Goal: Transaction & Acquisition: Purchase product/service

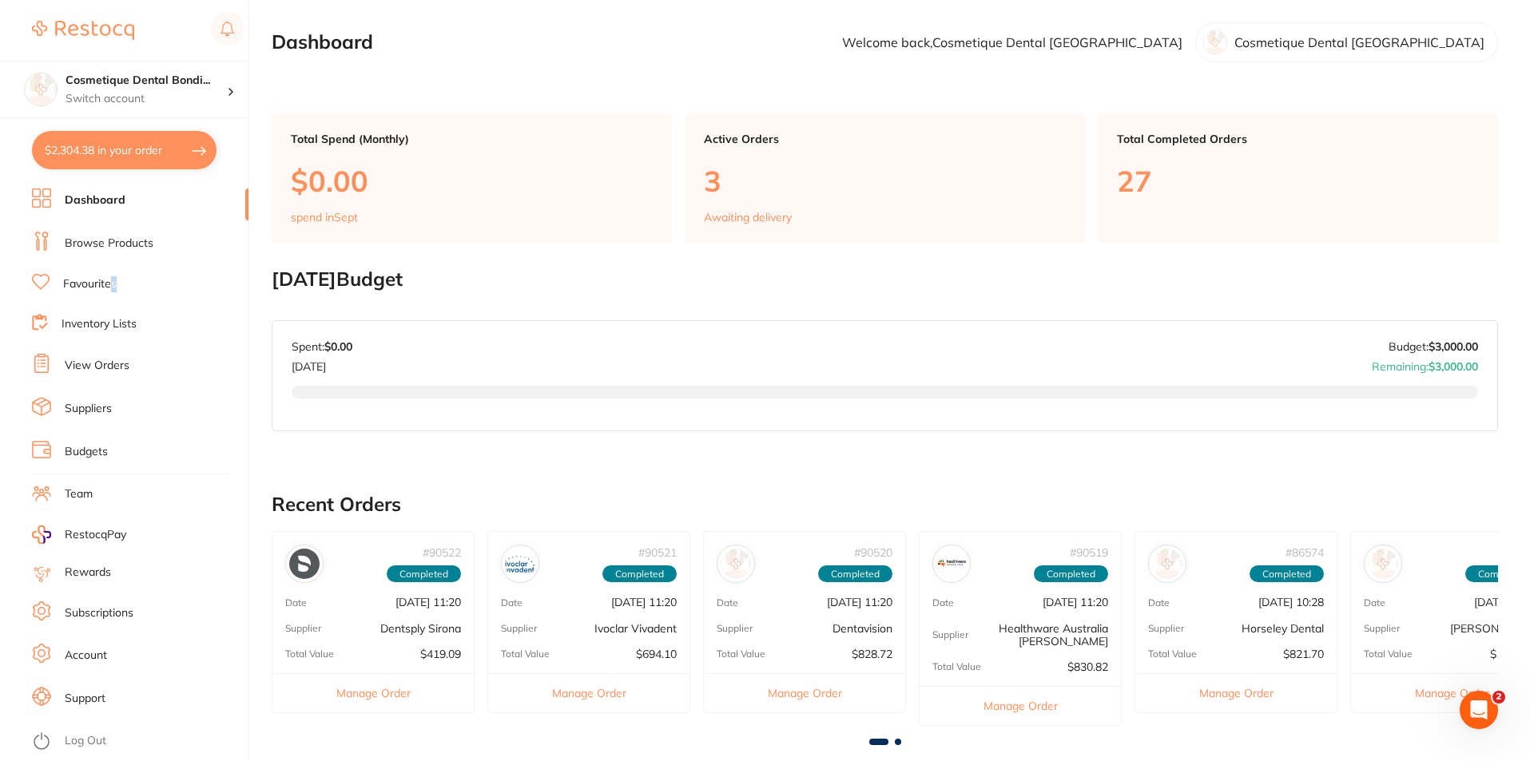
click at [113, 276] on link "Favourites" at bounding box center [90, 284] width 54 height 16
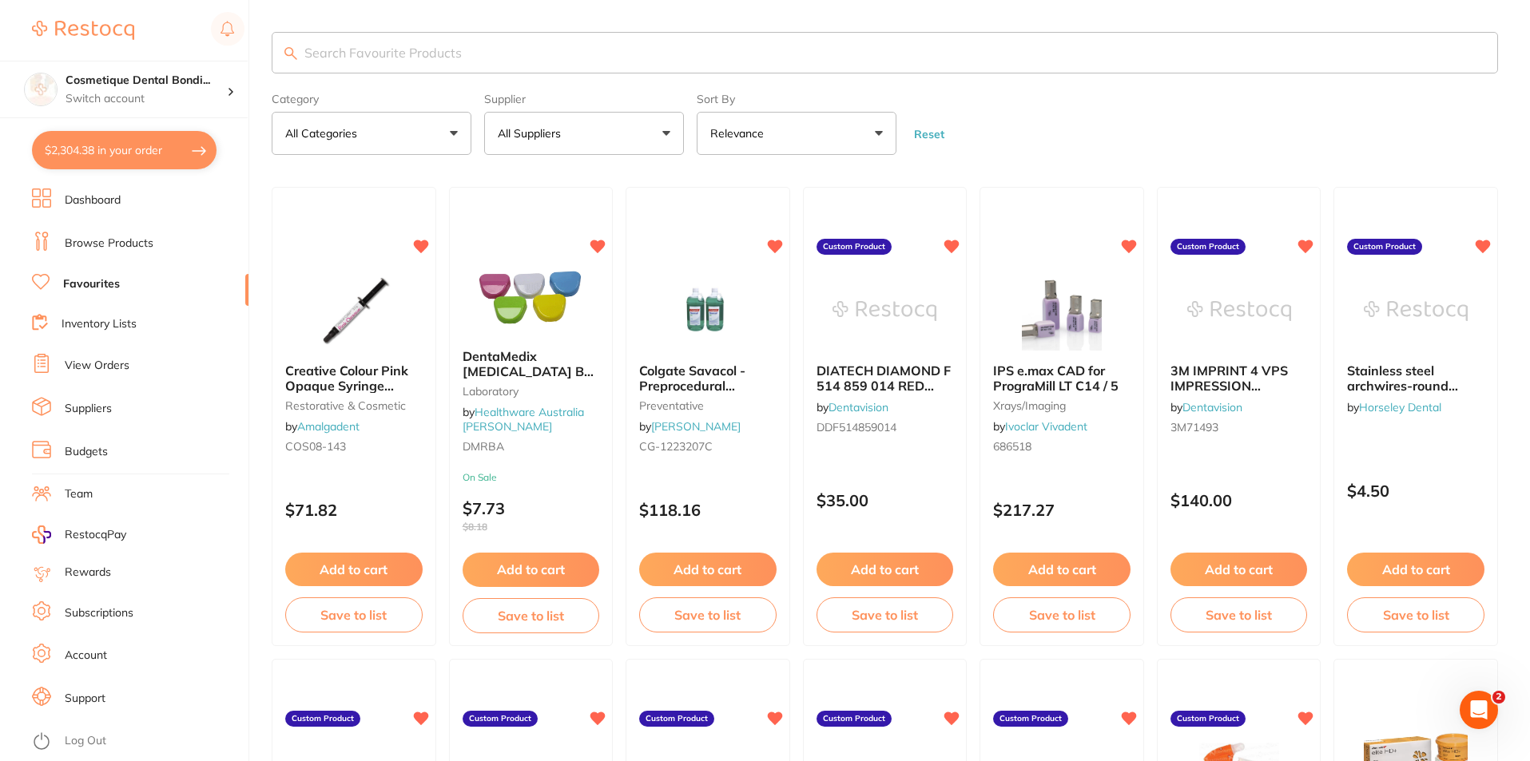
drag, startPoint x: 599, startPoint y: 145, endPoint x: 605, endPoint y: 181, distance: 37.2
click at [599, 144] on button "All Suppliers" at bounding box center [584, 133] width 200 height 43
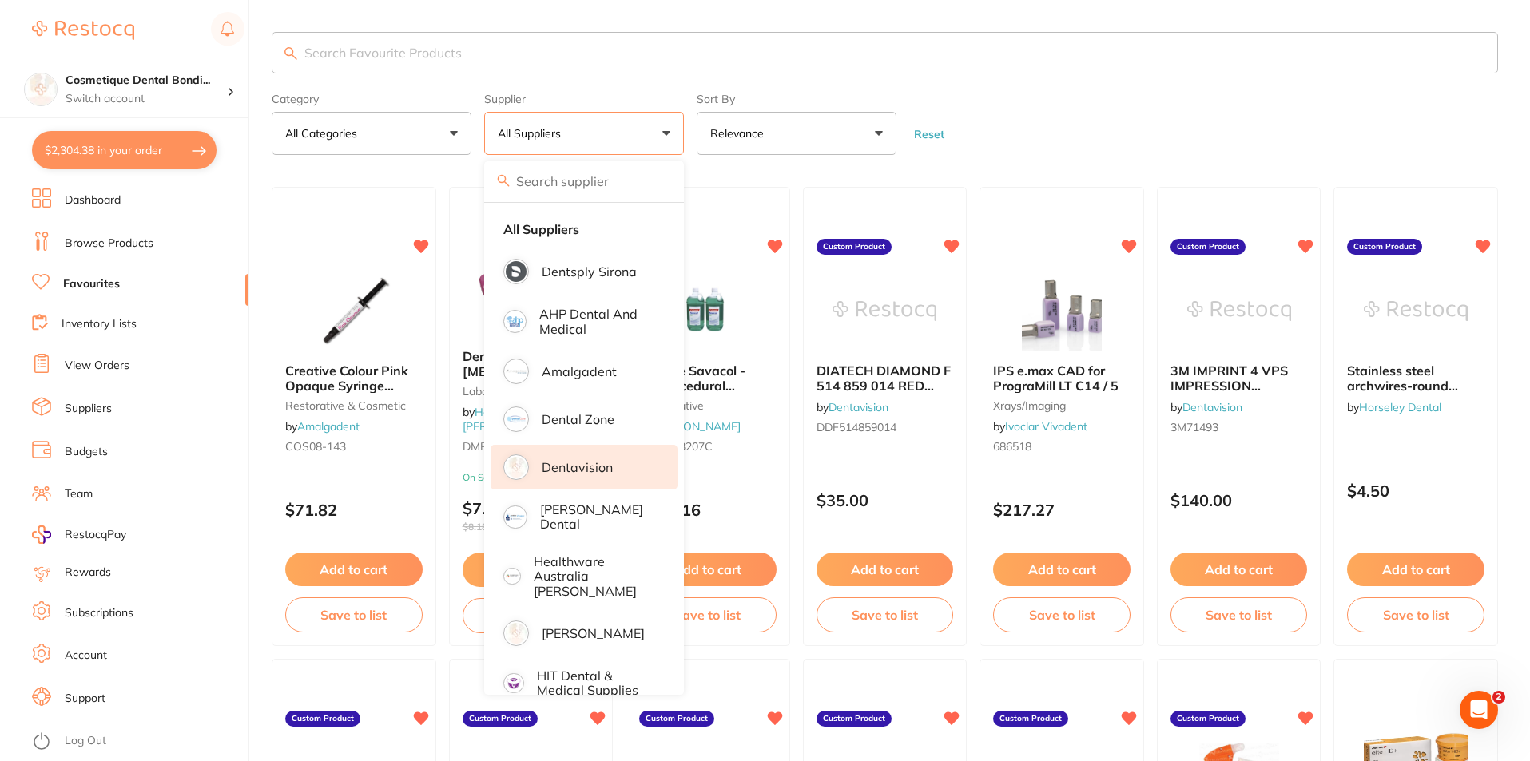
click at [584, 468] on p "Dentavision" at bounding box center [577, 467] width 71 height 14
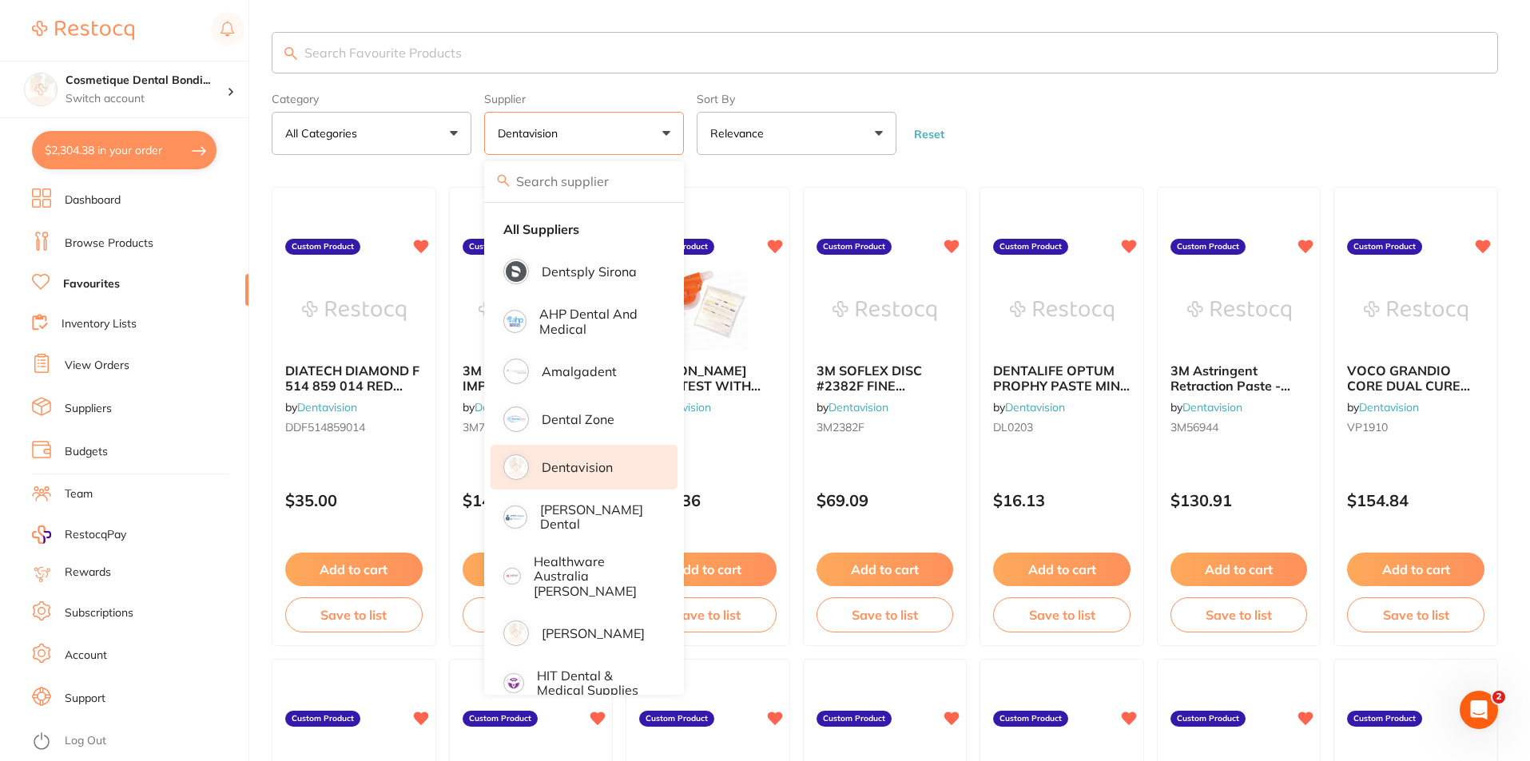
click at [609, 474] on p "Dentavision" at bounding box center [577, 467] width 71 height 14
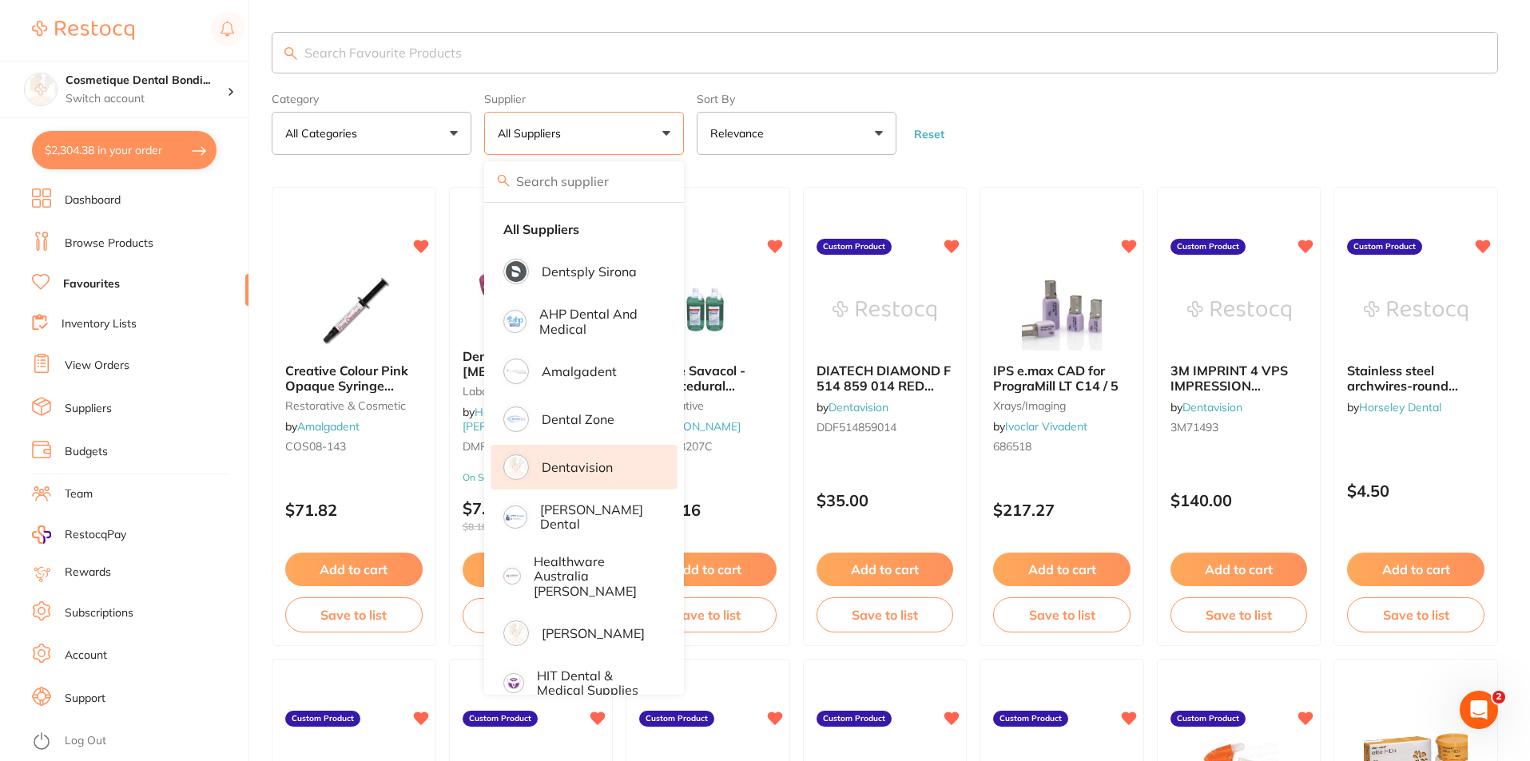
click at [606, 474] on p "Dentavision" at bounding box center [577, 467] width 71 height 14
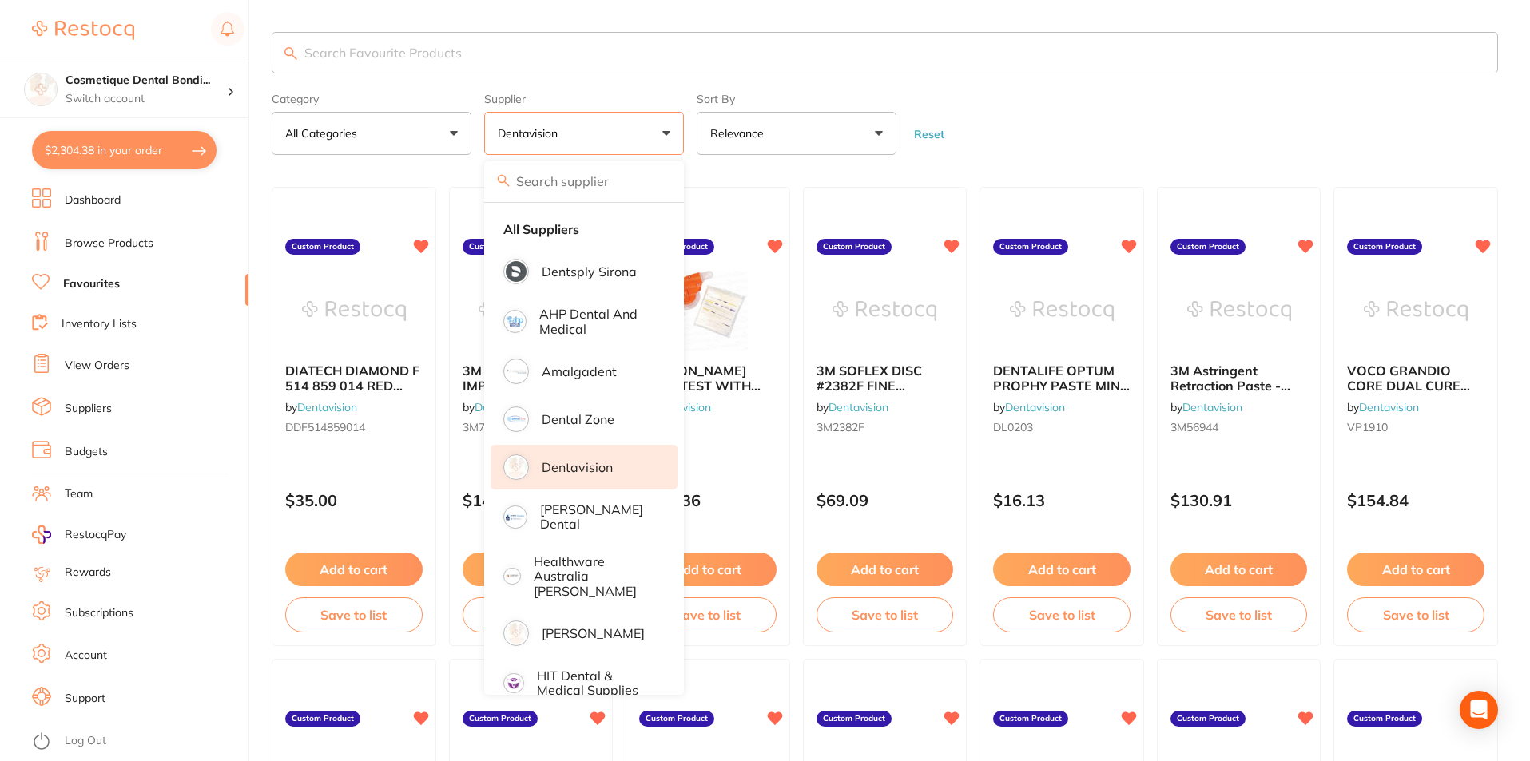
click at [1205, 109] on form "Category All Categories All Categories No categories found Clear Category false…" at bounding box center [885, 120] width 1226 height 69
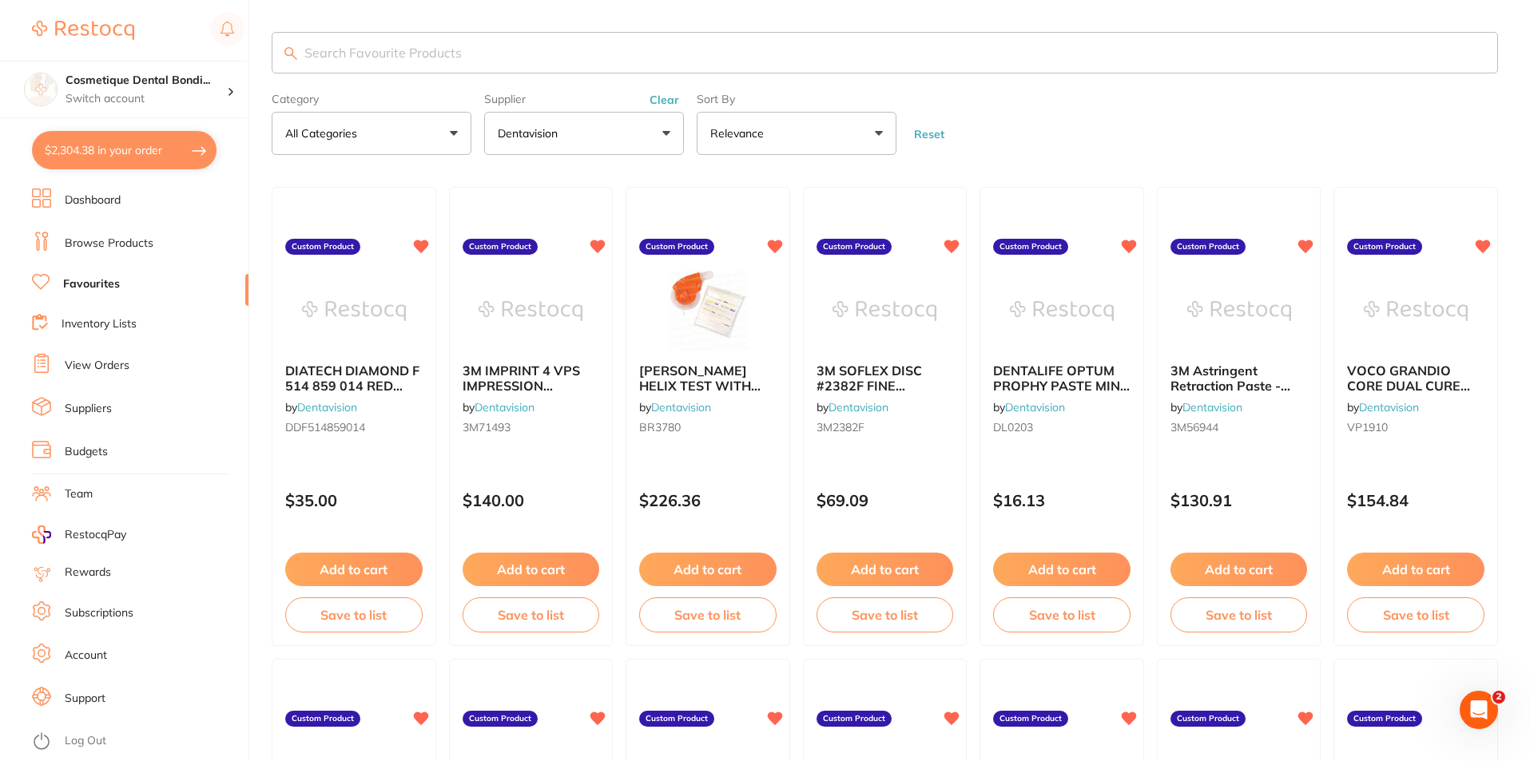
click at [344, 574] on button "Add to cart" at bounding box center [353, 570] width 137 height 34
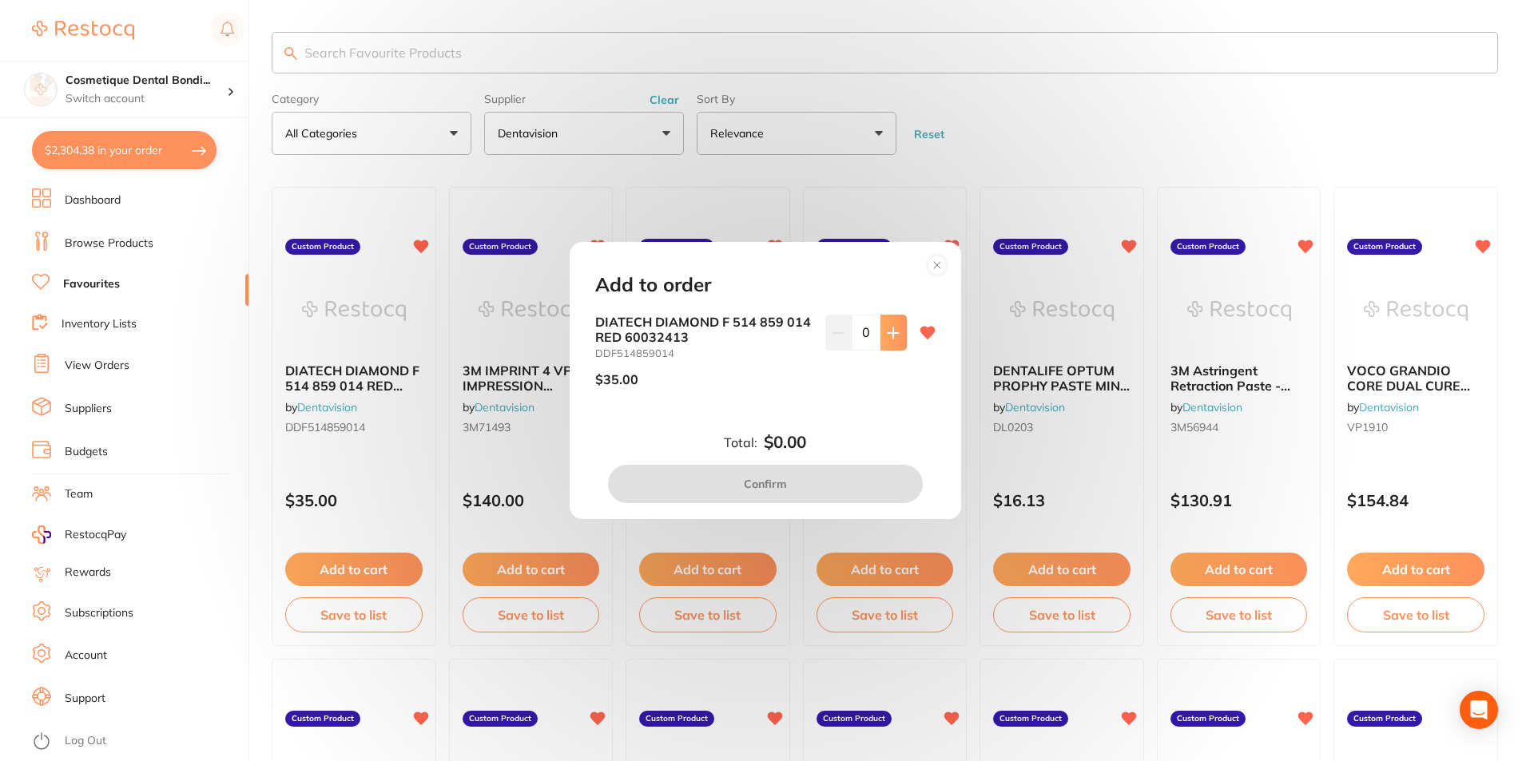
click at [886, 319] on button at bounding box center [893, 332] width 26 height 35
click at [887, 337] on icon at bounding box center [893, 333] width 13 height 13
type input "2"
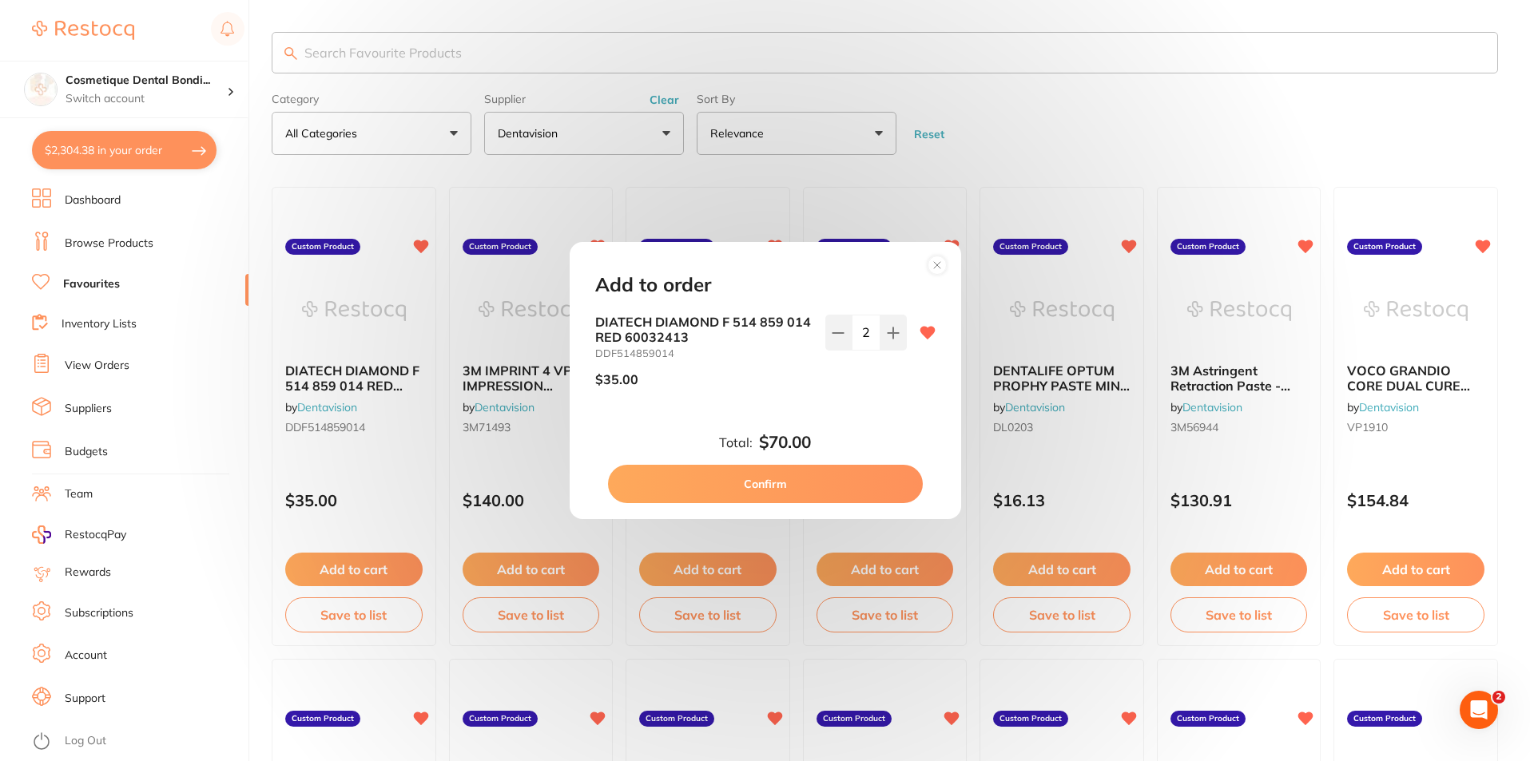
click at [772, 489] on button "Confirm" at bounding box center [765, 484] width 315 height 38
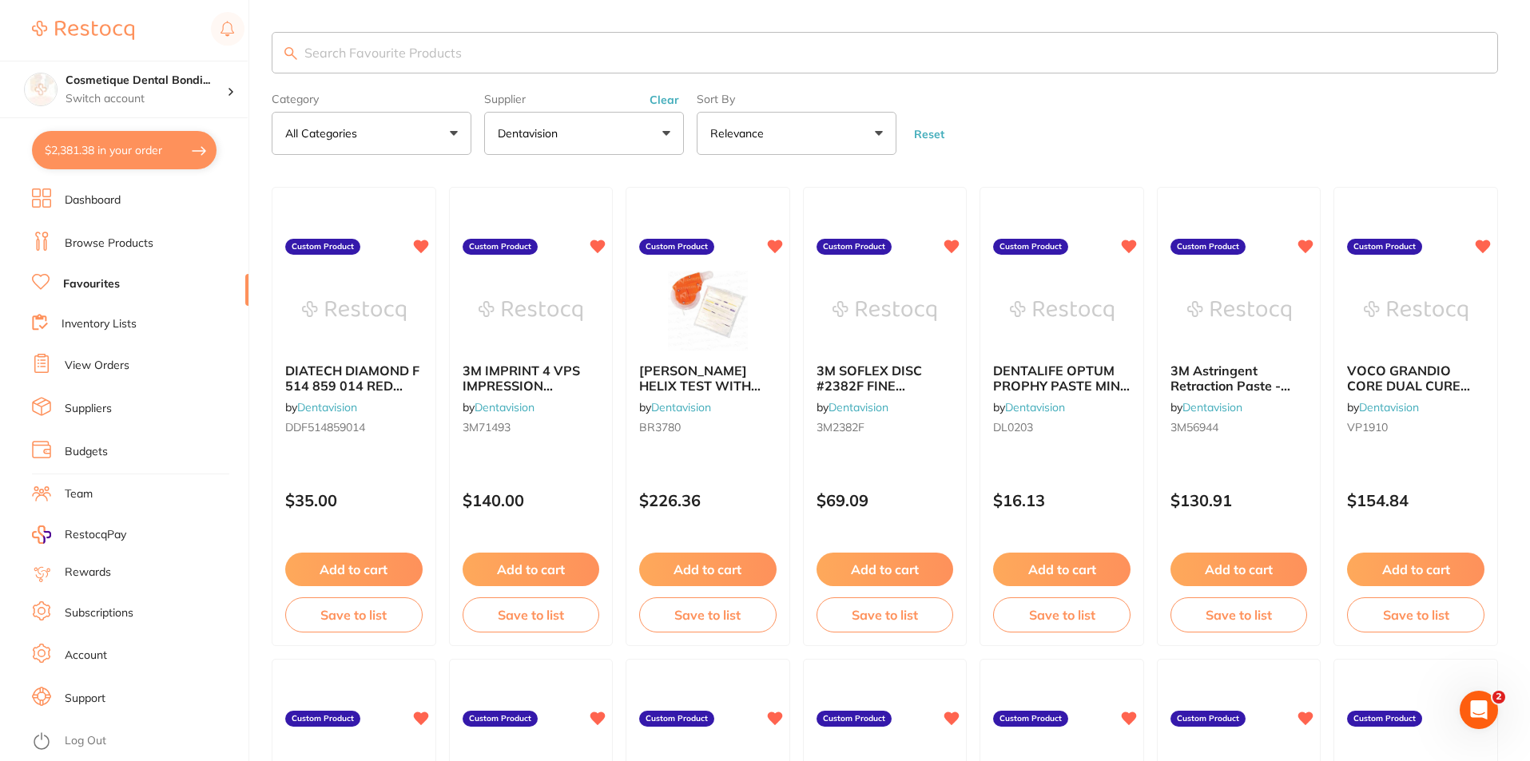
drag, startPoint x: 133, startPoint y: 149, endPoint x: 149, endPoint y: 160, distance: 18.4
click at [133, 149] on button "$2,381.38 in your order" at bounding box center [124, 150] width 185 height 38
checkbox input "true"
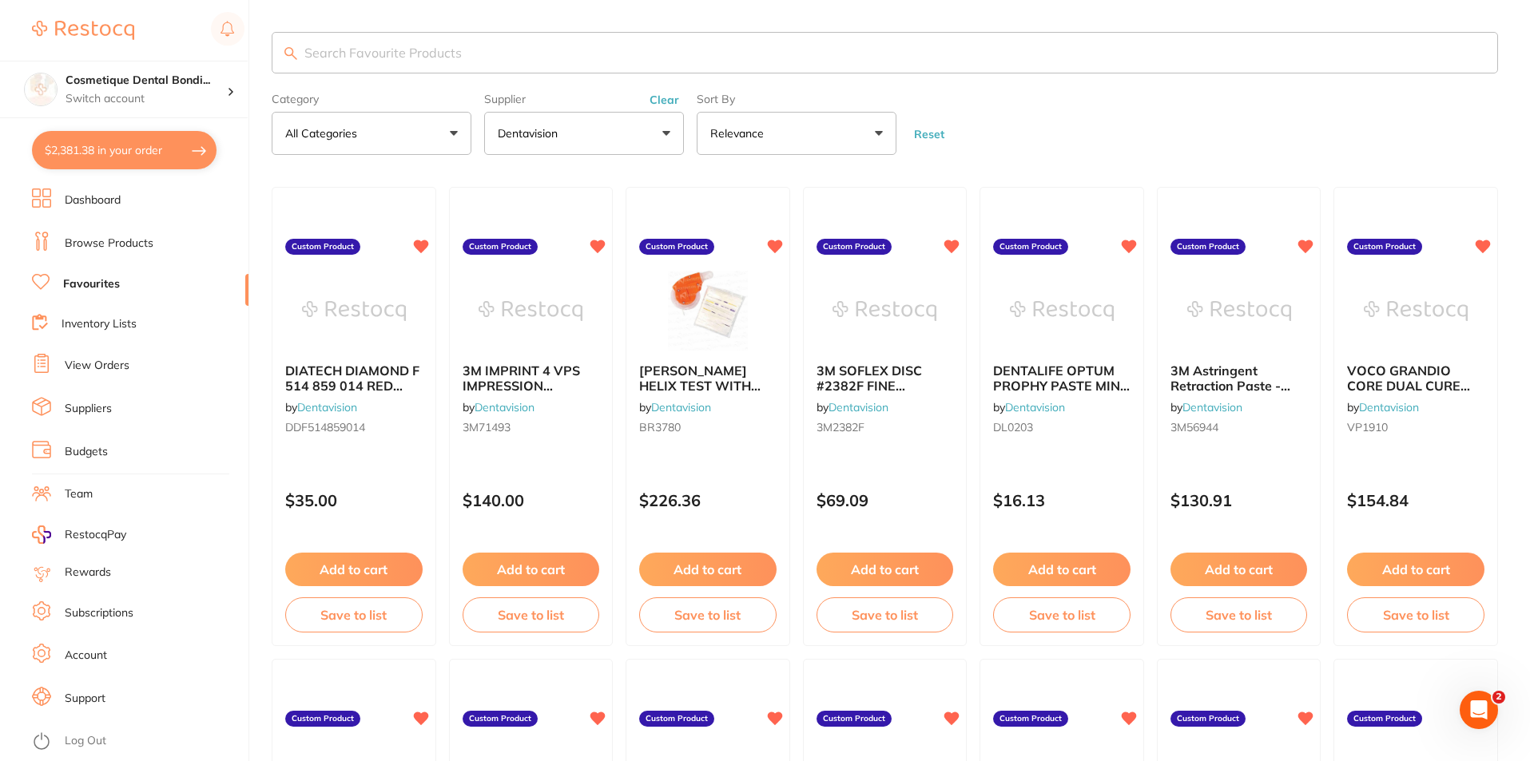
checkbox input "true"
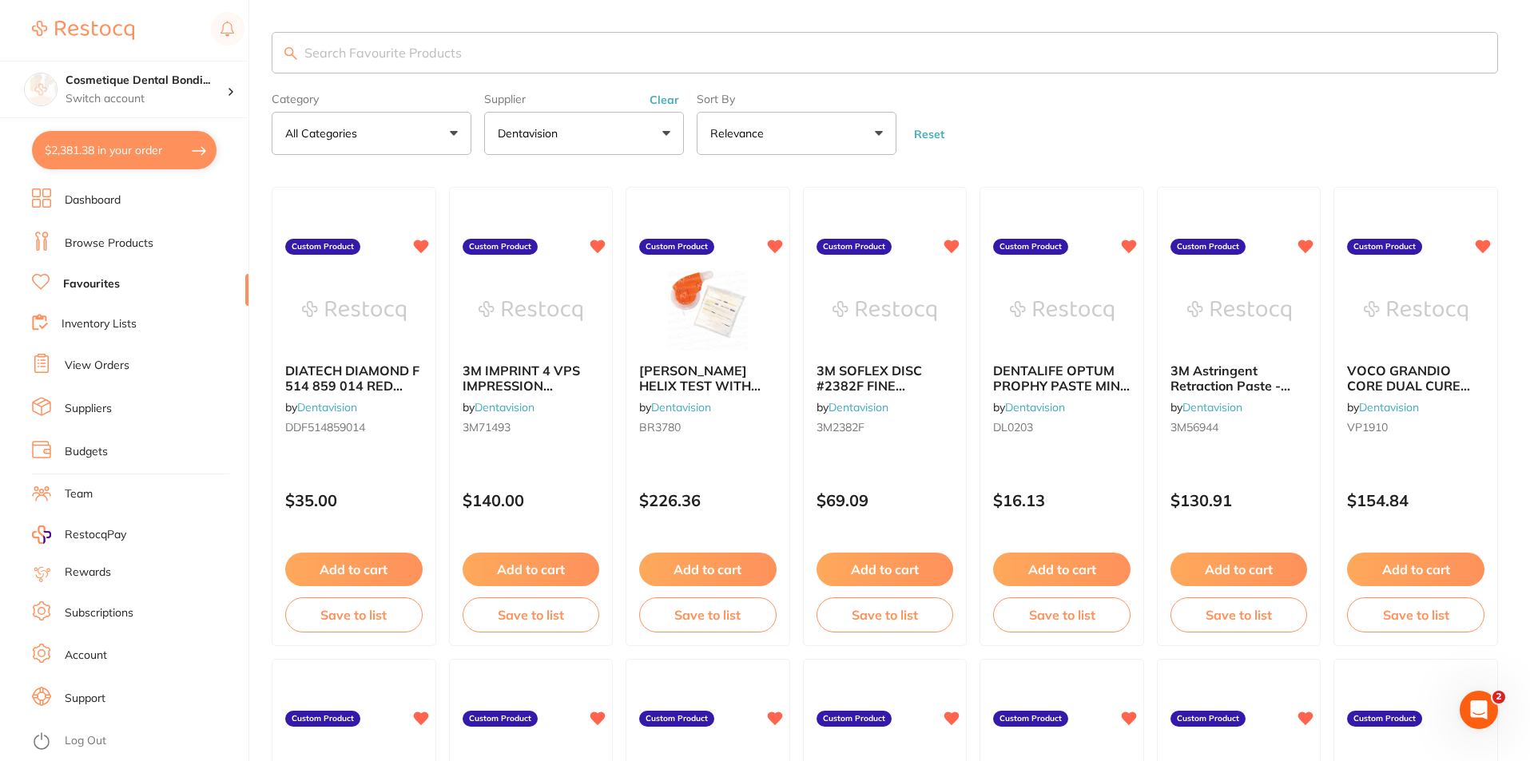
checkbox input "true"
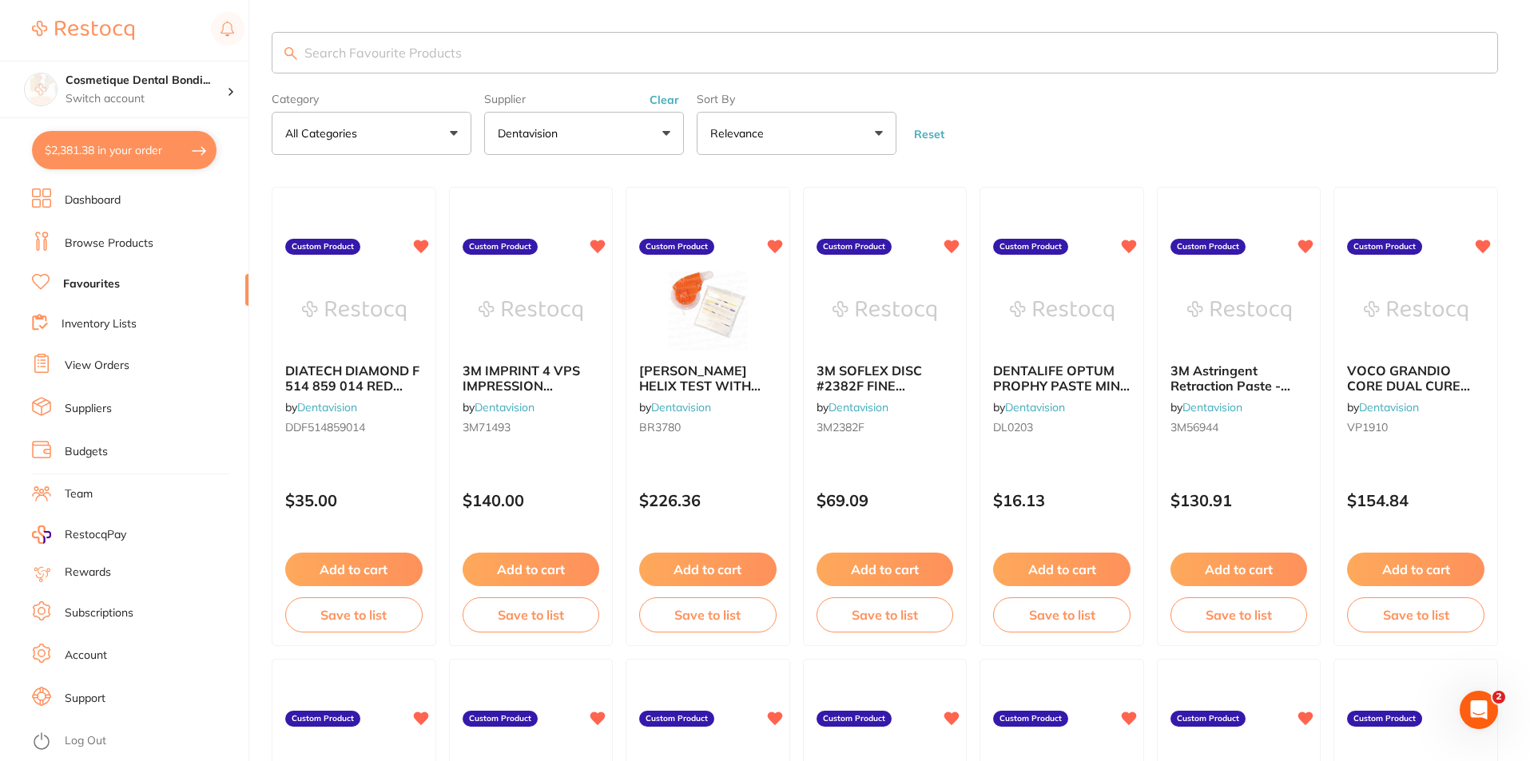
checkbox input "true"
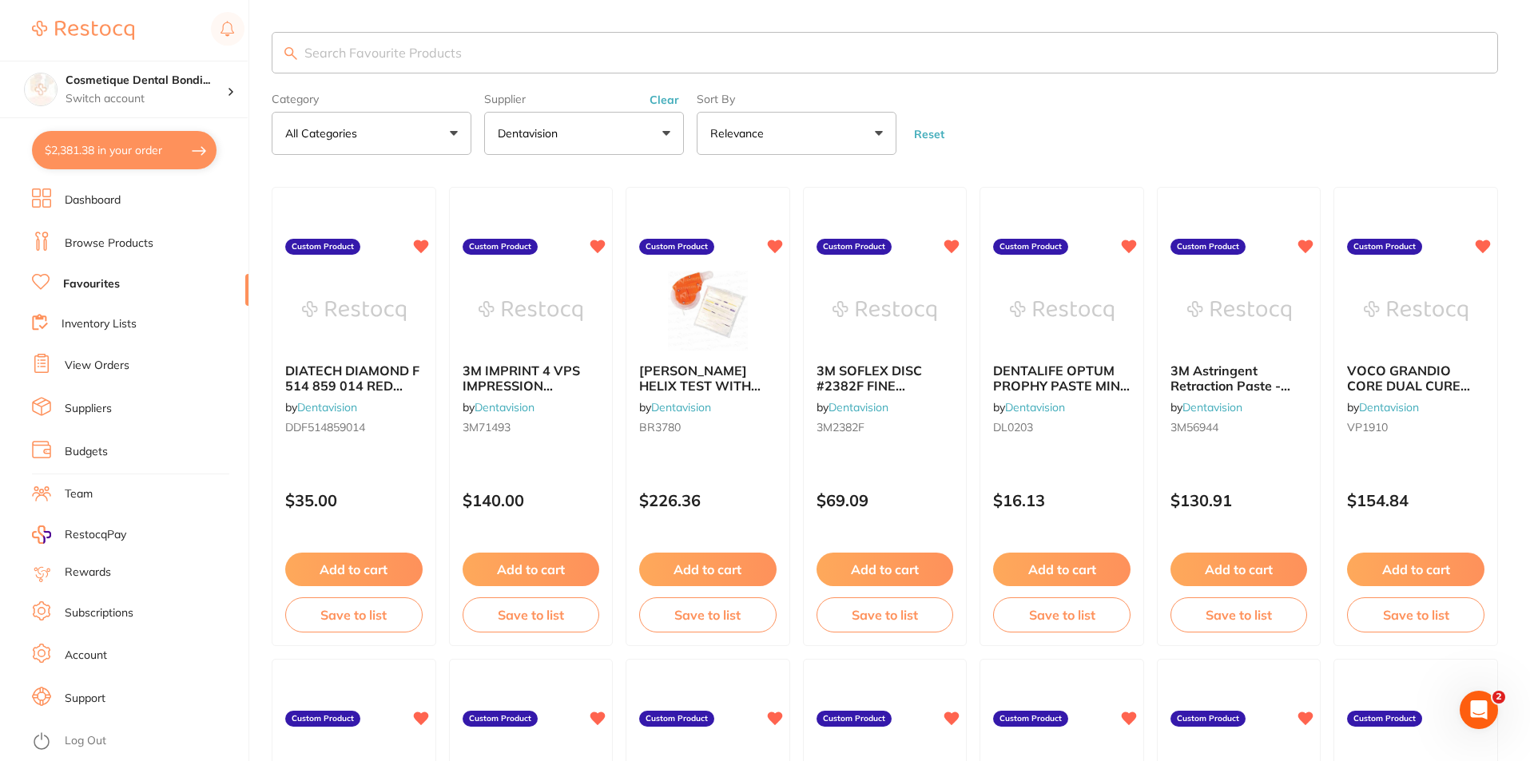
checkbox input "true"
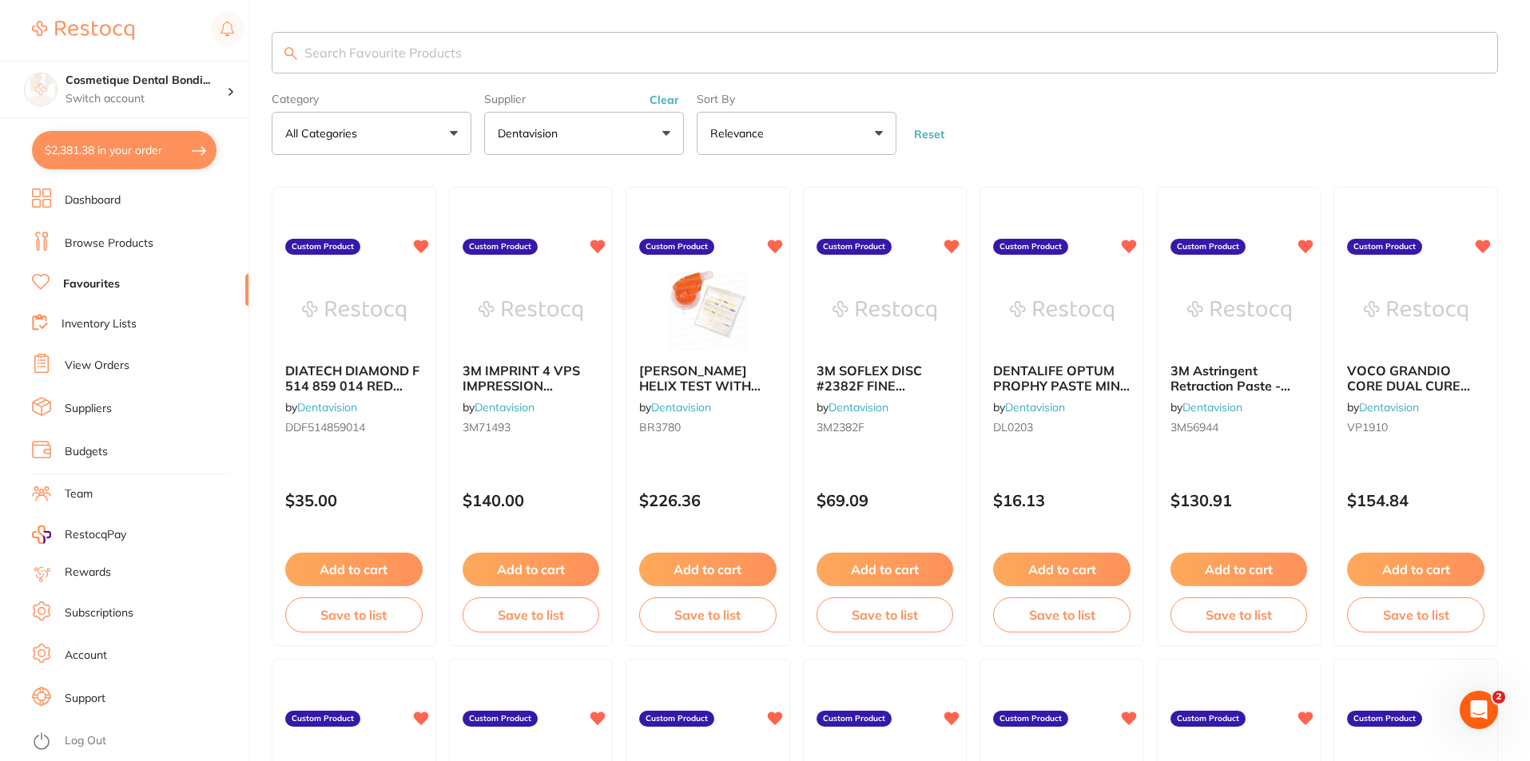
checkbox input "true"
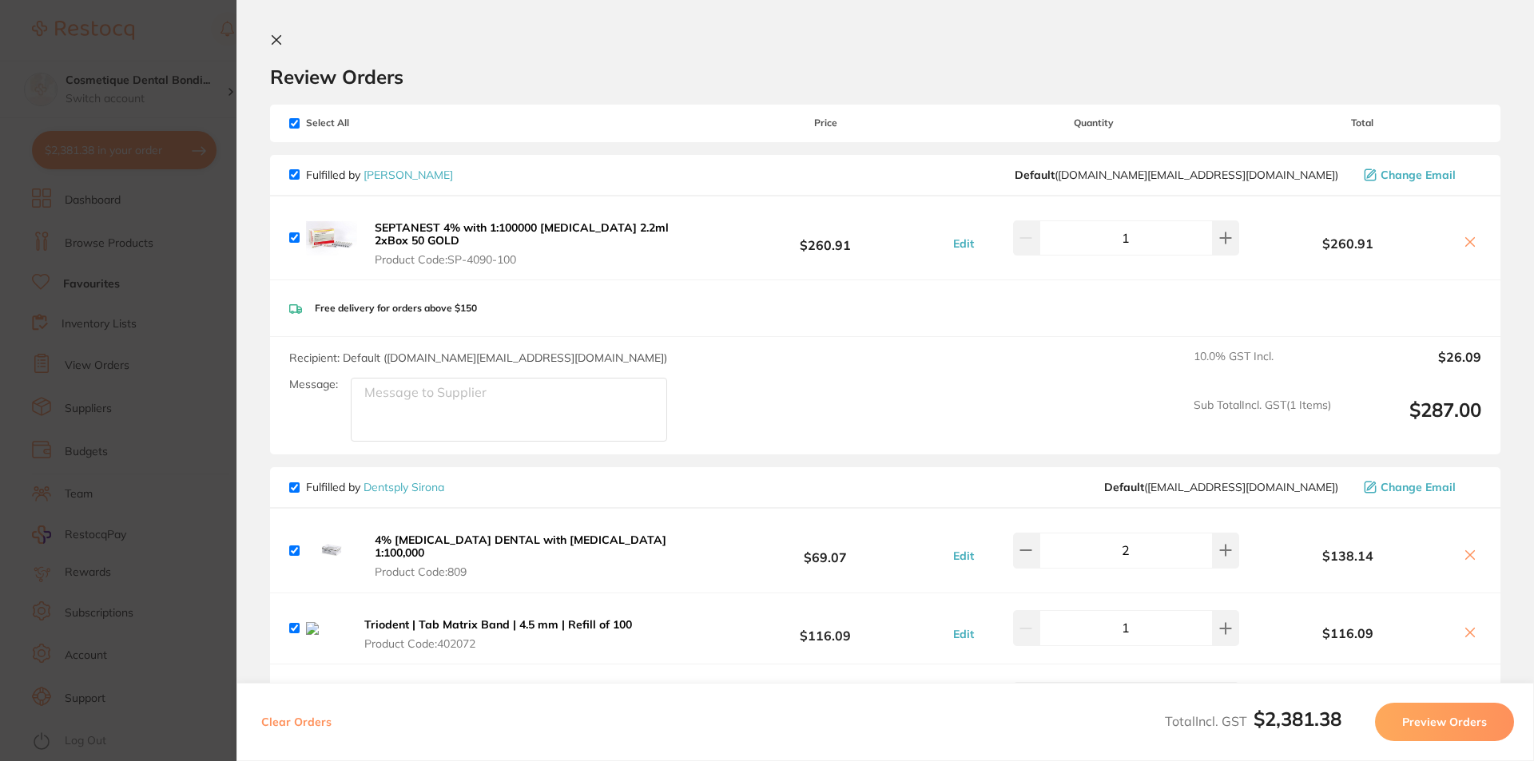
click at [281, 41] on icon at bounding box center [276, 40] width 13 height 13
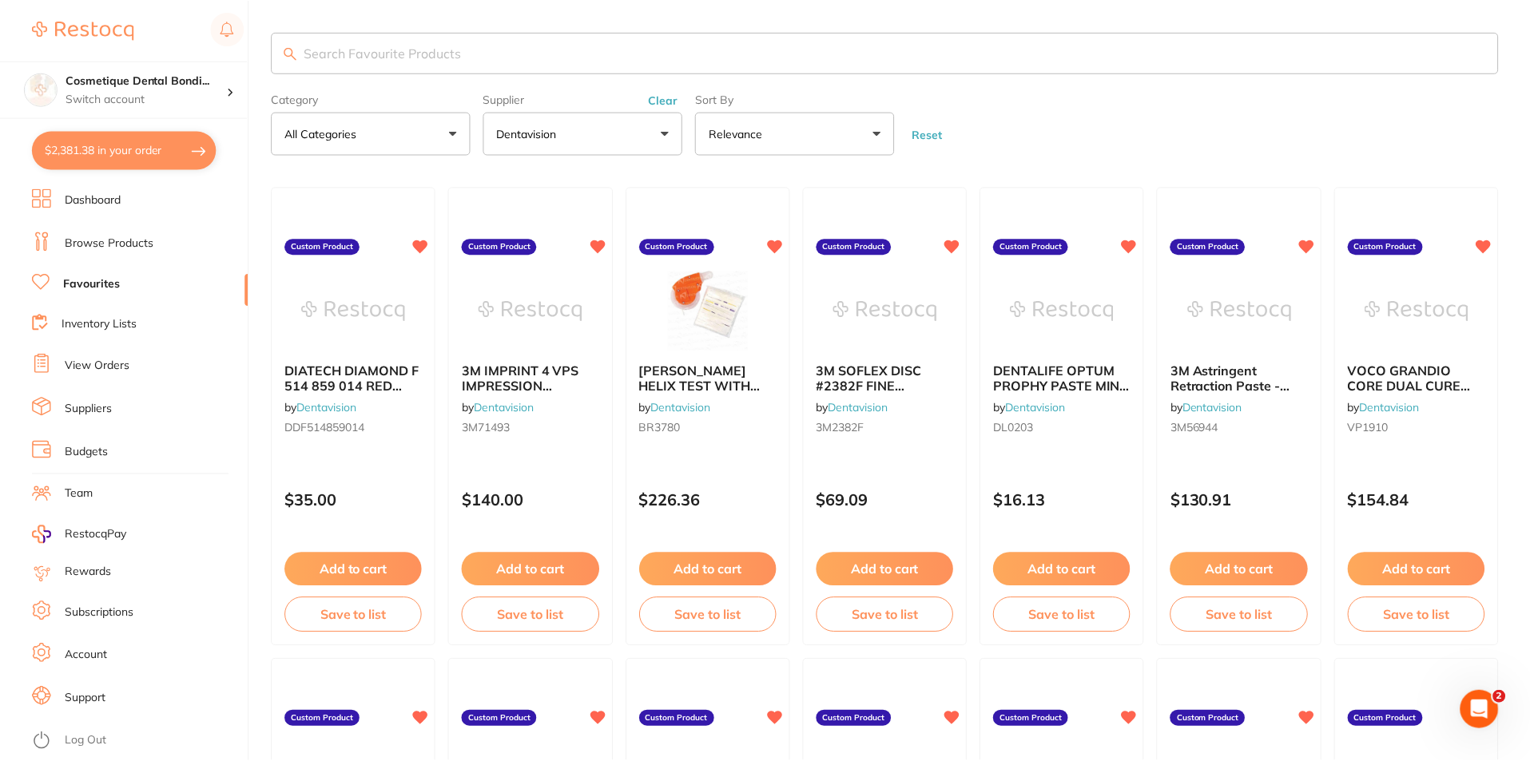
scroll to position [6, 0]
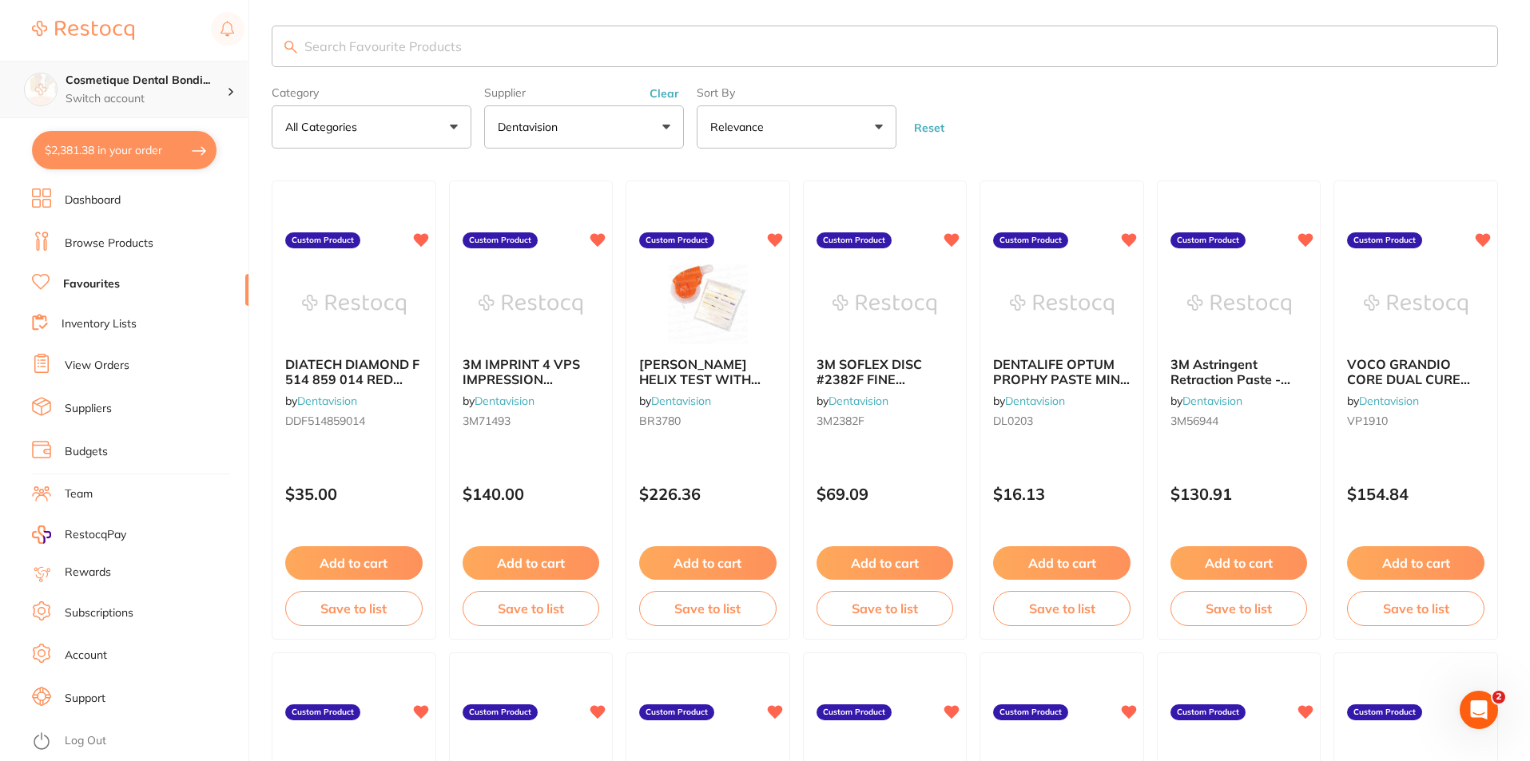
click at [194, 98] on p "Switch account" at bounding box center [145, 99] width 161 height 16
click at [157, 153] on h4 "Cosmetique Dental Bondi Junction" at bounding box center [136, 138] width 154 height 31
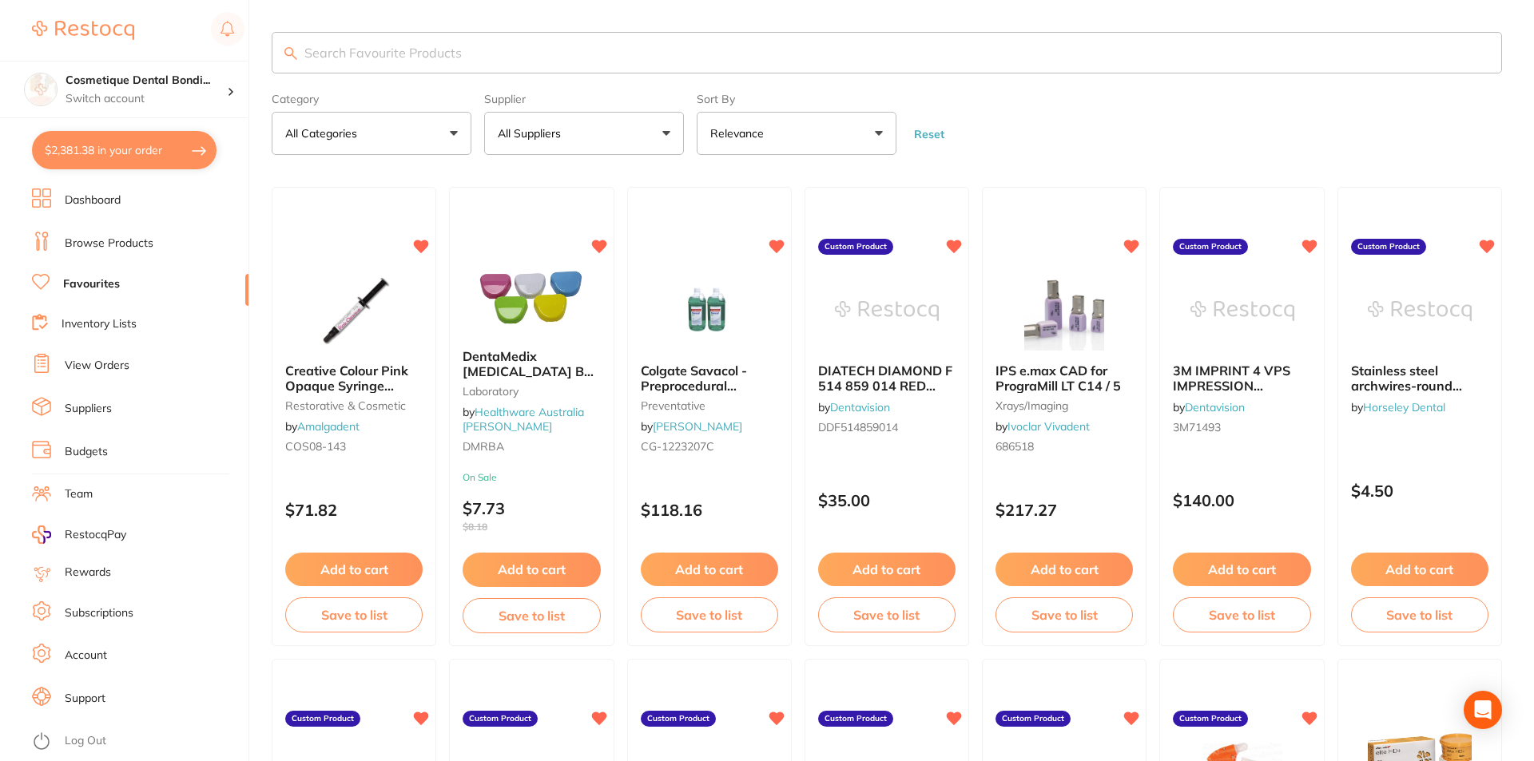
click at [97, 744] on link "Log Out" at bounding box center [86, 741] width 42 height 16
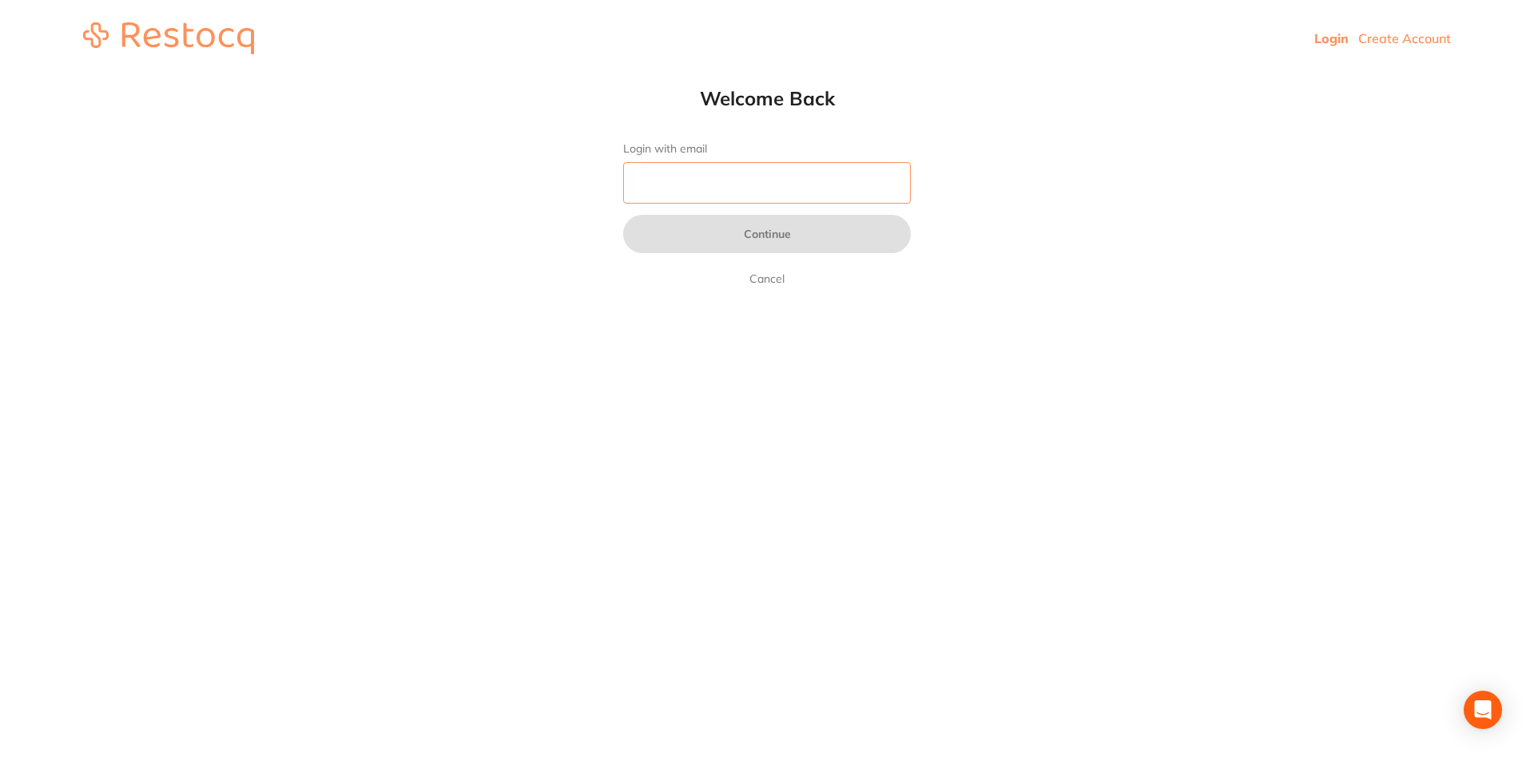
click at [740, 177] on input "Login with email" at bounding box center [767, 183] width 288 height 42
type input "[EMAIL_ADDRESS][DOMAIN_NAME]"
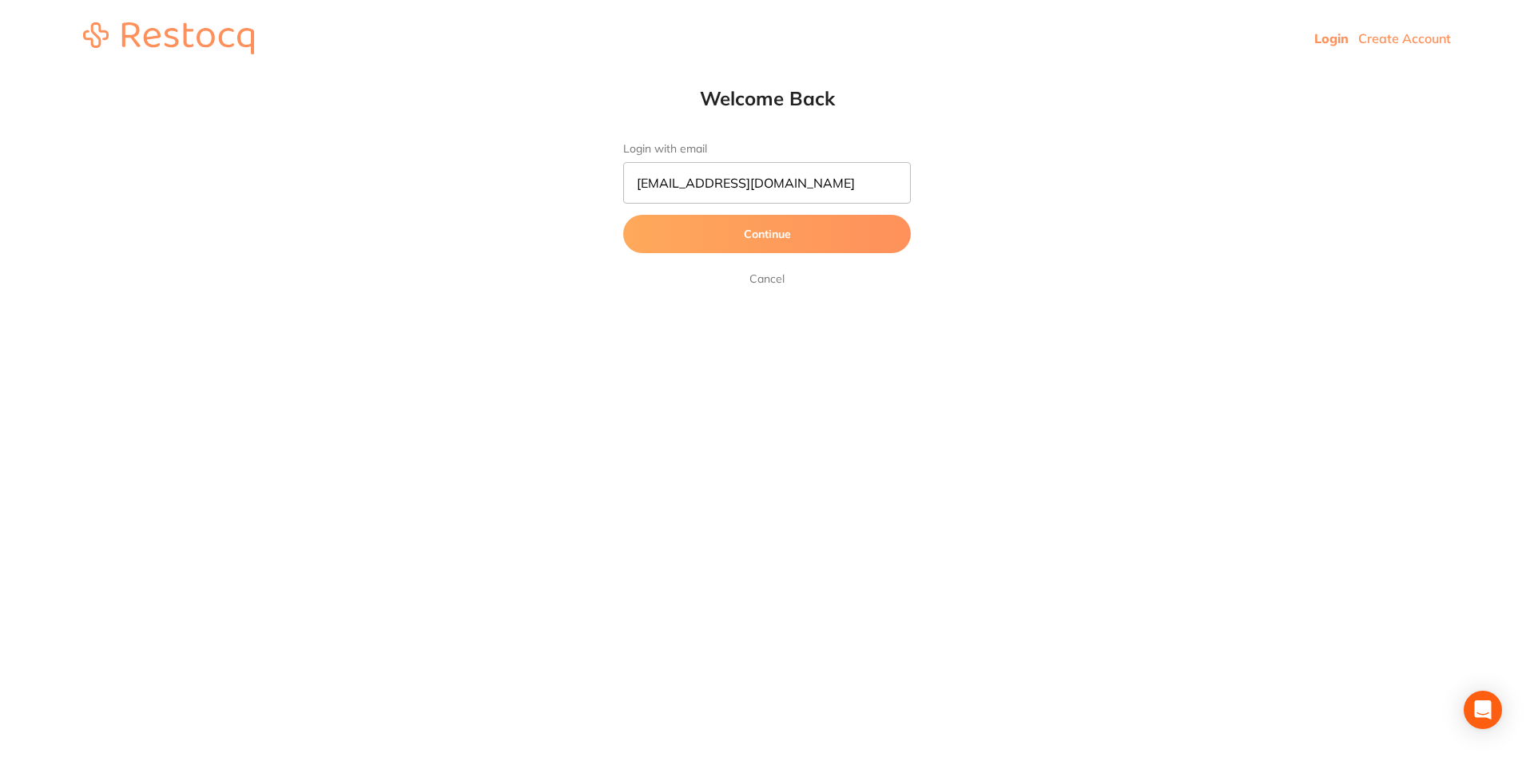
click at [808, 238] on button "Continue" at bounding box center [767, 234] width 288 height 38
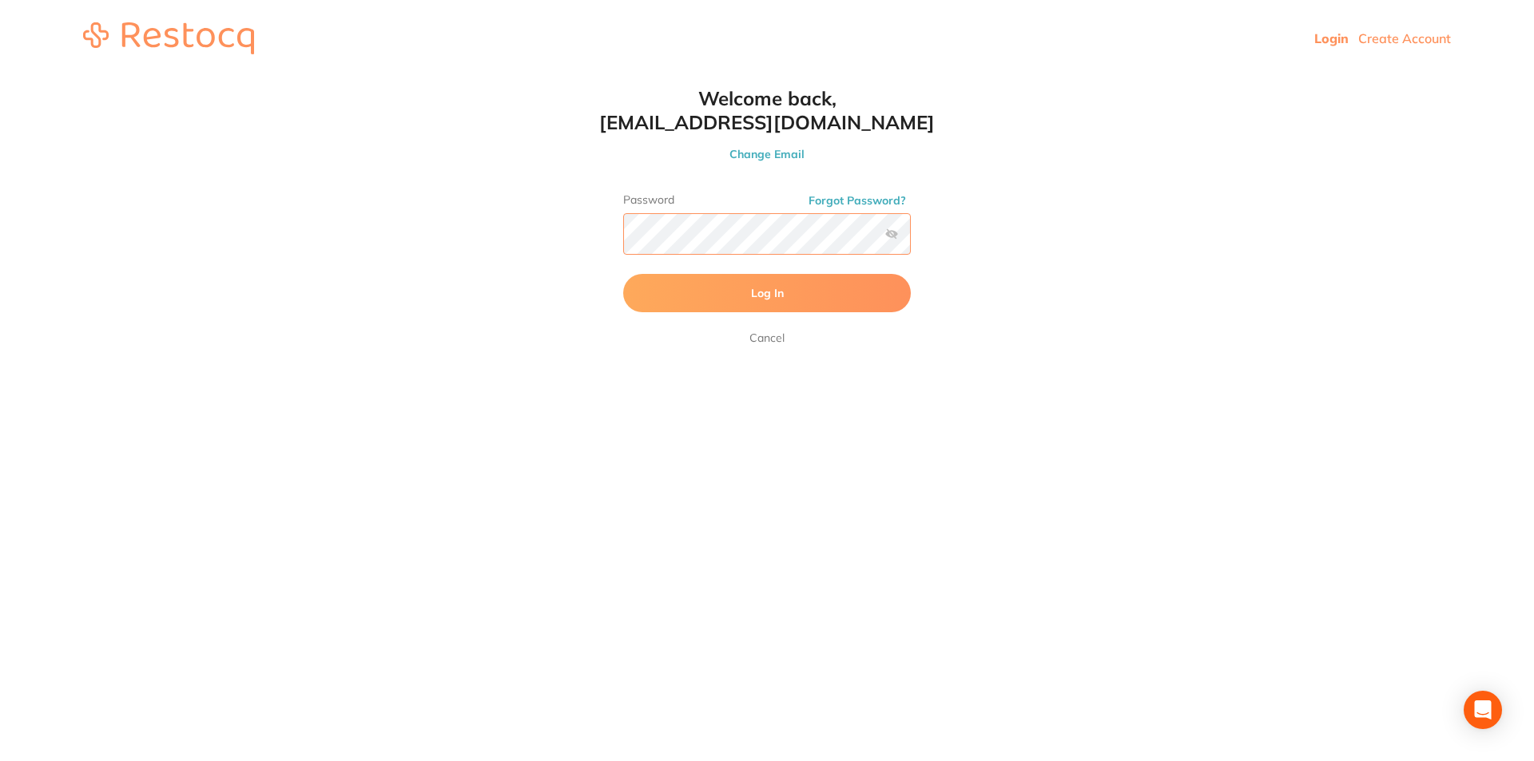
click at [623, 274] on button "Log In" at bounding box center [767, 293] width 288 height 38
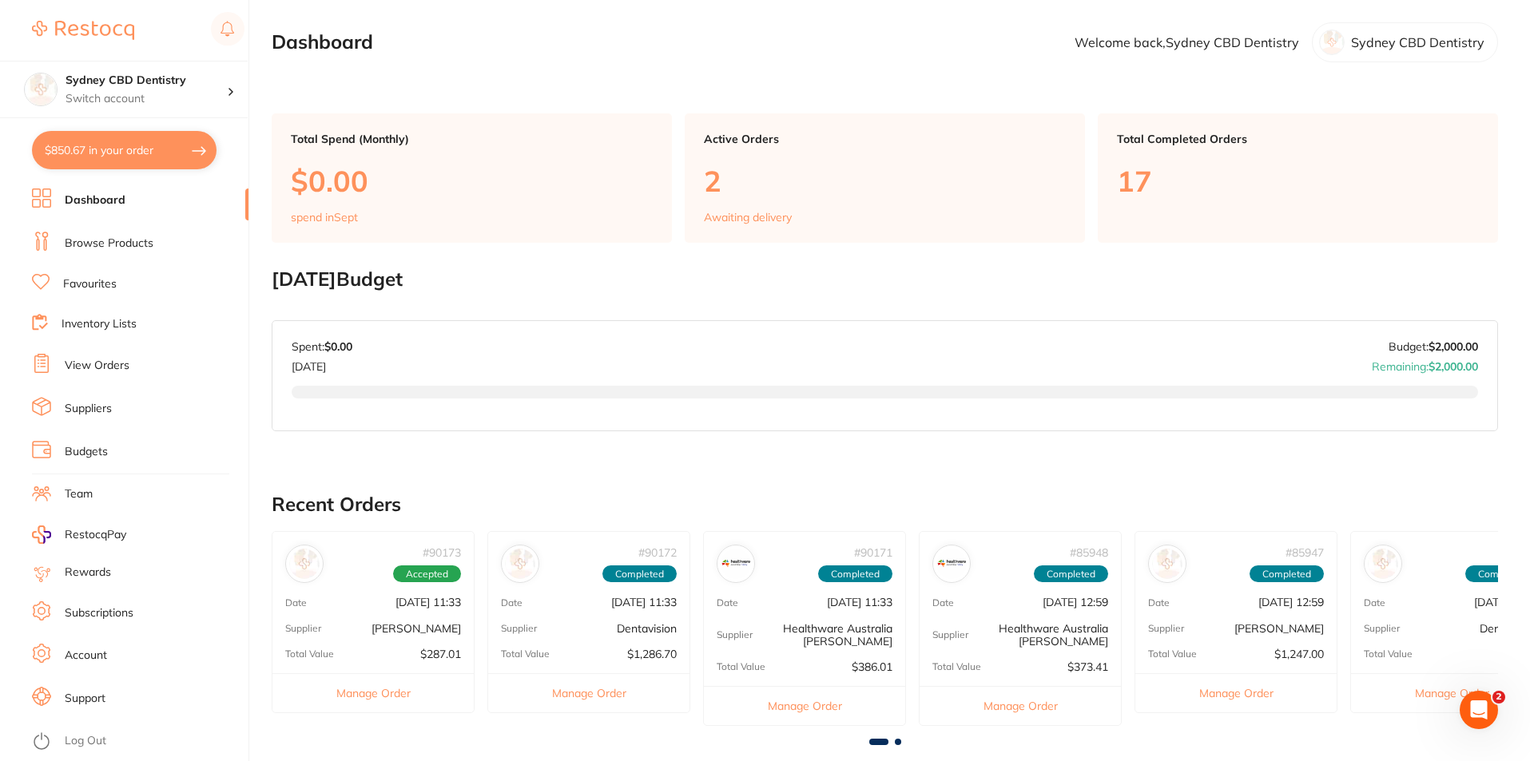
click at [121, 157] on button "$850.67 in your order" at bounding box center [124, 150] width 185 height 38
checkbox input "true"
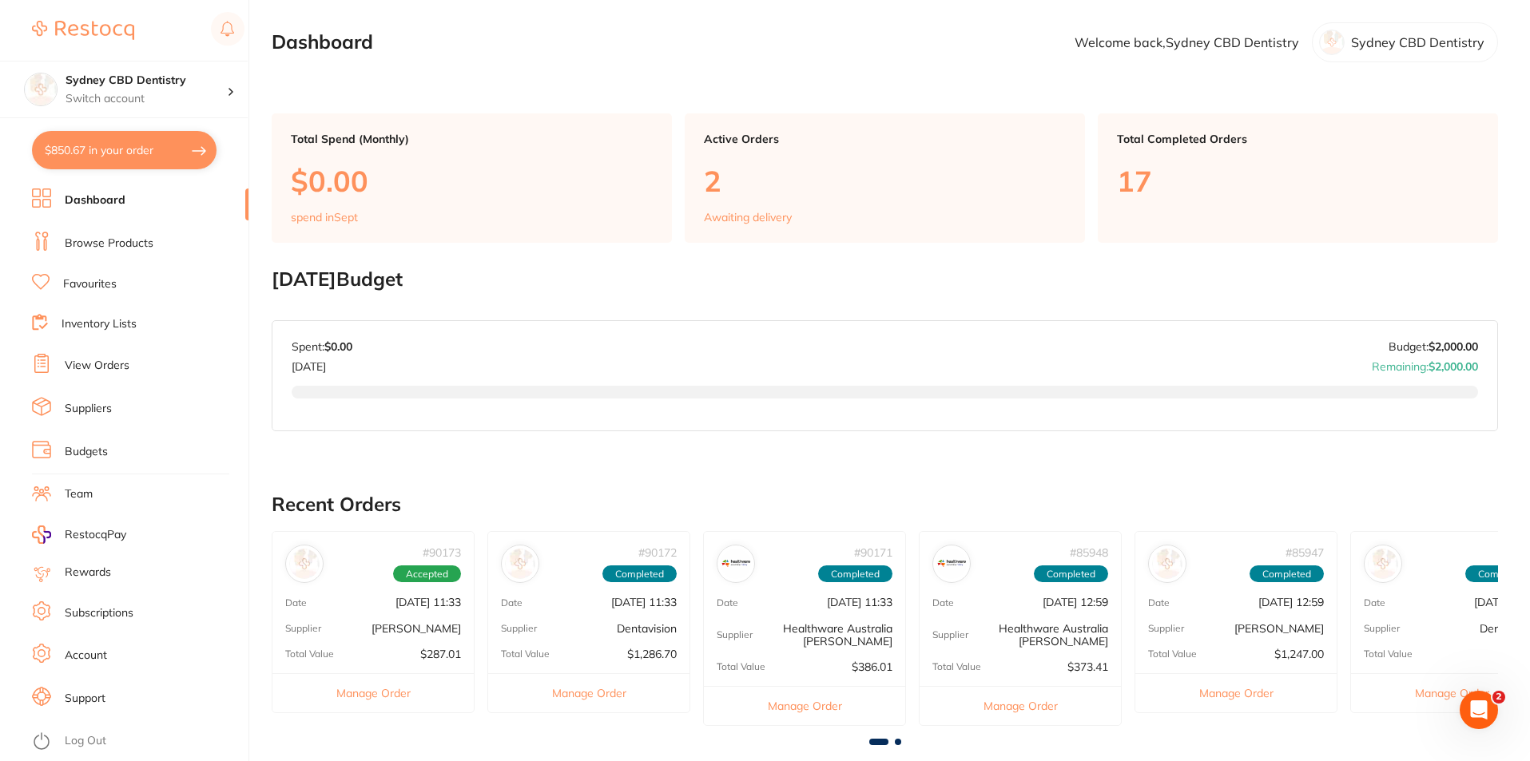
checkbox input "true"
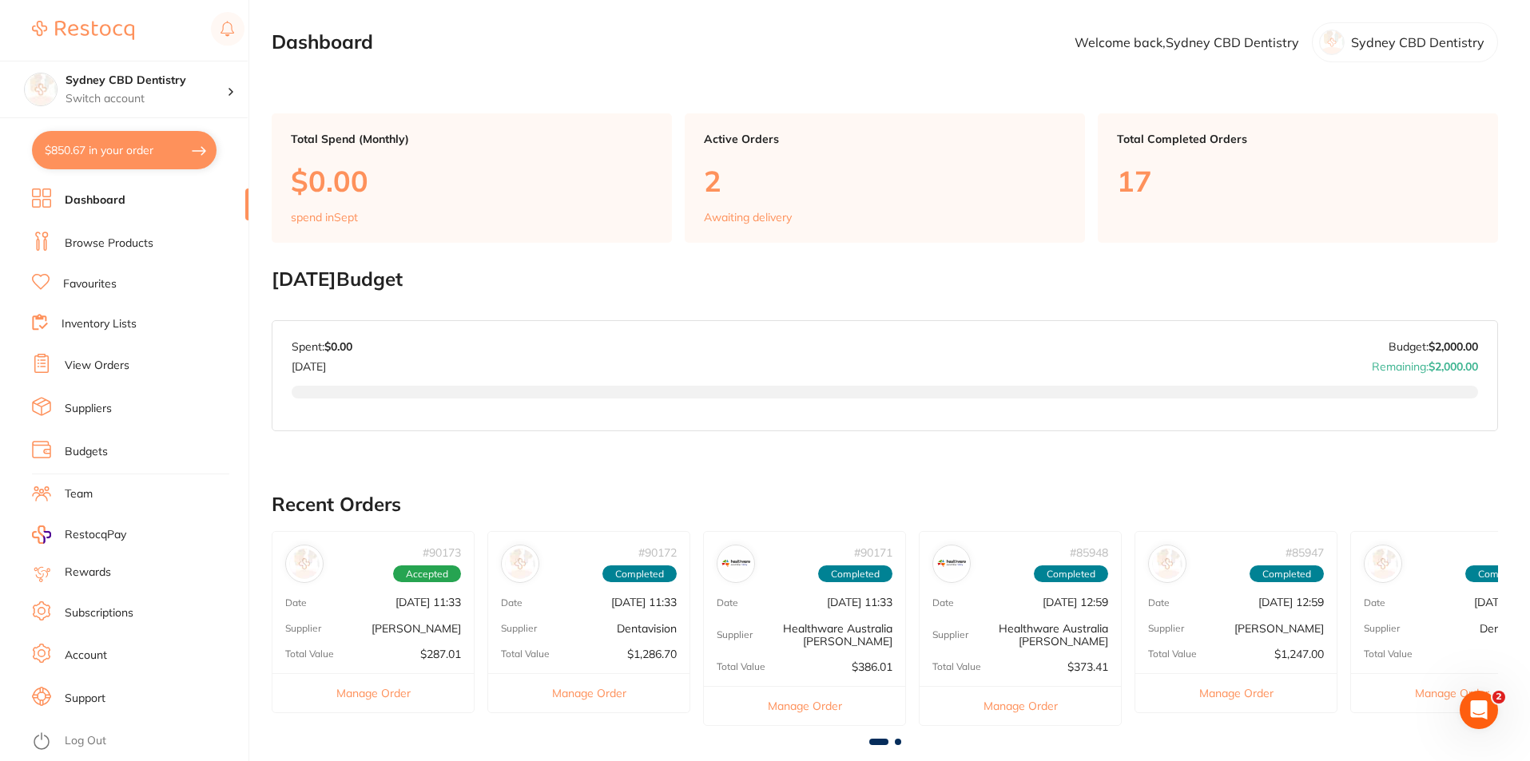
checkbox input "true"
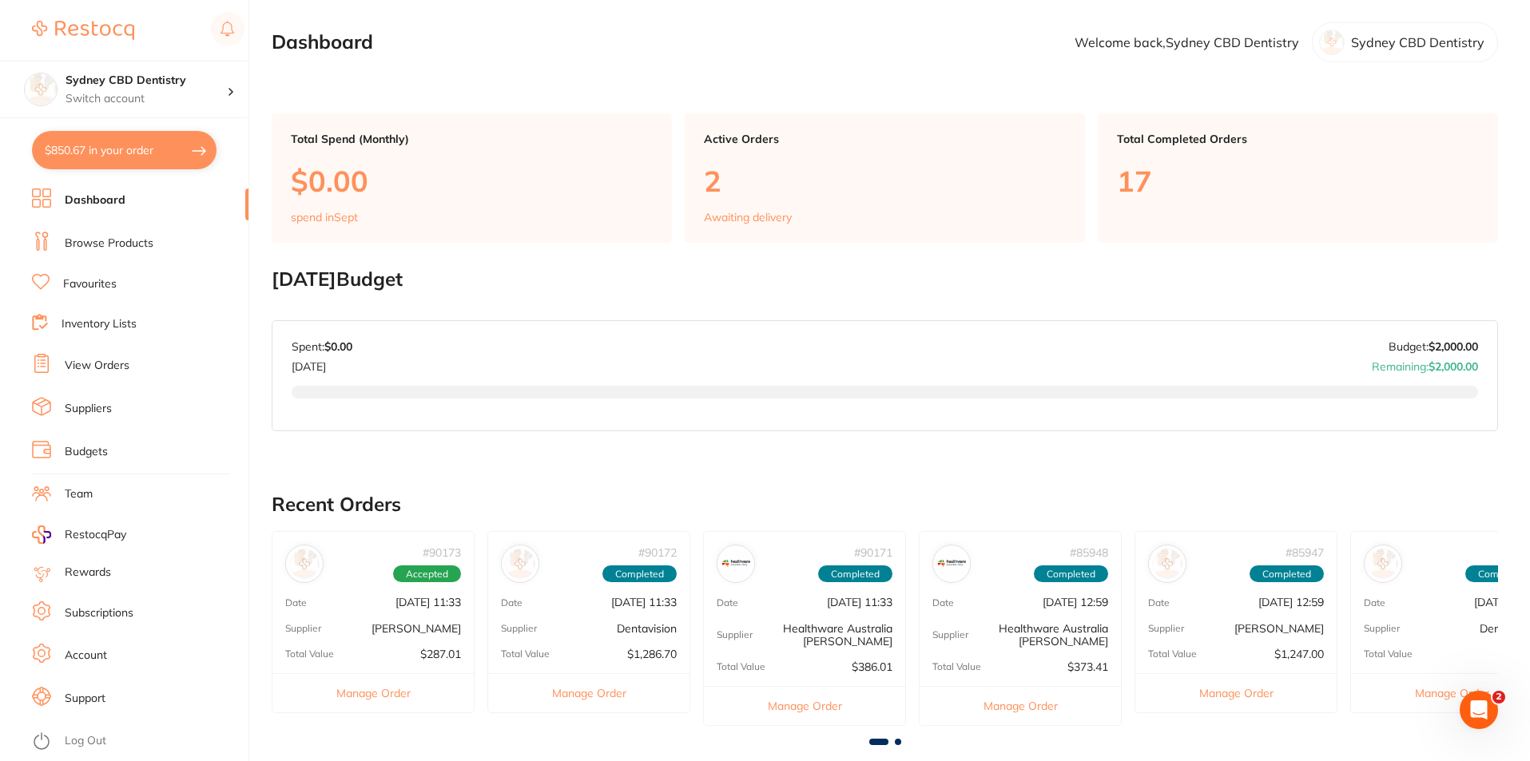
checkbox input "true"
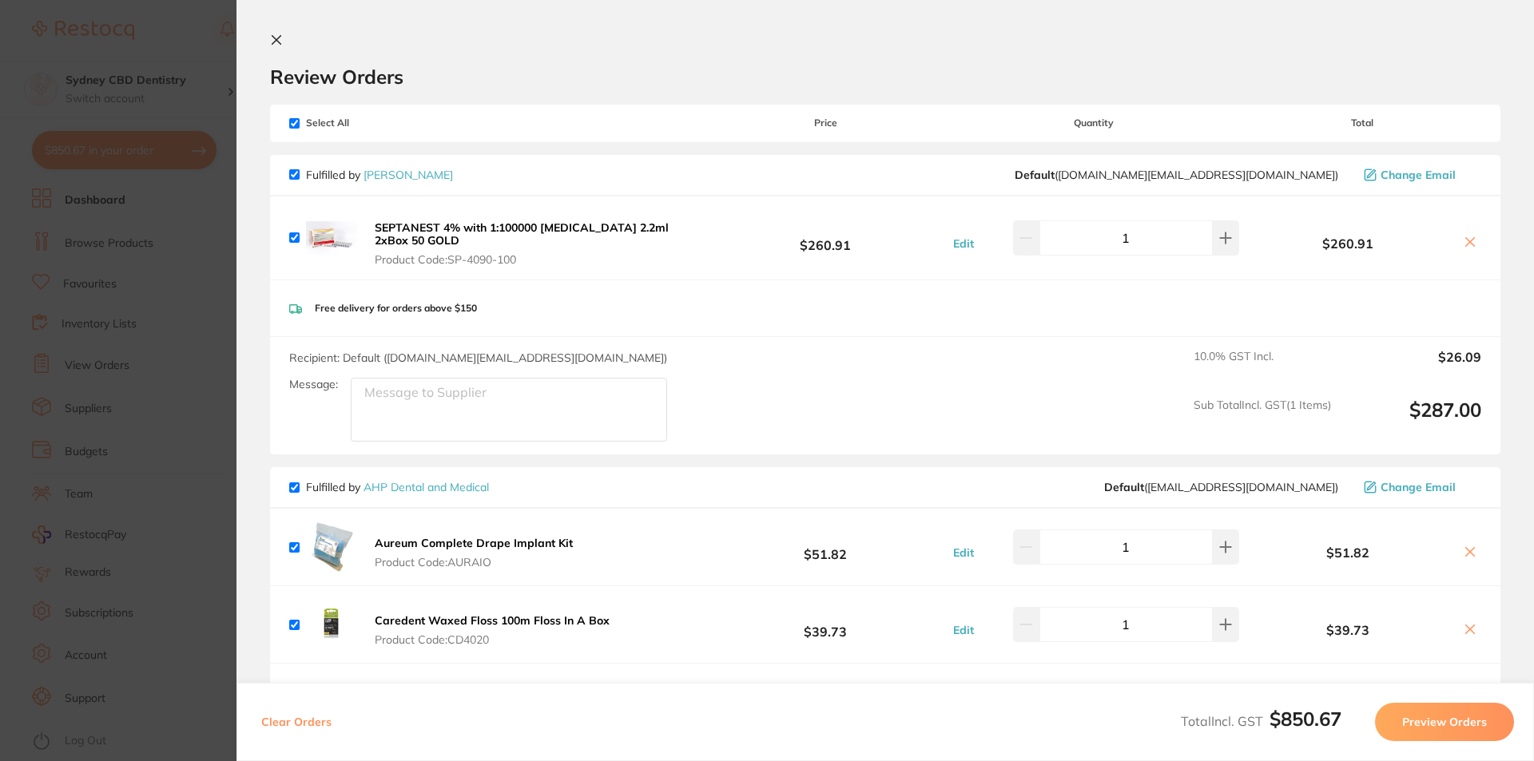
click at [265, 11] on section "Review Orders Your orders are being processed and we will notify you once we ha…" at bounding box center [884, 380] width 1297 height 761
click at [276, 41] on icon at bounding box center [276, 40] width 9 height 9
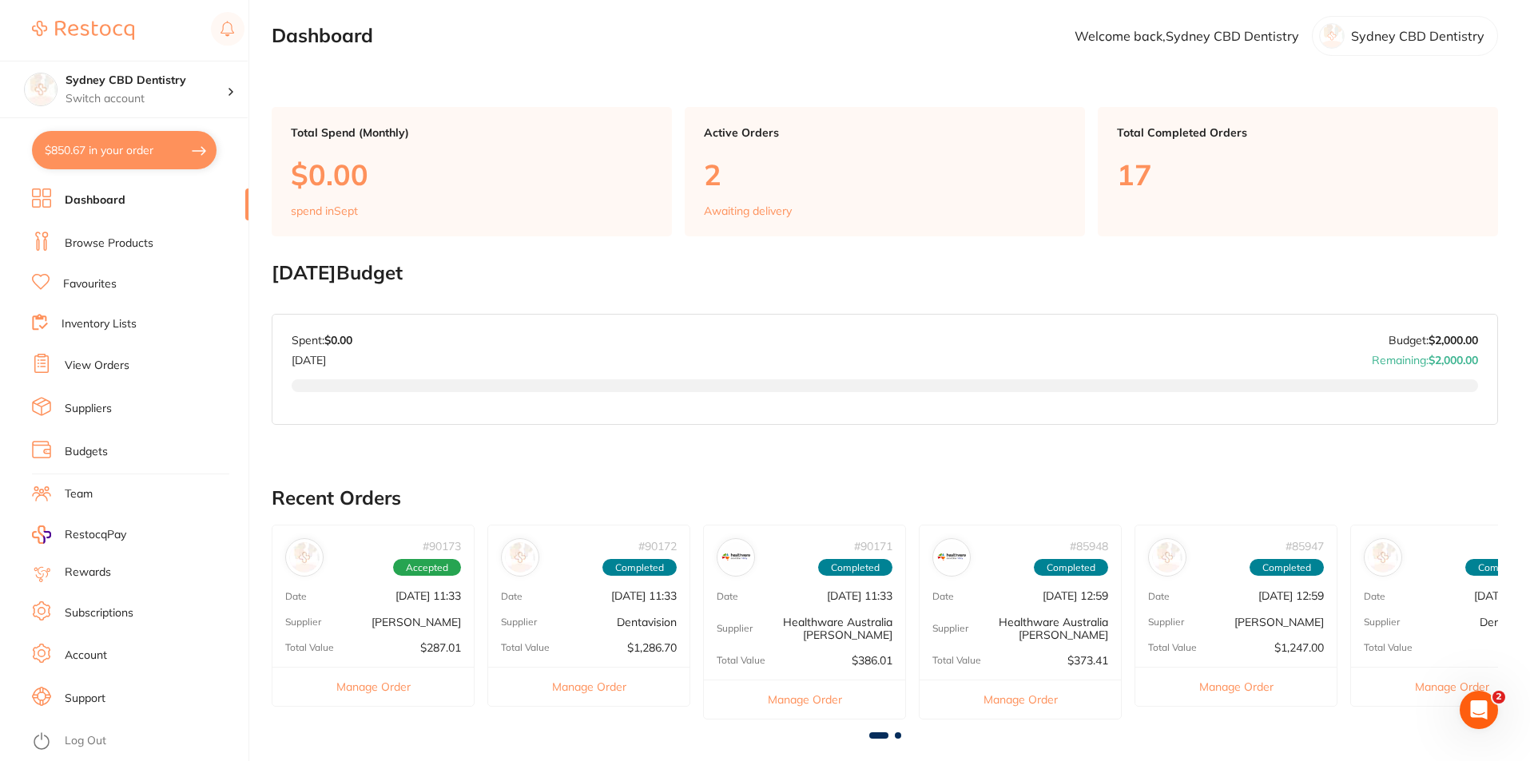
click at [159, 155] on button "$850.67 in your order" at bounding box center [124, 150] width 185 height 38
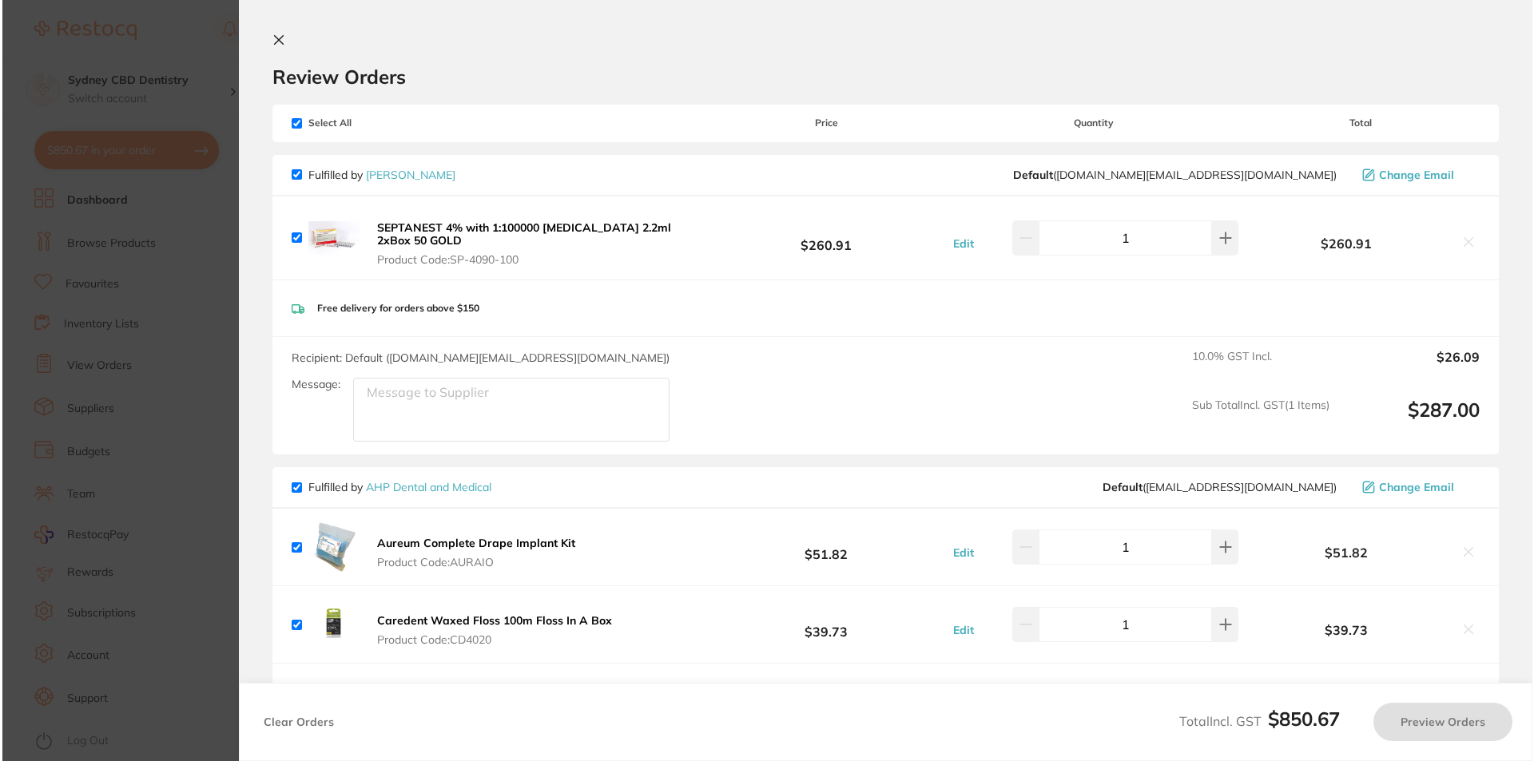
scroll to position [0, 0]
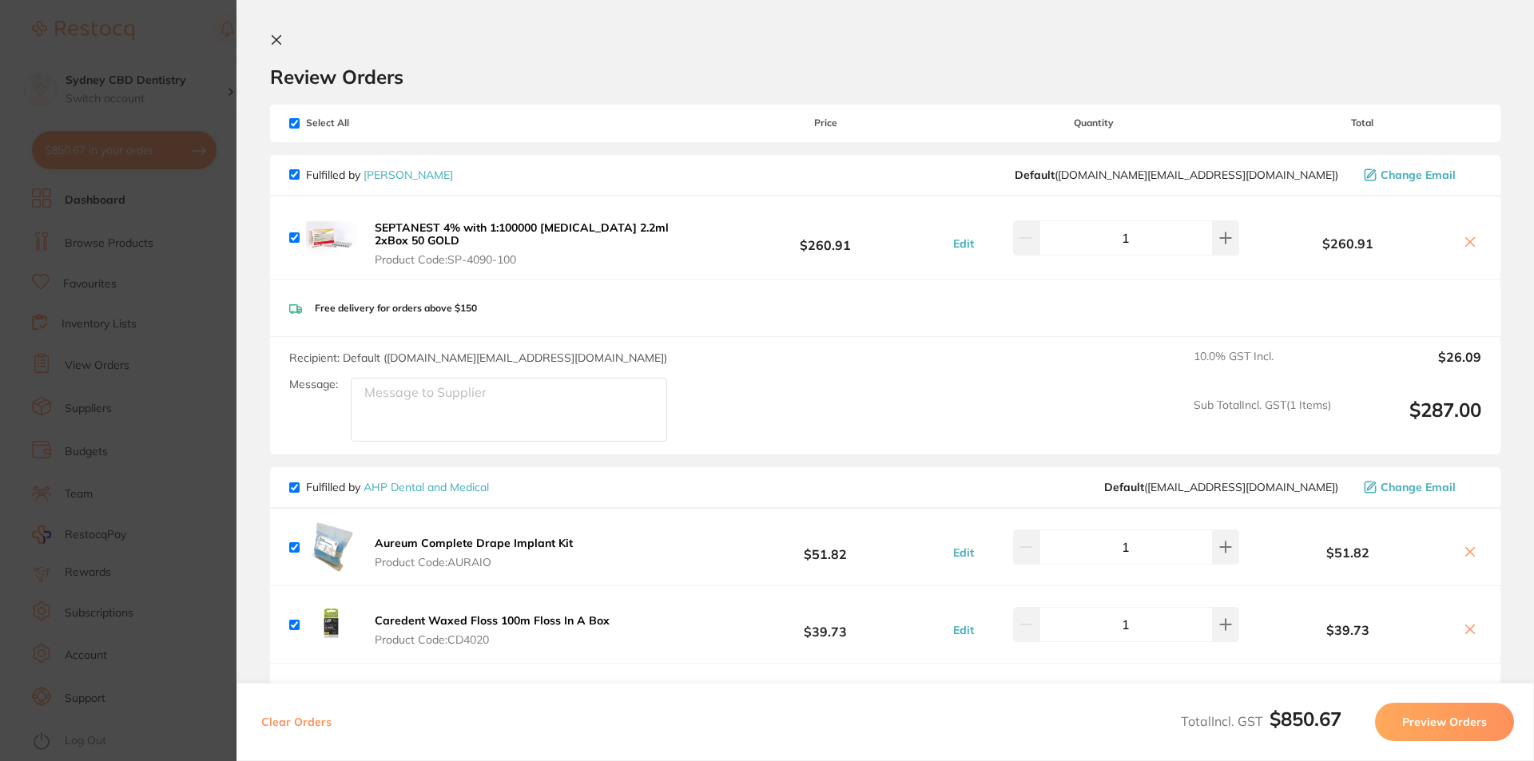
click at [275, 41] on icon at bounding box center [276, 40] width 9 height 9
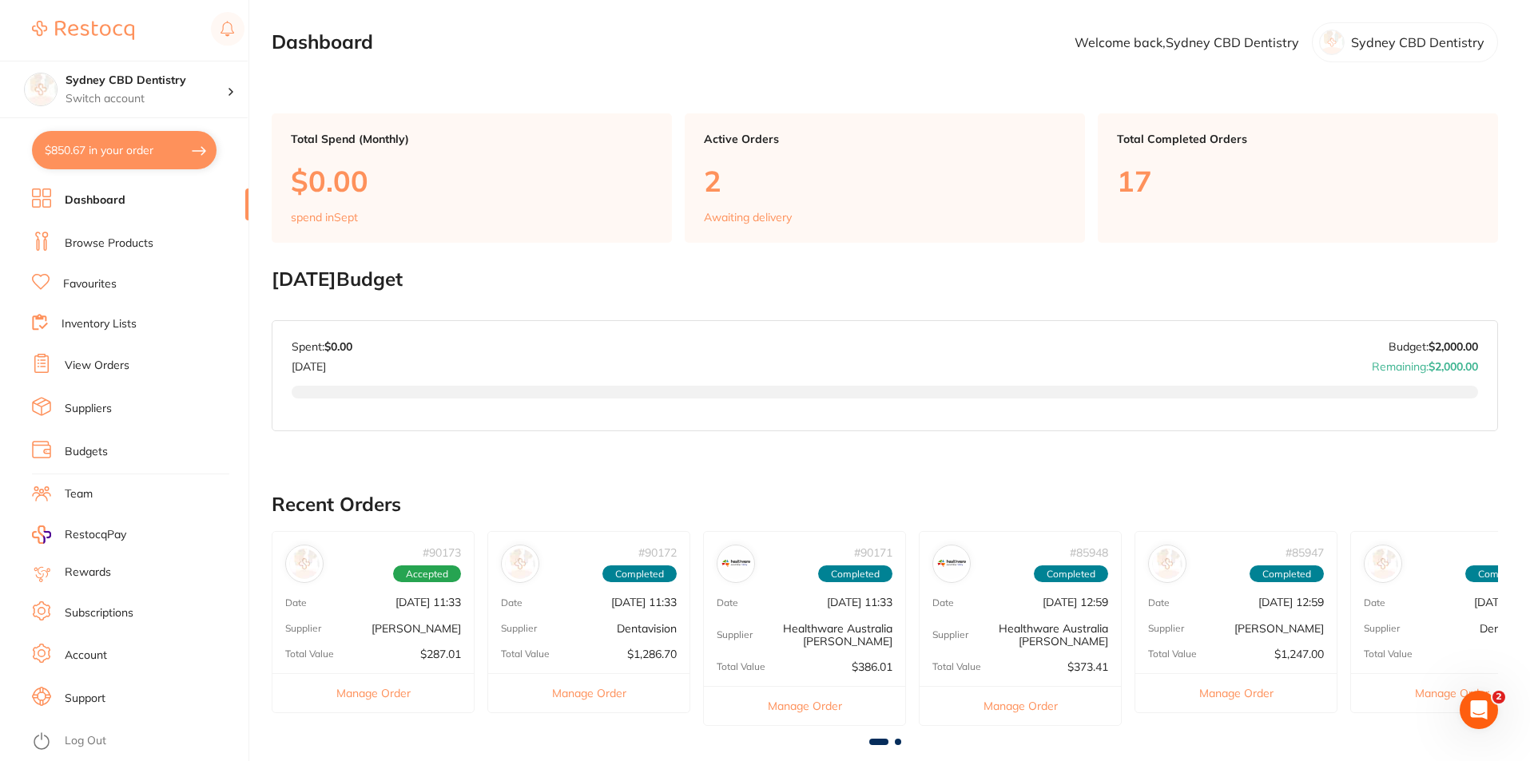
click at [103, 249] on link "Browse Products" at bounding box center [109, 244] width 89 height 16
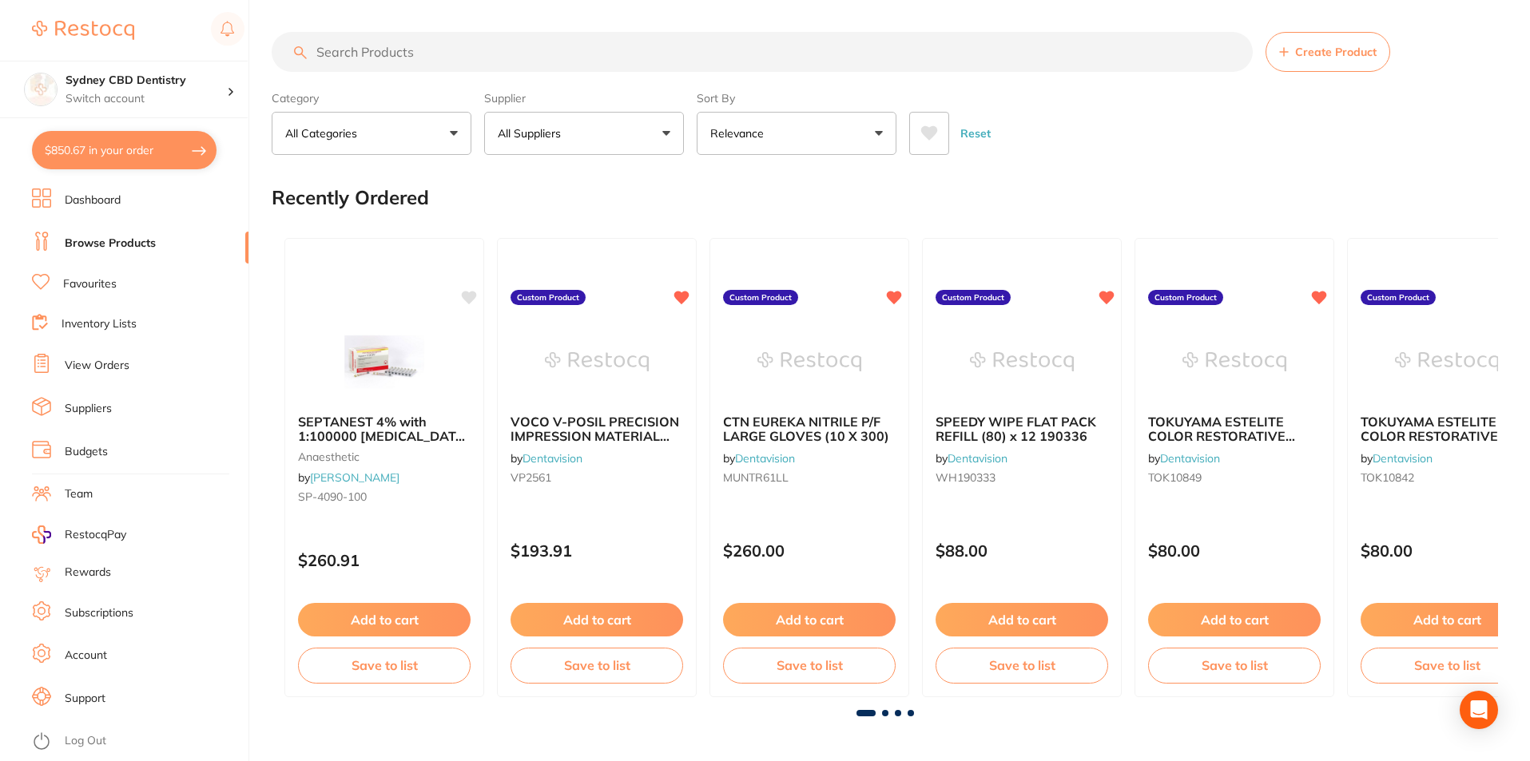
click at [419, 54] on input "search" at bounding box center [762, 52] width 981 height 40
type input "syringe tips"
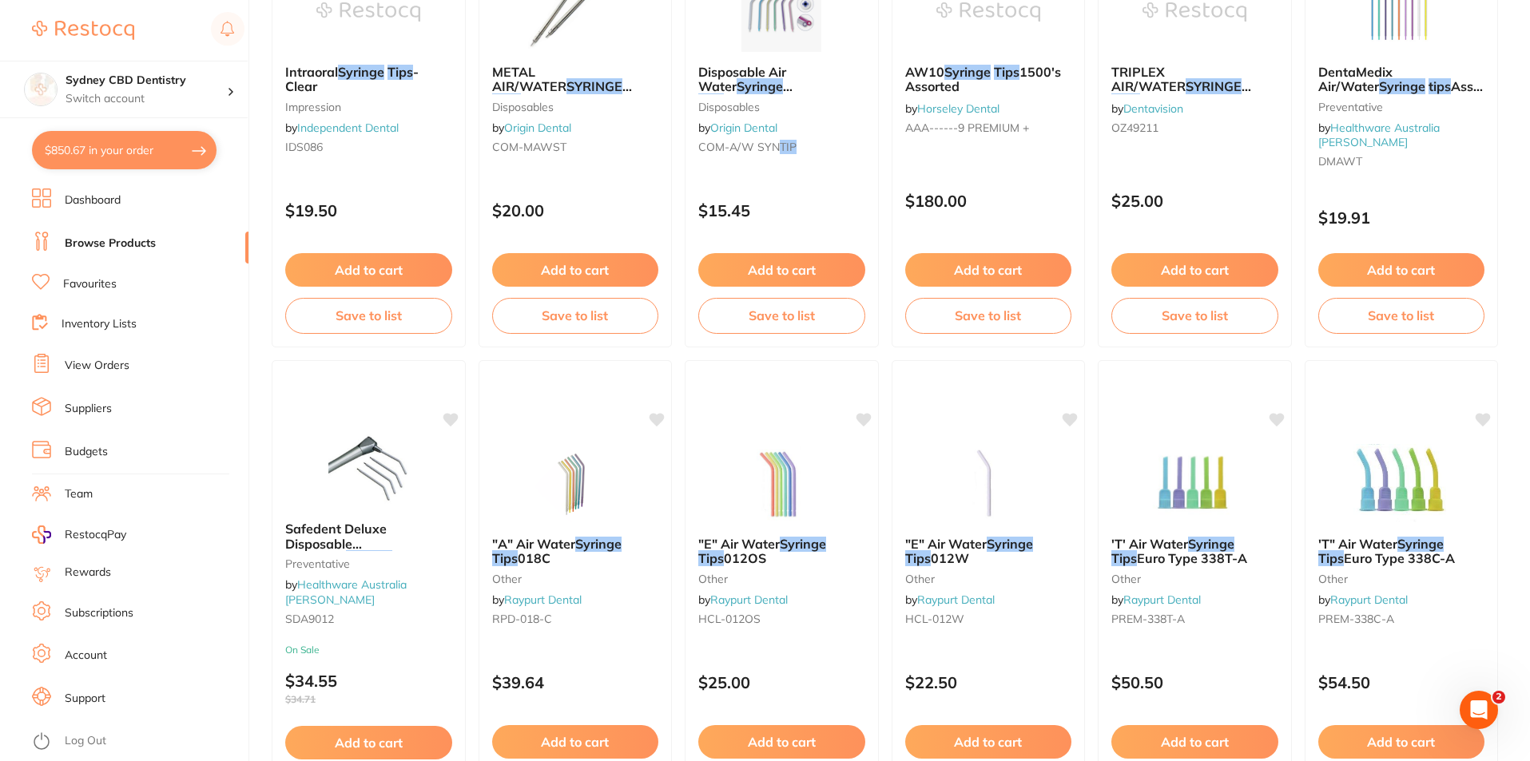
scroll to position [879, 0]
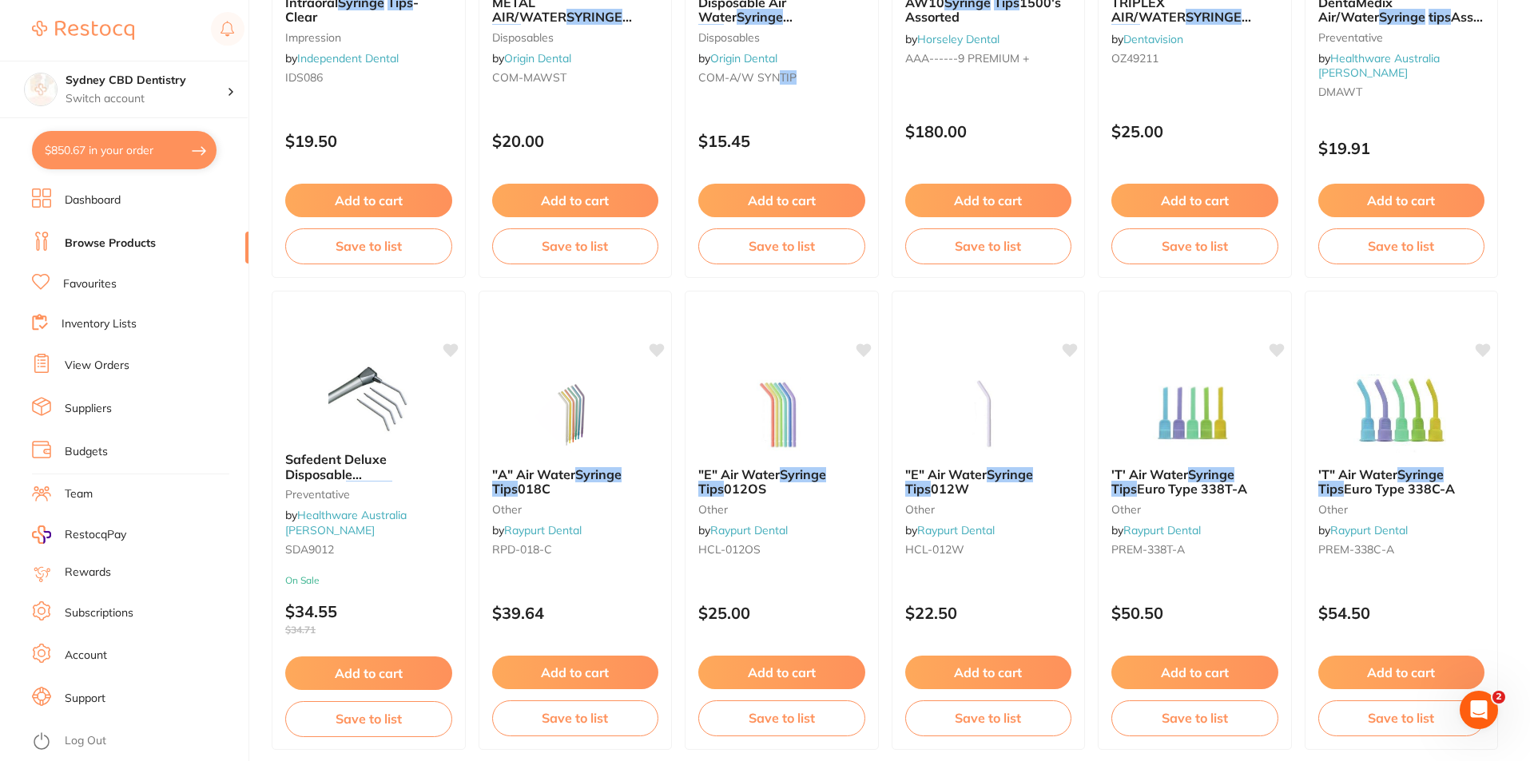
drag, startPoint x: 358, startPoint y: 489, endPoint x: 993, endPoint y: 656, distance: 656.6
click at [358, 489] on span "Safedent Deluxe Disposable Air/Water" at bounding box center [335, 474] width 101 height 46
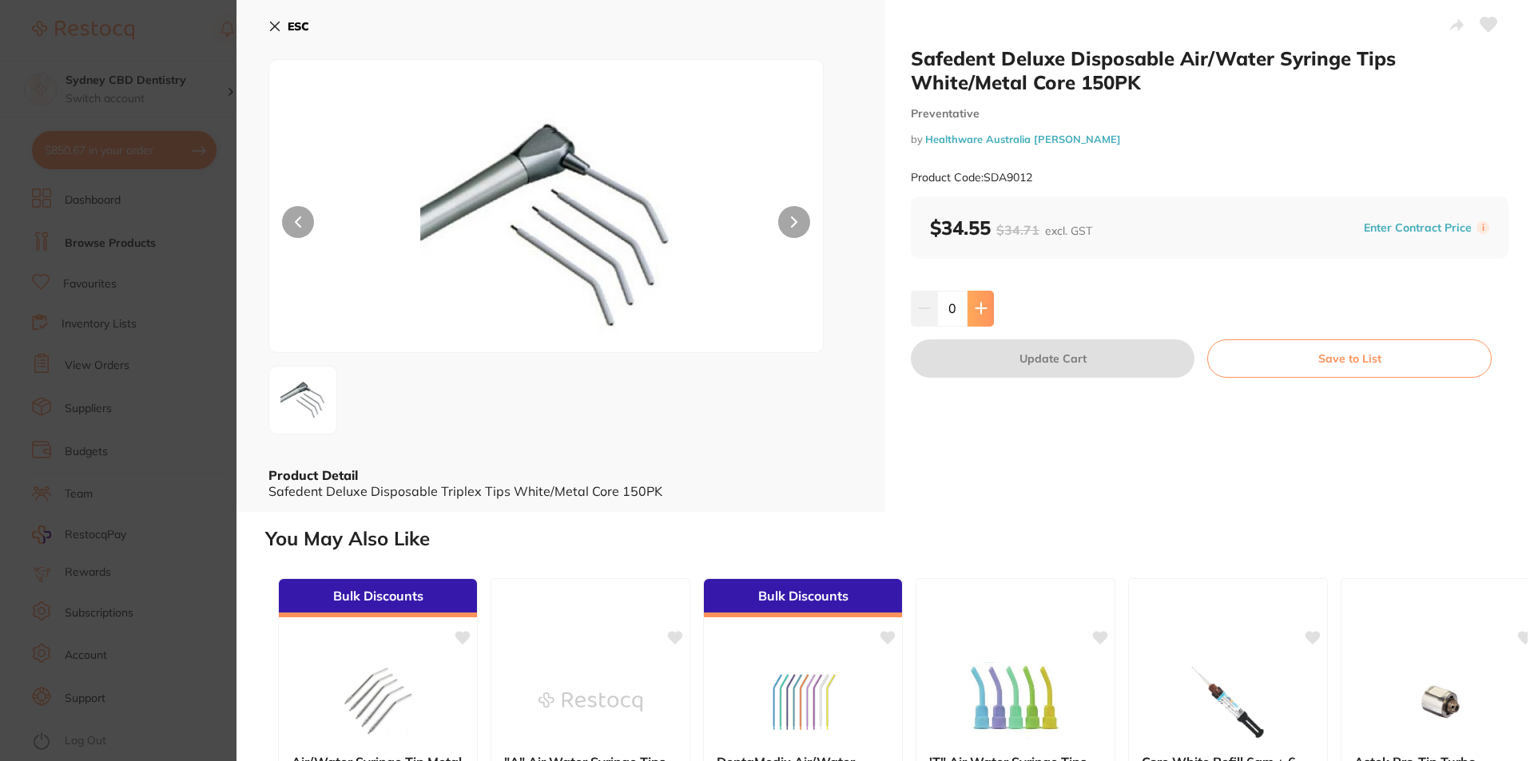
click at [980, 309] on icon at bounding box center [980, 309] width 10 height 10
type input "1"
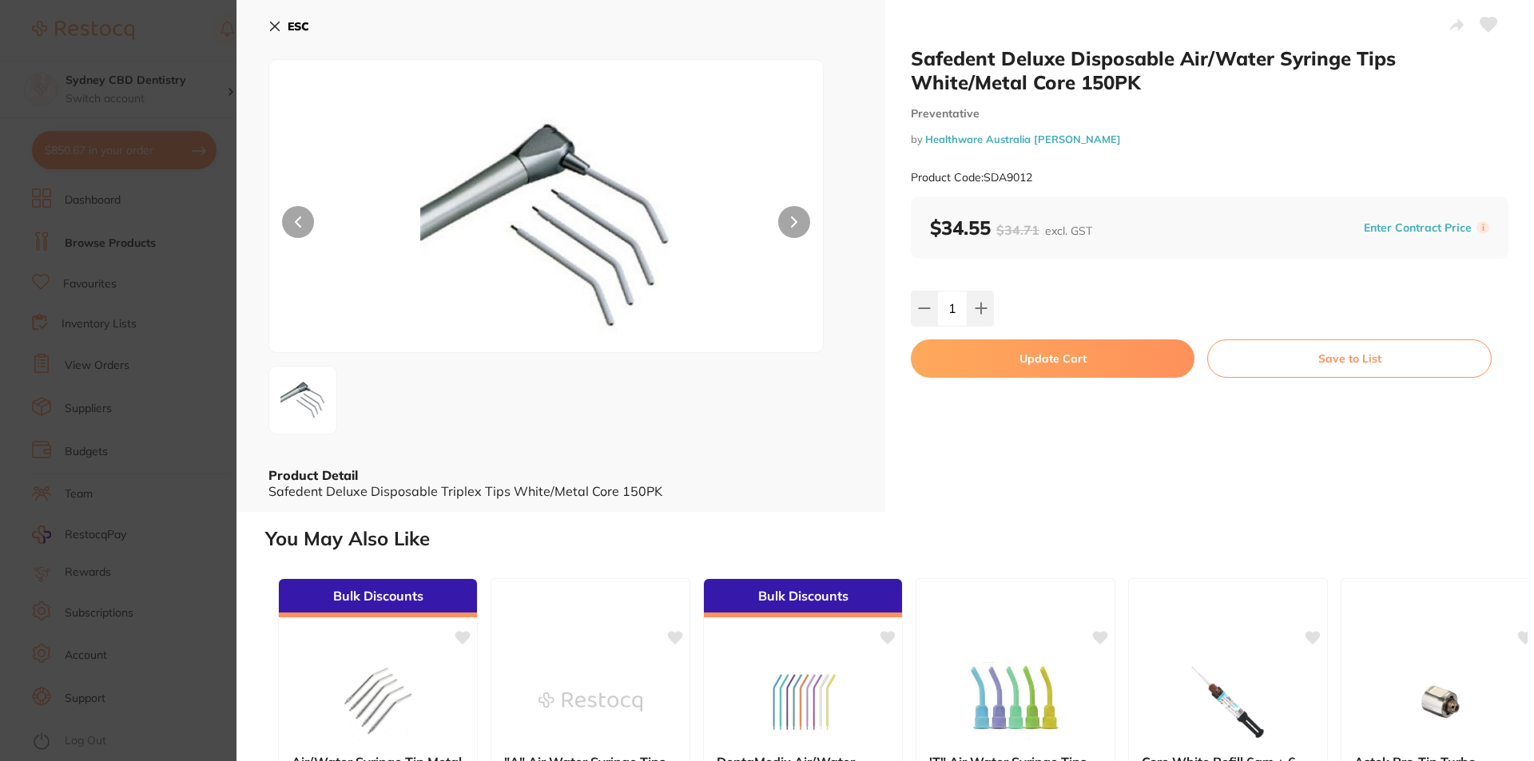
click at [1074, 367] on button "Update Cart" at bounding box center [1053, 358] width 284 height 38
checkbox input "false"
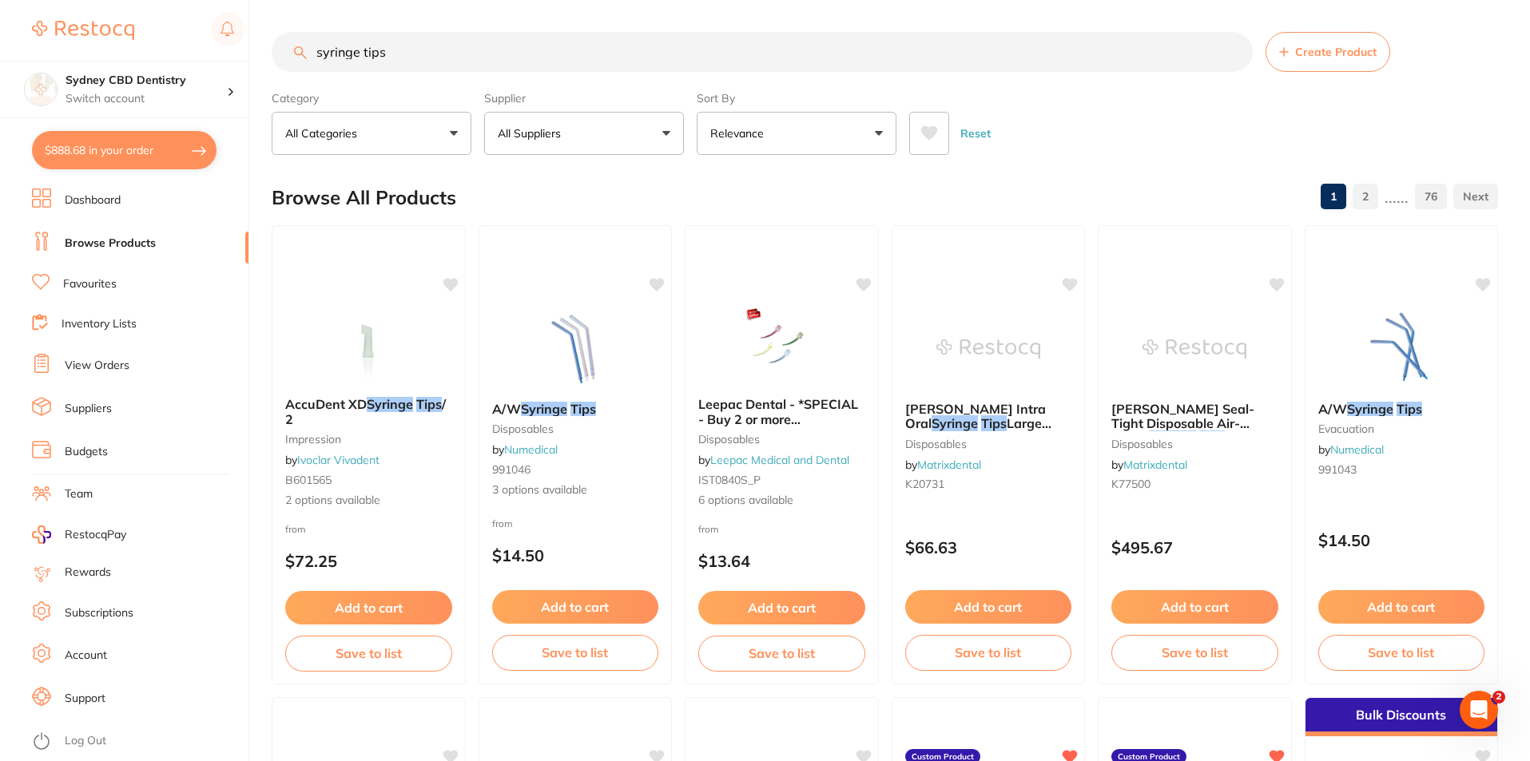
drag, startPoint x: 435, startPoint y: 53, endPoint x: 167, endPoint y: 48, distance: 268.4
click at [168, 48] on div "$888.68 Sydney CBD Dentistry Switch account Sydney CBD Dentistry $888.68 in you…" at bounding box center [765, 380] width 1530 height 761
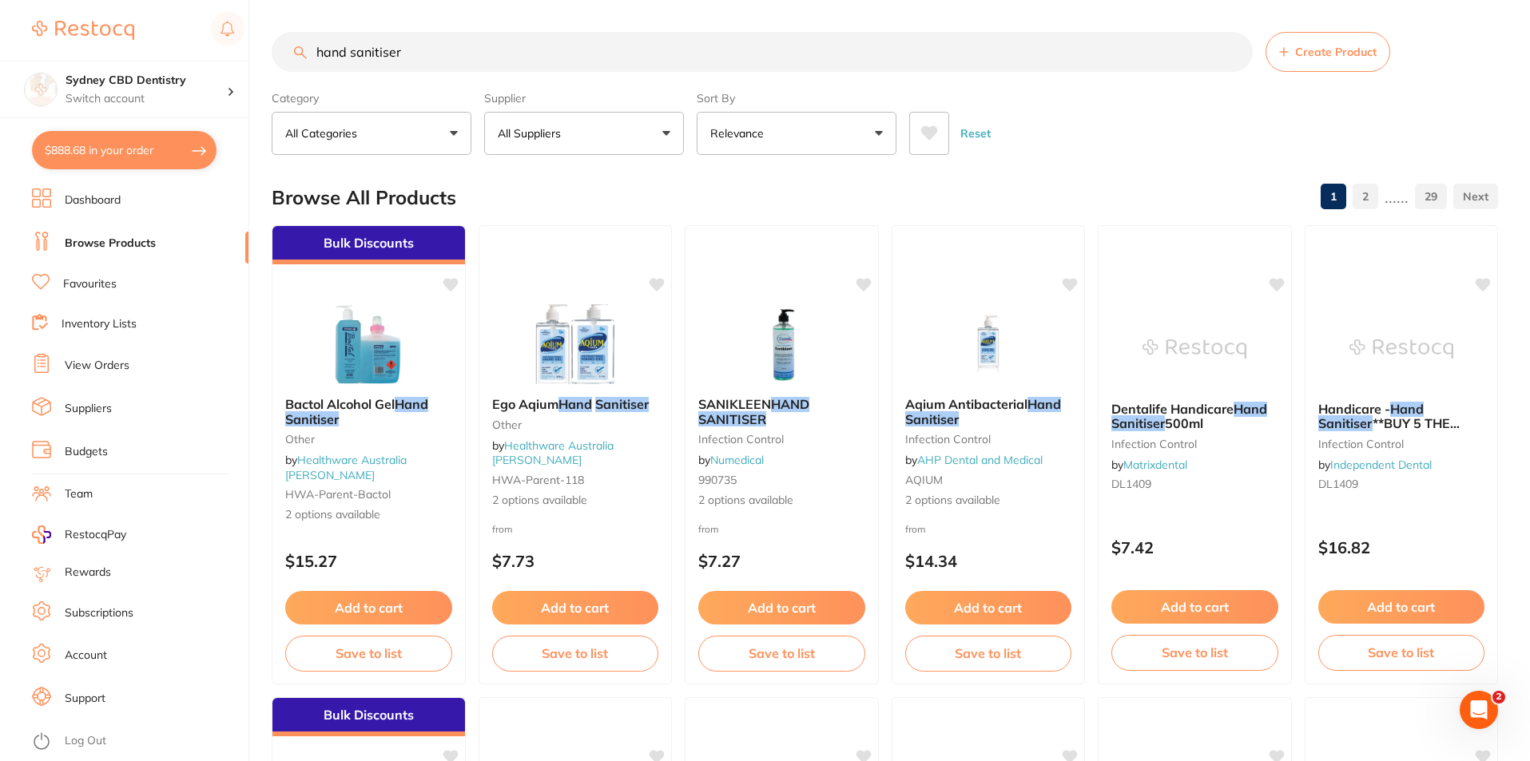
drag, startPoint x: 431, startPoint y: 60, endPoint x: 247, endPoint y: 46, distance: 185.0
click at [252, 46] on div "$888.68 Sydney CBD Dentistry Switch account Sydney CBD Dentistry $888.68 in you…" at bounding box center [765, 380] width 1530 height 761
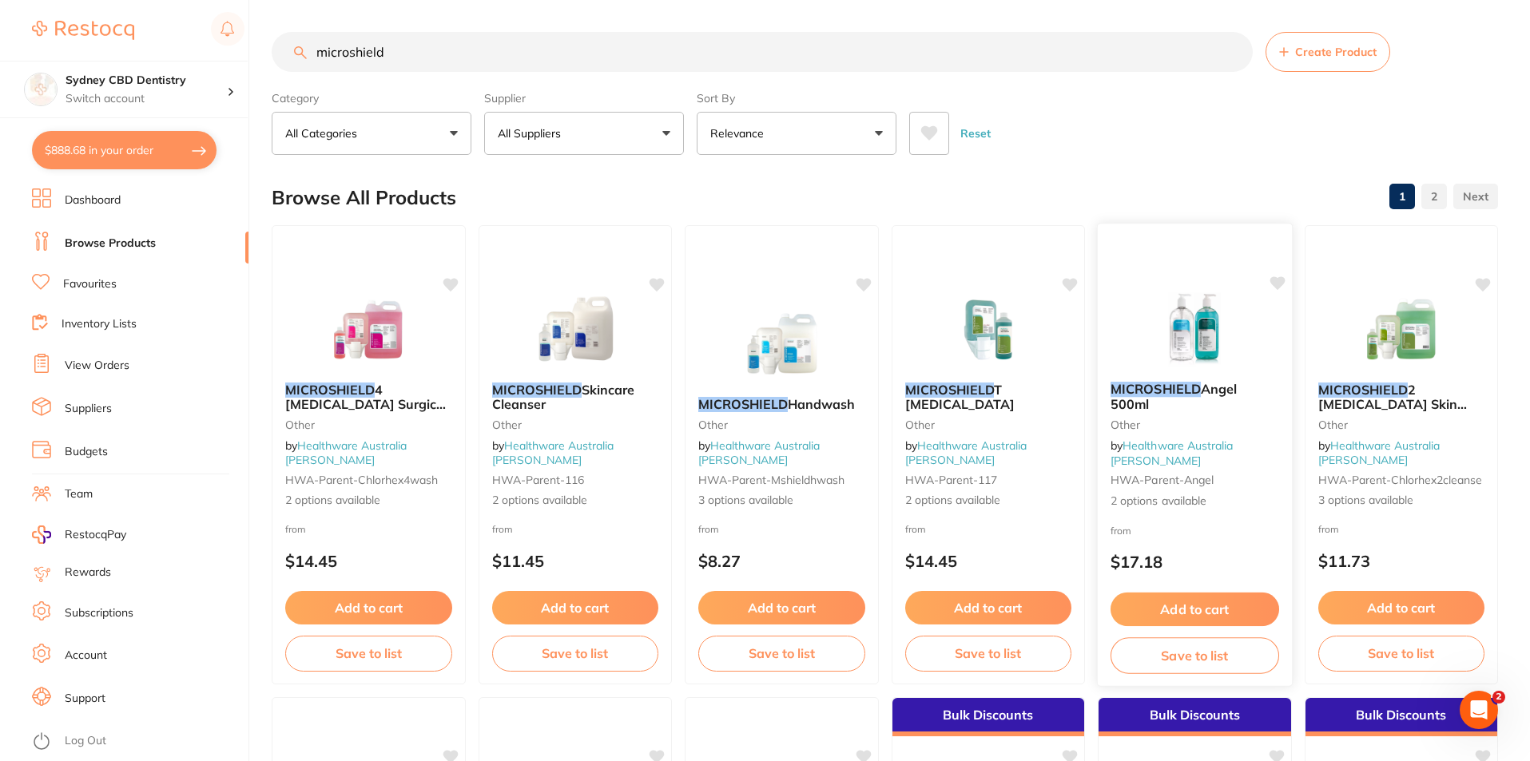
type input "microshield"
click at [1235, 358] on img at bounding box center [1194, 328] width 105 height 81
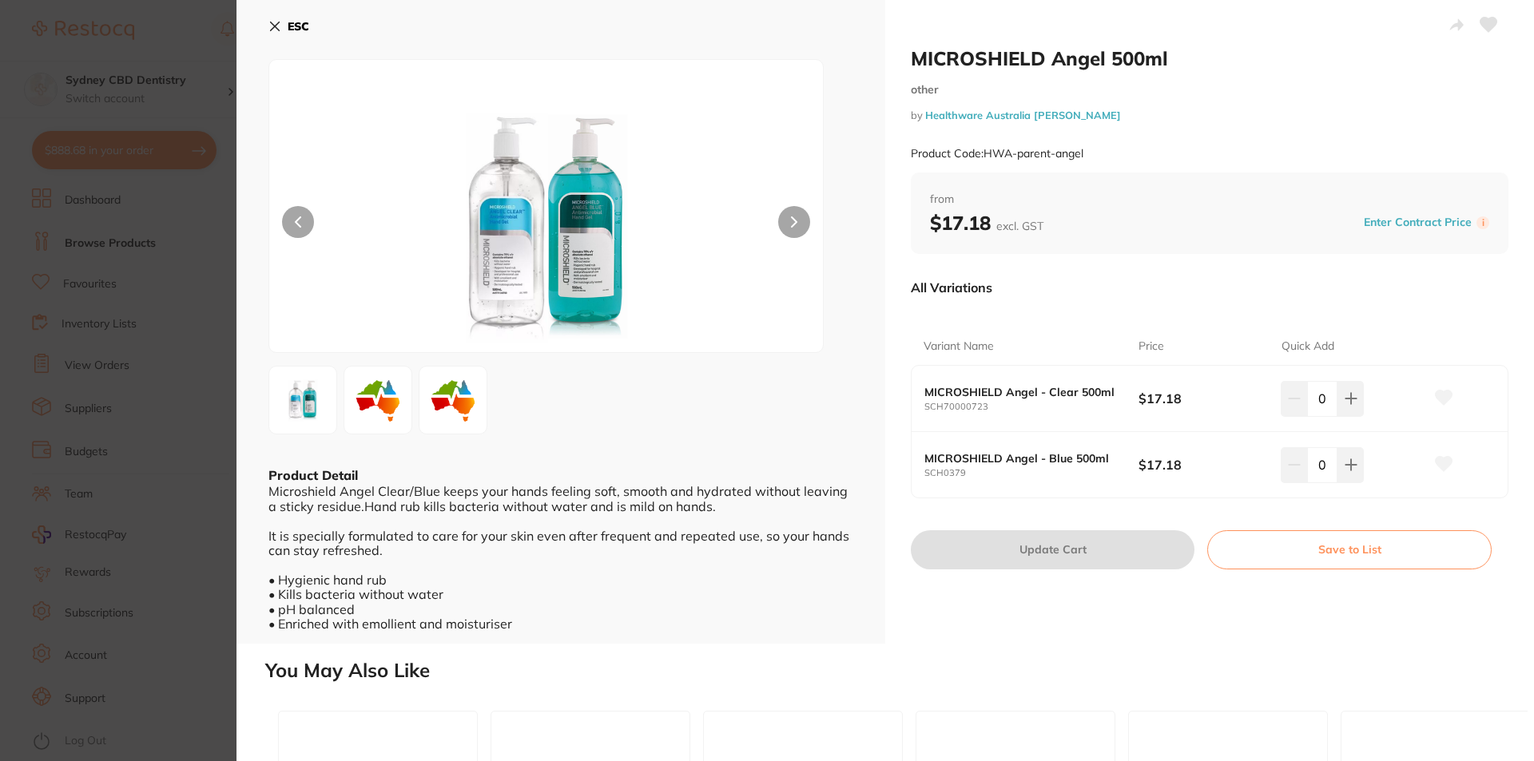
click at [1345, 465] on icon at bounding box center [1350, 465] width 10 height 10
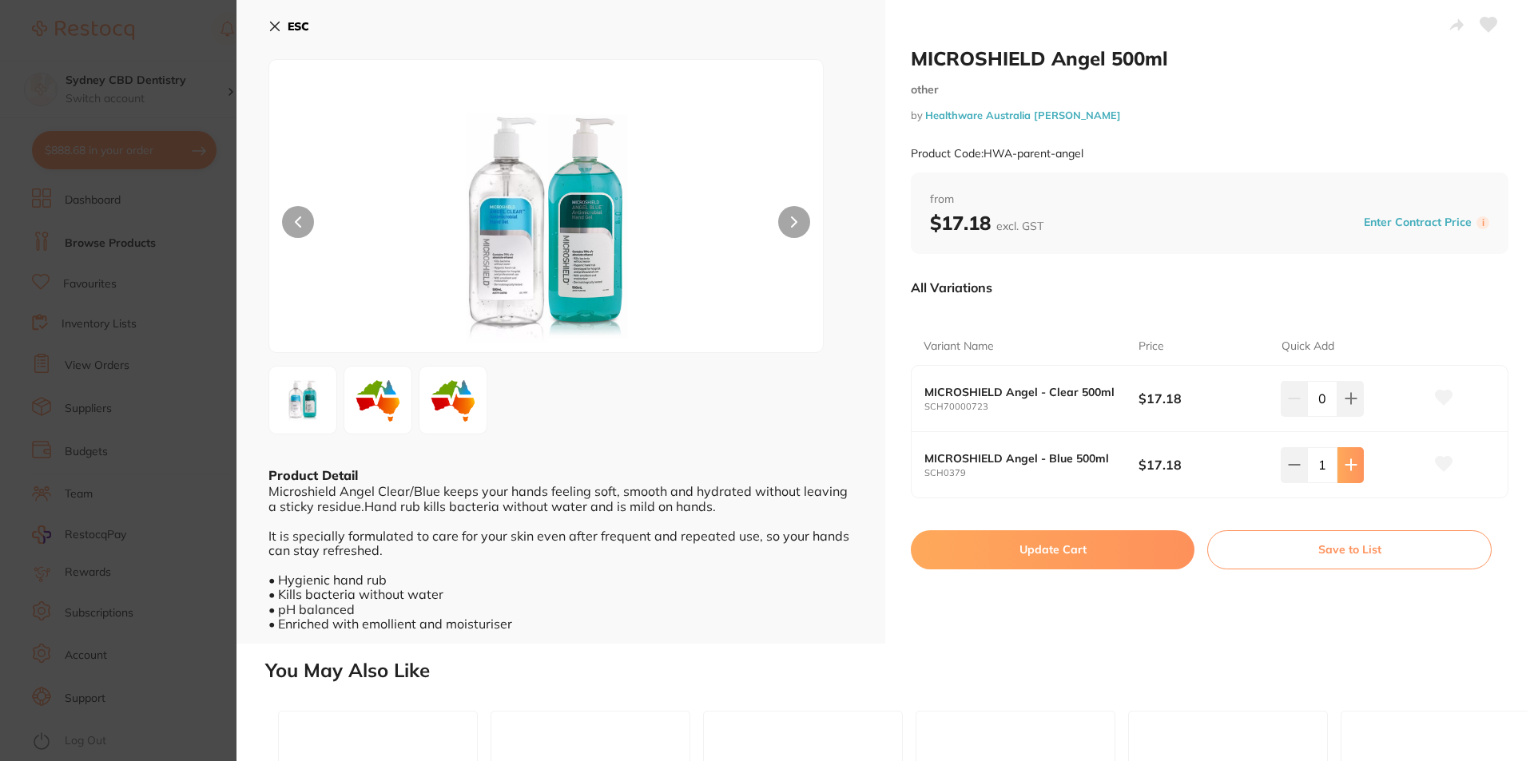
click at [1348, 466] on icon at bounding box center [1350, 465] width 10 height 10
drag, startPoint x: 1351, startPoint y: 467, endPoint x: 1342, endPoint y: 470, distance: 9.9
click at [1351, 466] on icon at bounding box center [1350, 464] width 13 height 13
click at [1339, 460] on button at bounding box center [1350, 464] width 26 height 35
type input "4"
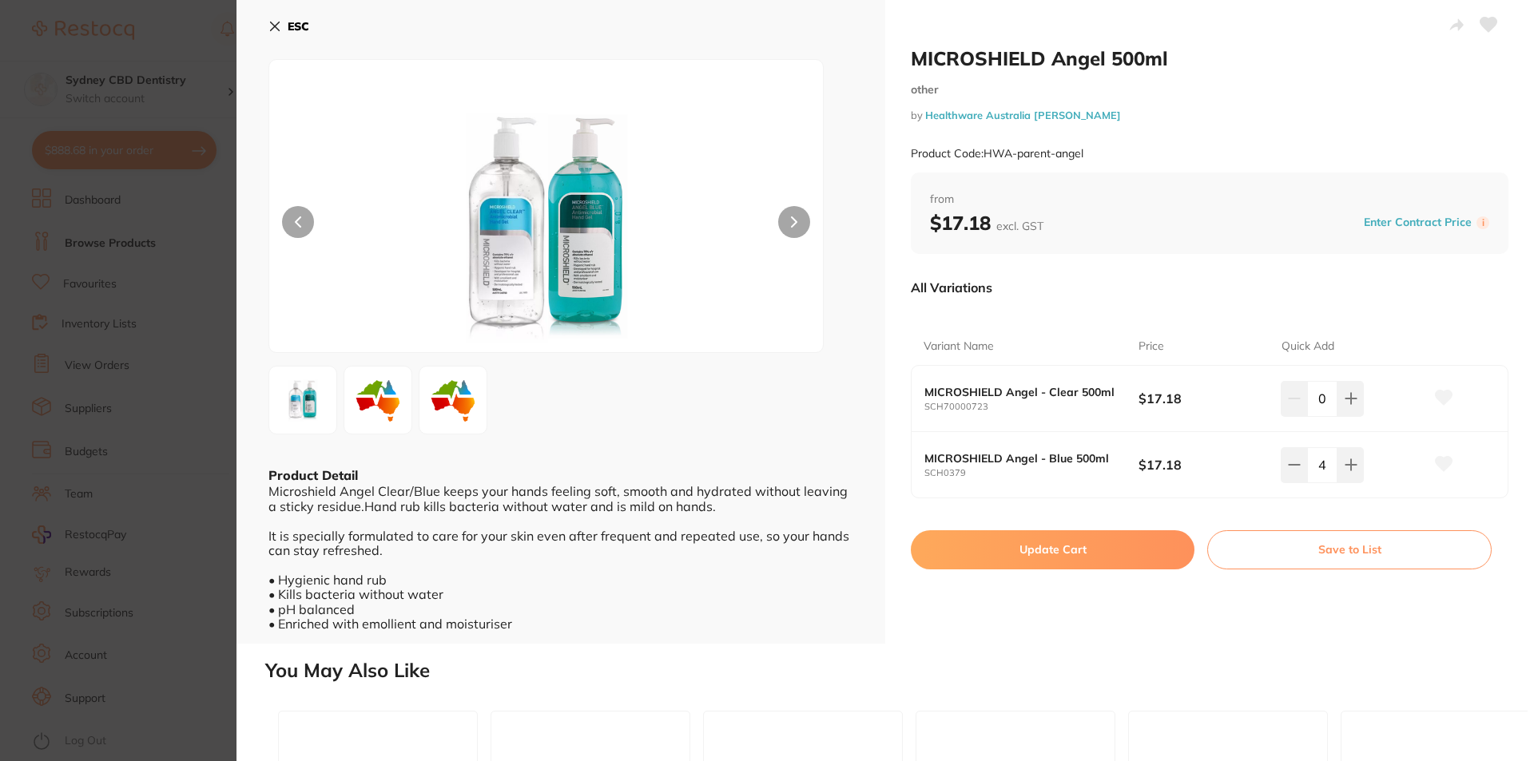
click at [1013, 543] on button "Update Cart" at bounding box center [1053, 549] width 284 height 38
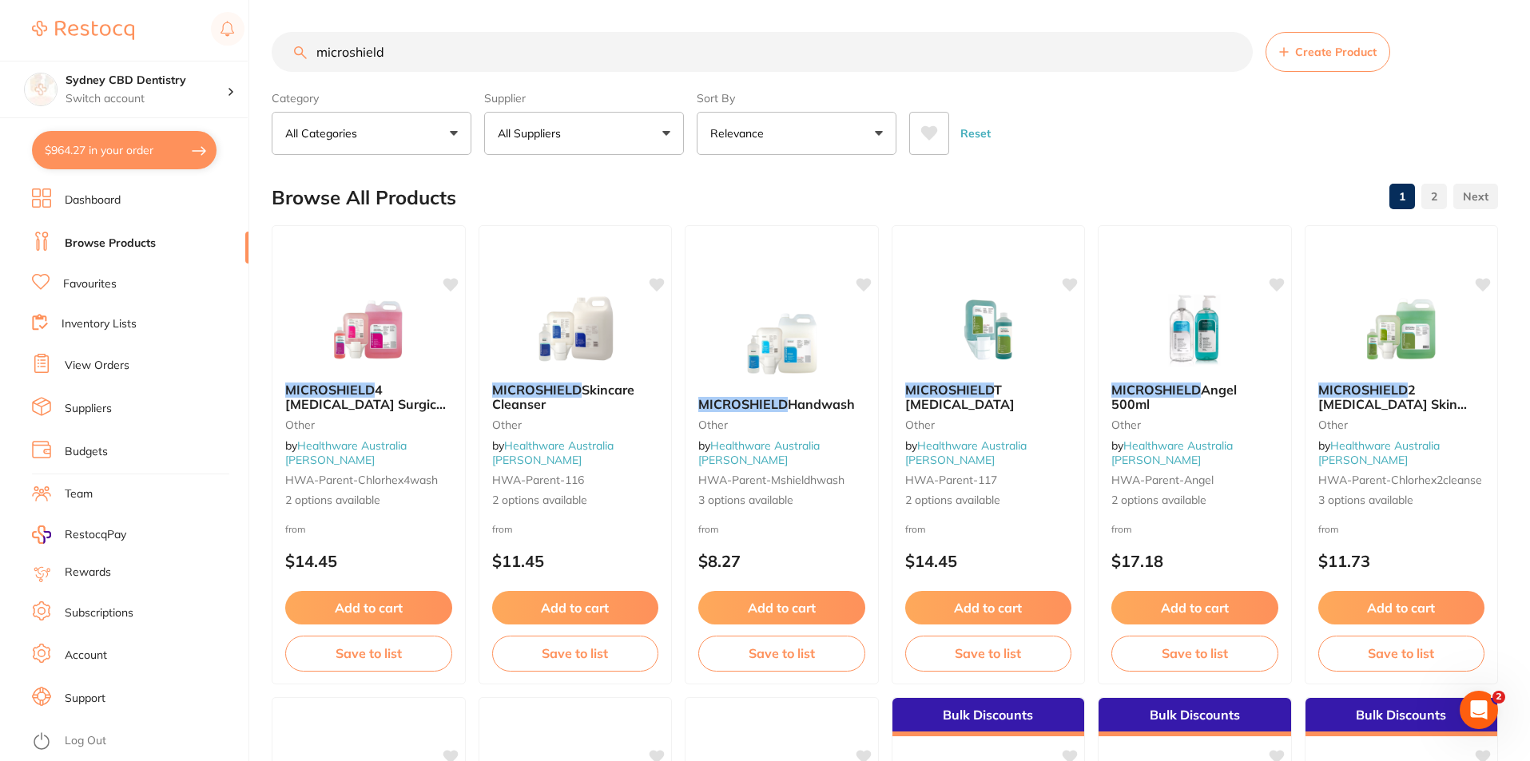
click at [470, 58] on input "microshield" at bounding box center [762, 52] width 981 height 40
click at [1227, 53] on input "microshield" at bounding box center [762, 52] width 981 height 40
click at [1236, 52] on input "microshield" at bounding box center [762, 52] width 981 height 40
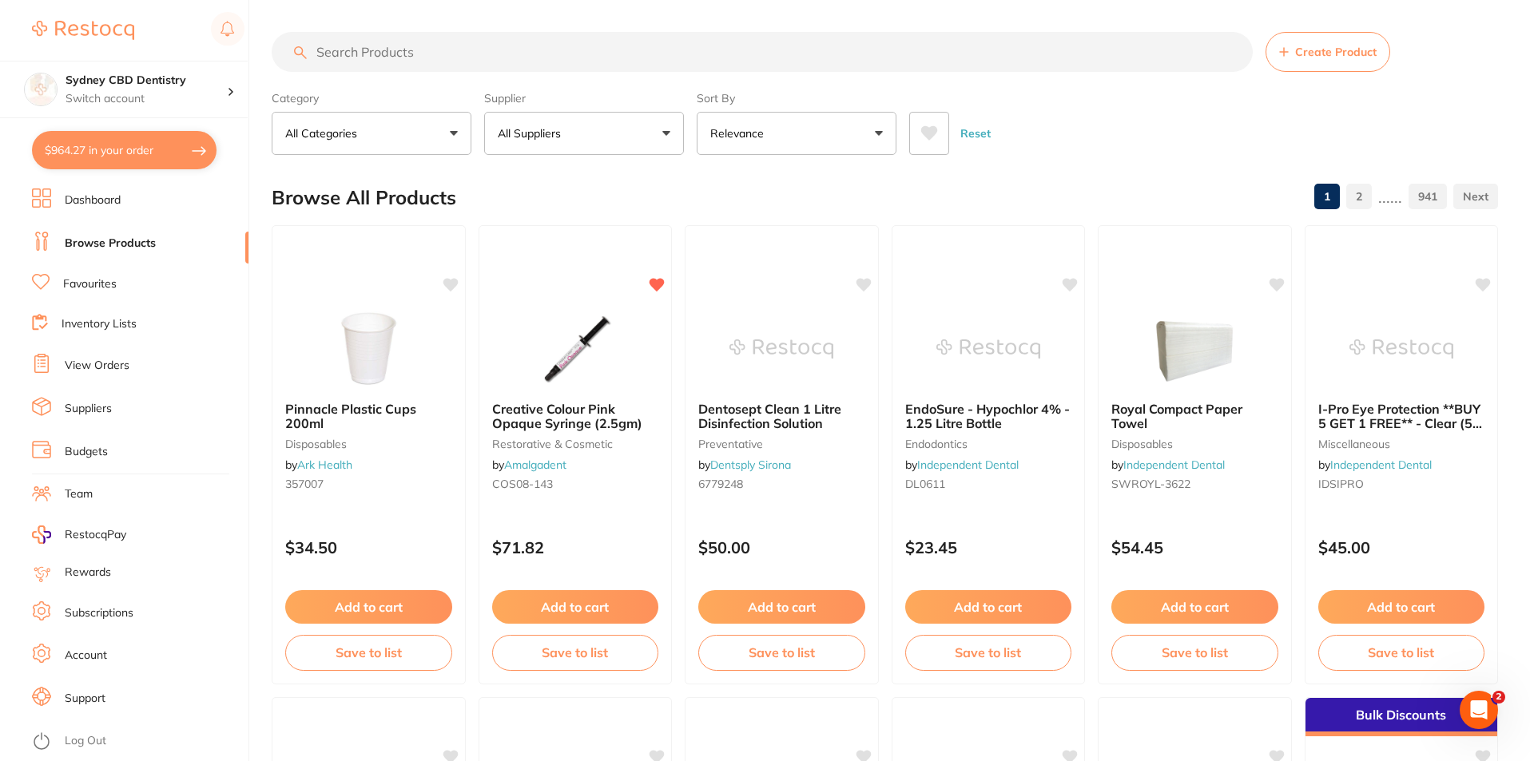
click at [350, 49] on input "search" at bounding box center [762, 52] width 981 height 40
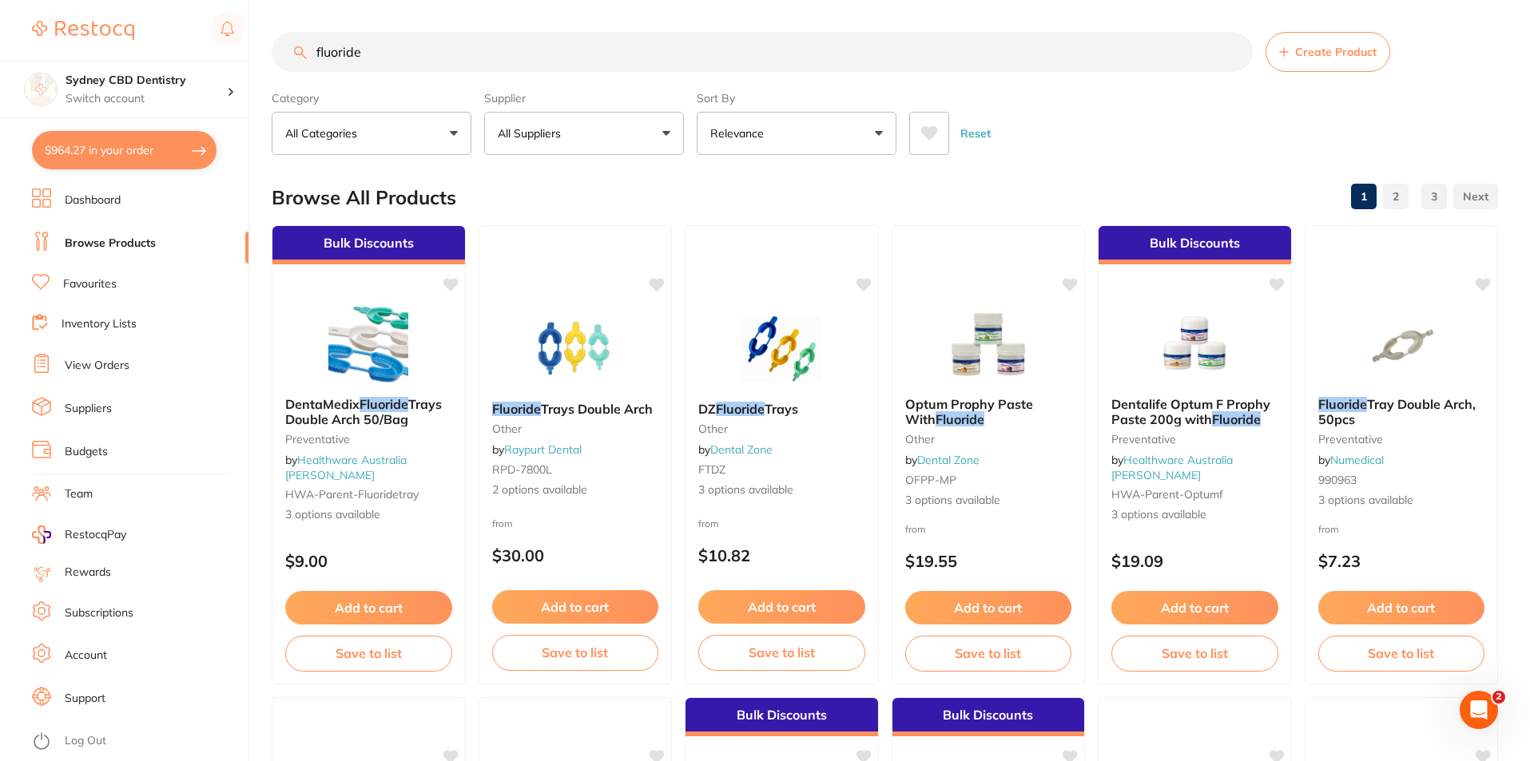
drag, startPoint x: 235, startPoint y: 28, endPoint x: 150, endPoint y: 21, distance: 85.0
click at [154, 19] on div "$964.27 Sydney CBD Dentistry Switch account Sydney CBD Dentistry $964.27 in you…" at bounding box center [765, 380] width 1530 height 761
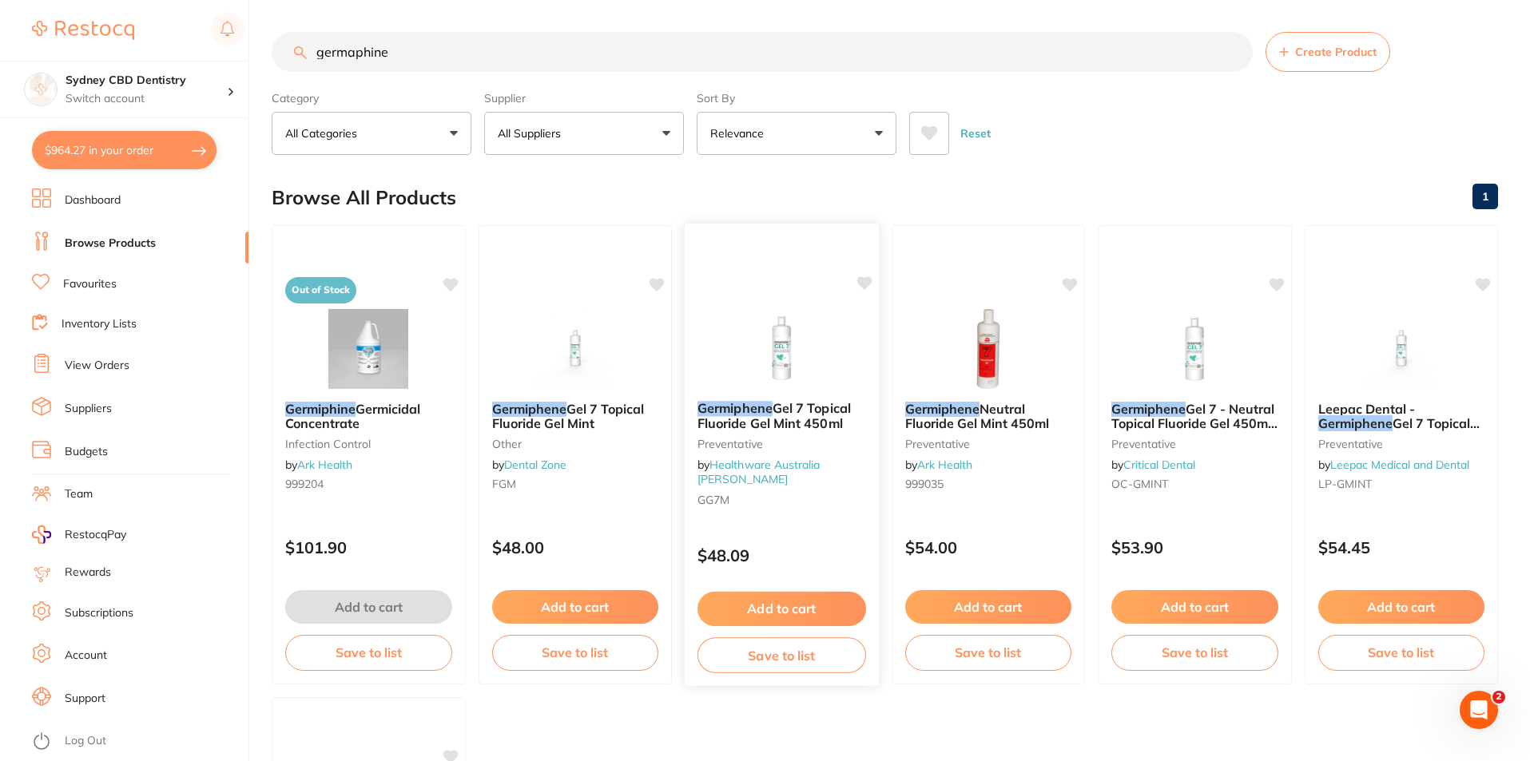
type input "germaphine"
click at [776, 411] on span "Gel 7 Topical Fluoride Gel Mint 450ml" at bounding box center [773, 415] width 153 height 31
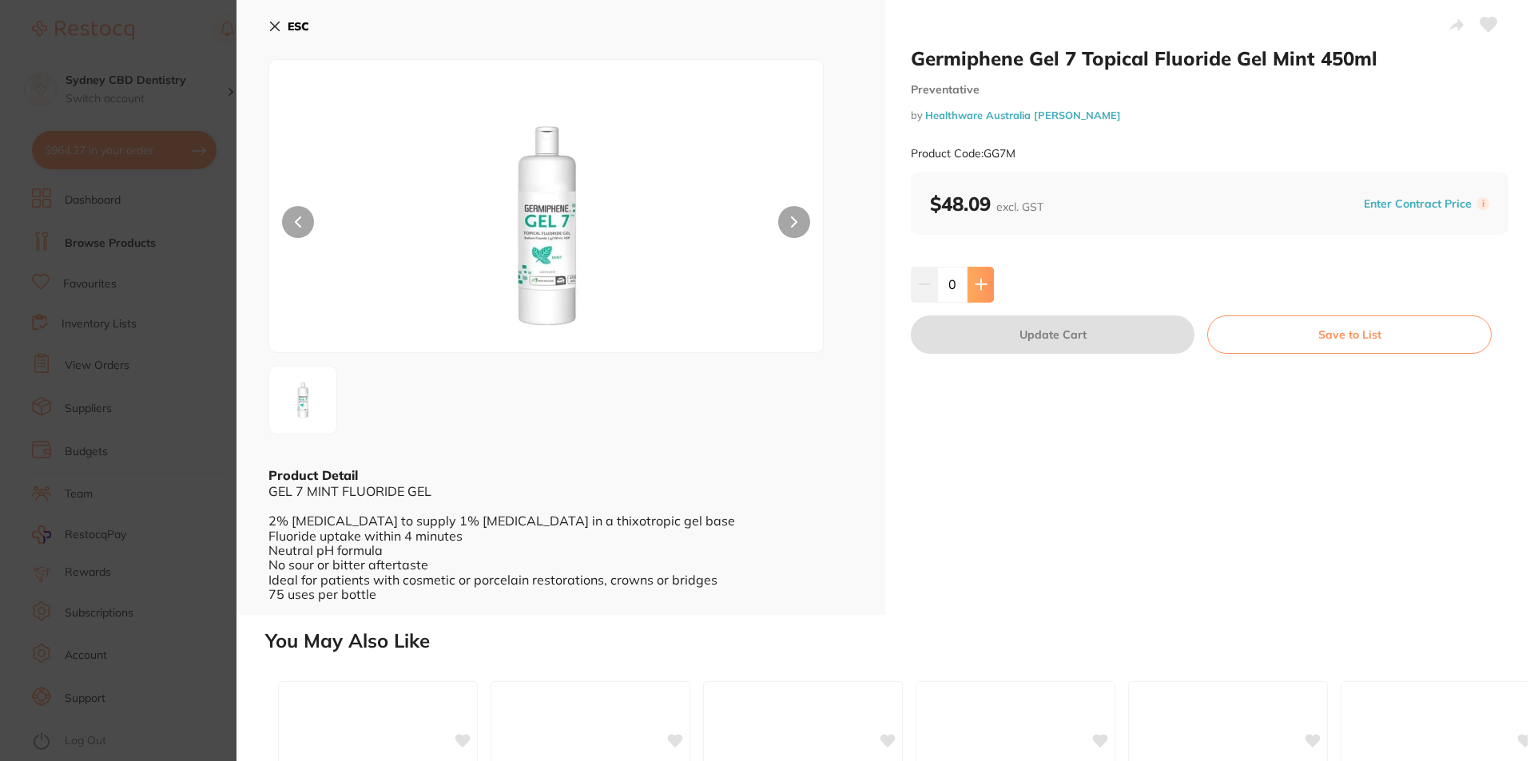
click at [981, 281] on icon at bounding box center [980, 284] width 13 height 13
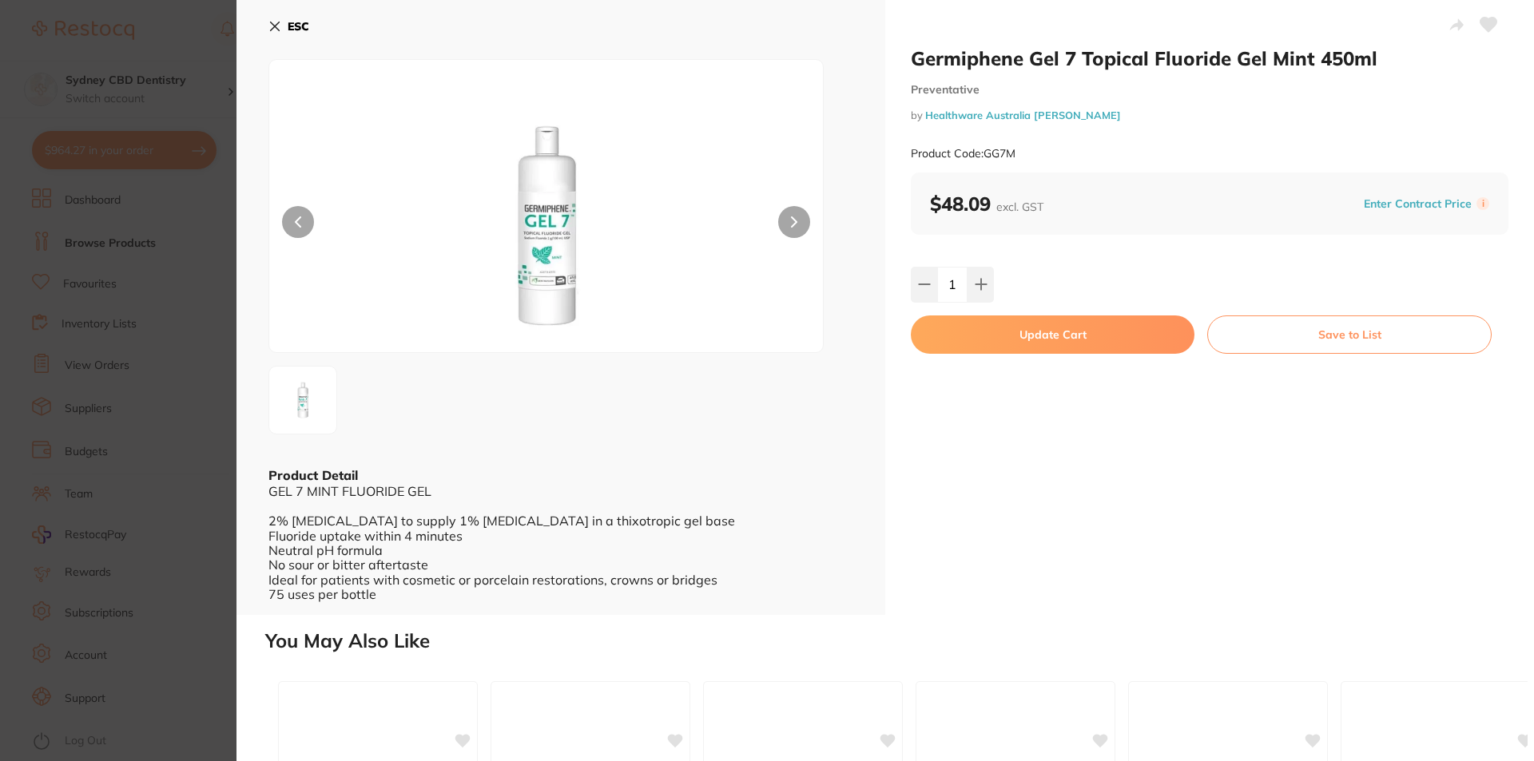
click at [986, 283] on button at bounding box center [980, 284] width 26 height 35
type input "2"
click at [1031, 340] on button "Update Cart" at bounding box center [1053, 335] width 284 height 38
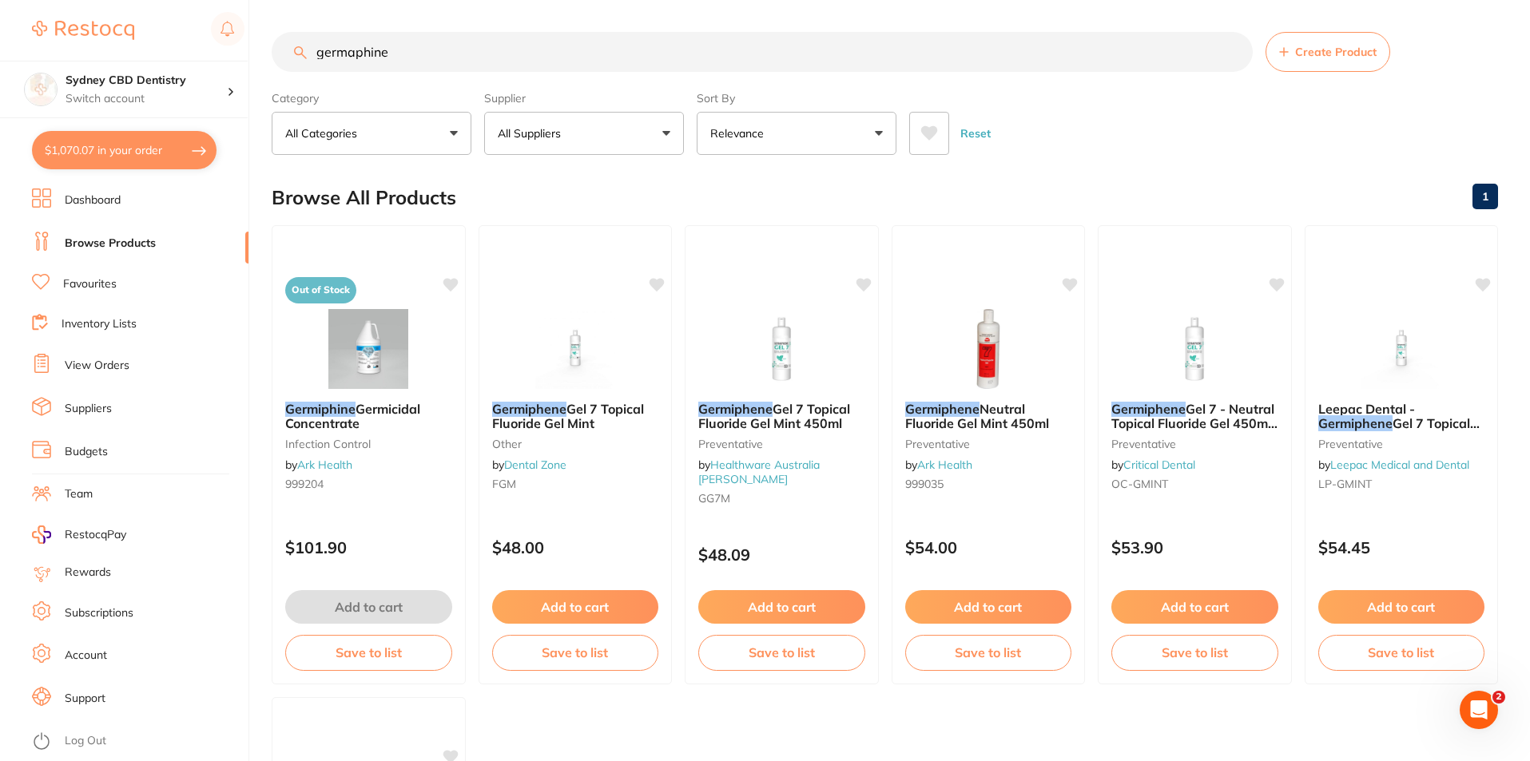
click at [137, 145] on button "$1,070.07 in your order" at bounding box center [124, 150] width 185 height 38
checkbox input "true"
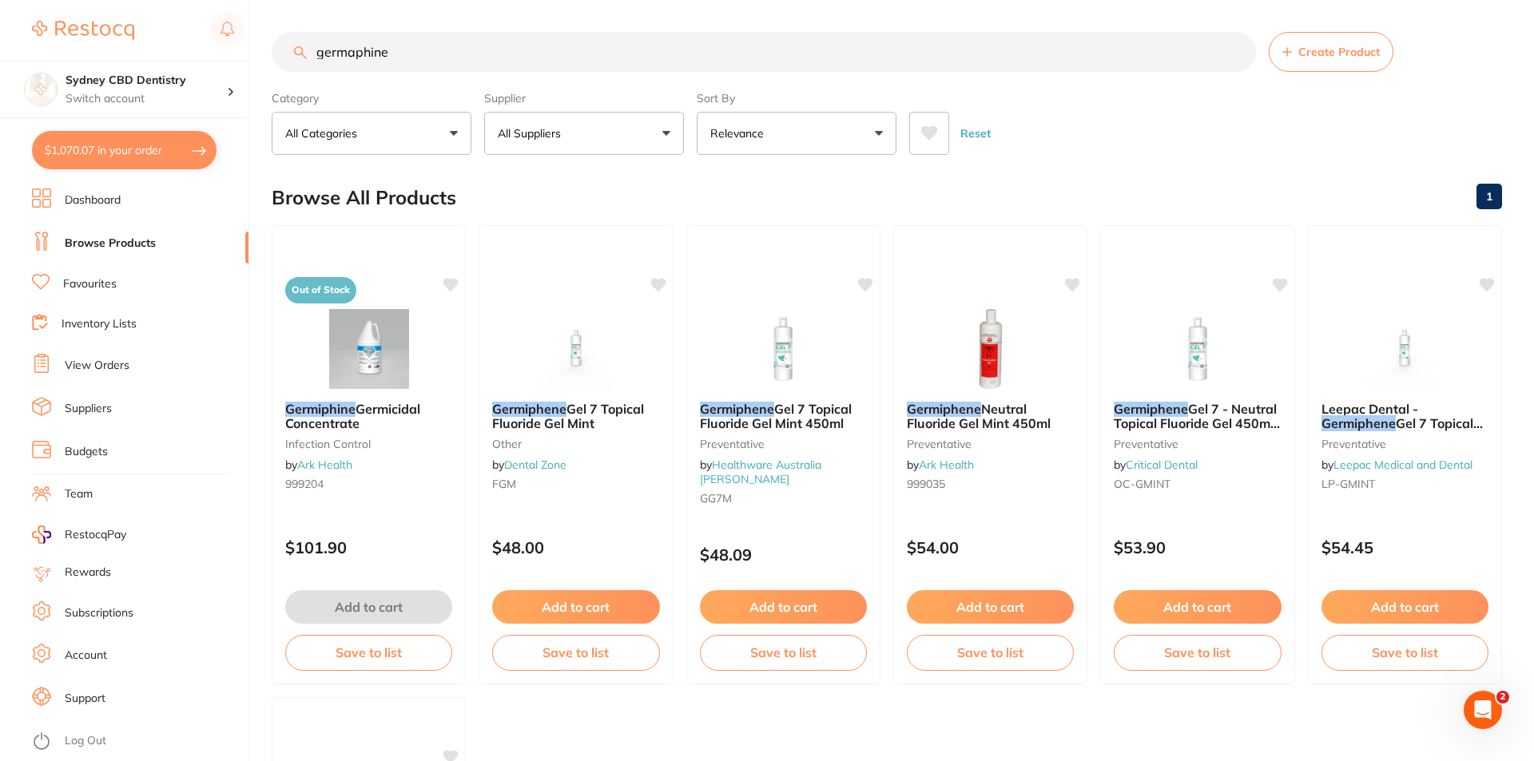
checkbox input "true"
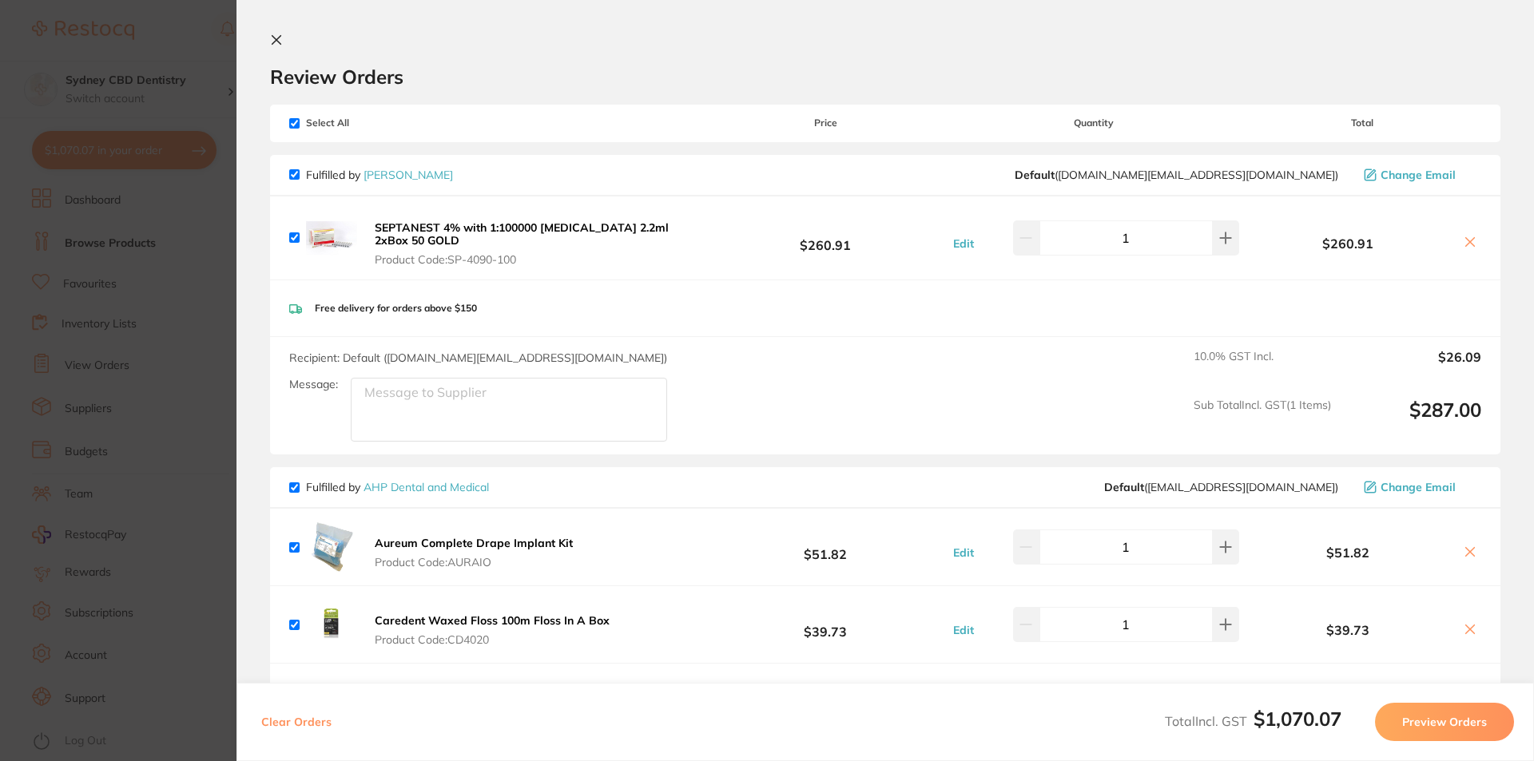
click at [276, 40] on icon at bounding box center [276, 40] width 13 height 13
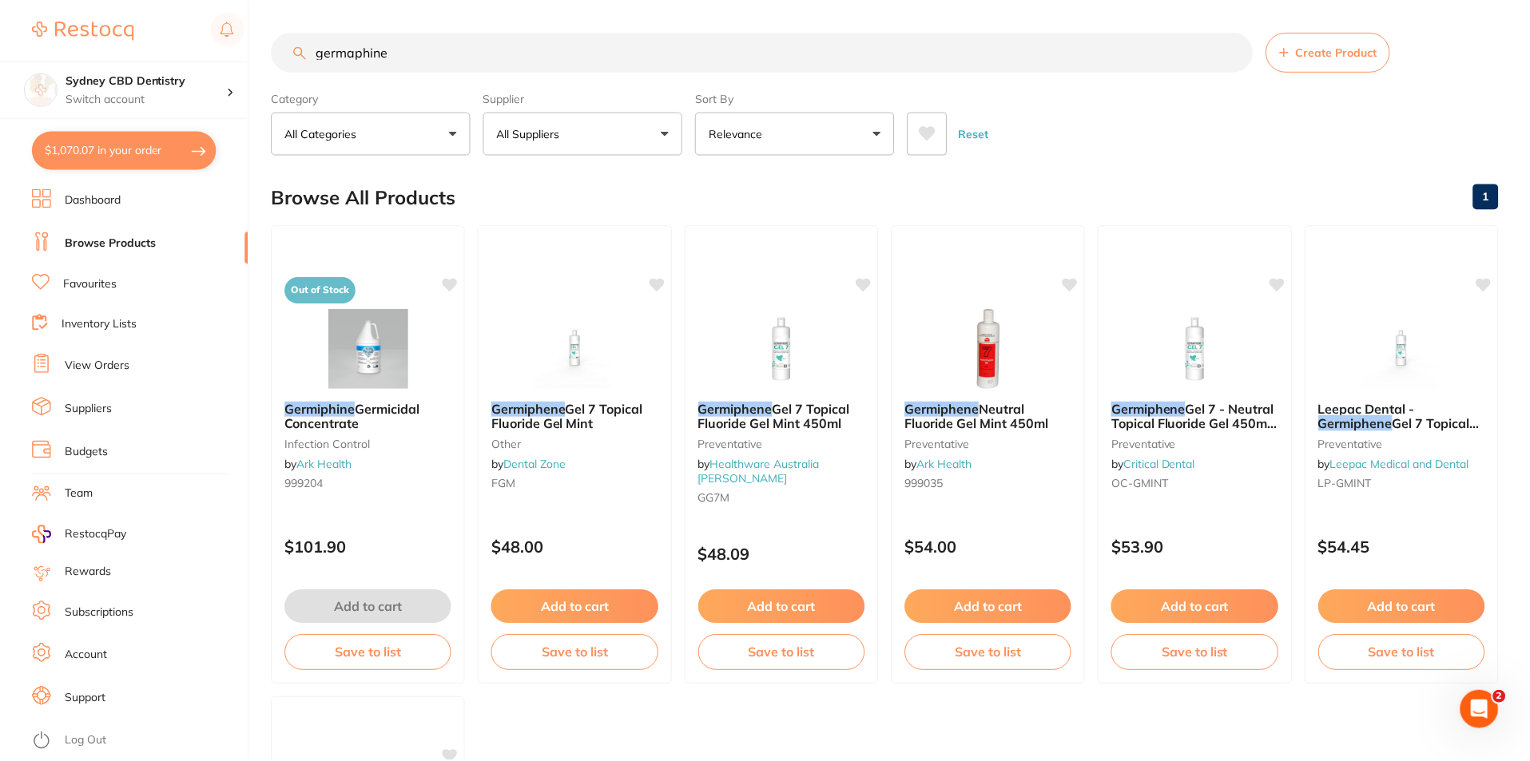
scroll to position [4, 0]
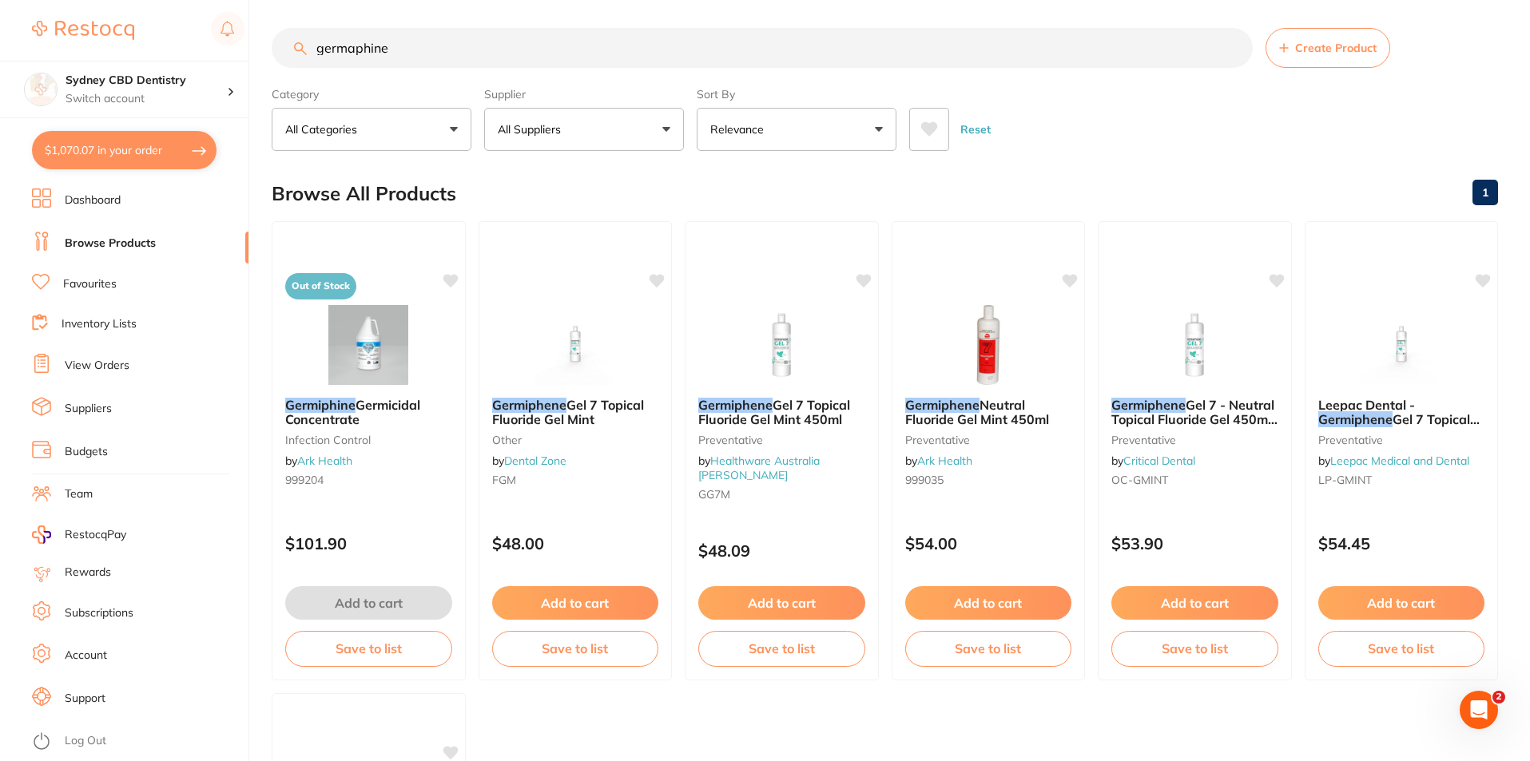
drag, startPoint x: 421, startPoint y: 56, endPoint x: 227, endPoint y: 54, distance: 194.1
click at [232, 54] on div "$1,070.07 Sydney CBD Dentistry Switch account Sydney CBD Dentistry $1,070.07 in…" at bounding box center [765, 376] width 1530 height 761
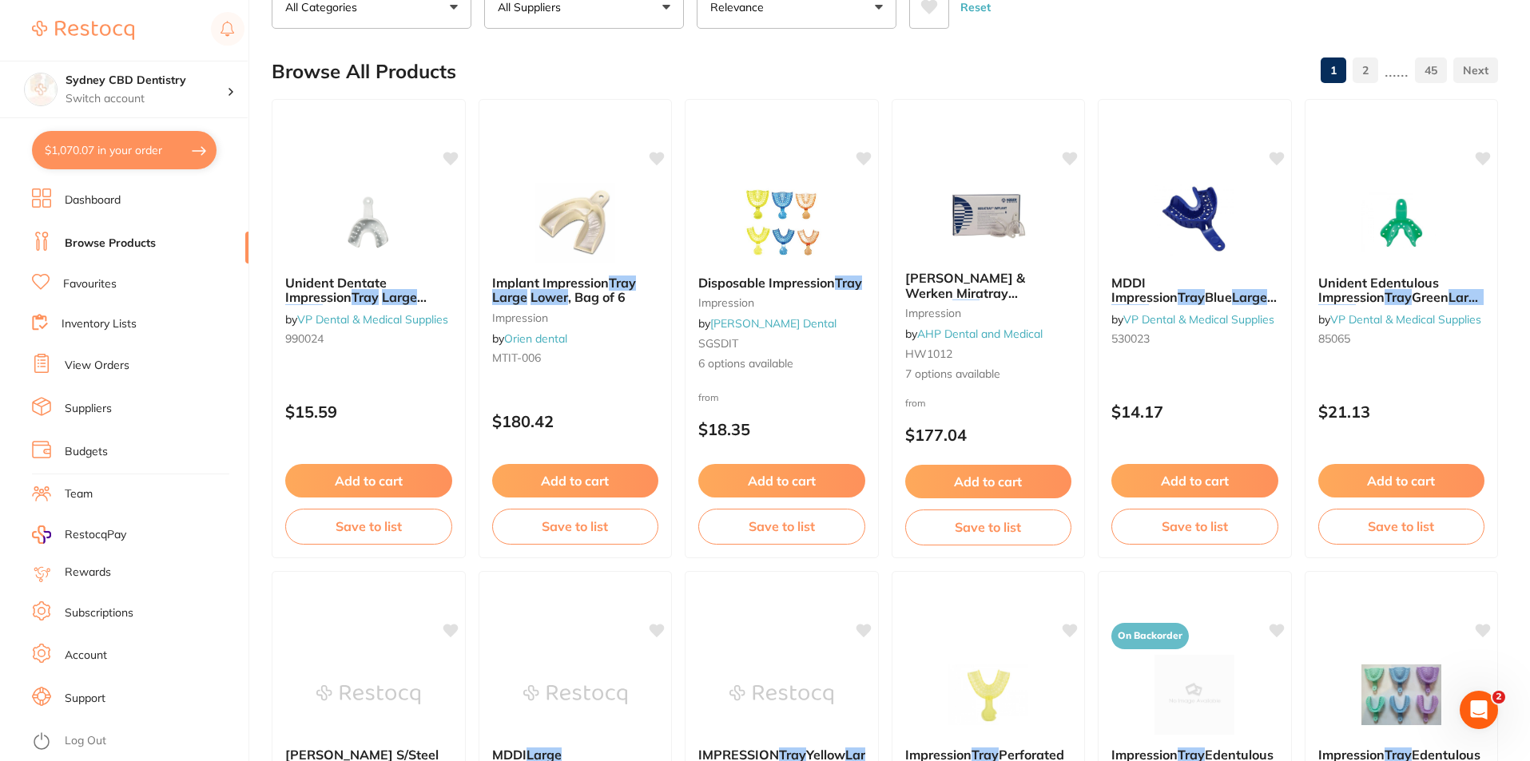
scroll to position [0, 0]
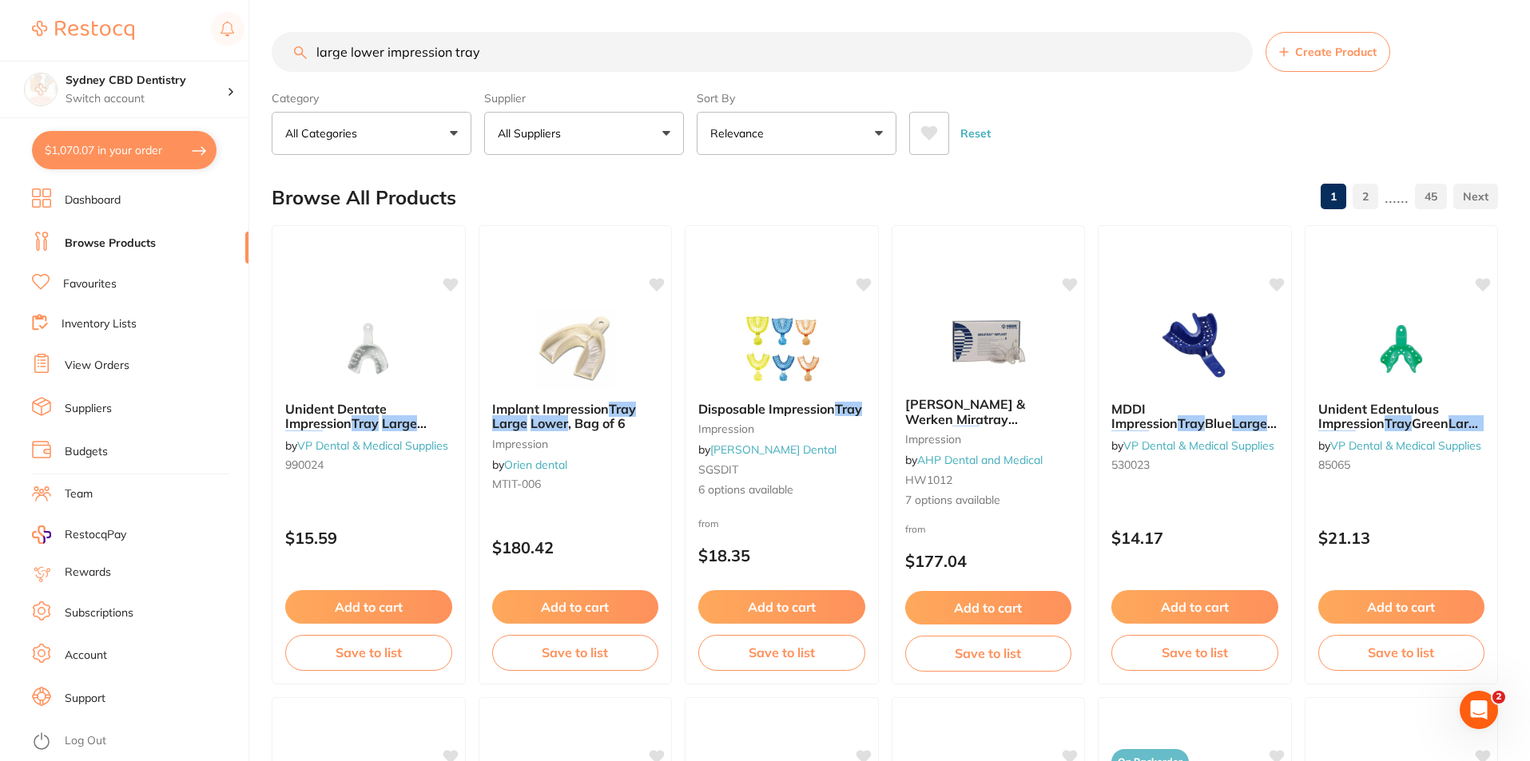
type input "large lower impression tray"
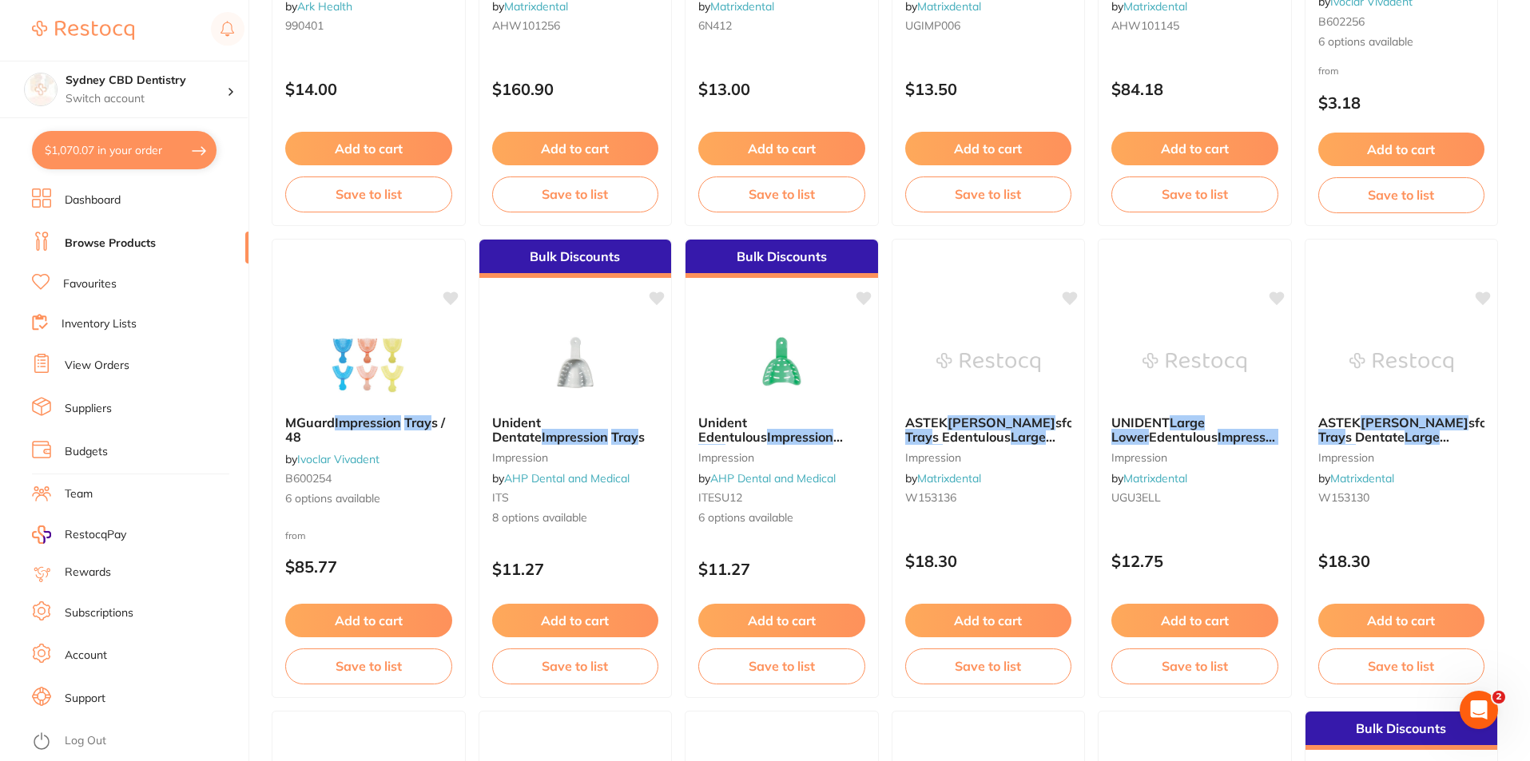
scroll to position [2157, 0]
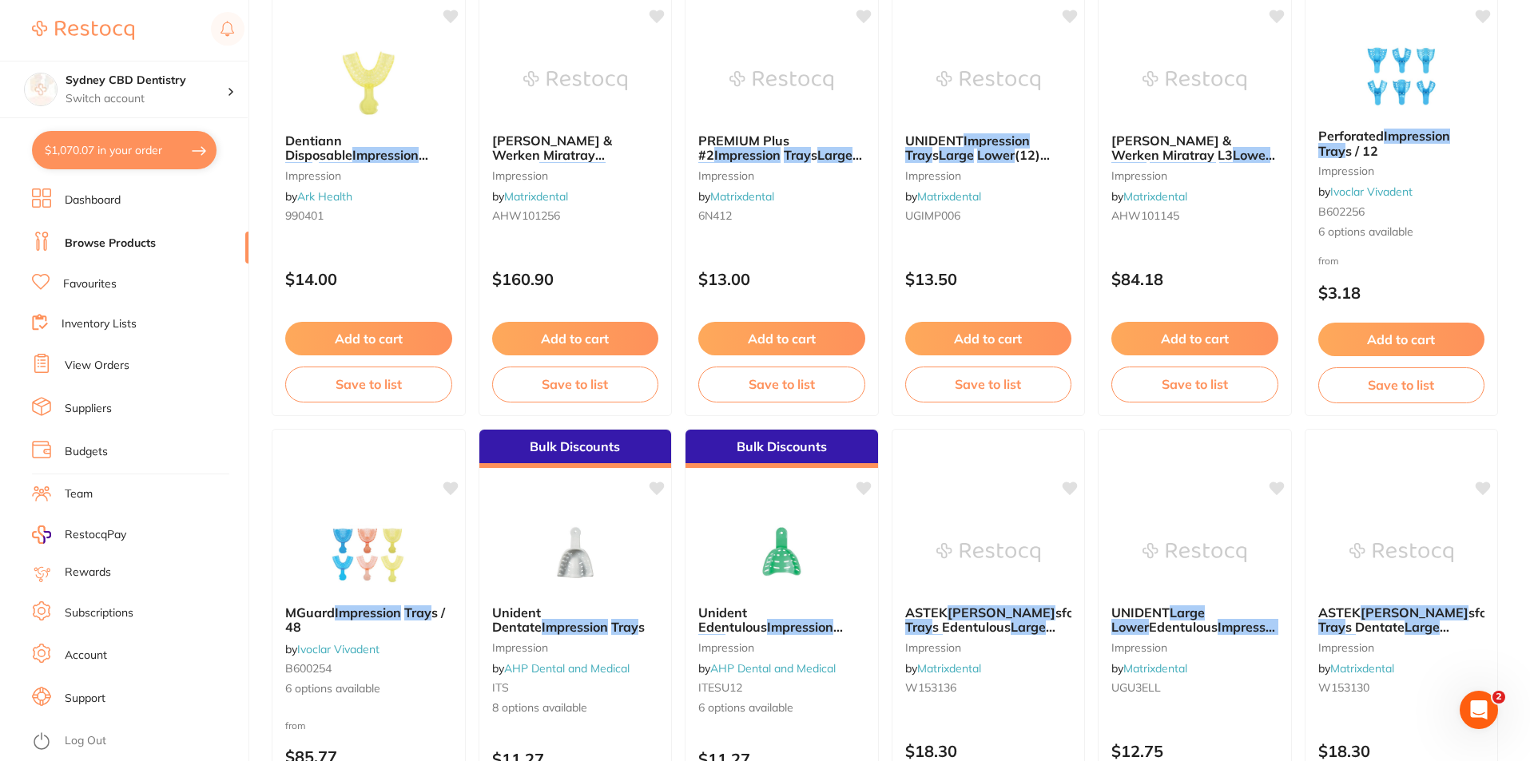
drag, startPoint x: 1376, startPoint y: 141, endPoint x: 1320, endPoint y: 545, distance: 407.3
click at [1376, 141] on span "Perforated" at bounding box center [1350, 136] width 65 height 16
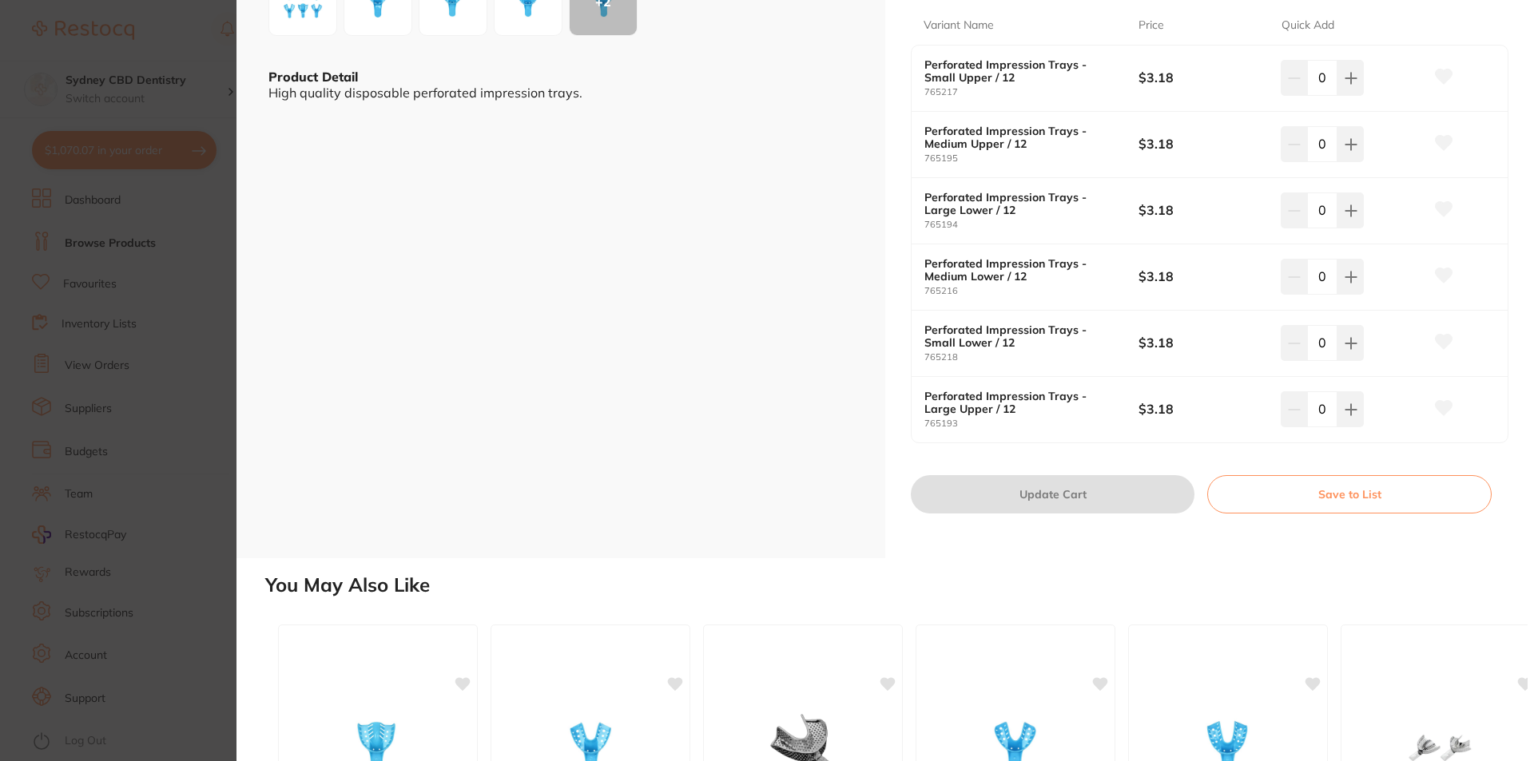
scroll to position [399, 0]
click at [1347, 211] on icon at bounding box center [1350, 209] width 10 height 10
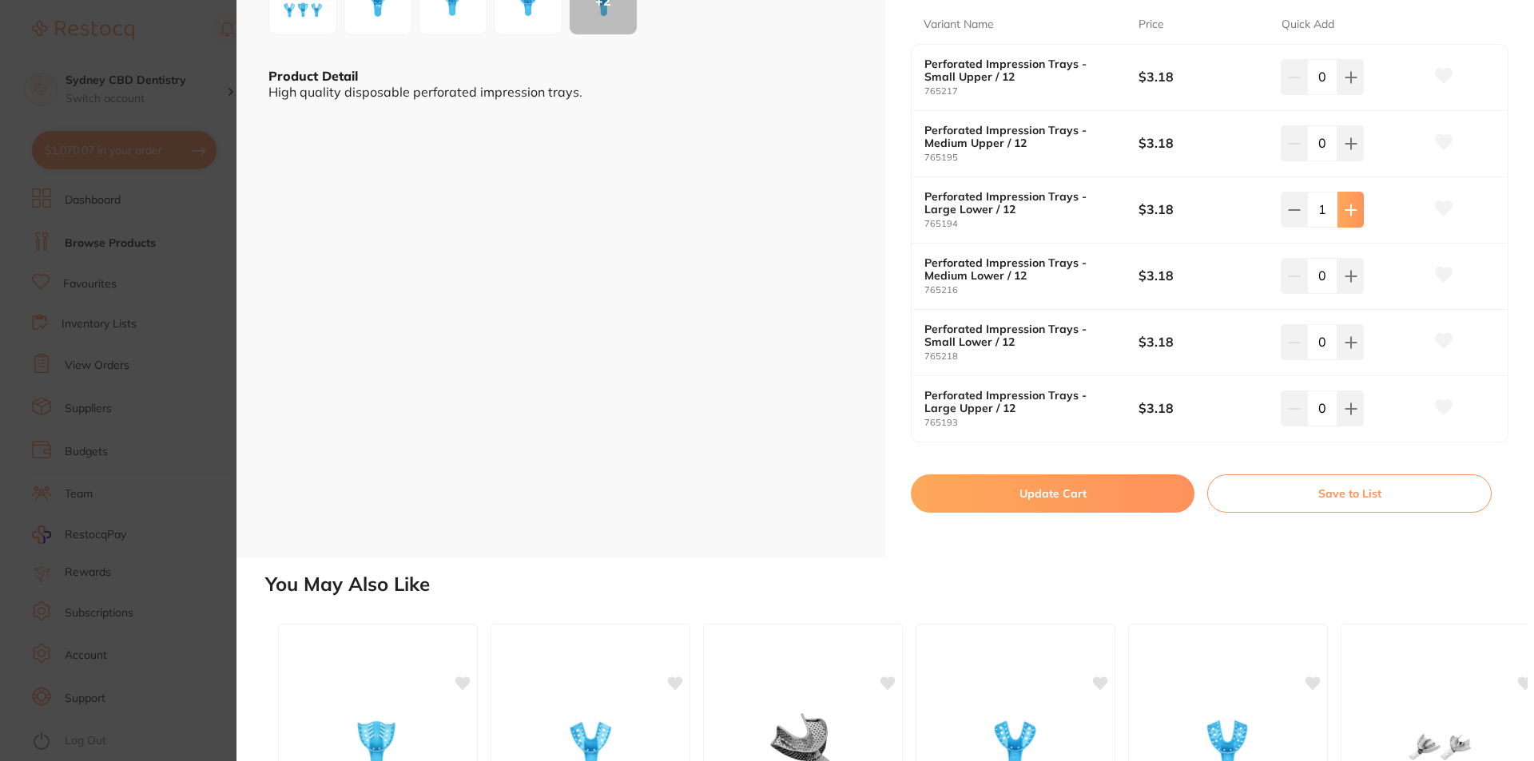
scroll to position [0, 0]
drag, startPoint x: 1357, startPoint y: 212, endPoint x: 1397, endPoint y: 370, distance: 162.3
click at [1356, 212] on button at bounding box center [1350, 209] width 26 height 35
type input "2"
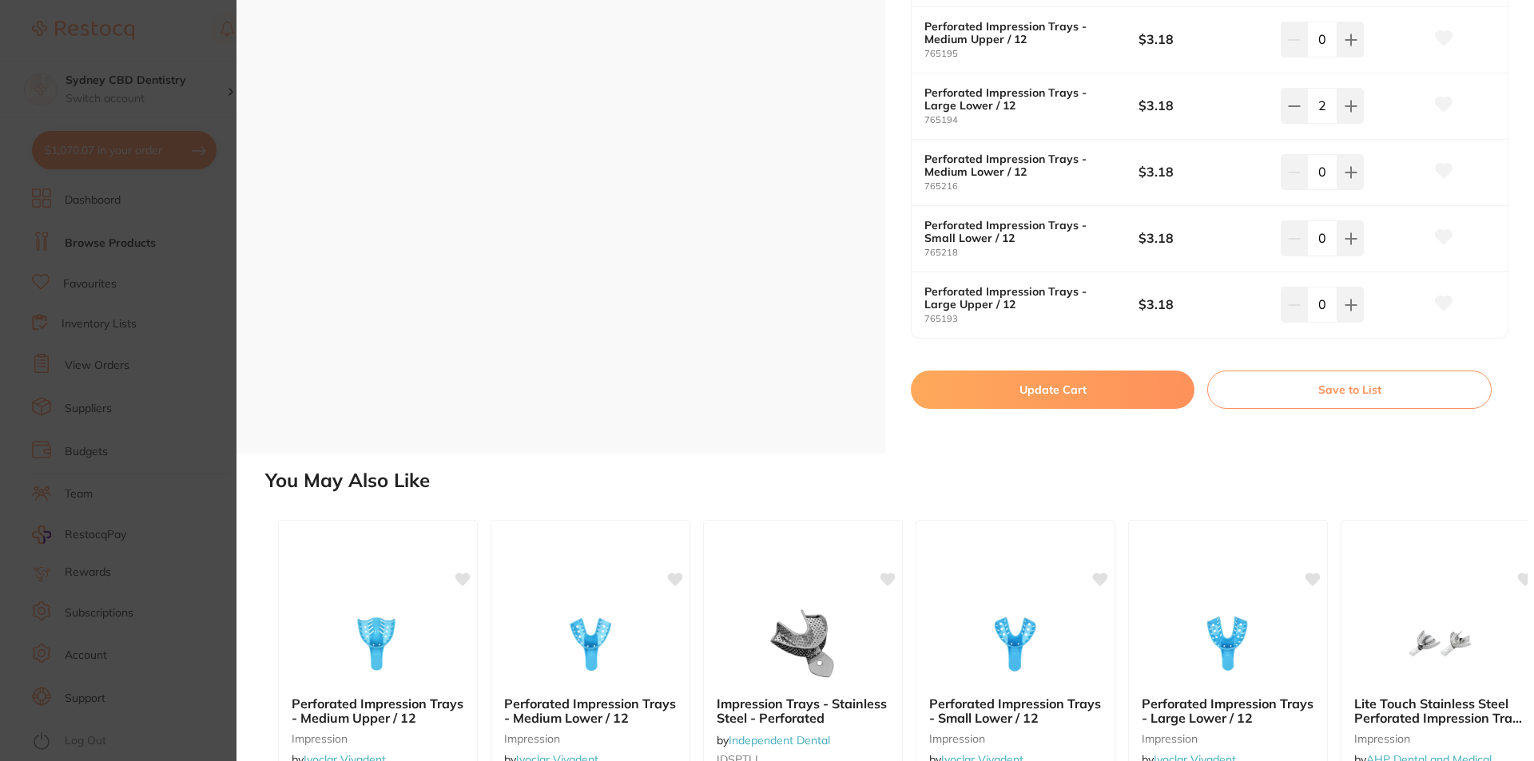
scroll to position [399, 0]
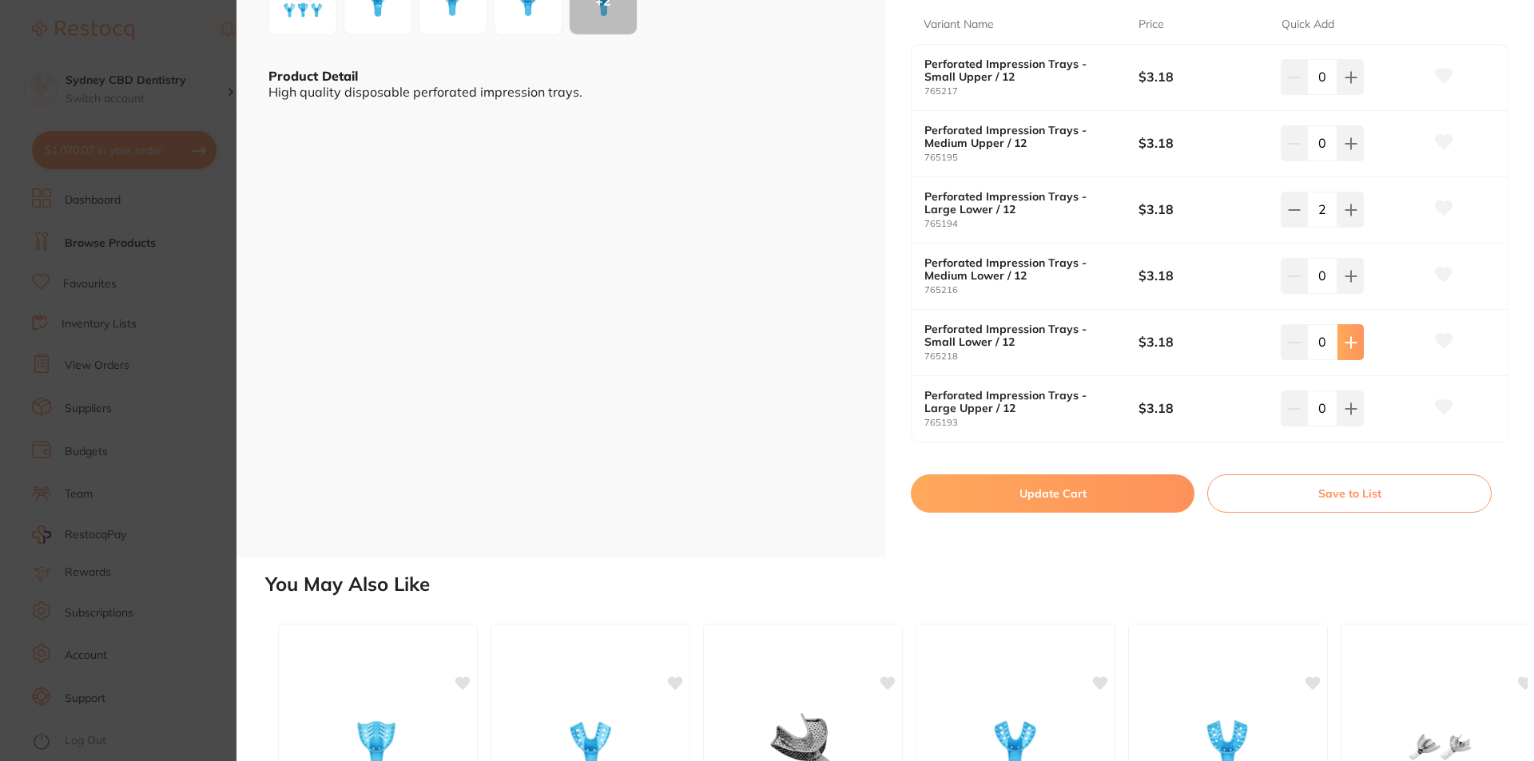
click at [1344, 345] on icon at bounding box center [1350, 342] width 13 height 13
click at [1348, 350] on button at bounding box center [1350, 341] width 26 height 35
click at [1281, 348] on button at bounding box center [1293, 341] width 26 height 35
type input "1"
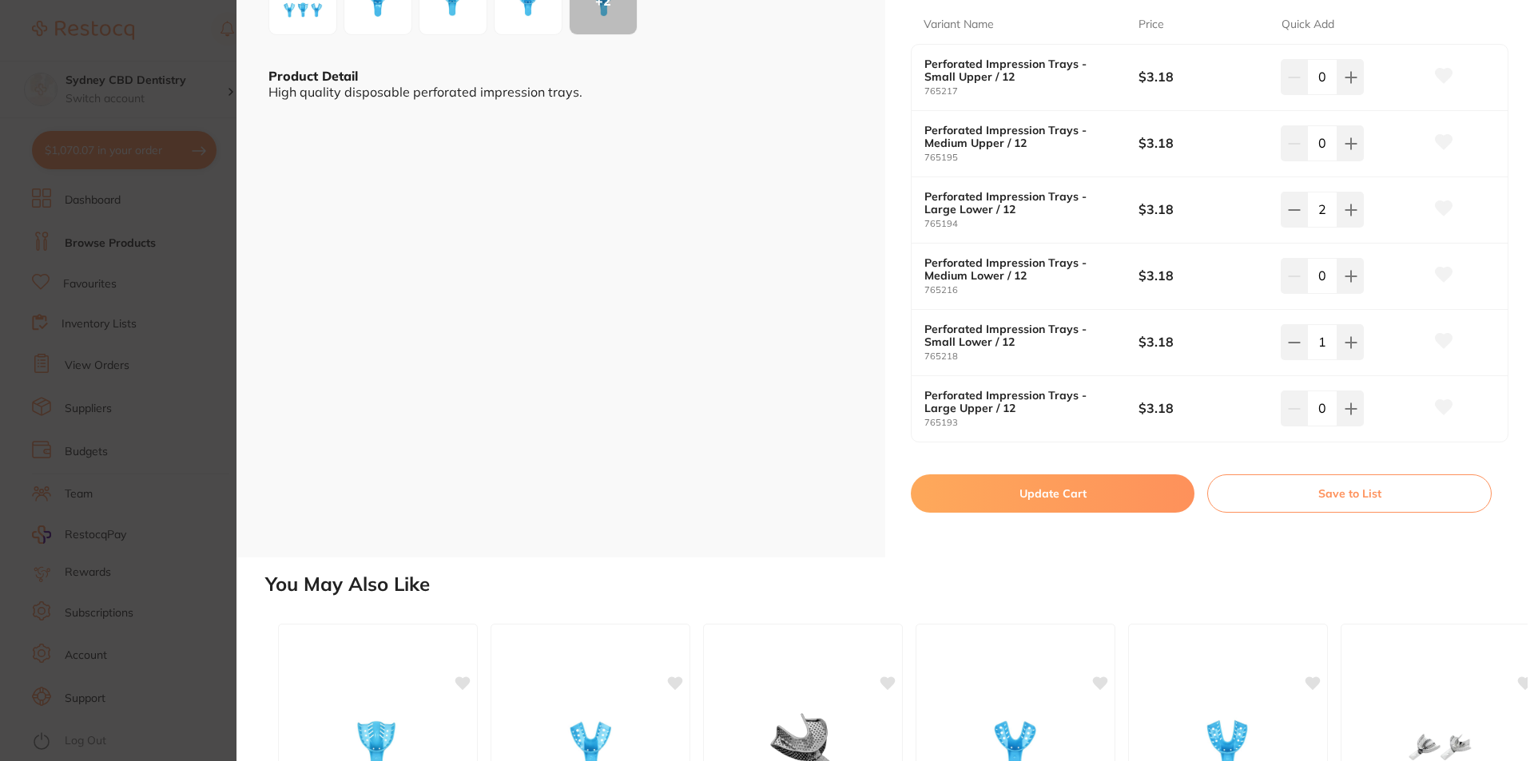
click at [1291, 206] on icon at bounding box center [1294, 210] width 13 height 13
click at [1351, 198] on button at bounding box center [1350, 209] width 26 height 35
type input "2"
click at [1337, 343] on button at bounding box center [1350, 341] width 26 height 35
click at [1337, 339] on button at bounding box center [1350, 341] width 26 height 35
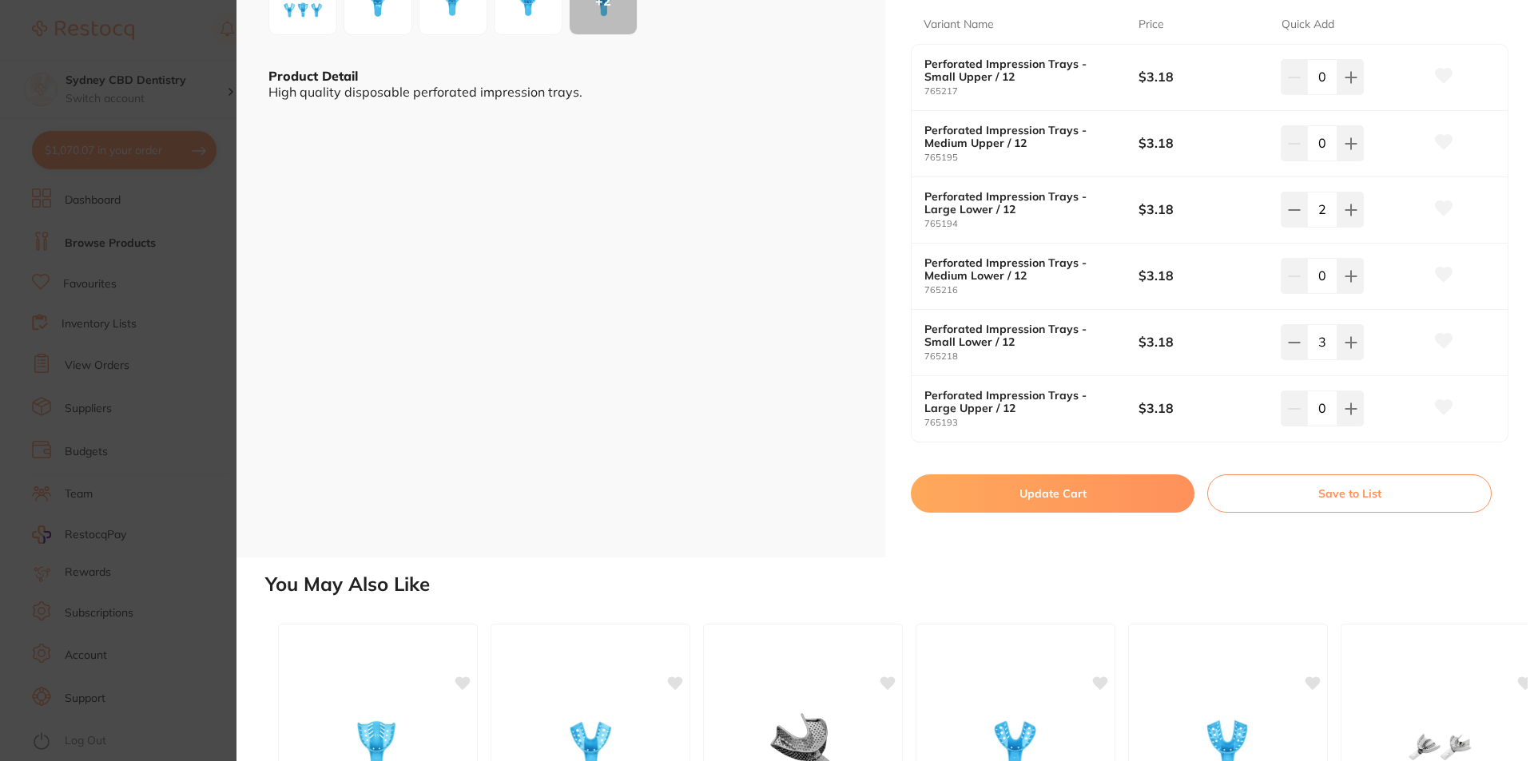
click at [1283, 346] on button at bounding box center [1293, 341] width 26 height 35
type input "2"
drag, startPoint x: 1038, startPoint y: 498, endPoint x: 1080, endPoint y: 535, distance: 56.1
click at [1038, 498] on button "Update Cart" at bounding box center [1053, 493] width 284 height 38
checkbox input "false"
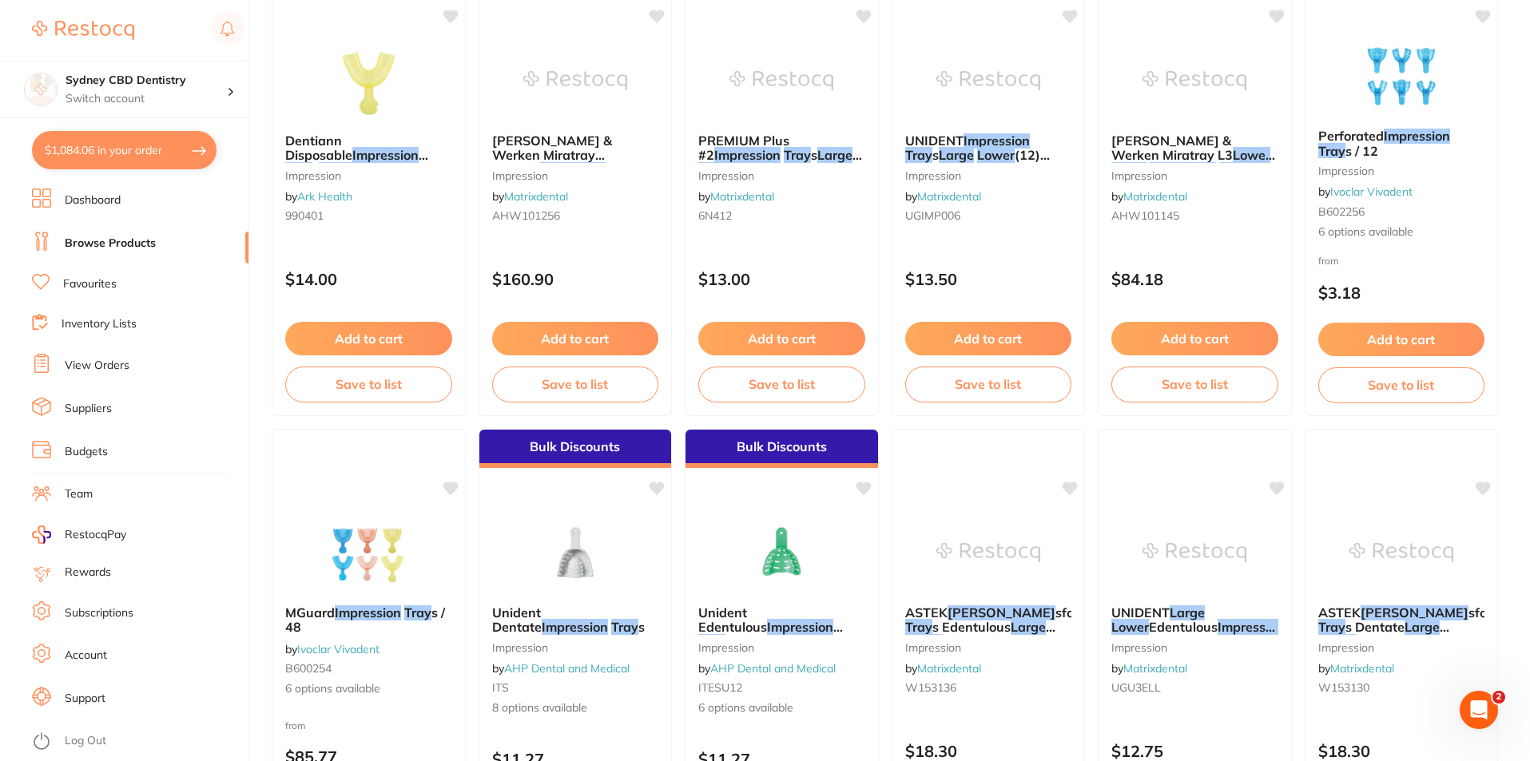
drag, startPoint x: 359, startPoint y: 155, endPoint x: 524, endPoint y: 335, distance: 244.2
click at [312, 162] on em "Tray" at bounding box center [298, 170] width 27 height 16
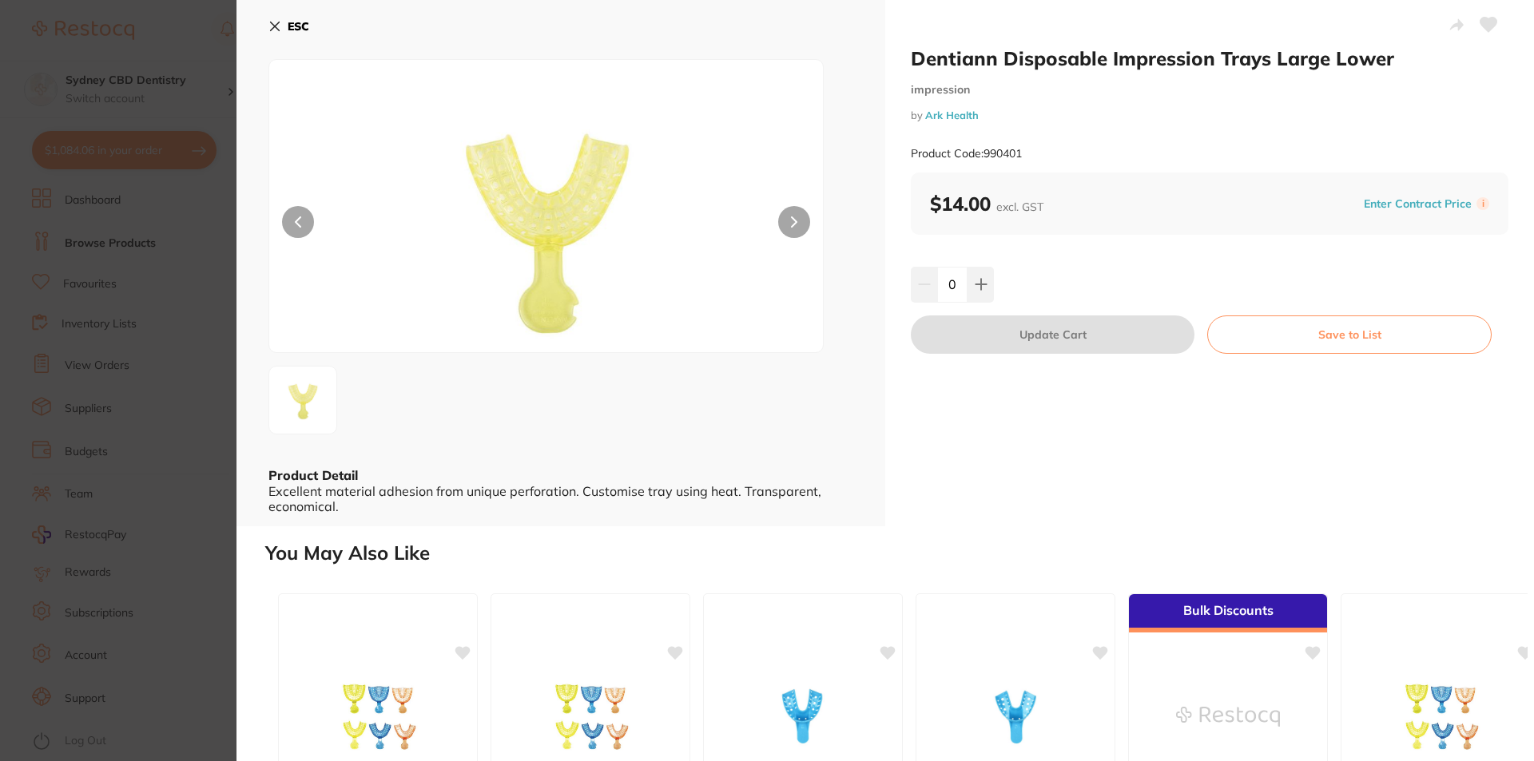
click at [272, 25] on icon at bounding box center [275, 26] width 9 height 9
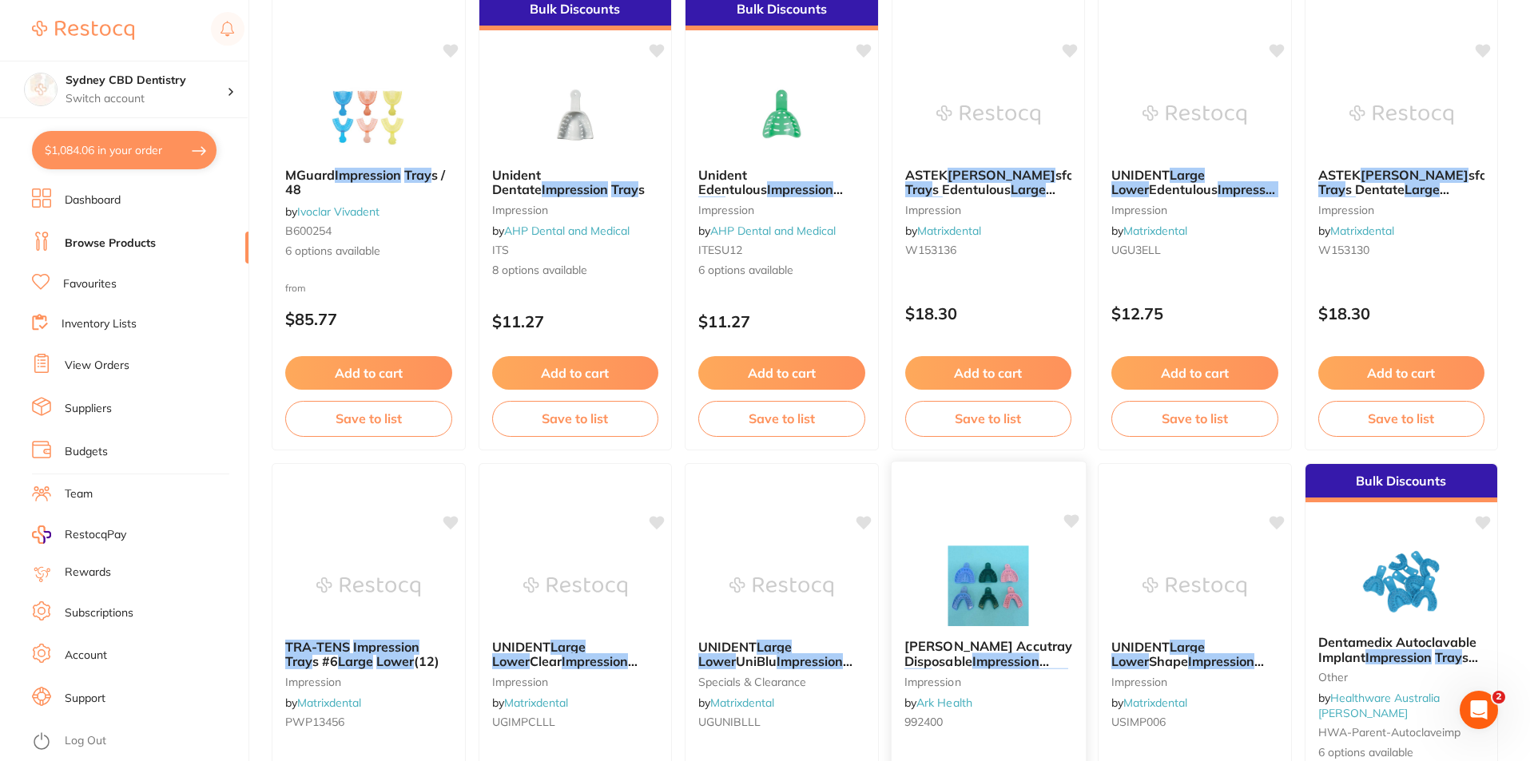
scroll to position [2556, 0]
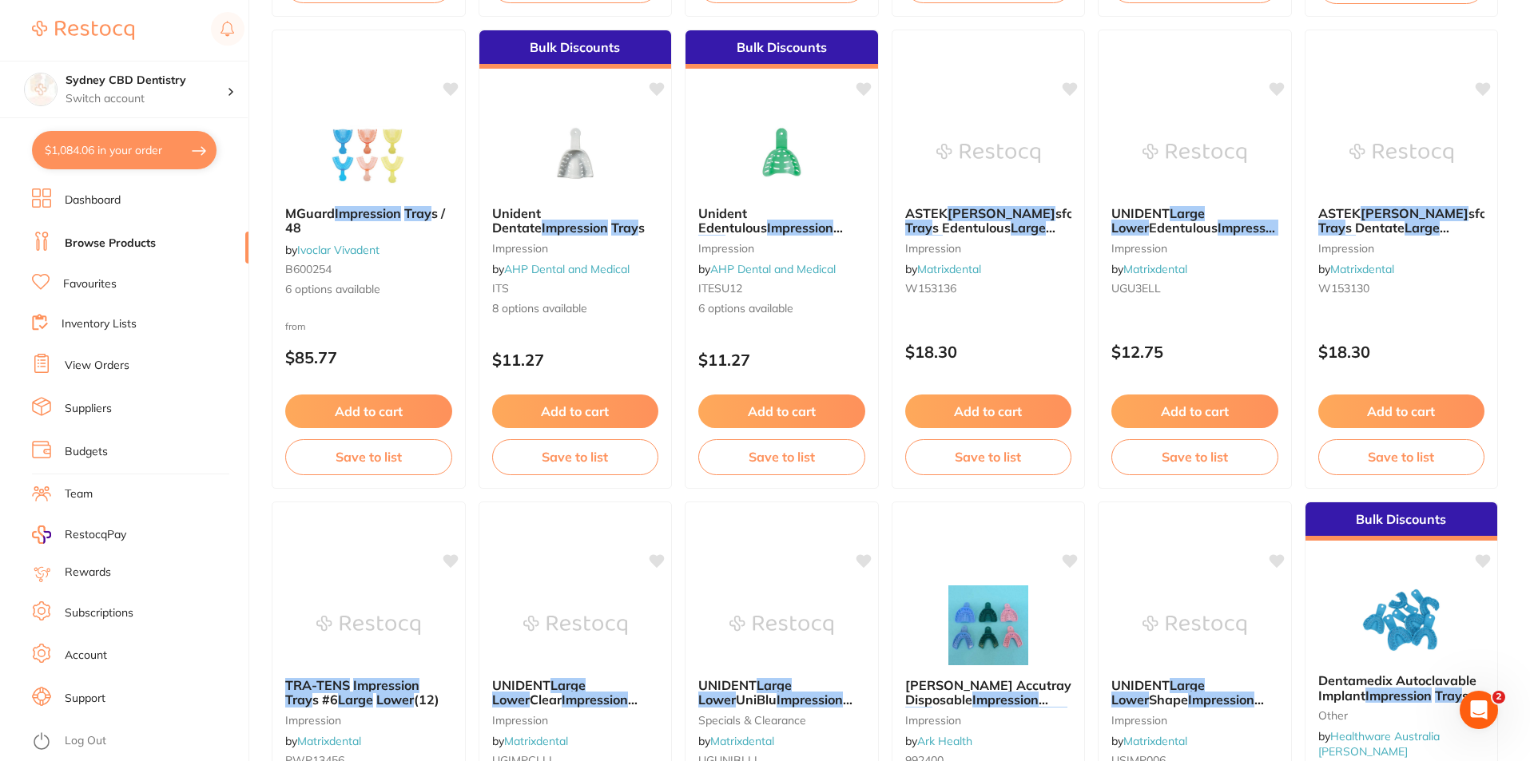
click at [608, 223] on span at bounding box center [609, 228] width 3 height 16
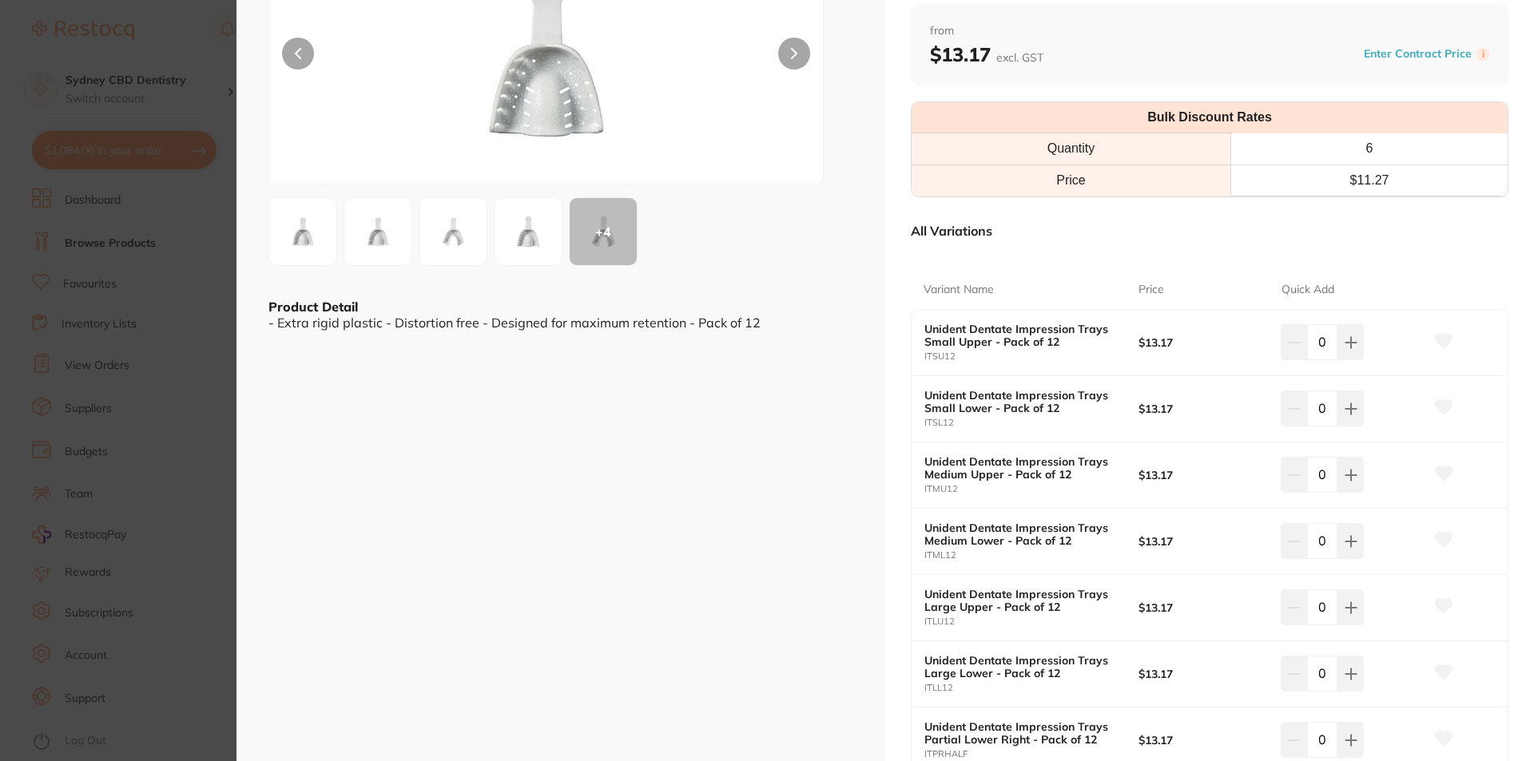
scroll to position [160, 0]
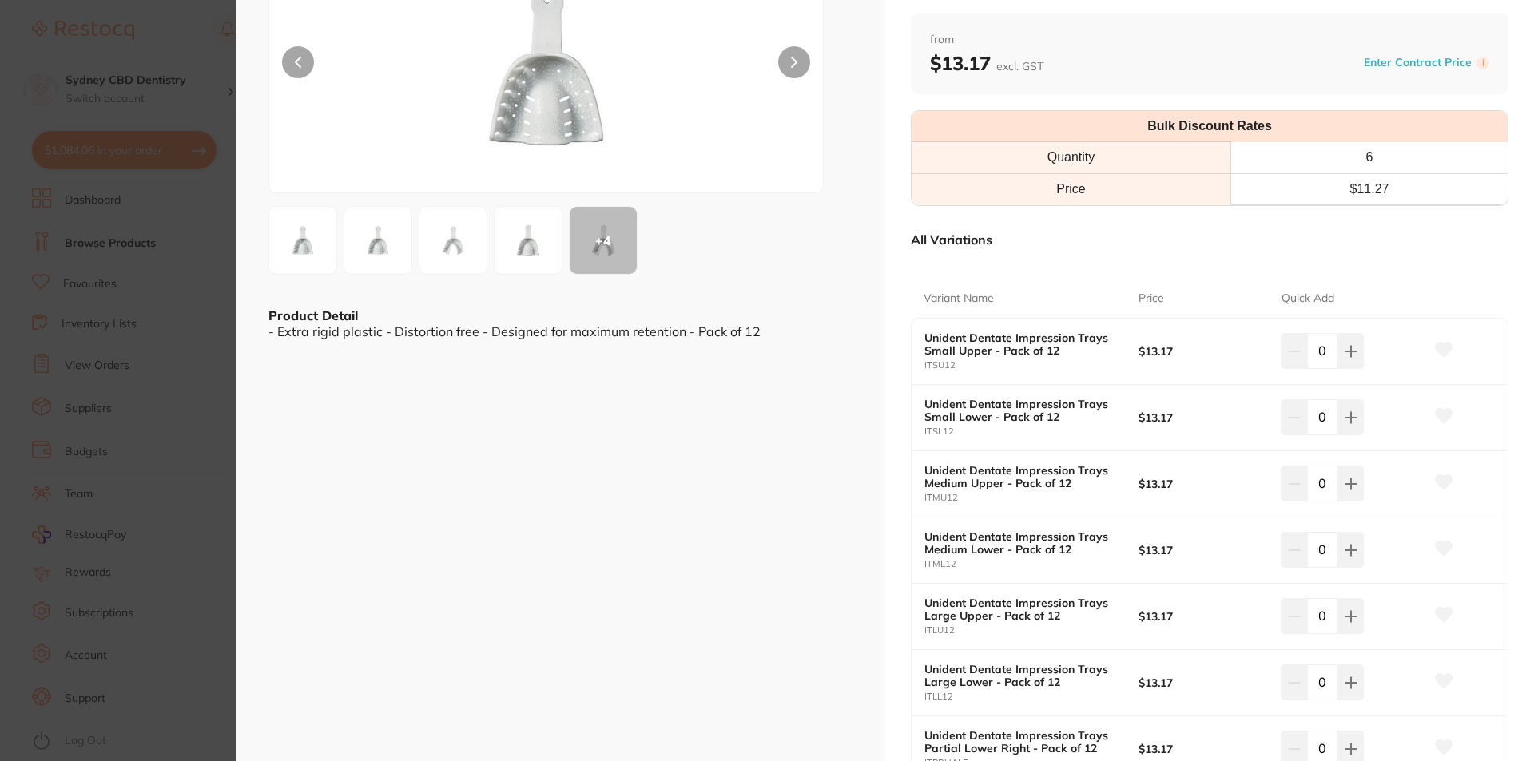
drag, startPoint x: 287, startPoint y: 70, endPoint x: 511, endPoint y: 410, distance: 407.0
click at [288, 69] on button at bounding box center [298, 62] width 32 height 32
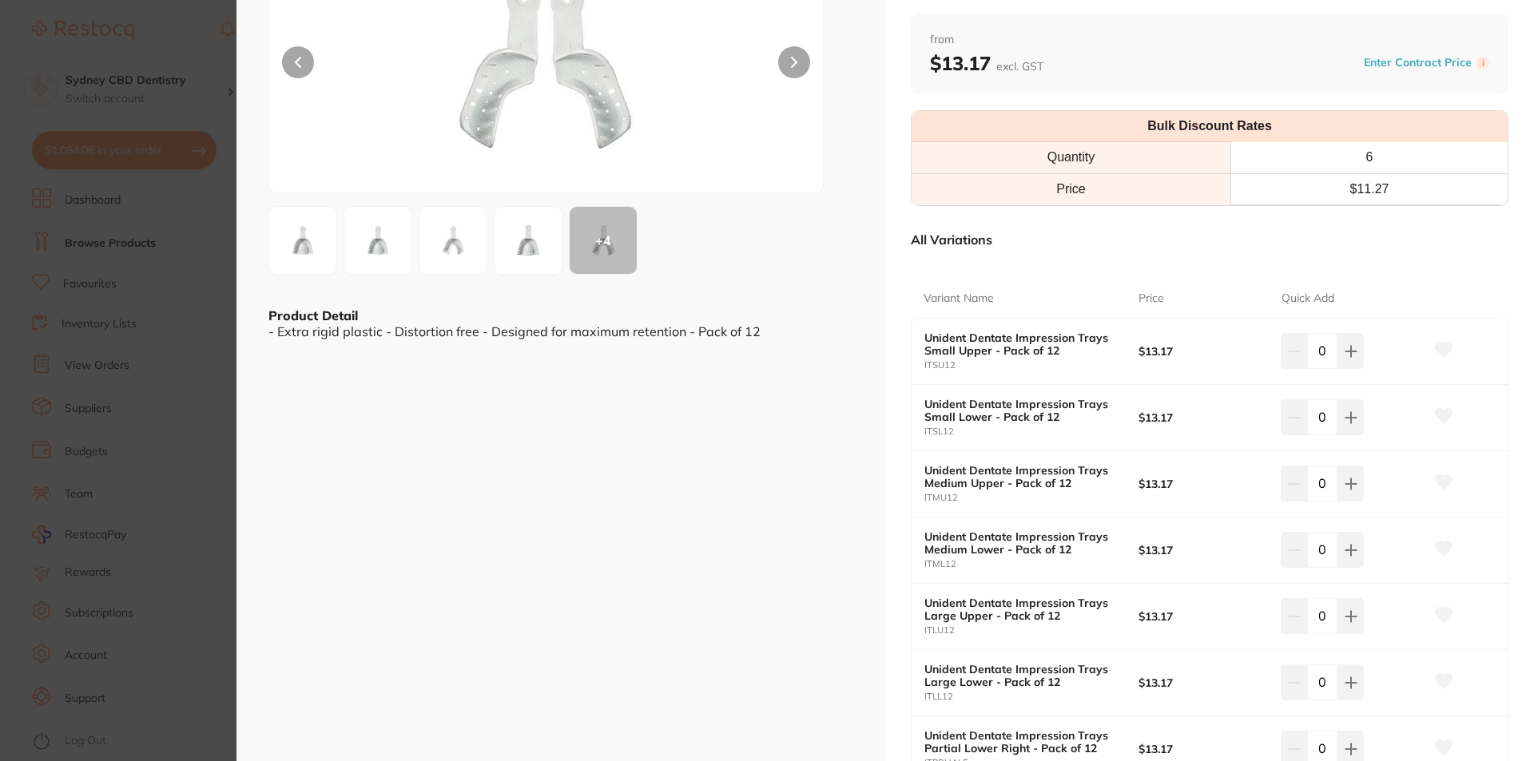
scroll to position [0, 0]
click at [318, 66] on div at bounding box center [545, 46] width 555 height 294
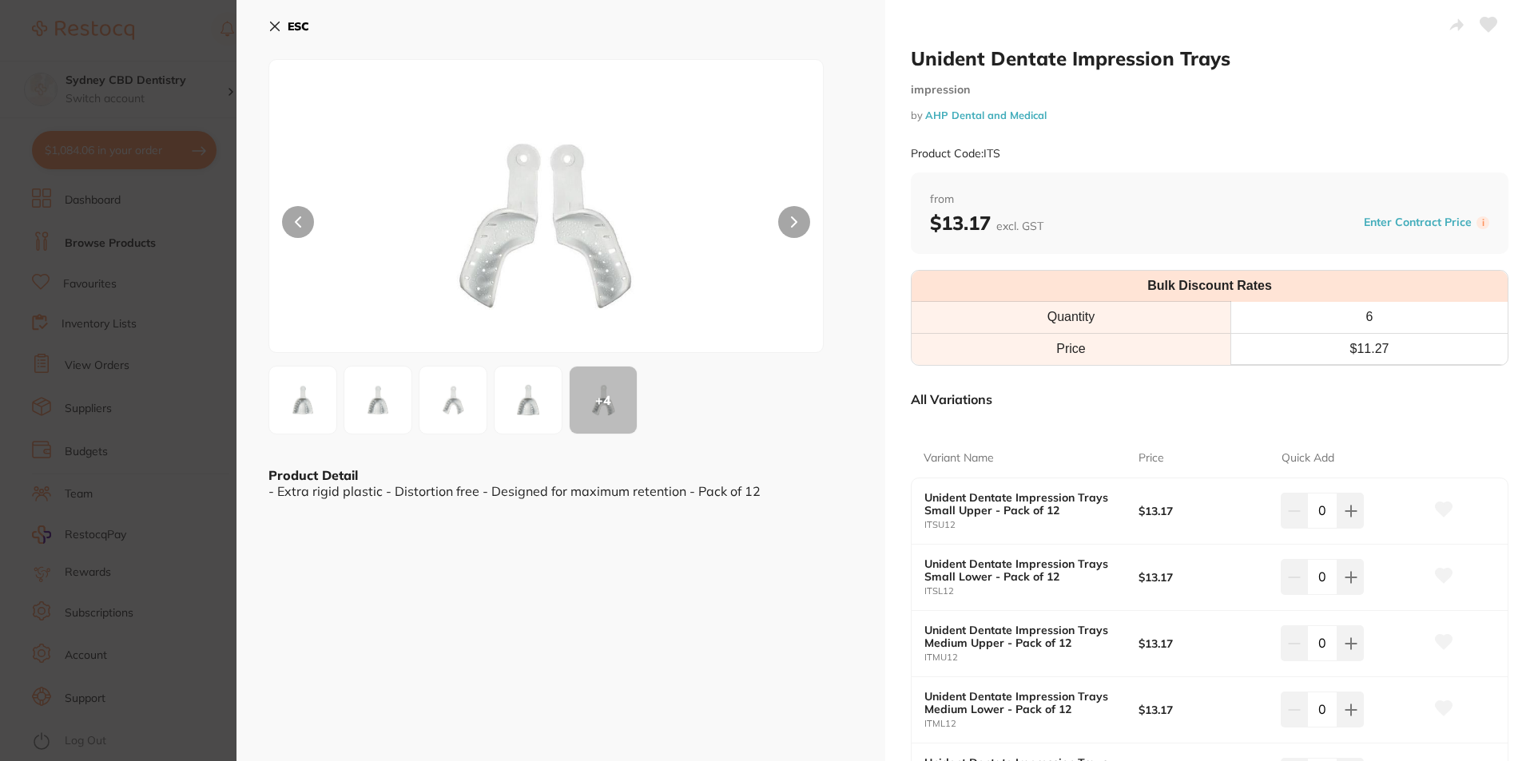
click at [280, 26] on icon at bounding box center [274, 26] width 13 height 13
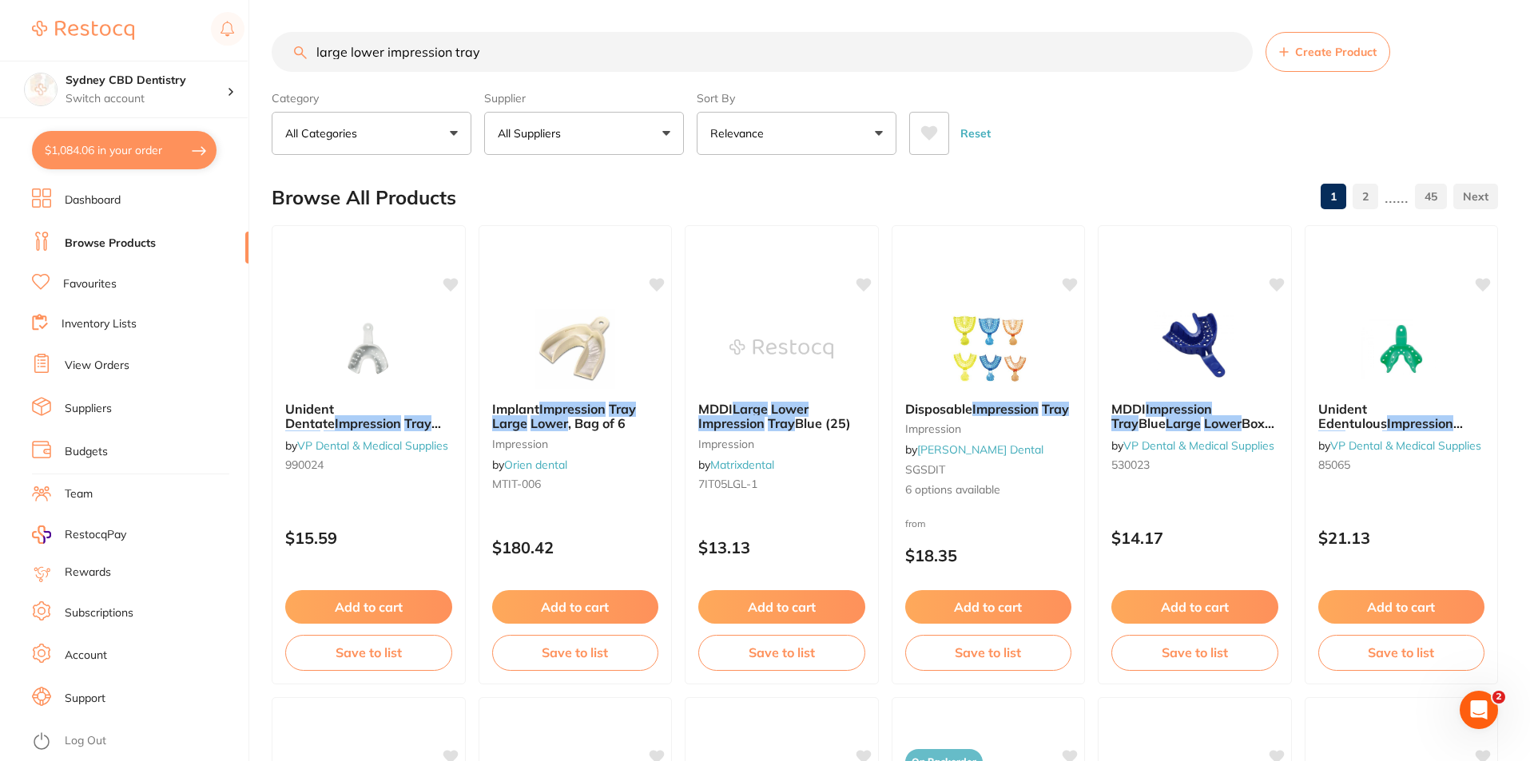
click at [515, 50] on input "large lower impression tray" at bounding box center [762, 52] width 981 height 40
type input "l"
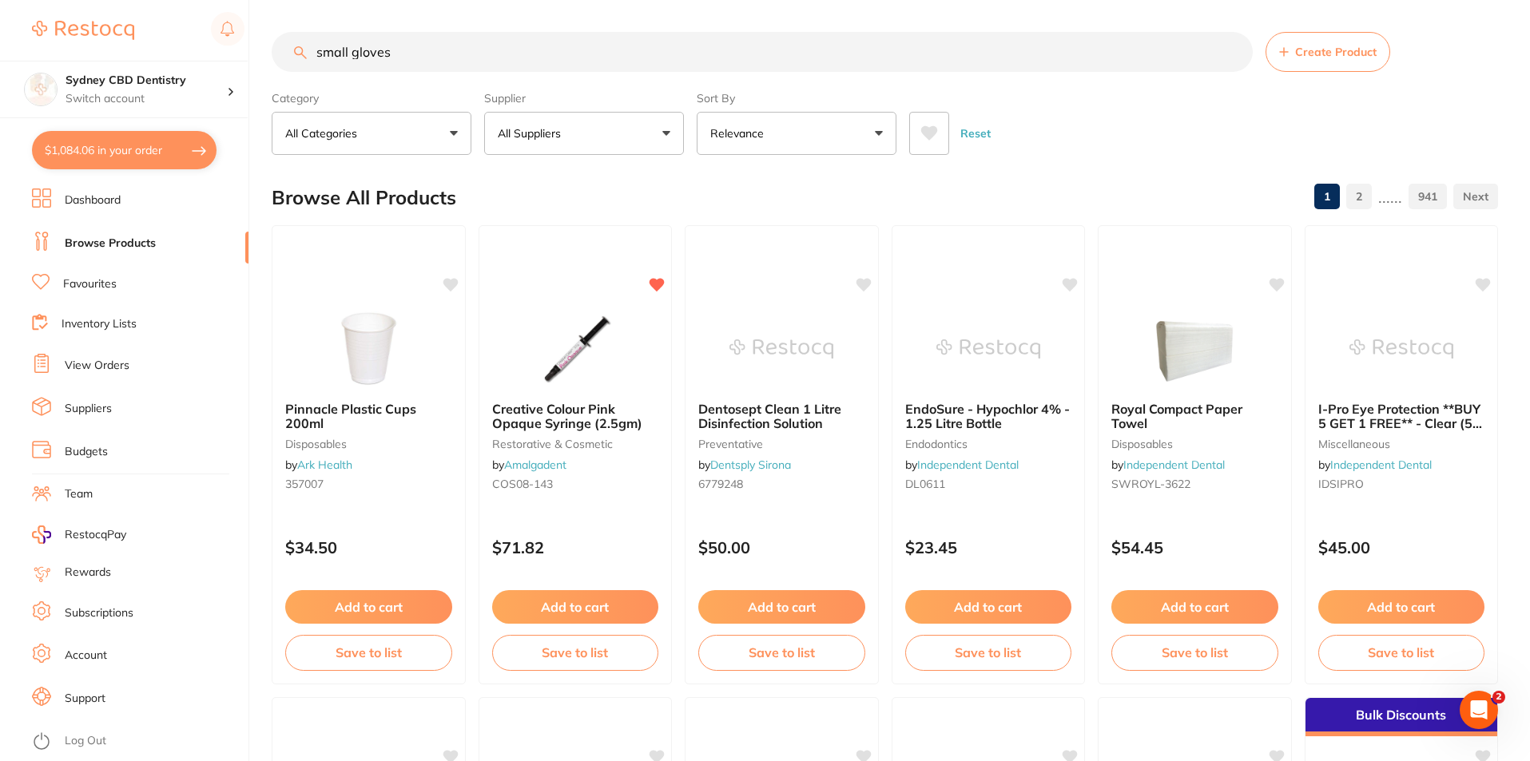
type input "small gloves"
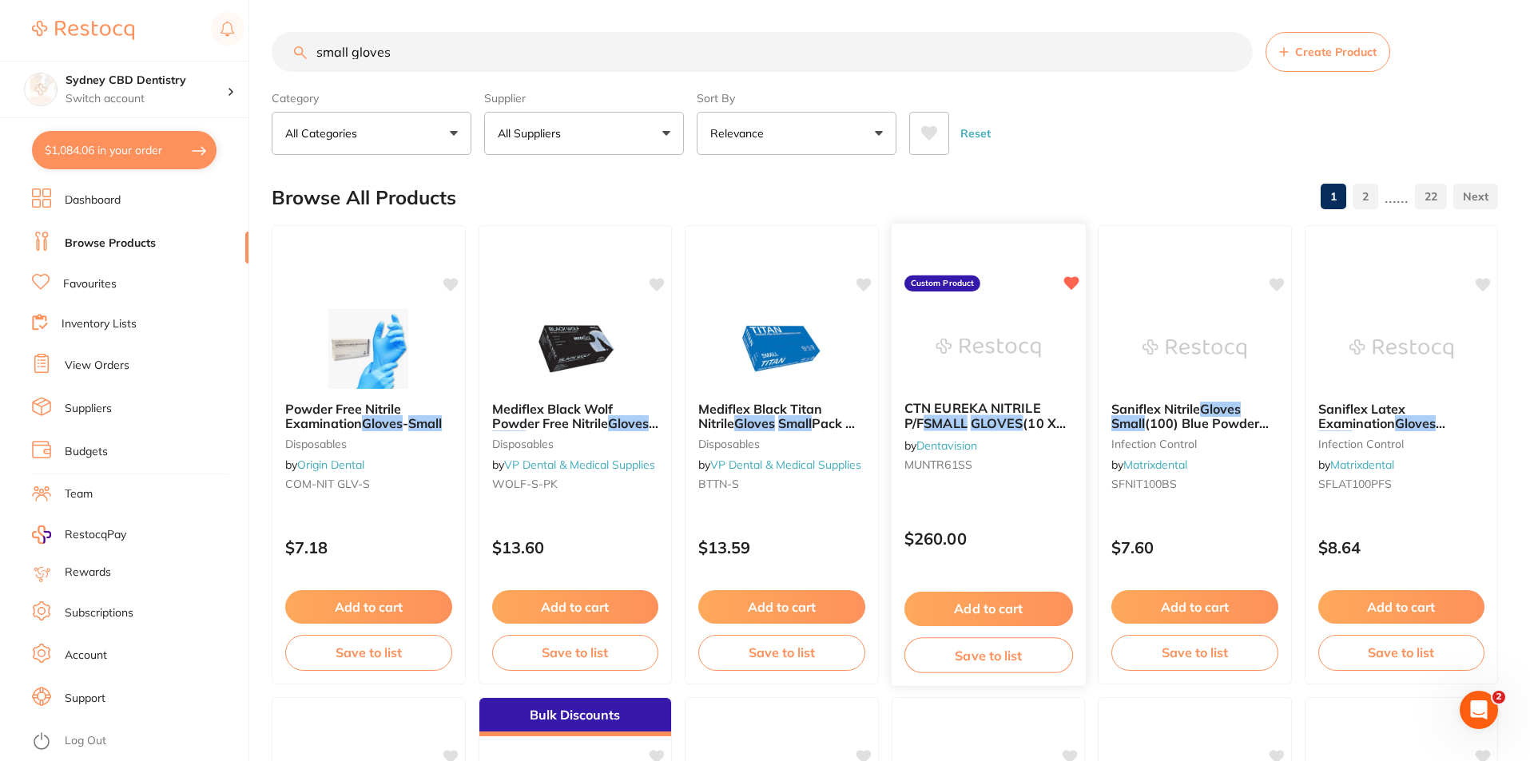
click at [1002, 607] on button "Add to cart" at bounding box center [987, 609] width 169 height 34
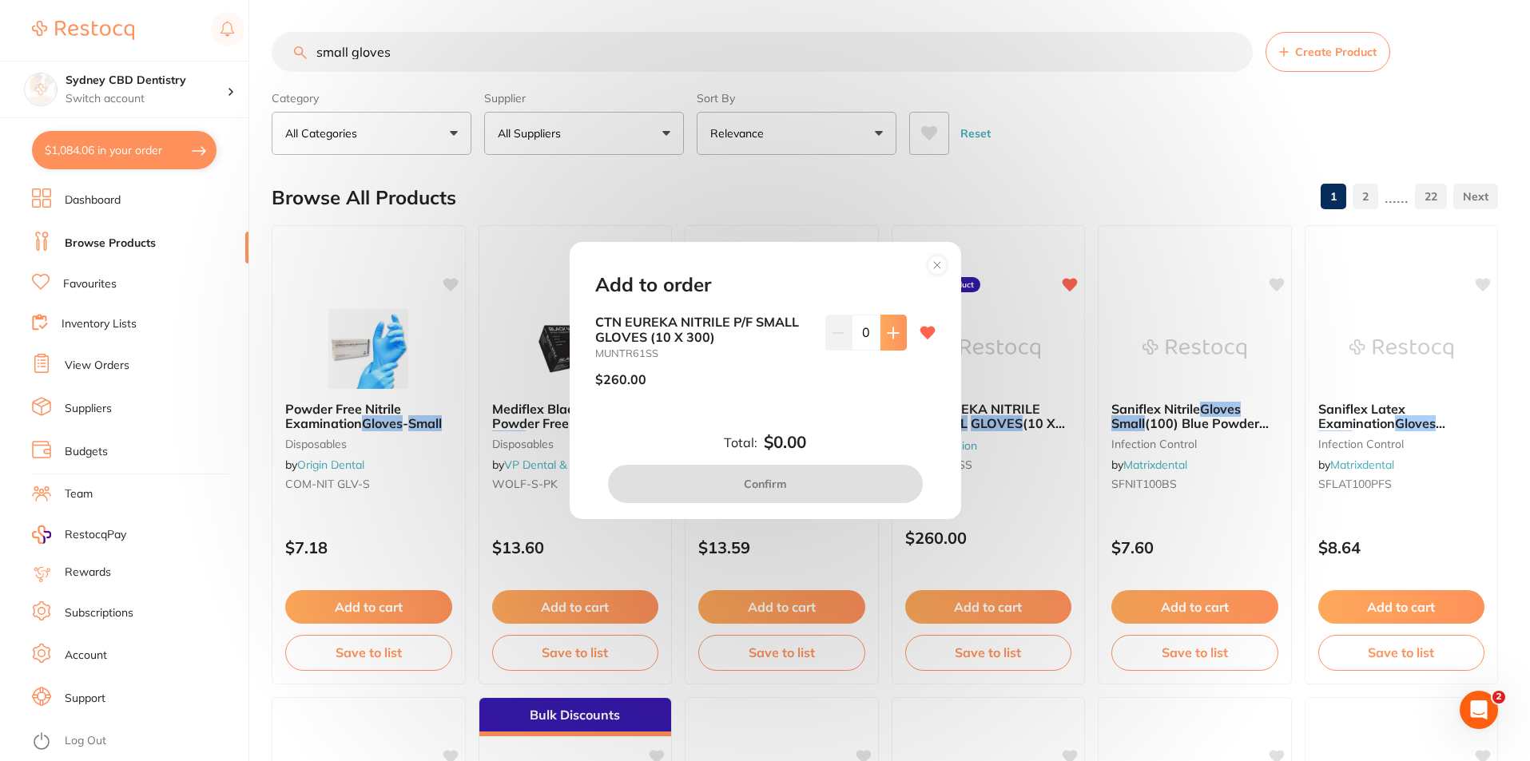
click at [891, 331] on icon at bounding box center [893, 333] width 13 height 13
type input "1"
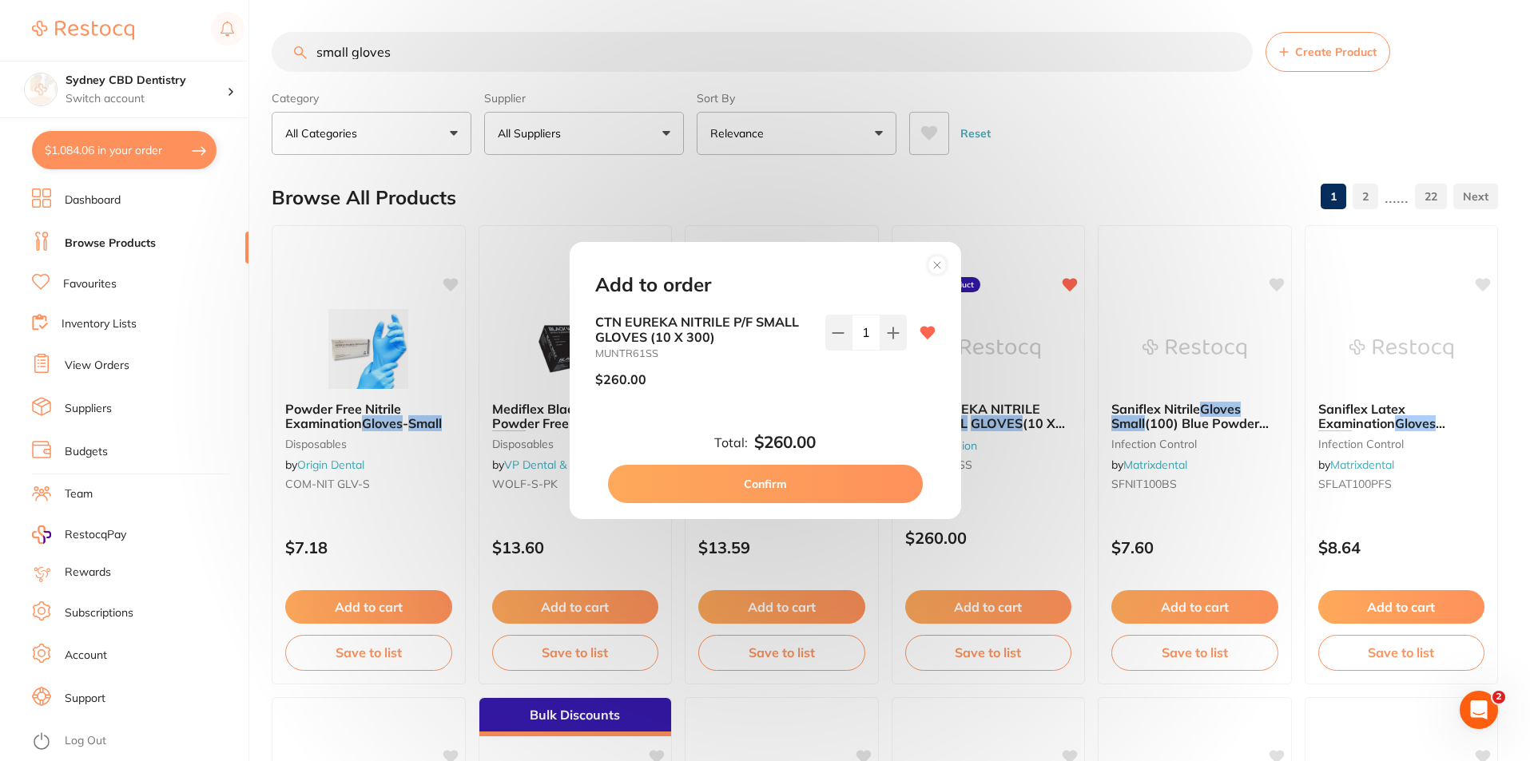
click at [812, 490] on button "Confirm" at bounding box center [765, 484] width 315 height 38
checkbox input "false"
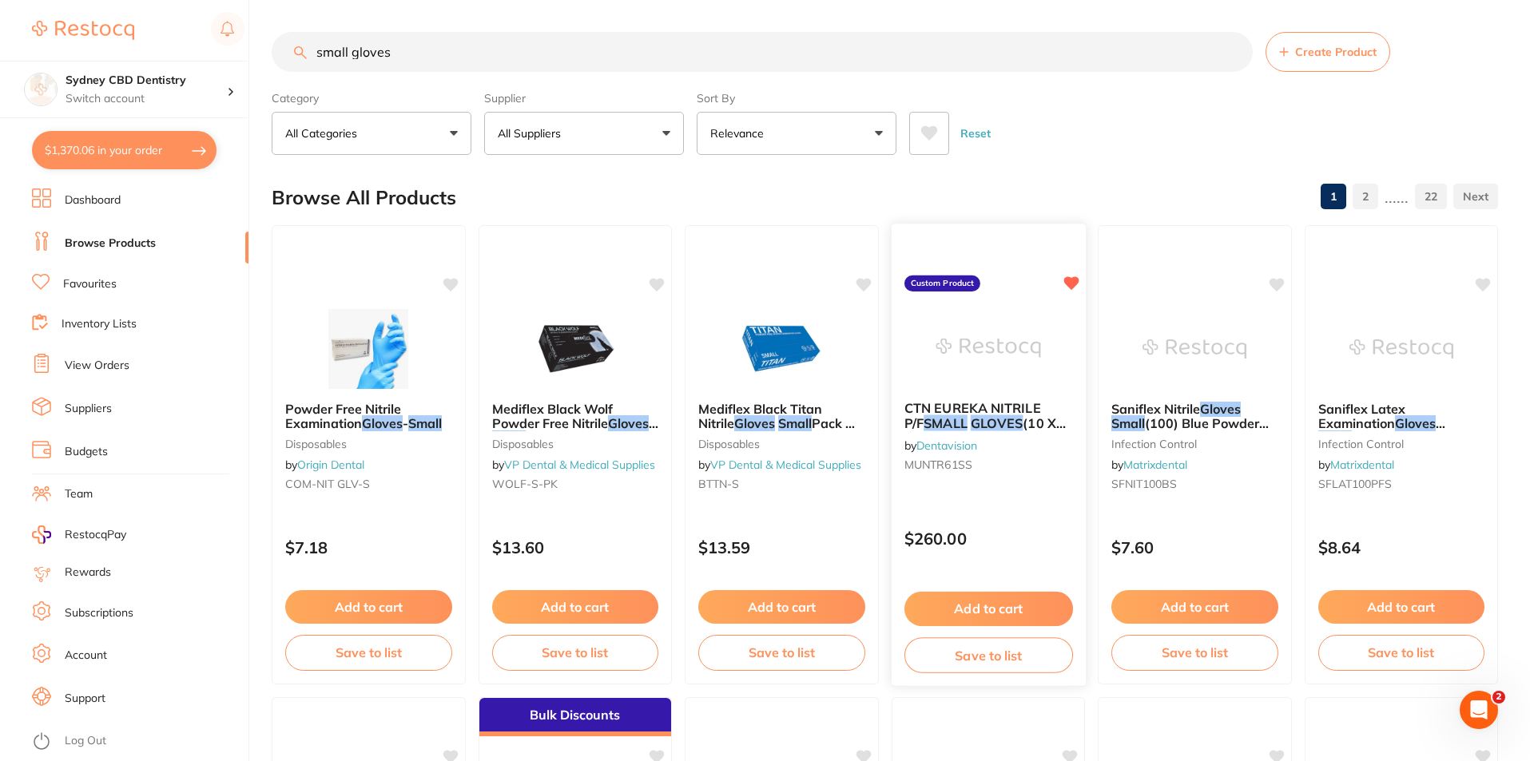
click at [992, 468] on small "MUNTR61SS" at bounding box center [987, 464] width 169 height 13
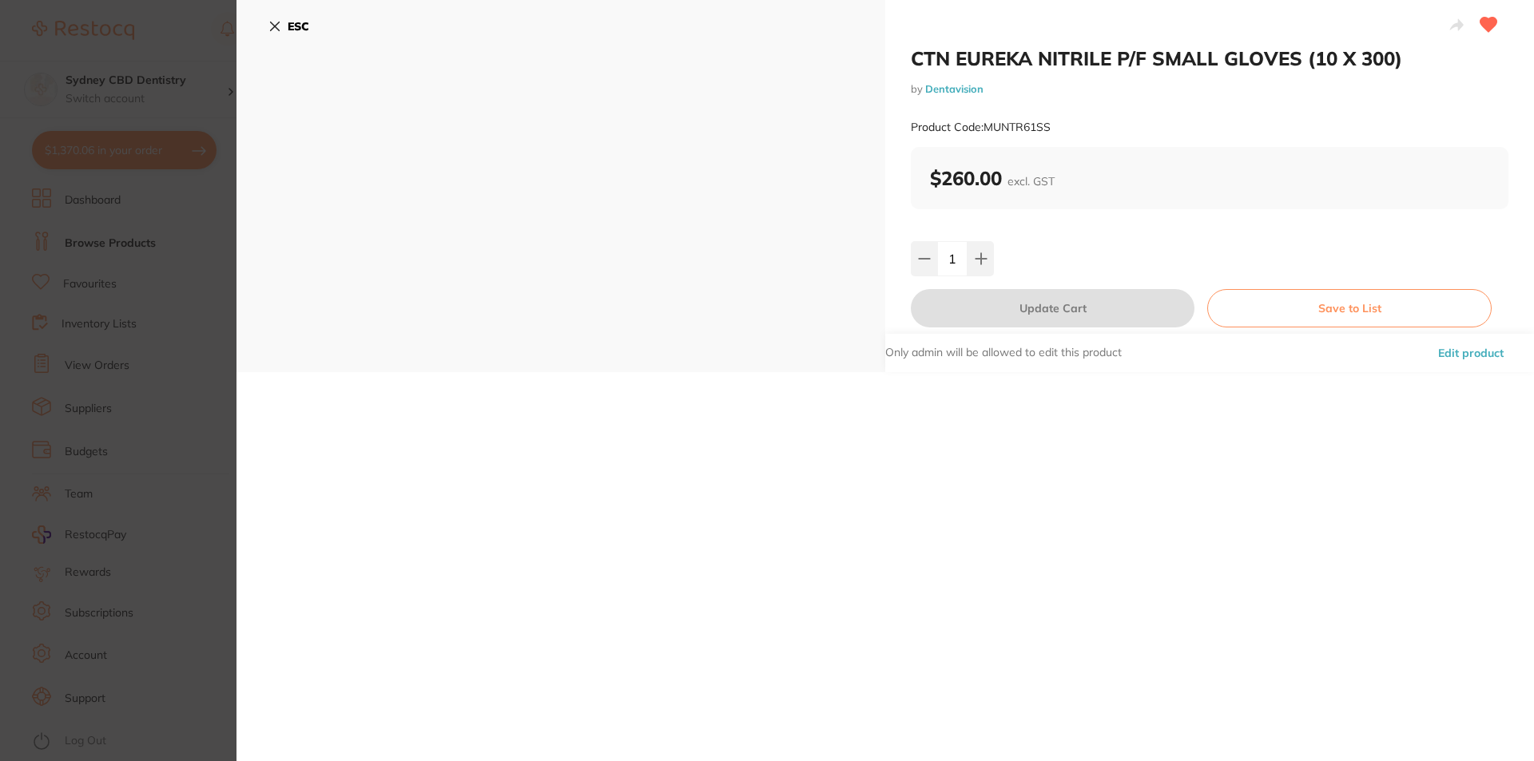
click at [275, 33] on button "ESC" at bounding box center [288, 26] width 41 height 27
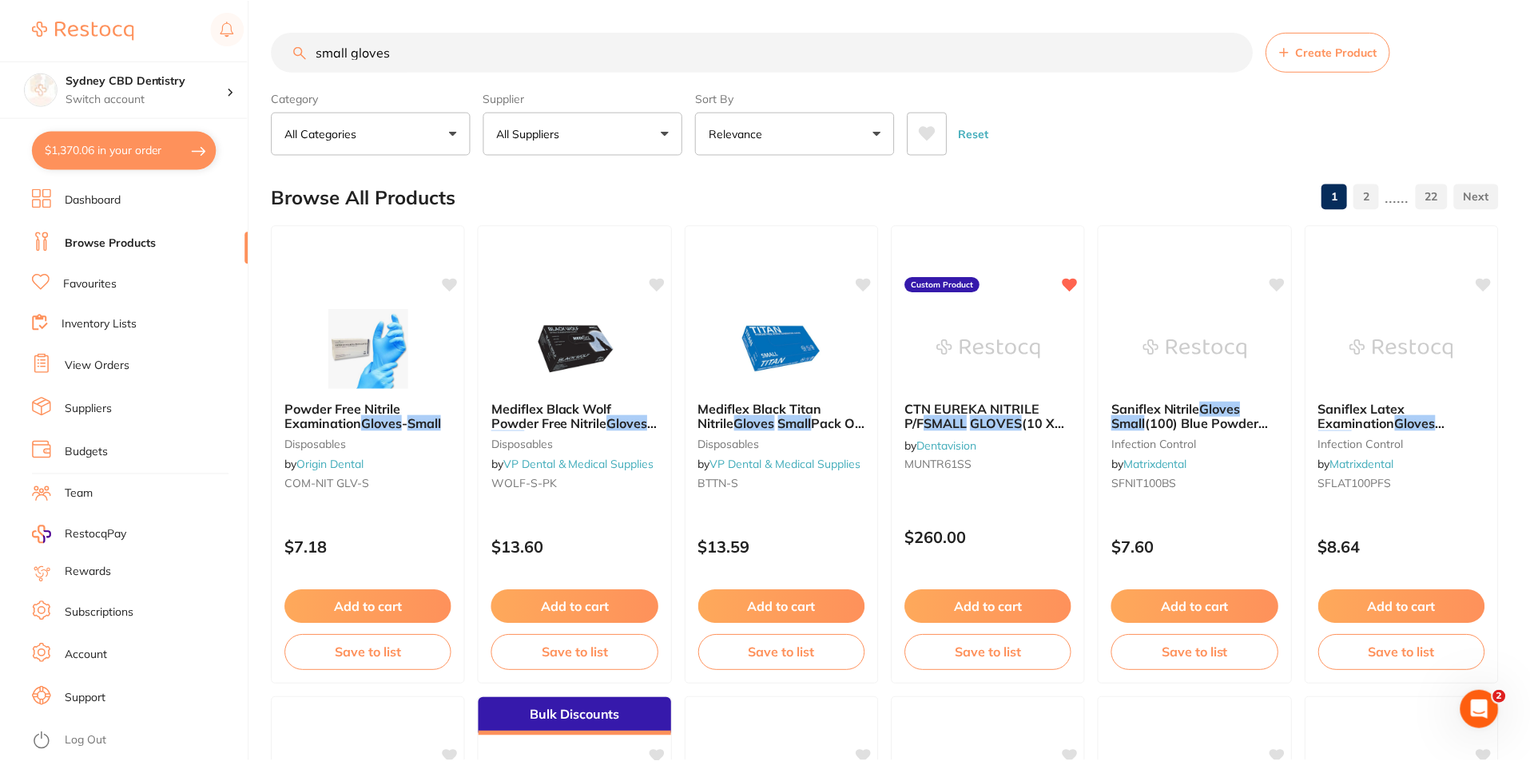
scroll to position [1, 0]
click at [319, 49] on input "small gloves" at bounding box center [762, 51] width 981 height 40
type input "extra small gloves"
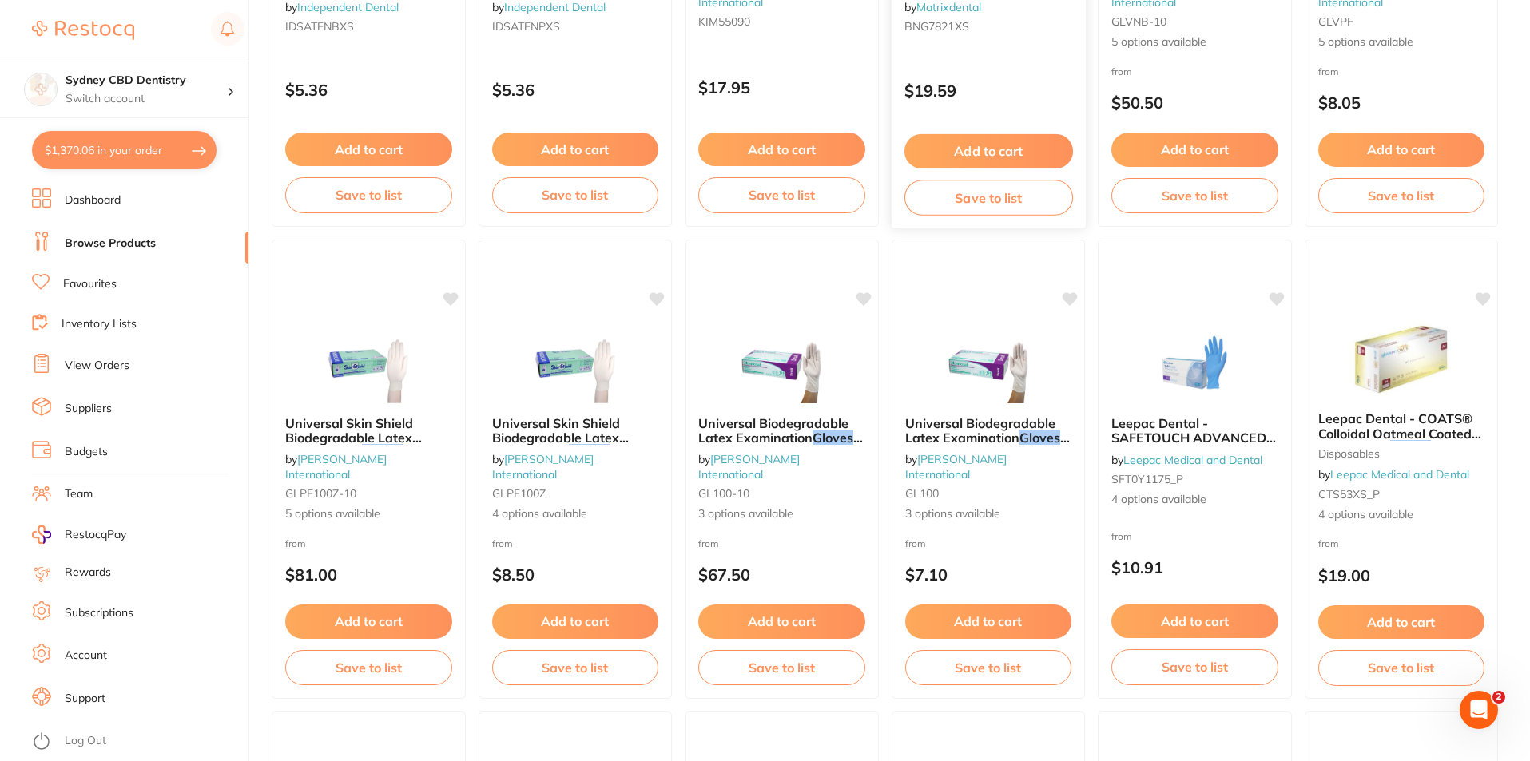
scroll to position [959, 0]
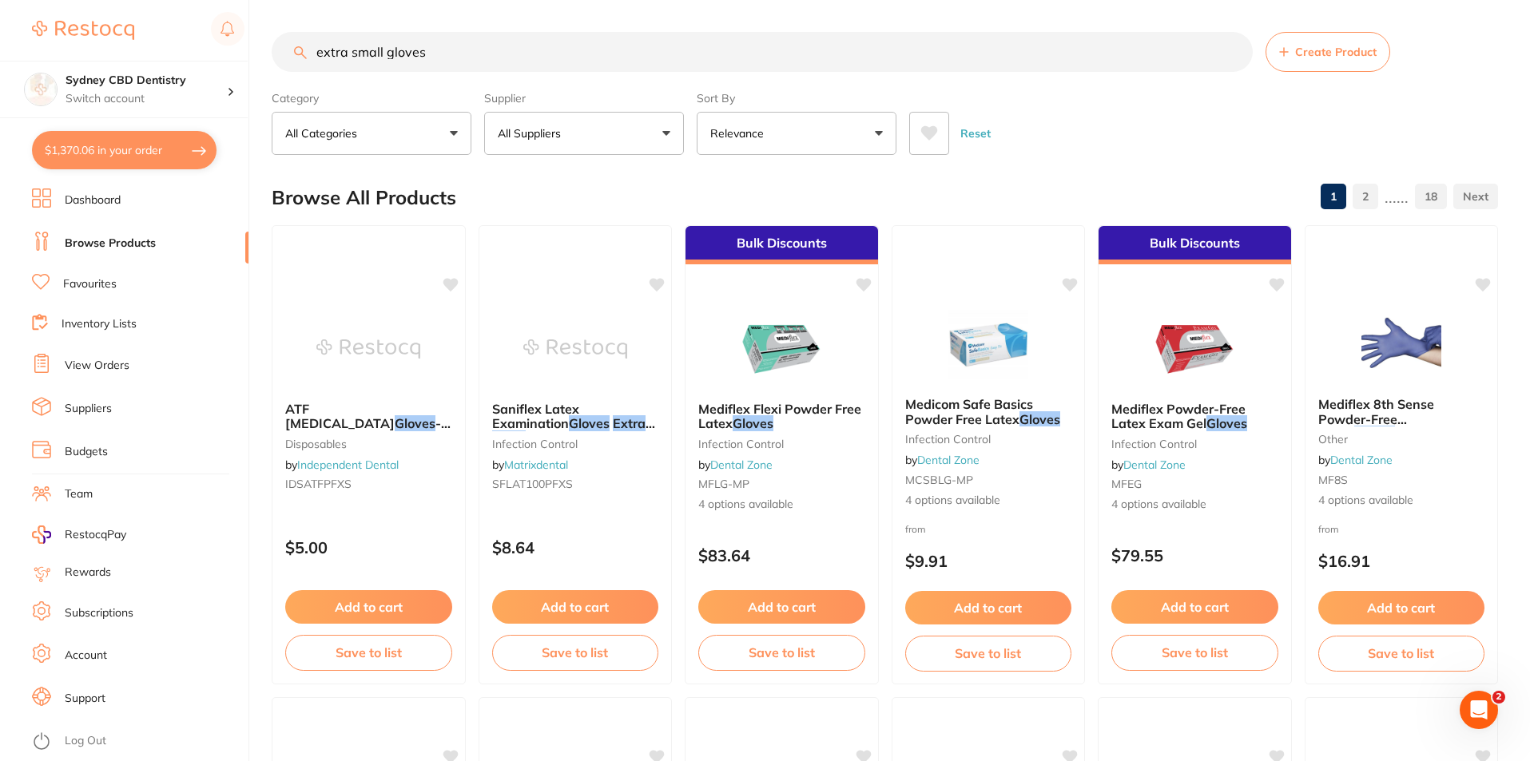
click at [481, 50] on input "extra small gloves" at bounding box center [762, 52] width 981 height 40
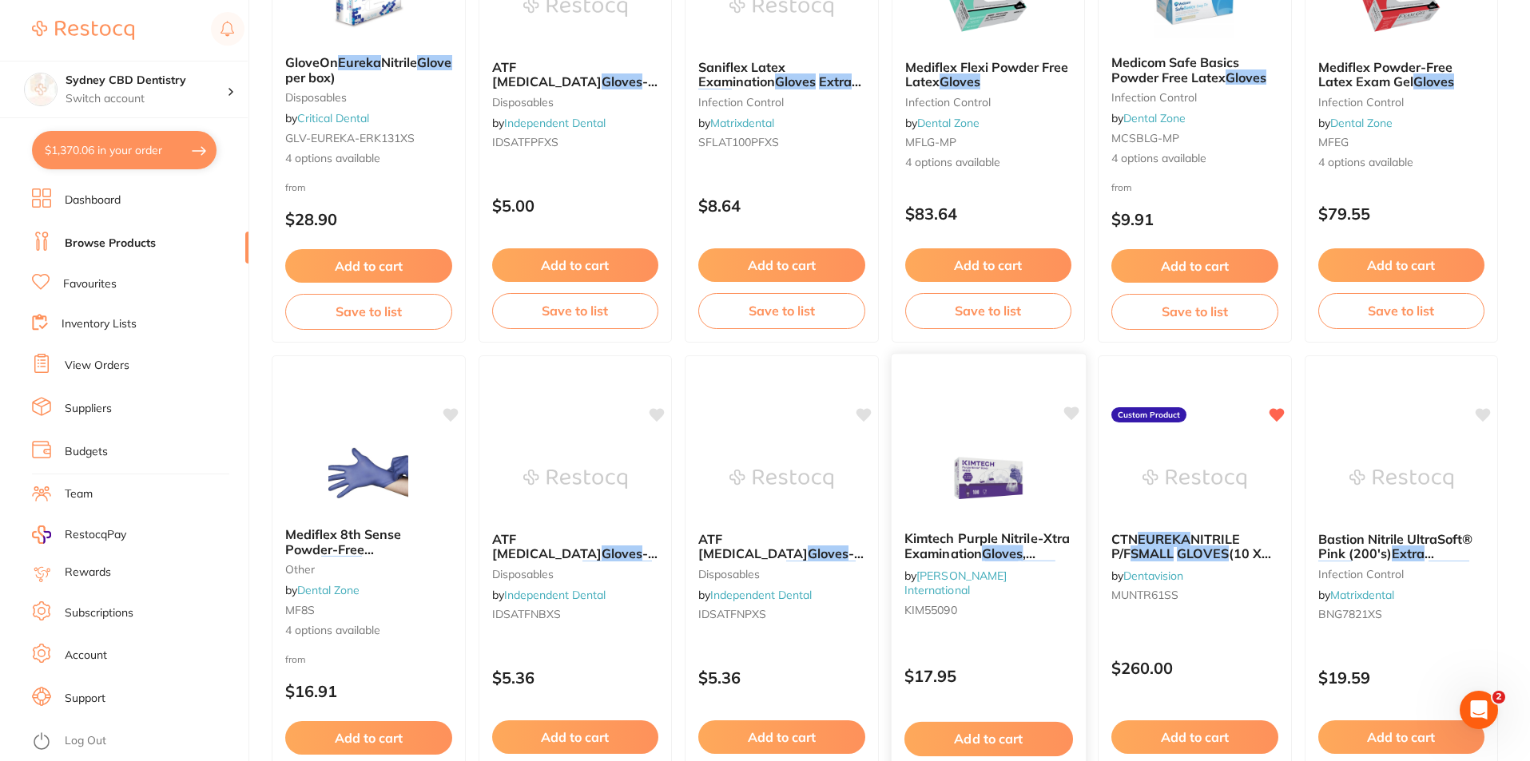
scroll to position [399, 0]
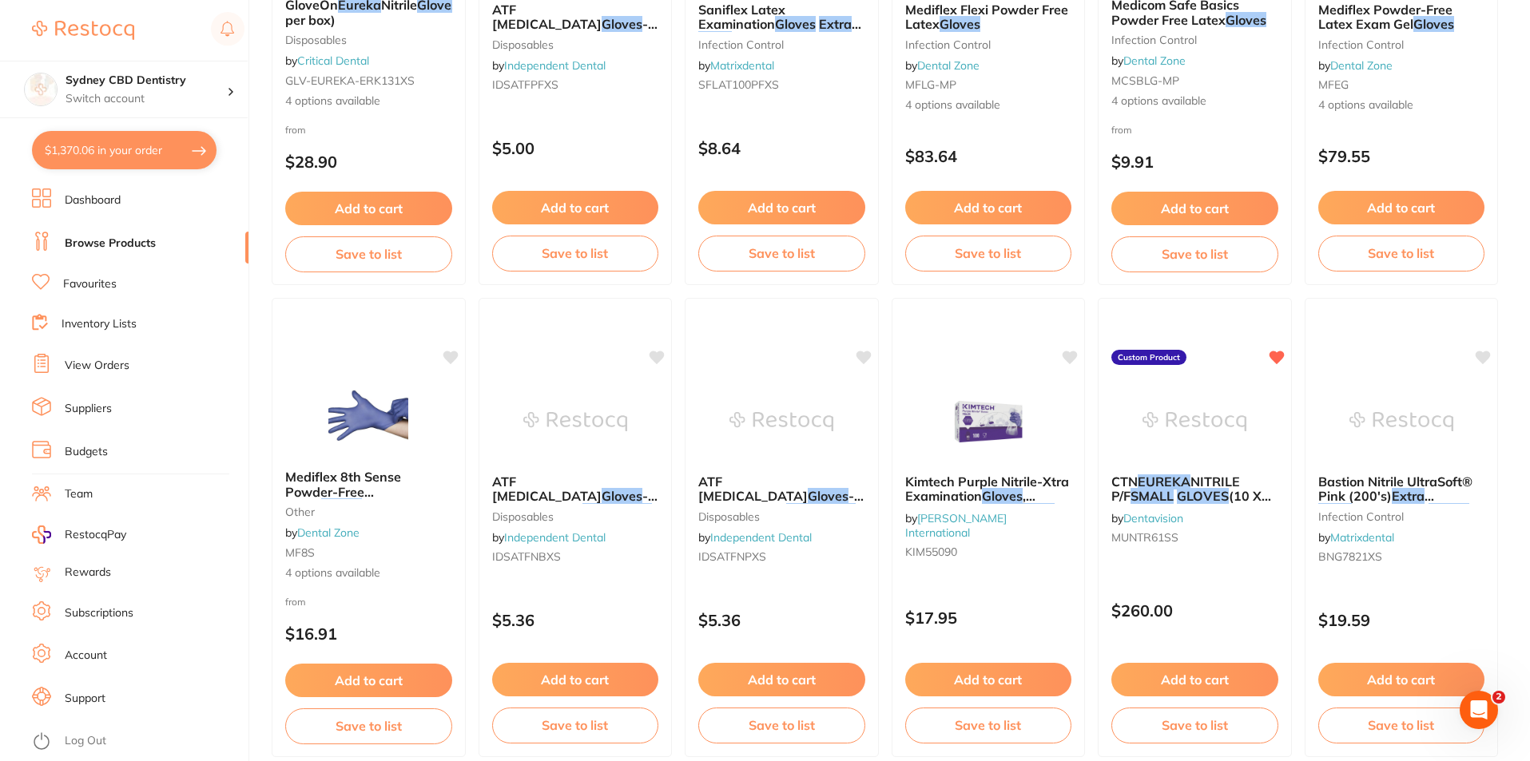
click at [1205, 490] on em "GLOVES" at bounding box center [1203, 496] width 52 height 16
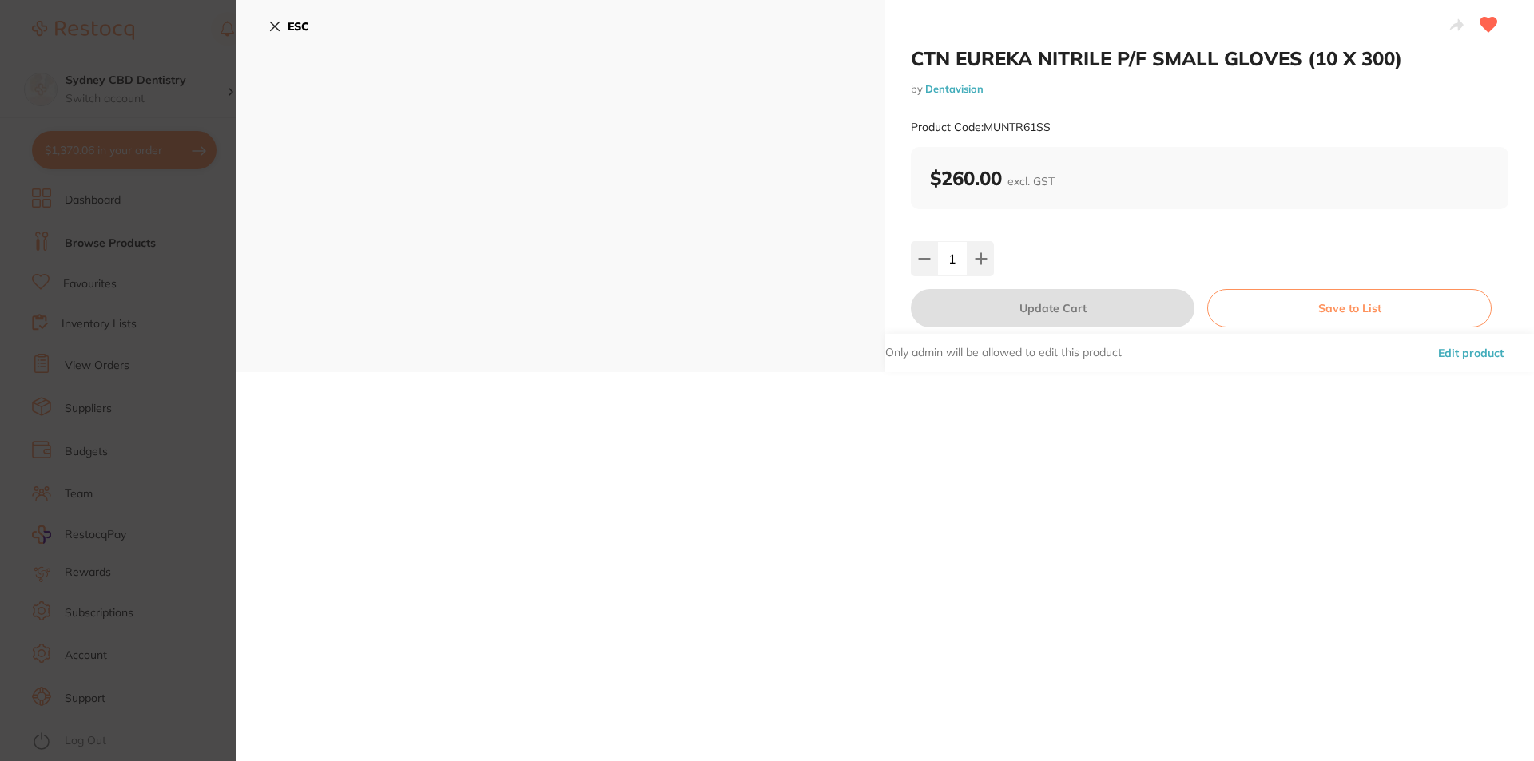
click at [268, 22] on icon at bounding box center [274, 26] width 13 height 13
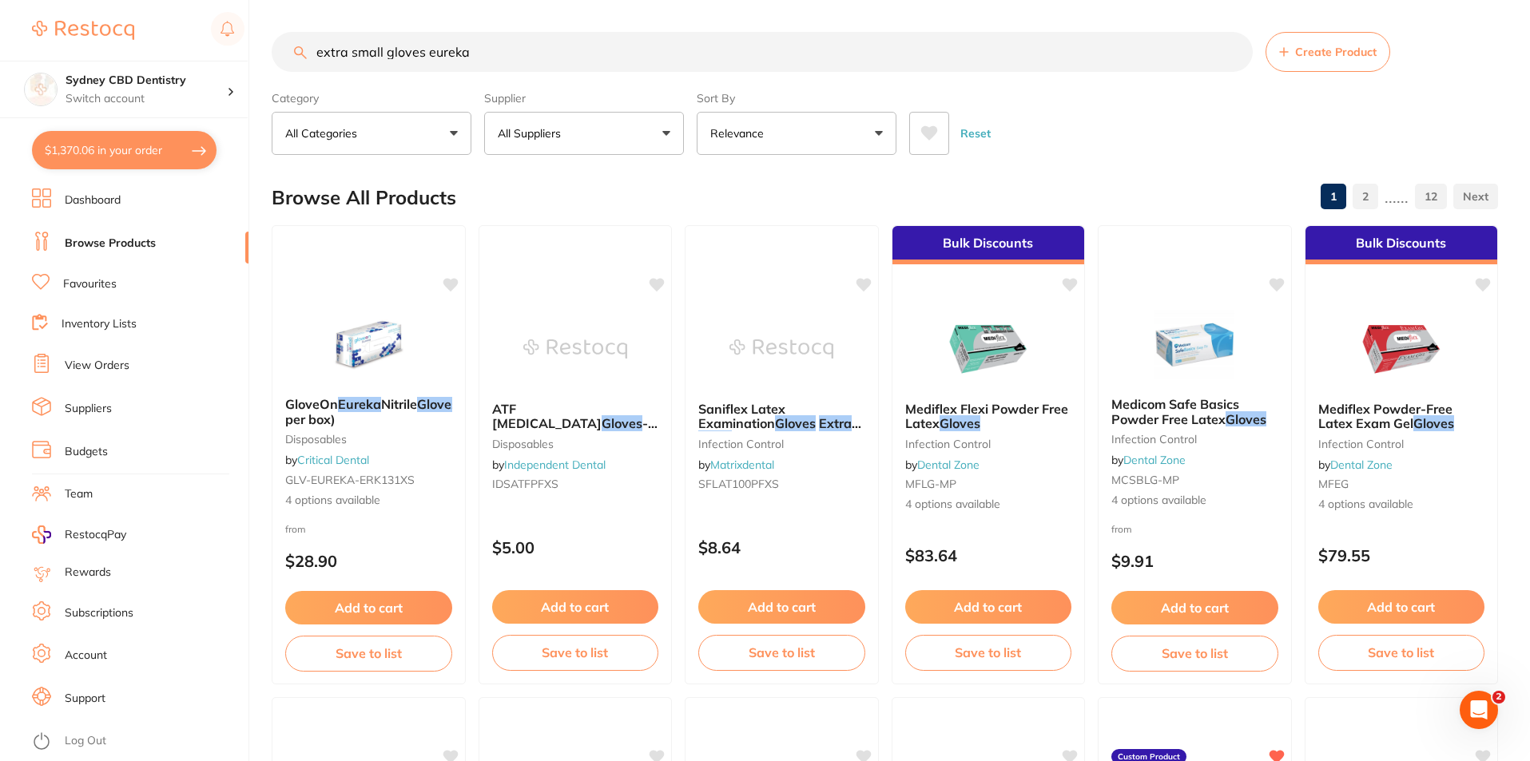
click at [320, 53] on input "extra small gloves eureka" at bounding box center [762, 52] width 981 height 40
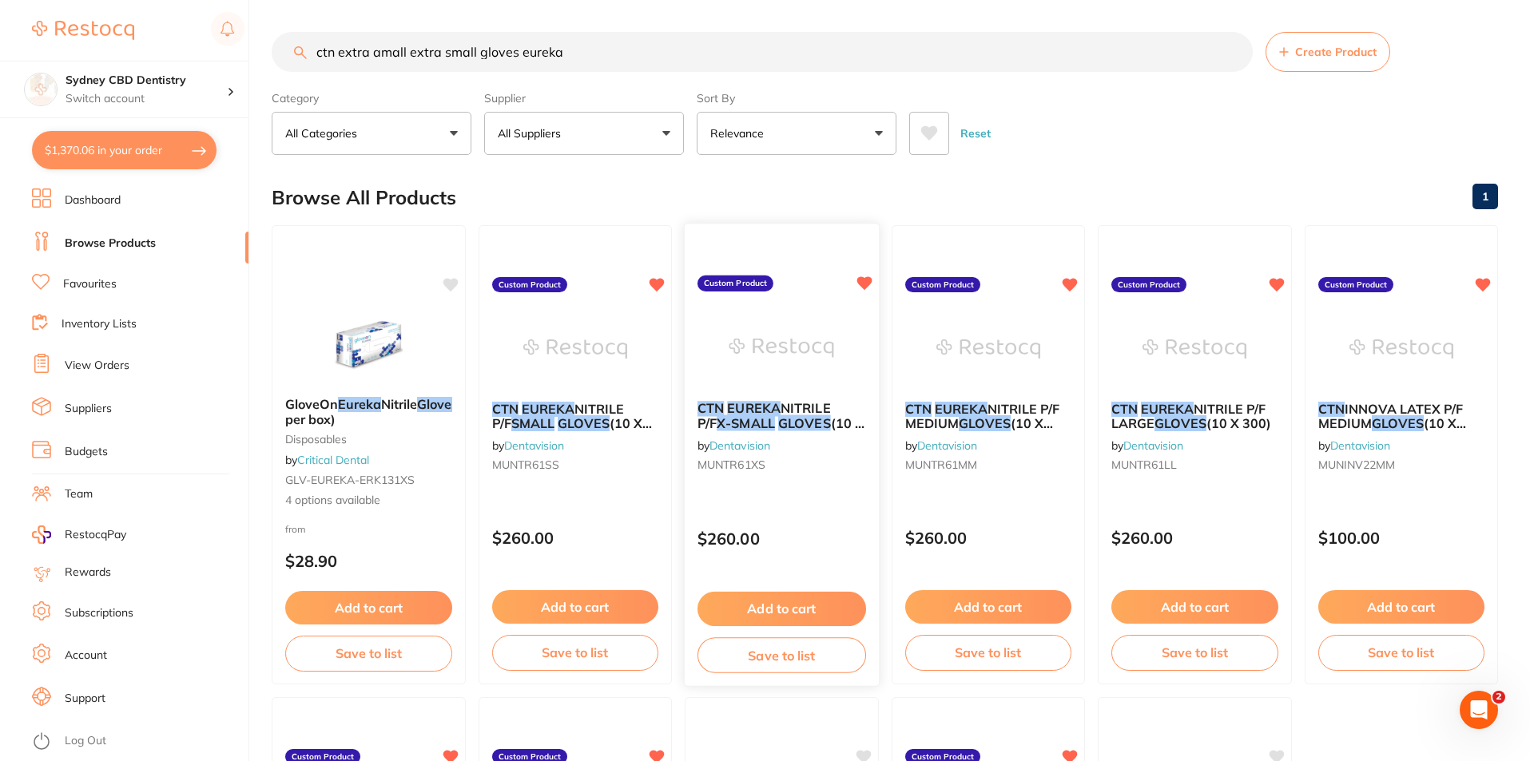
type input "ctn extra amall extra small gloves eureka"
click at [796, 419] on em "GLOVES" at bounding box center [804, 423] width 53 height 16
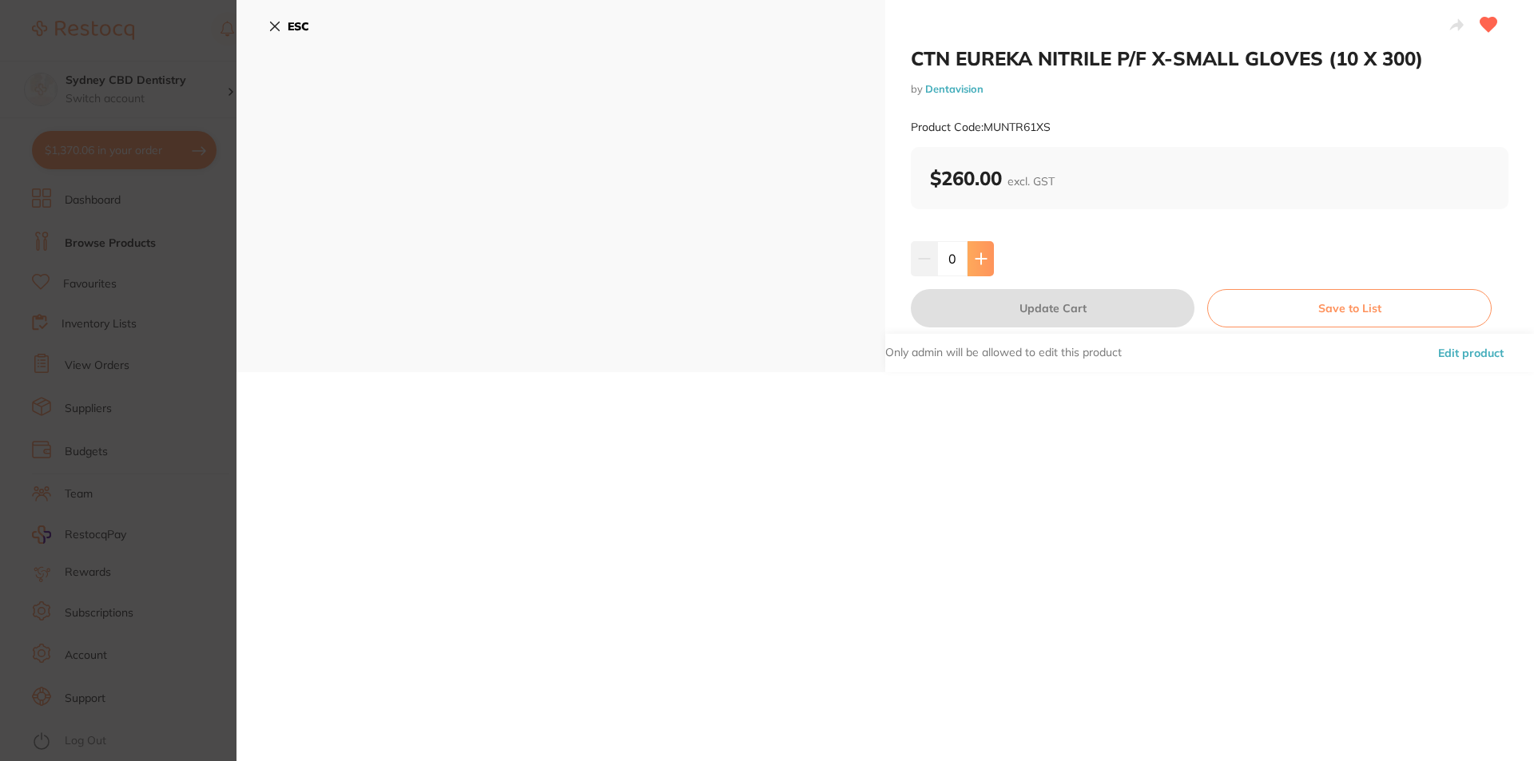
click at [982, 253] on icon at bounding box center [980, 258] width 13 height 13
type input "1"
drag, startPoint x: 1037, startPoint y: 313, endPoint x: 1054, endPoint y: 347, distance: 37.5
click at [1037, 312] on button "Update Cart" at bounding box center [1053, 308] width 284 height 38
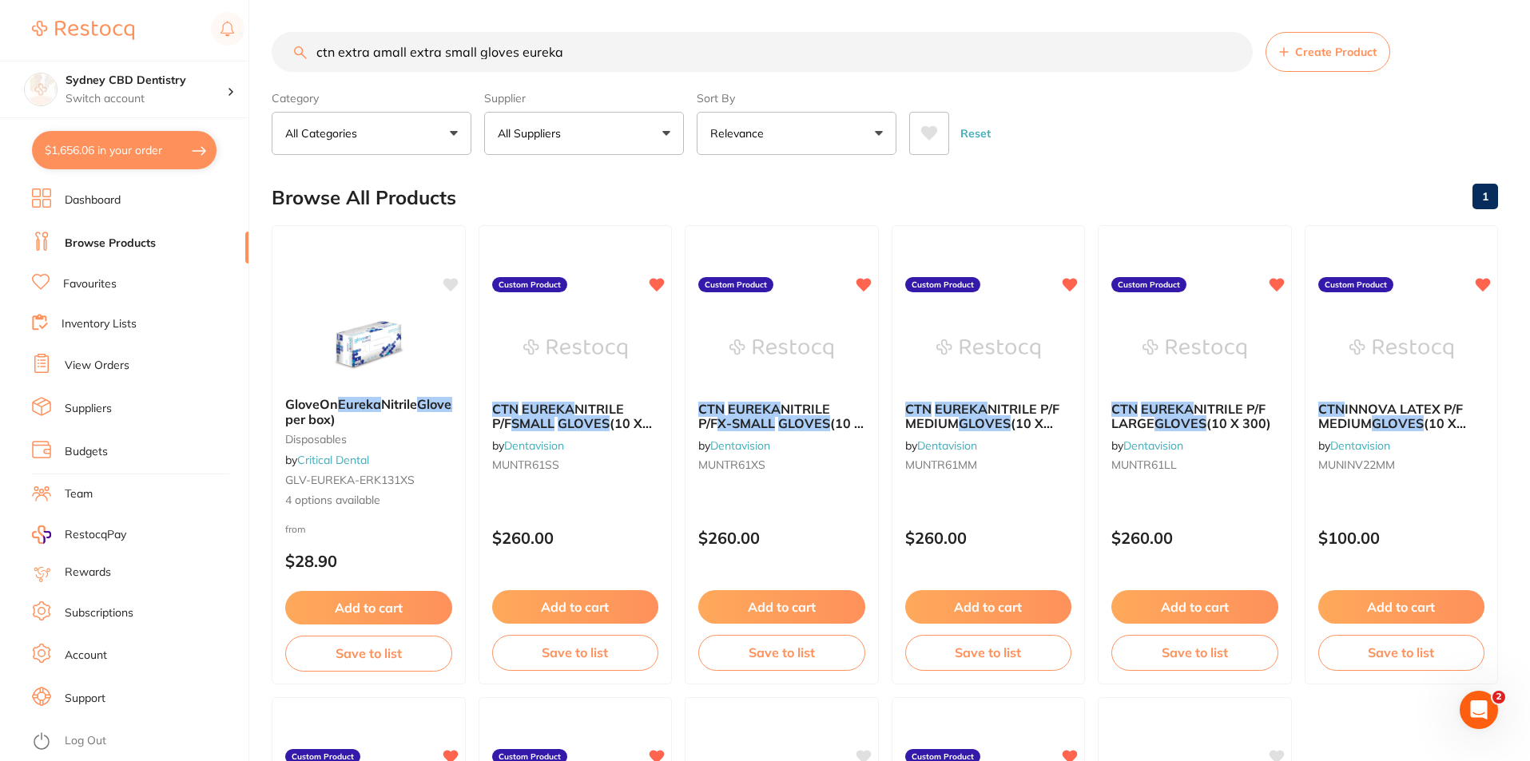
drag, startPoint x: 608, startPoint y: 51, endPoint x: 90, endPoint y: 48, distance: 517.6
click at [90, 48] on div "$1,656.06 Sydney CBD Dentistry Switch account Sydney CBD Dentistry $1,656.06 in…" at bounding box center [765, 380] width 1530 height 761
type input "gown"
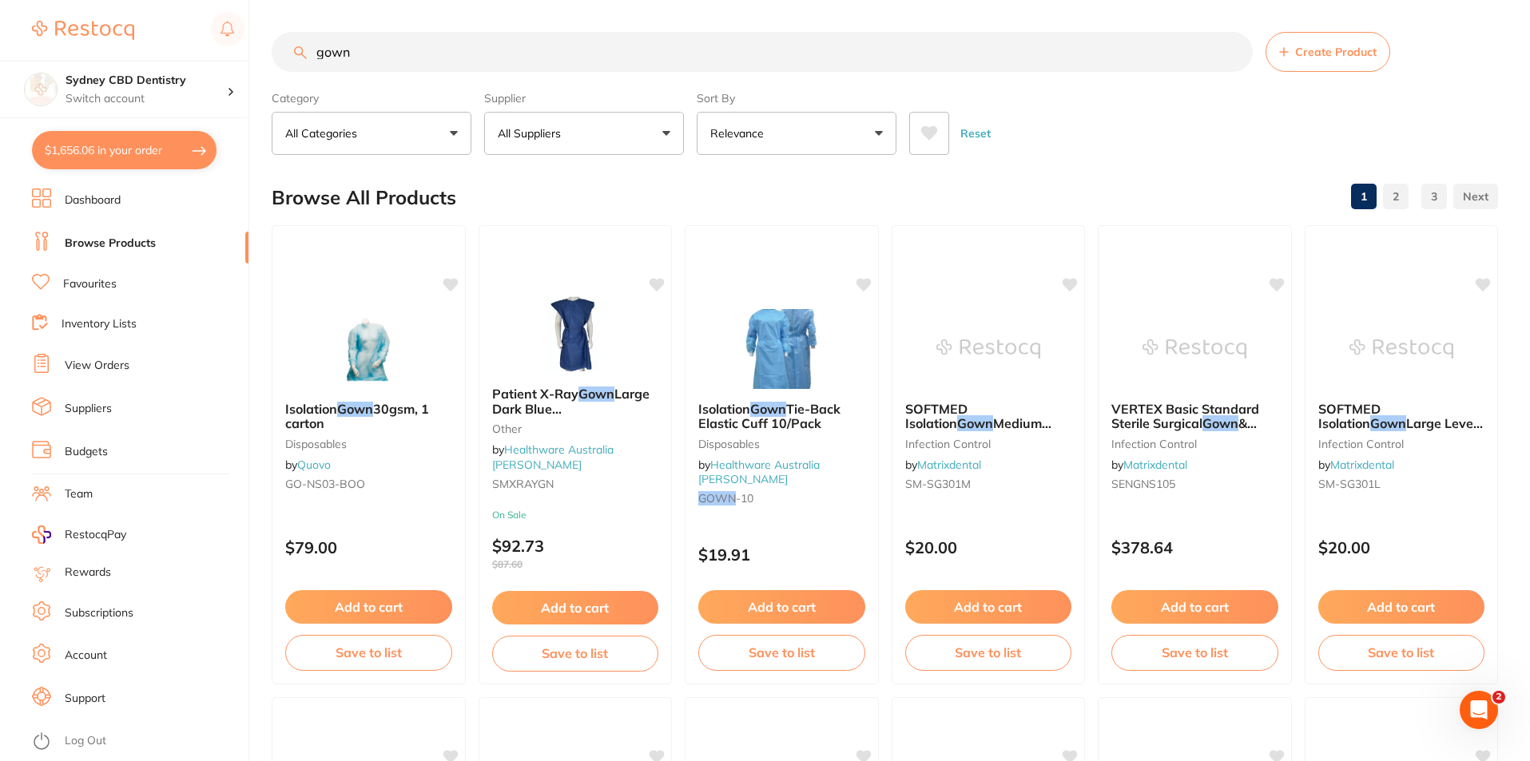
drag, startPoint x: 784, startPoint y: 347, endPoint x: 817, endPoint y: 394, distance: 57.4
click at [784, 346] on img at bounding box center [781, 349] width 104 height 80
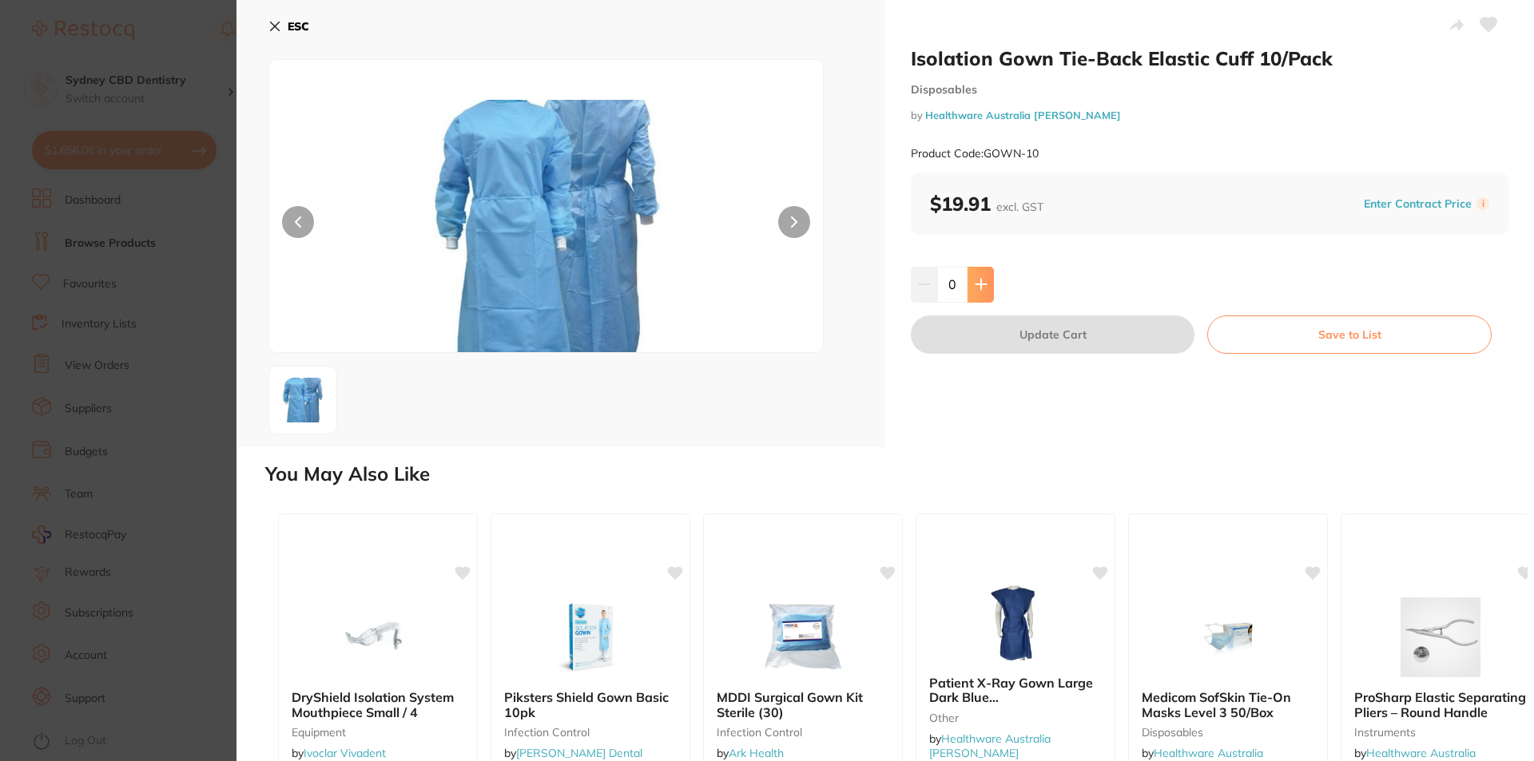
click at [976, 286] on icon at bounding box center [980, 284] width 13 height 13
type input "1"
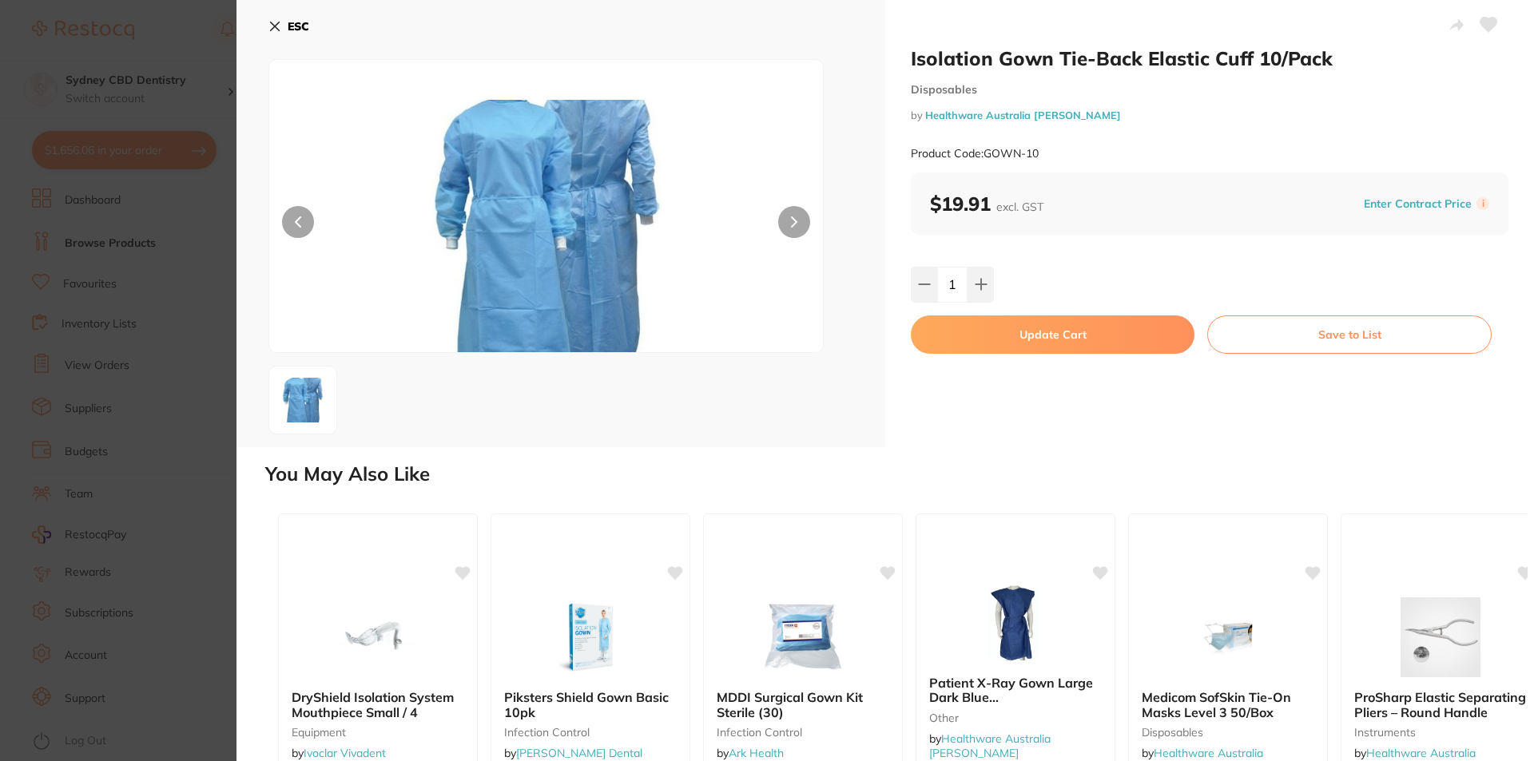
click at [1068, 335] on button "Update Cart" at bounding box center [1053, 335] width 284 height 38
checkbox input "false"
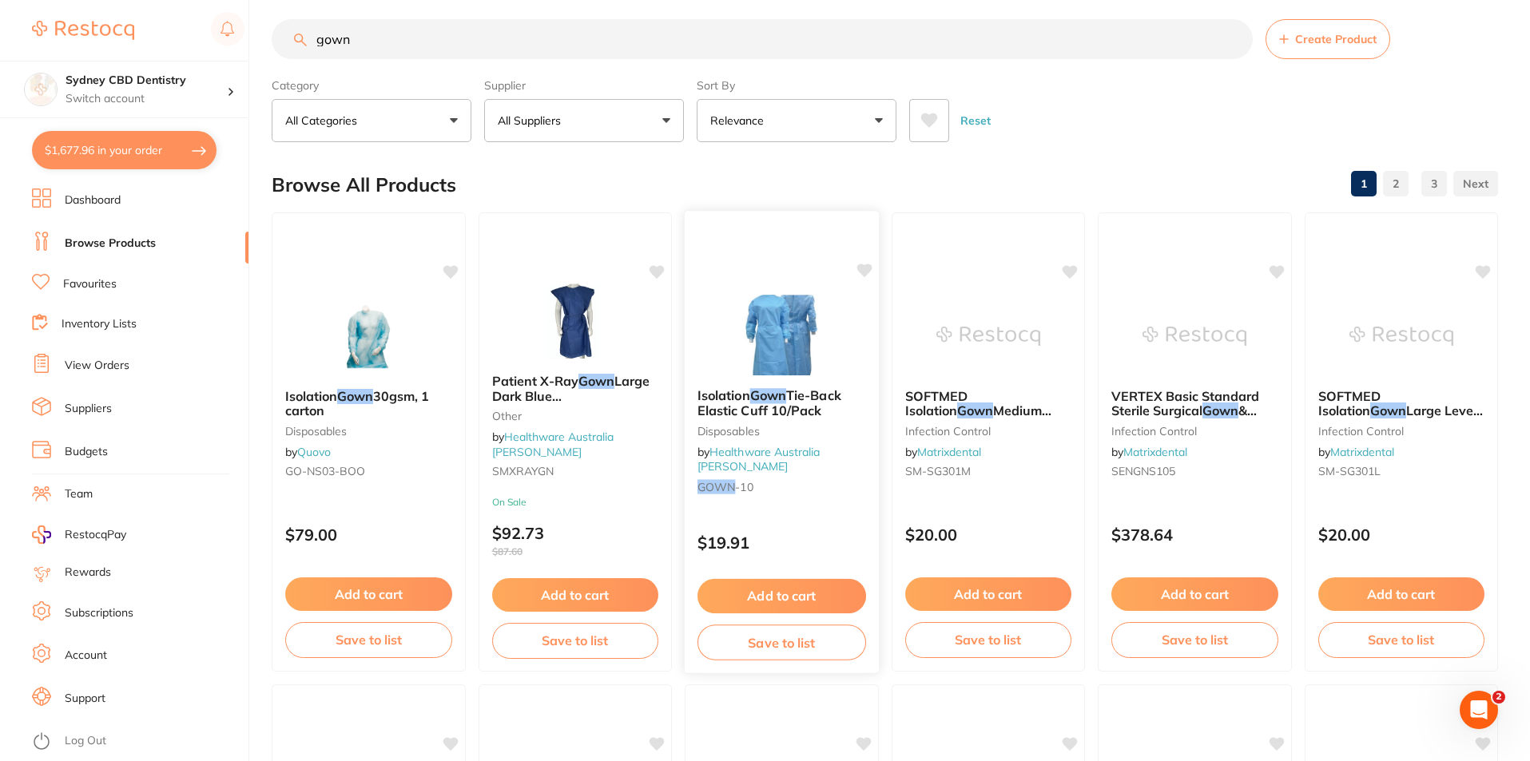
click at [766, 364] on img at bounding box center [781, 335] width 105 height 81
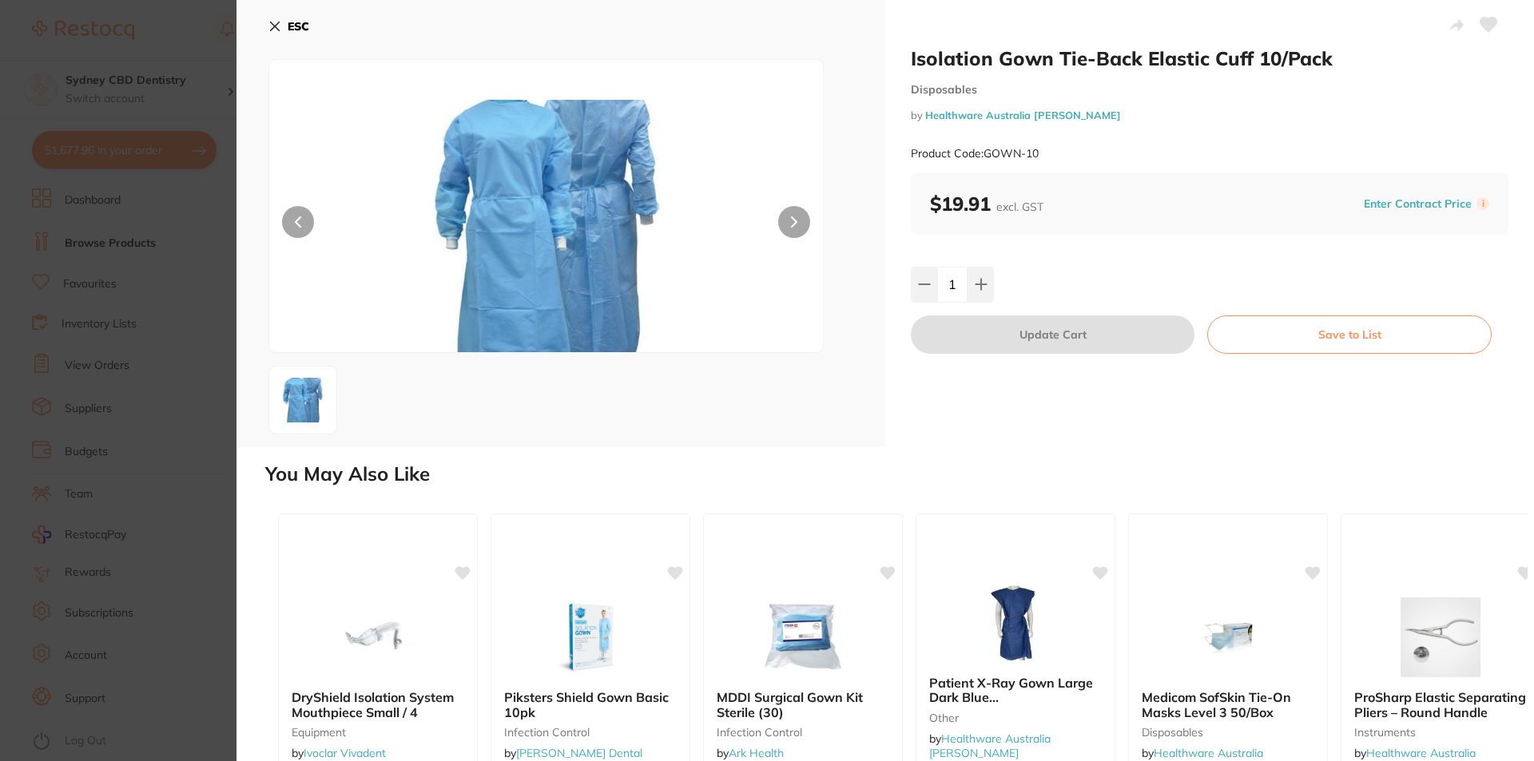
click at [277, 26] on icon at bounding box center [274, 26] width 13 height 13
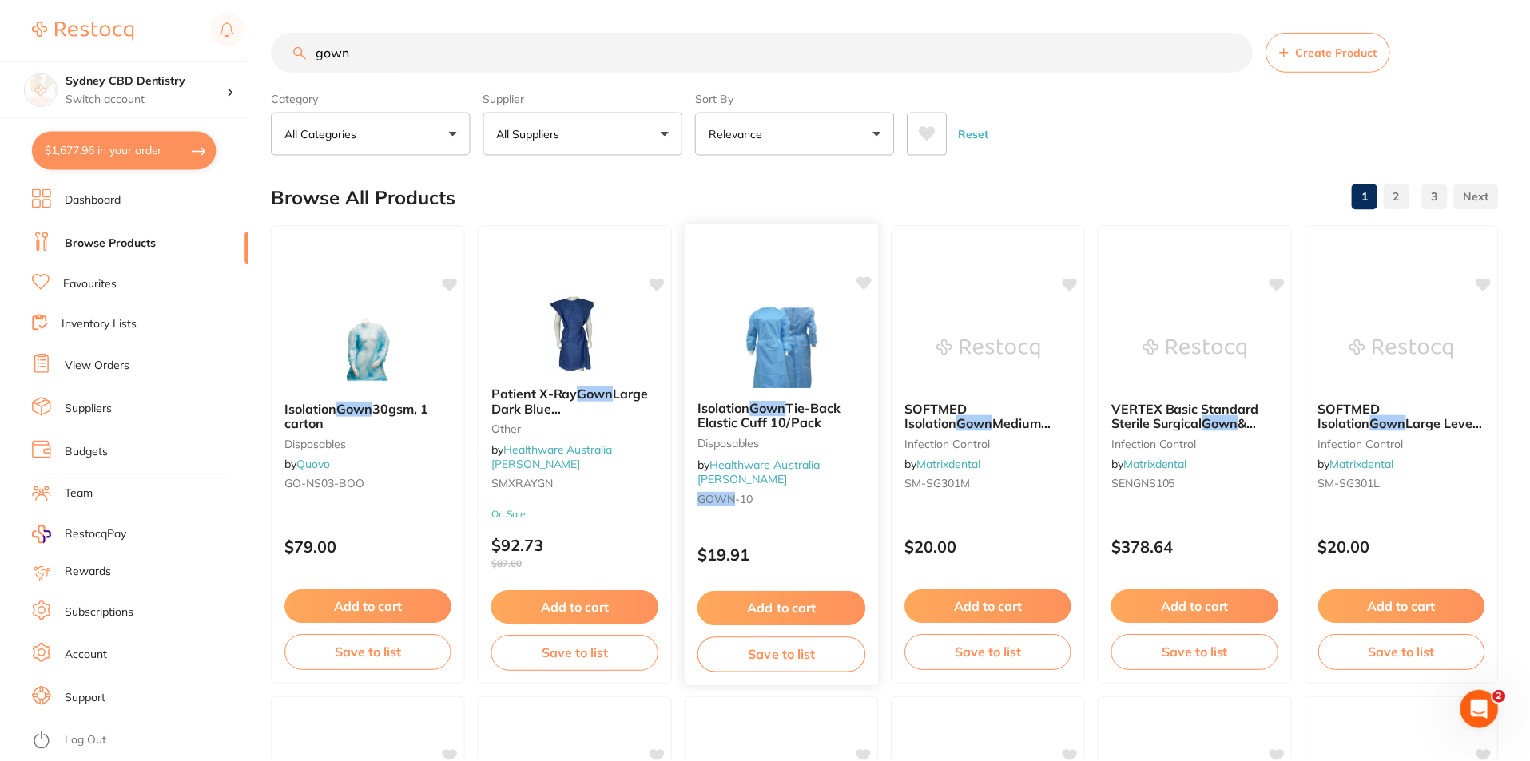
scroll to position [13, 0]
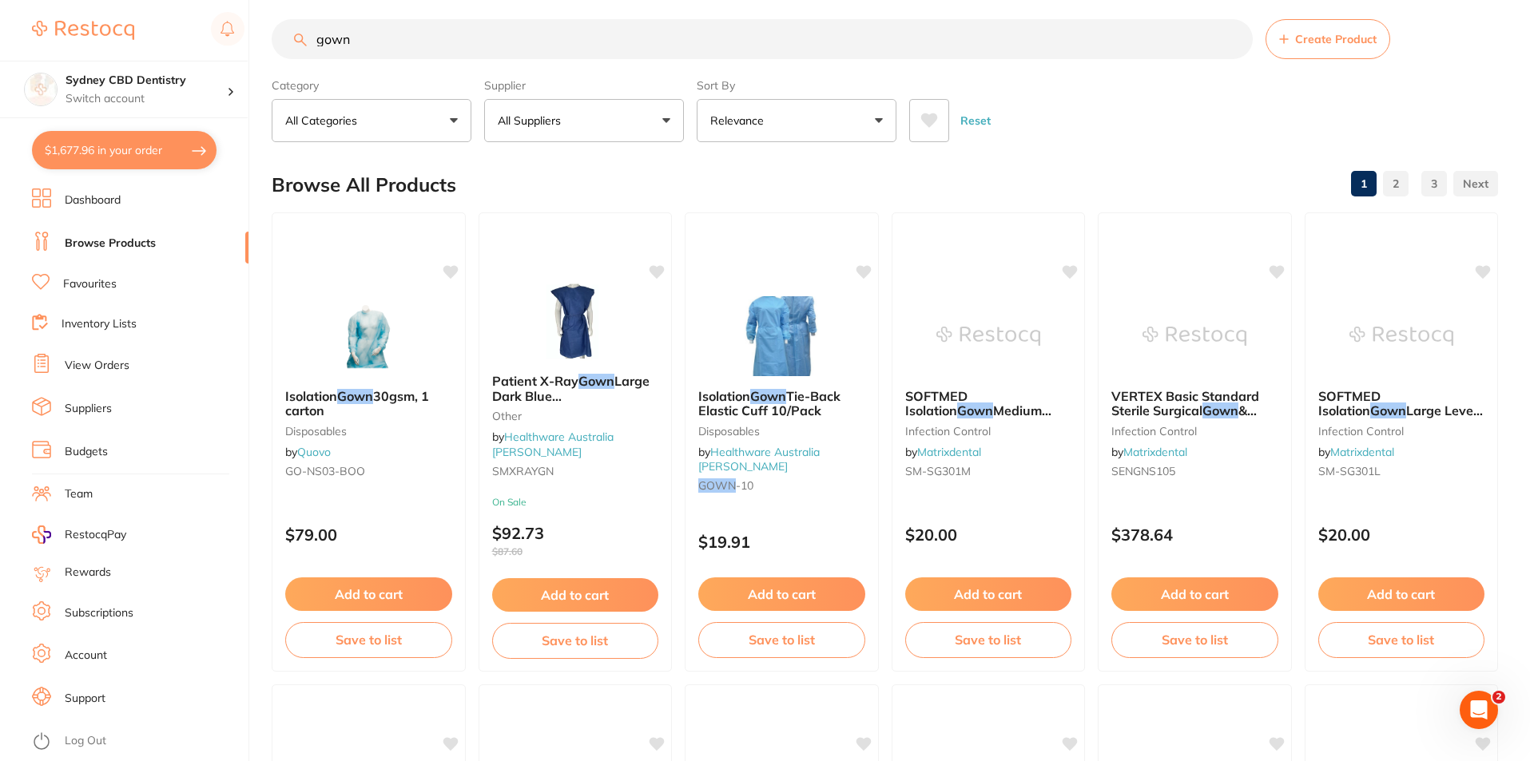
click at [164, 151] on button "$1,677.96 in your order" at bounding box center [124, 150] width 185 height 38
checkbox input "true"
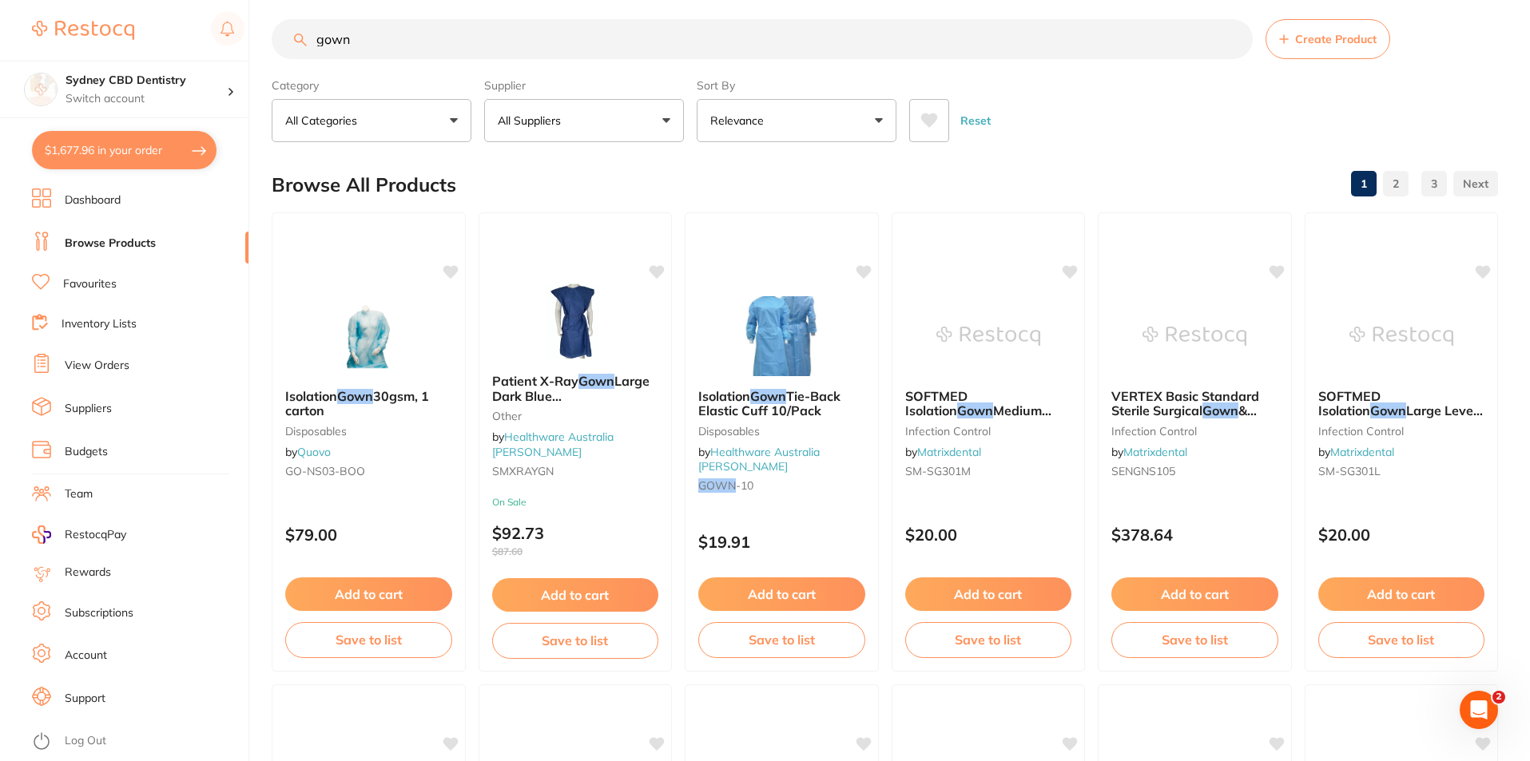
checkbox input "true"
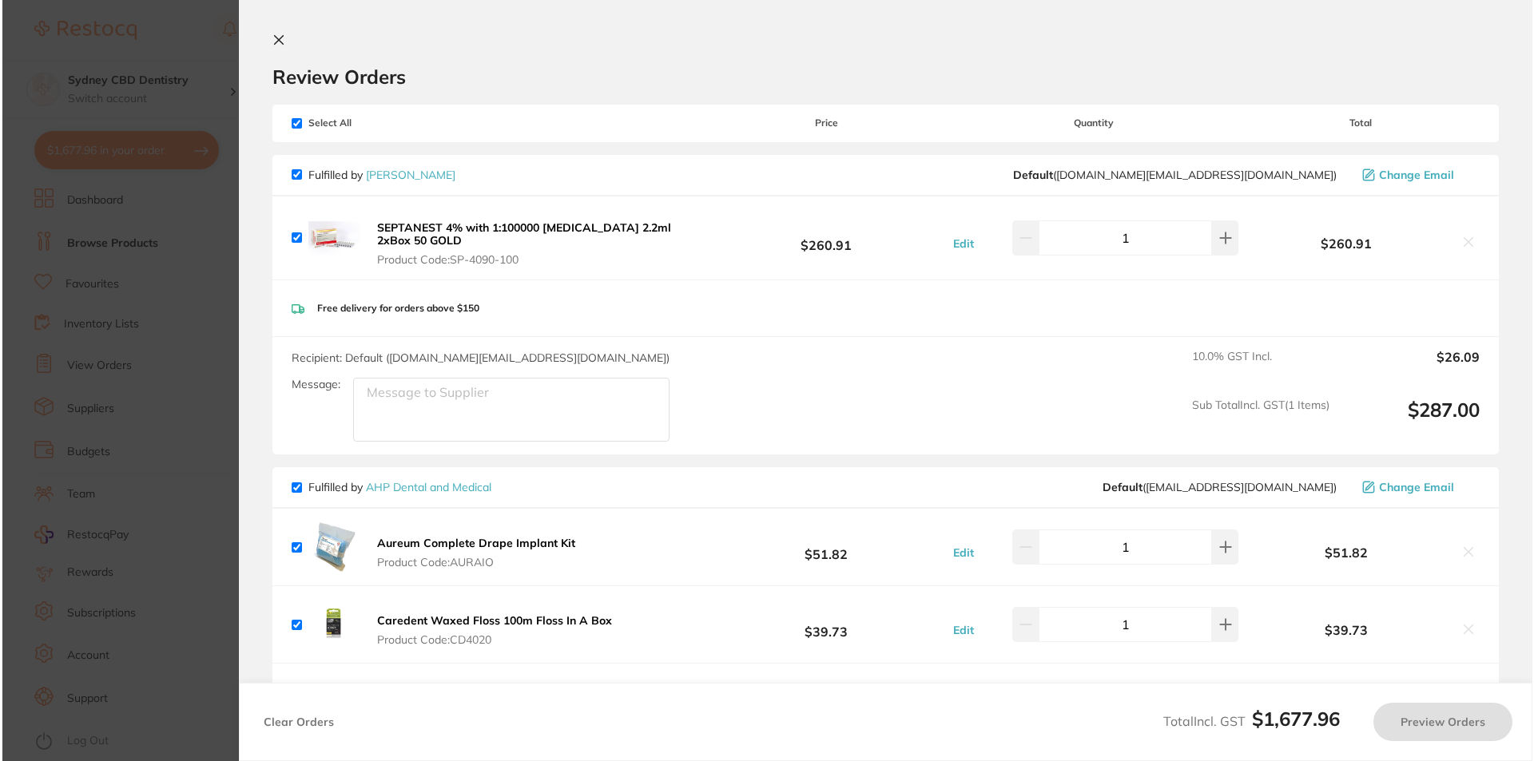
scroll to position [0, 0]
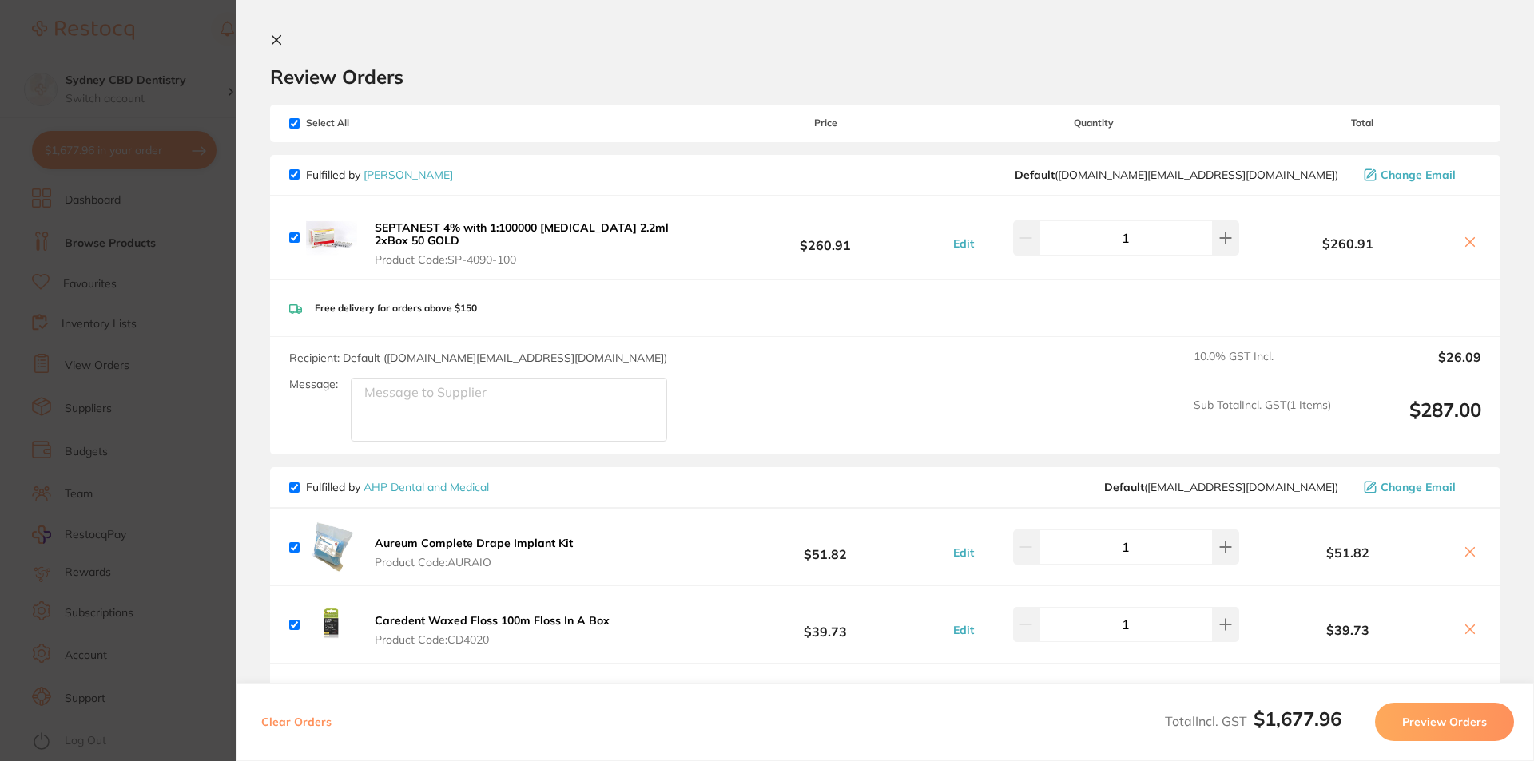
click at [335, 240] on img at bounding box center [331, 237] width 51 height 51
click at [431, 226] on b "SEPTANEST 4% with 1:100000 adrenalin 2.2ml 2xBox 50 GOLD" at bounding box center [522, 233] width 294 height 27
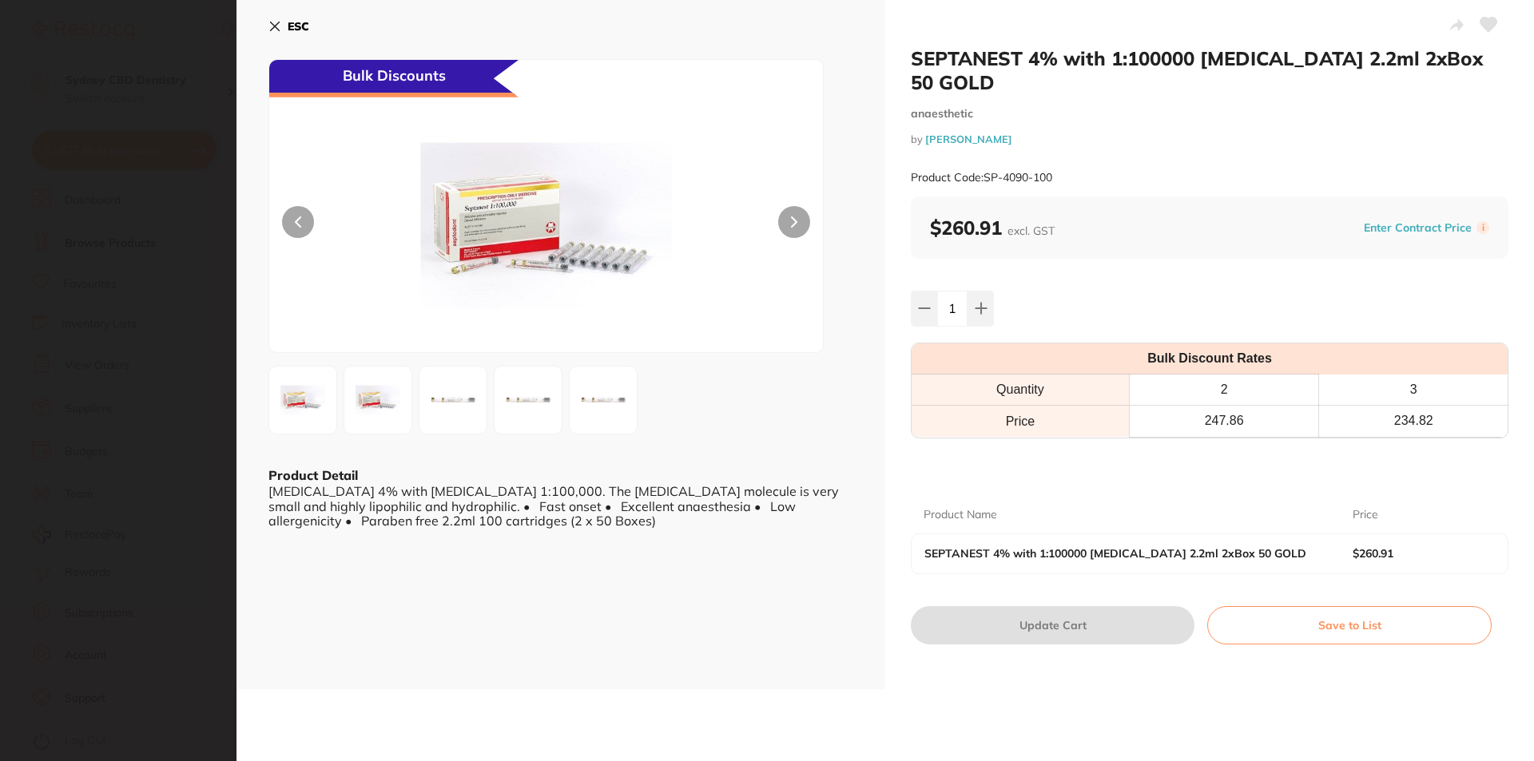
click at [283, 30] on button "ESC" at bounding box center [288, 26] width 41 height 27
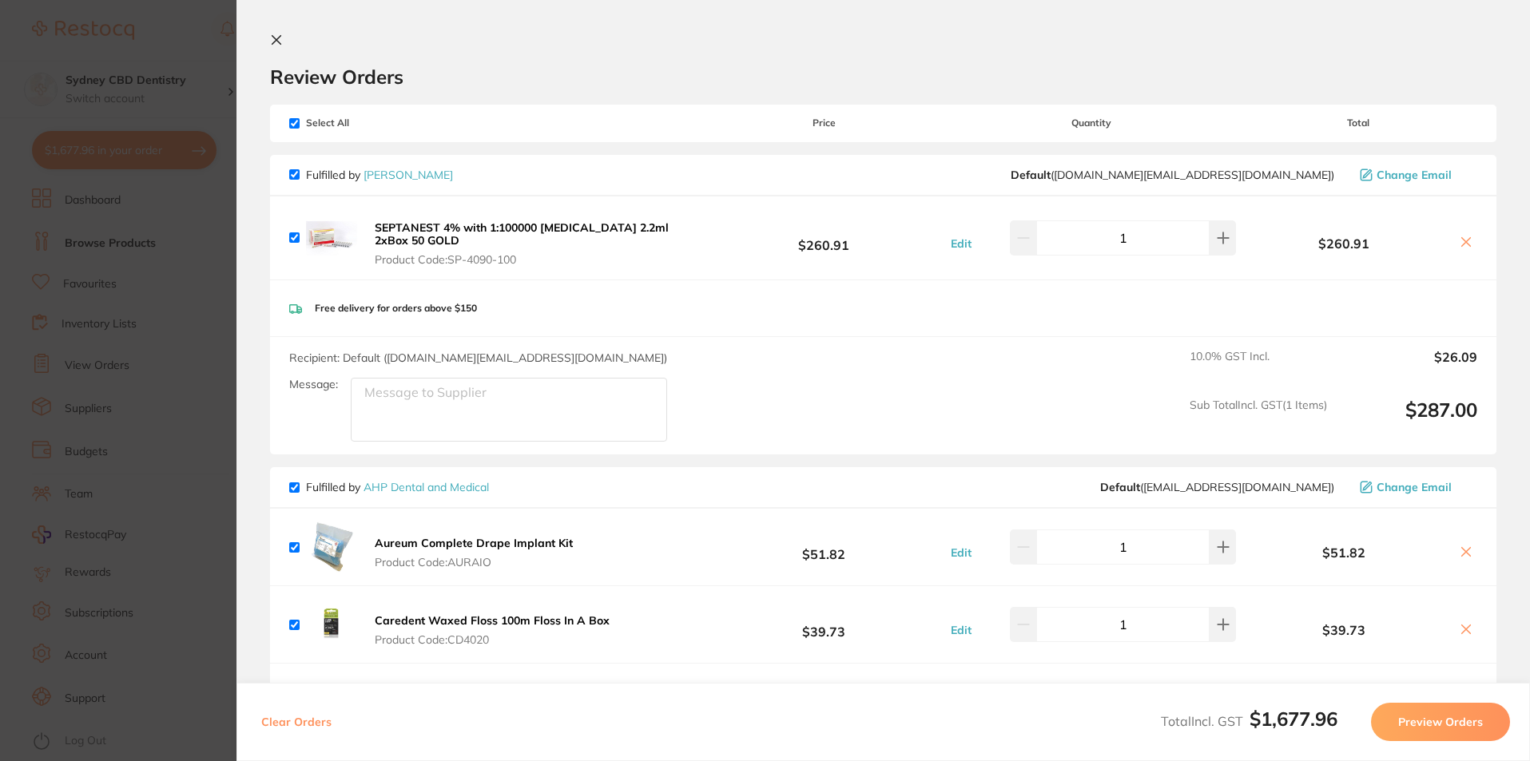
click at [1459, 243] on icon at bounding box center [1465, 242] width 13 height 13
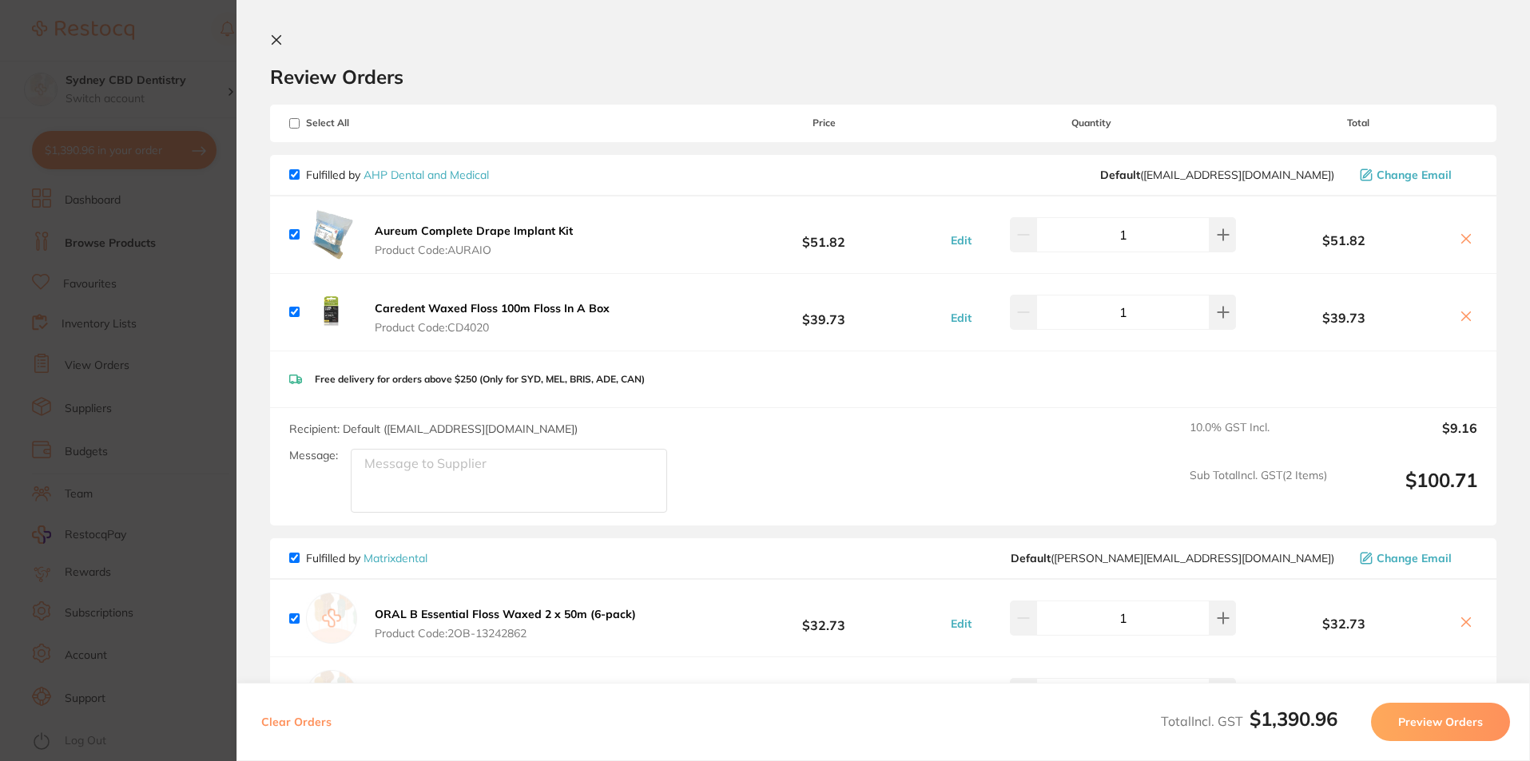
checkbox input "true"
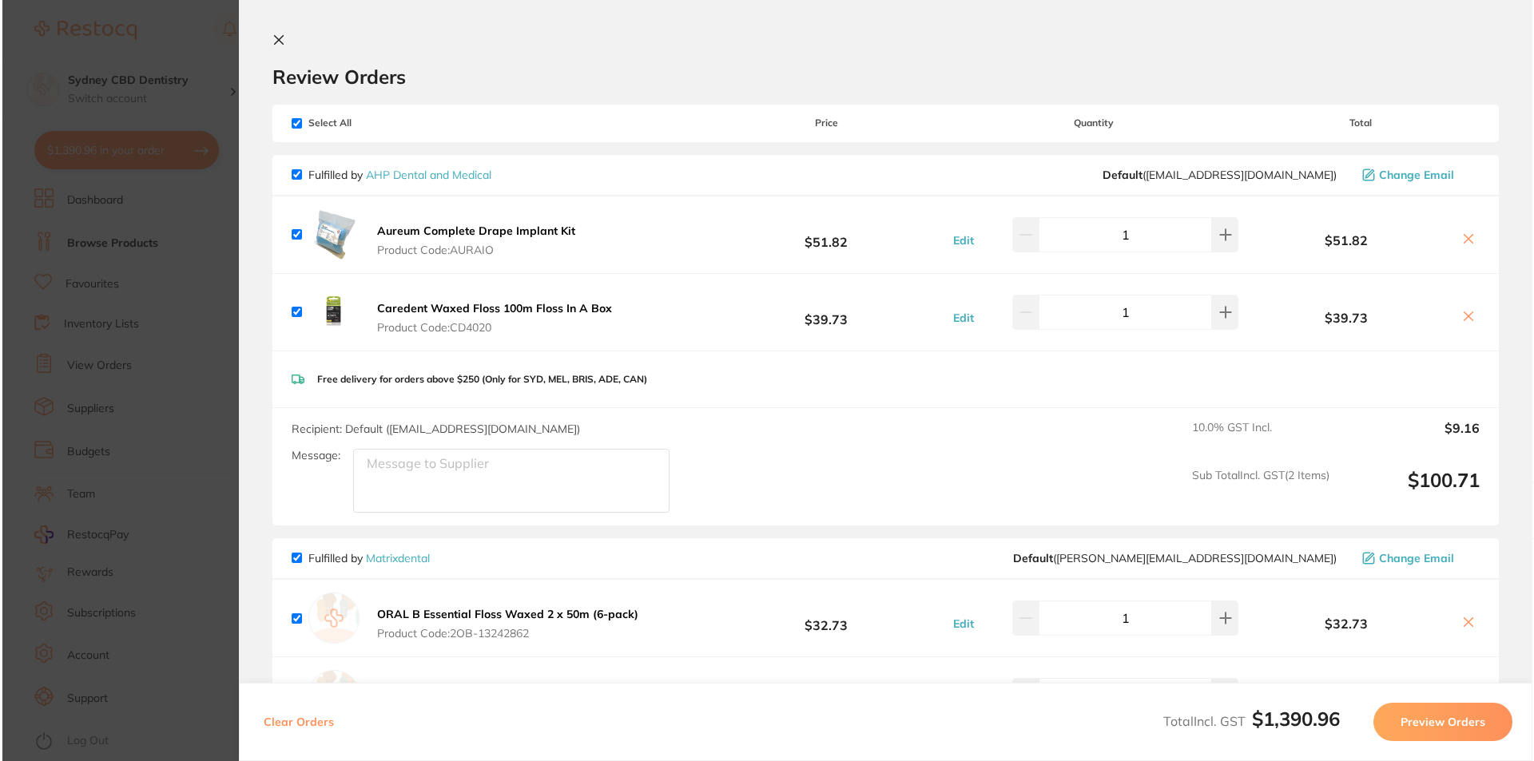
scroll to position [0, 0]
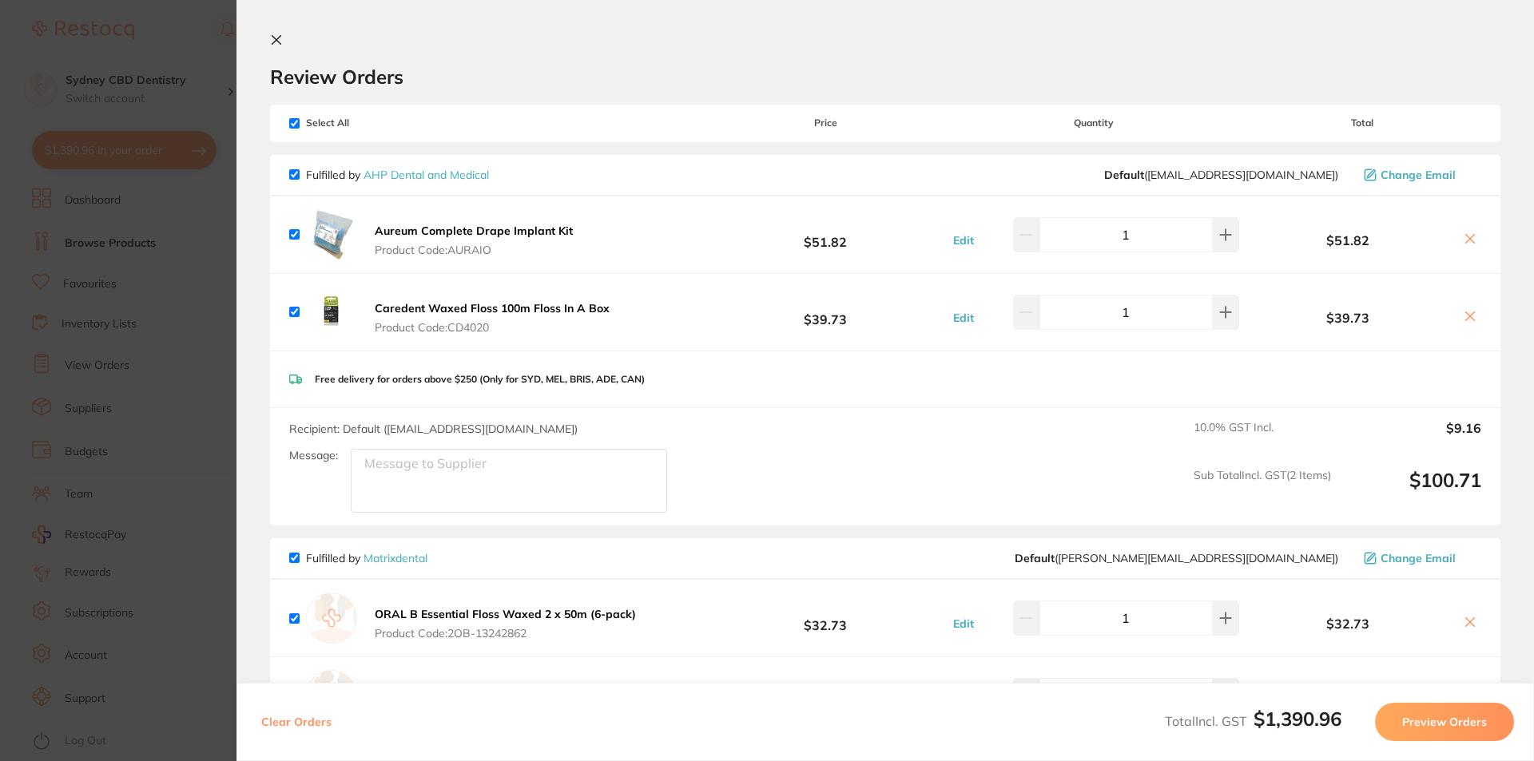
click at [278, 41] on icon at bounding box center [276, 40] width 9 height 9
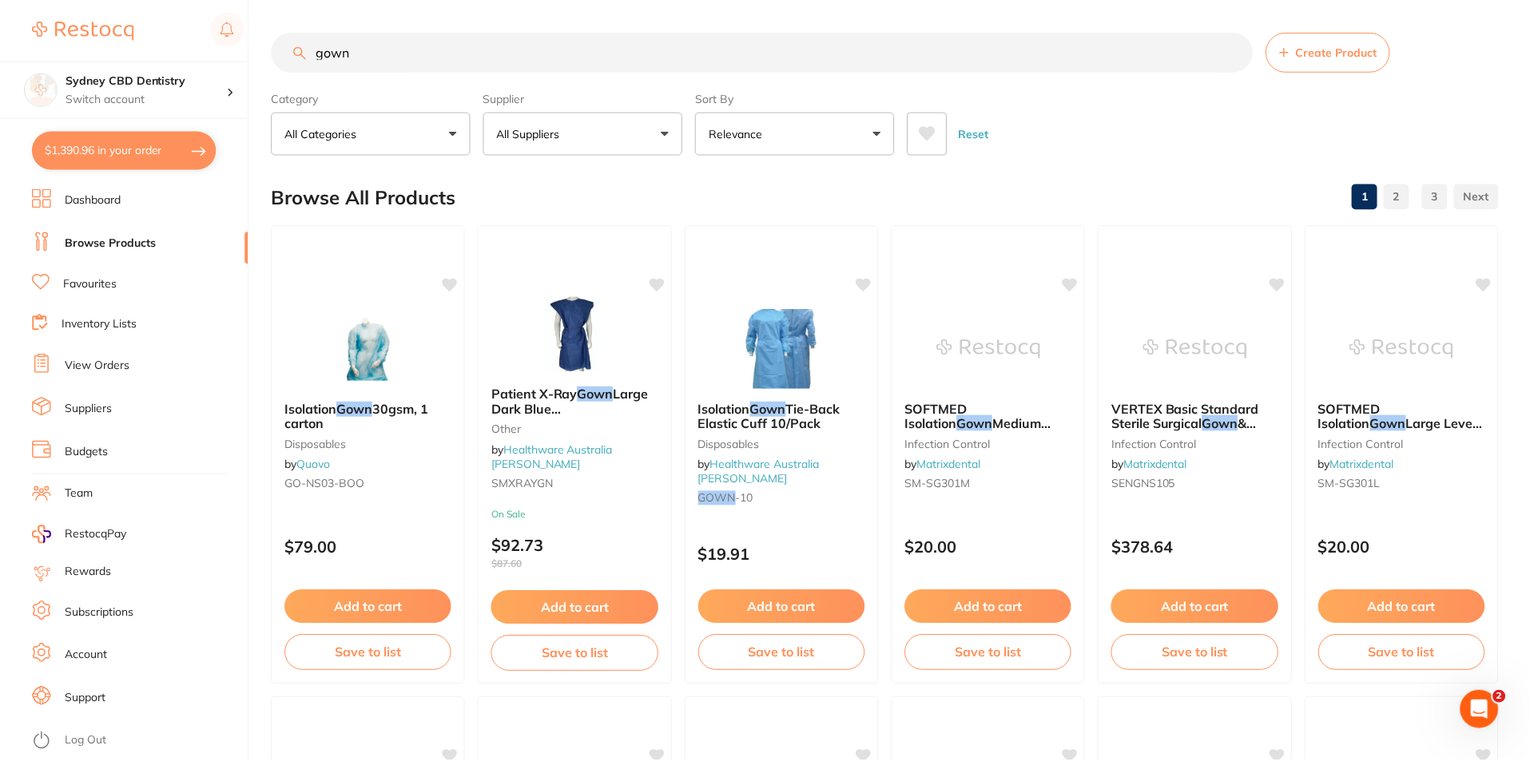
scroll to position [13, 0]
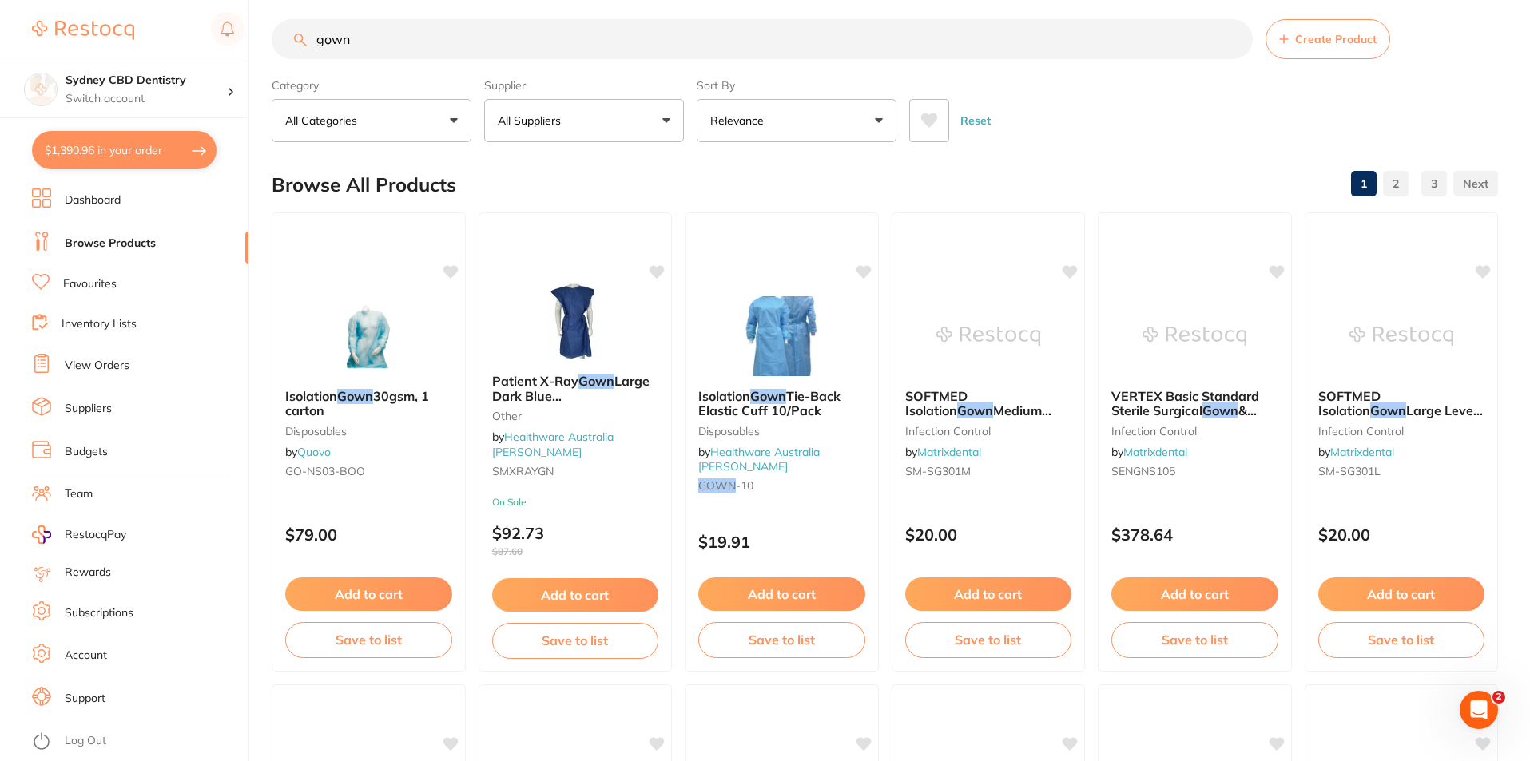
drag, startPoint x: 514, startPoint y: 44, endPoint x: 166, endPoint y: 40, distance: 347.5
click at [169, 38] on div "$1,390.96 Sydney CBD Dentistry Switch account Sydney CBD Dentistry $1,390.96 in…" at bounding box center [765, 367] width 1530 height 761
type input "pana spray plus"
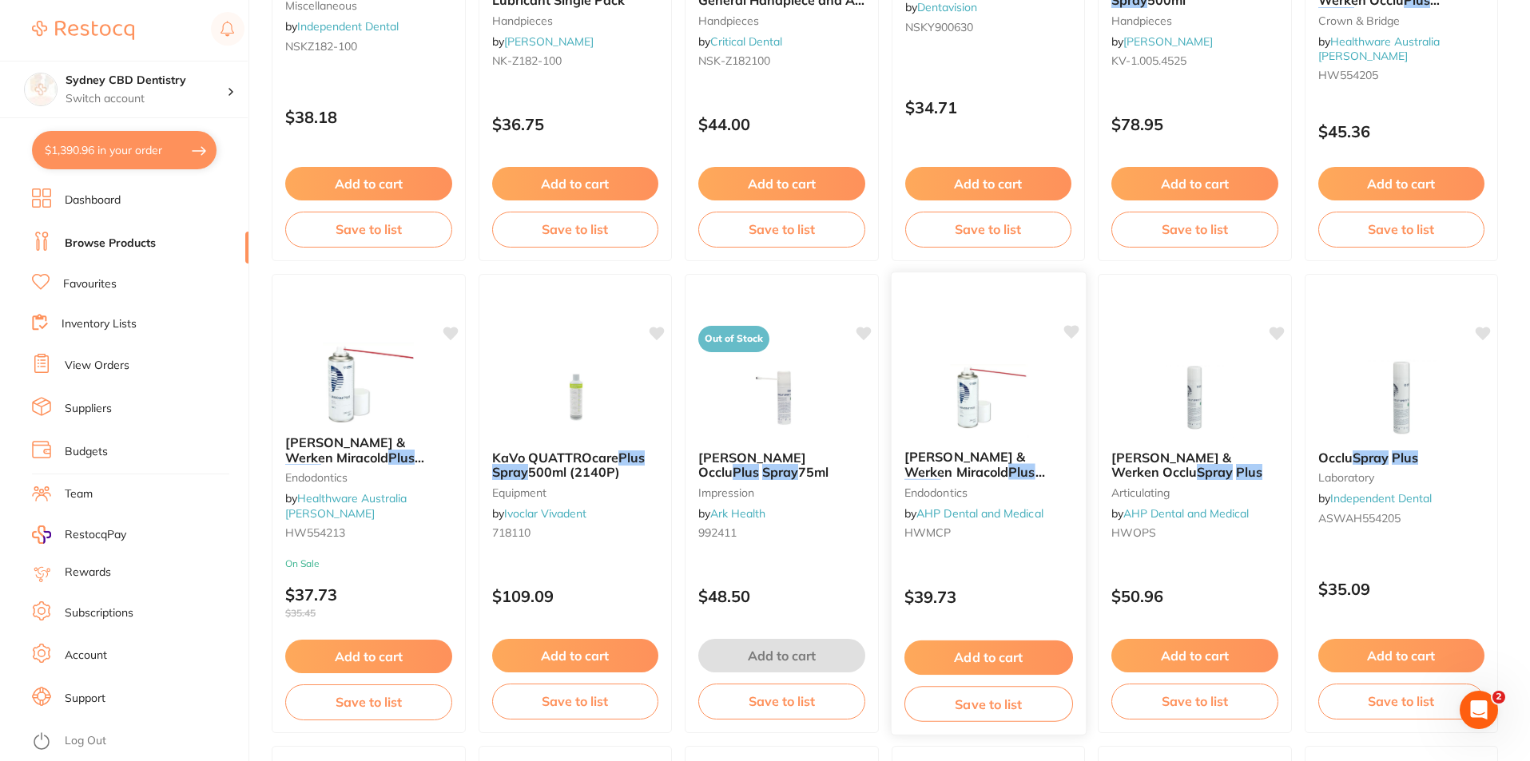
scroll to position [479, 0]
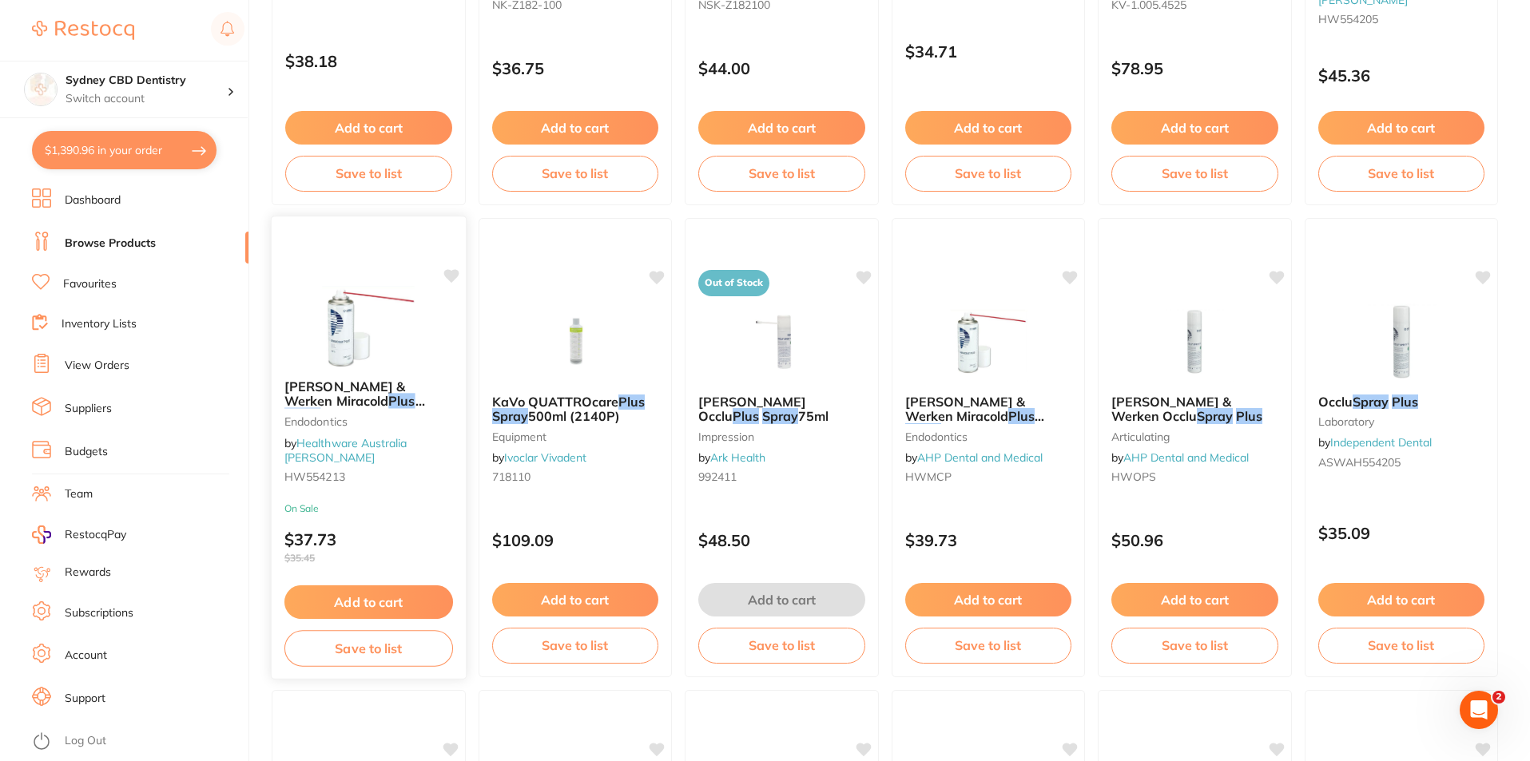
click at [354, 351] on img at bounding box center [368, 325] width 105 height 81
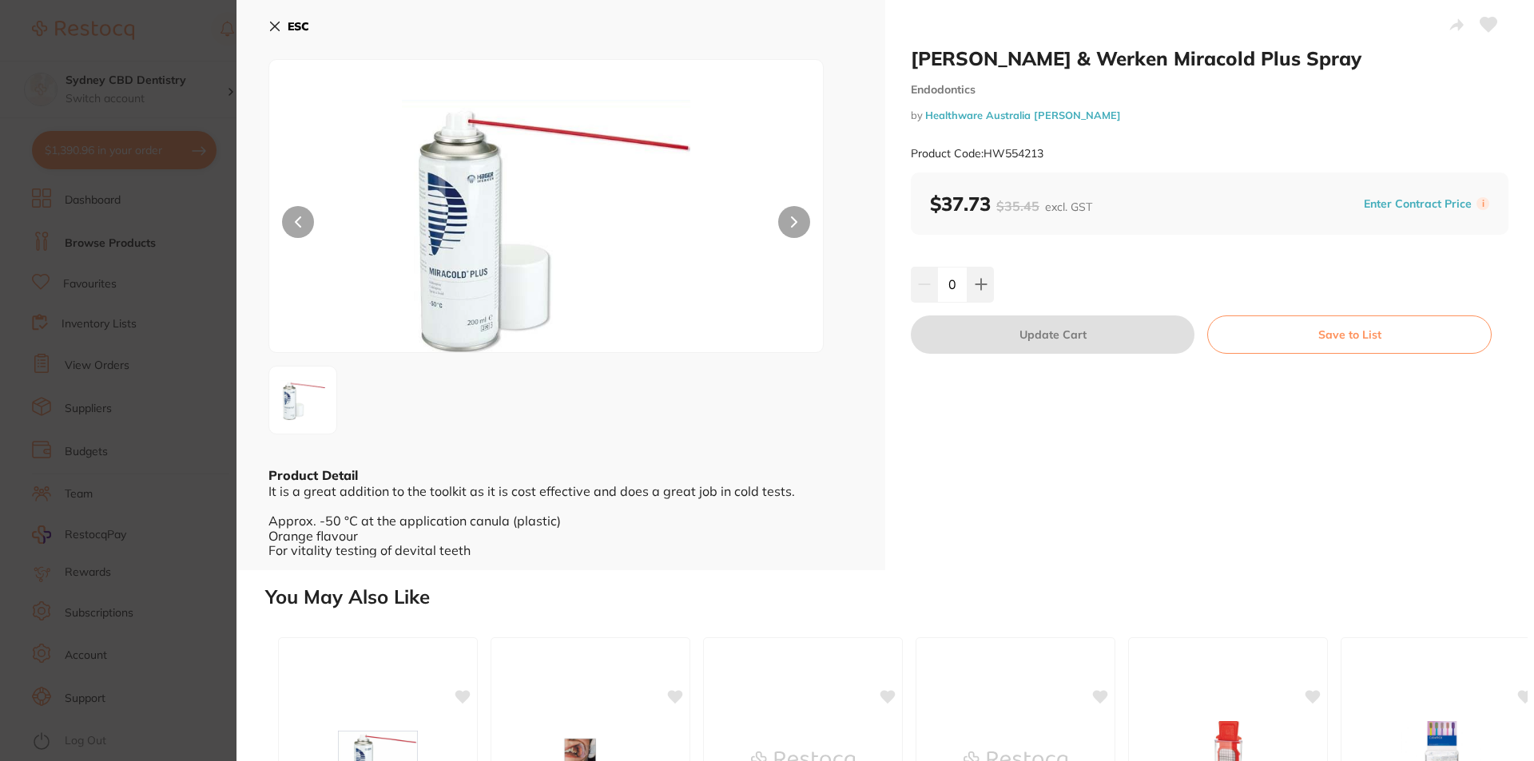
scroll to position [1, 0]
drag, startPoint x: 276, startPoint y: 30, endPoint x: 313, endPoint y: 94, distance: 73.7
click at [276, 30] on icon at bounding box center [274, 26] width 13 height 13
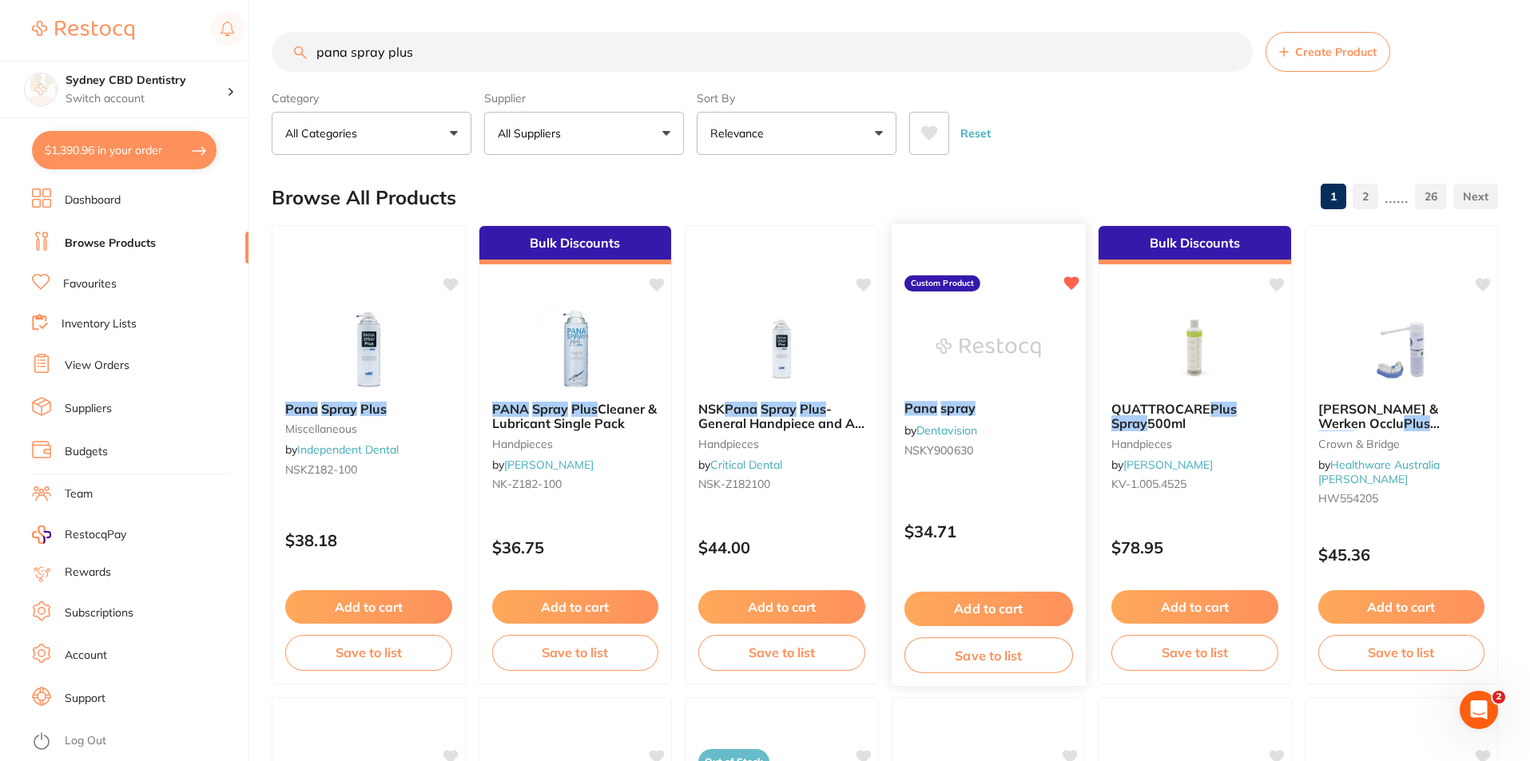
click at [980, 327] on img at bounding box center [987, 348] width 105 height 81
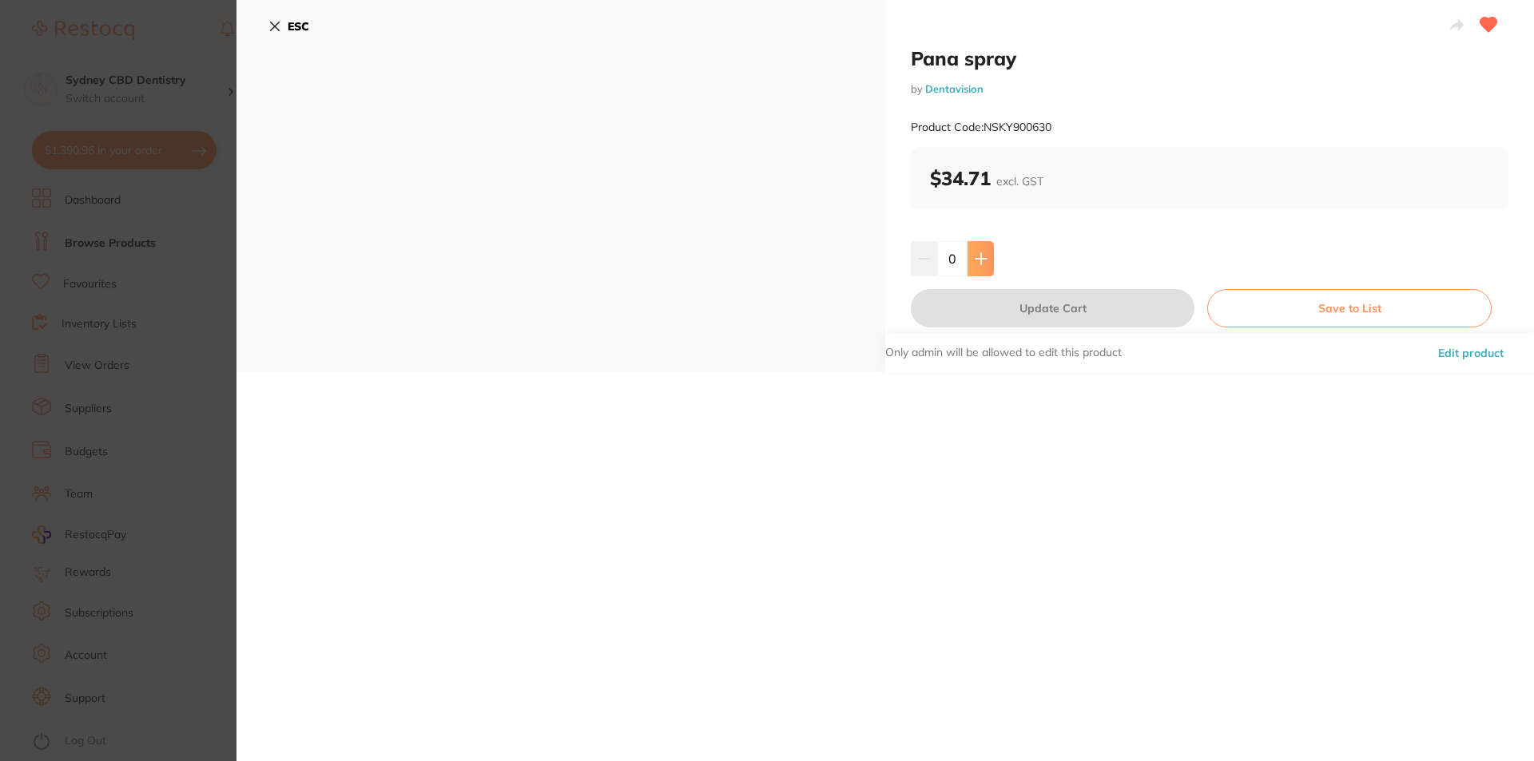
click at [975, 268] on button at bounding box center [980, 258] width 26 height 35
drag, startPoint x: 978, startPoint y: 258, endPoint x: 1010, endPoint y: 336, distance: 84.9
click at [978, 257] on icon at bounding box center [980, 258] width 10 height 10
type input "2"
drag, startPoint x: 1026, startPoint y: 313, endPoint x: 990, endPoint y: 478, distance: 168.4
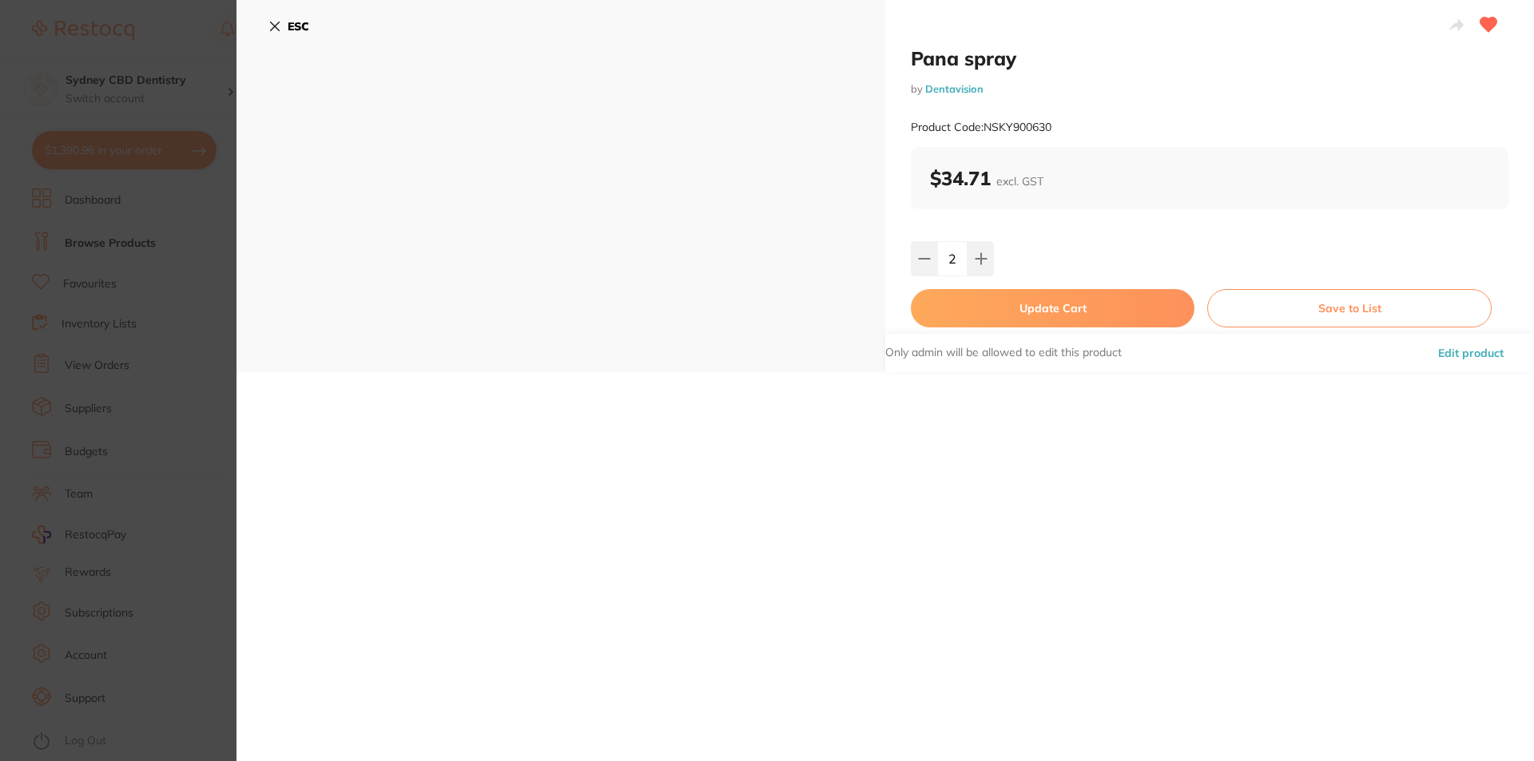
click at [1026, 312] on button "Update Cart" at bounding box center [1053, 308] width 284 height 38
checkbox input "false"
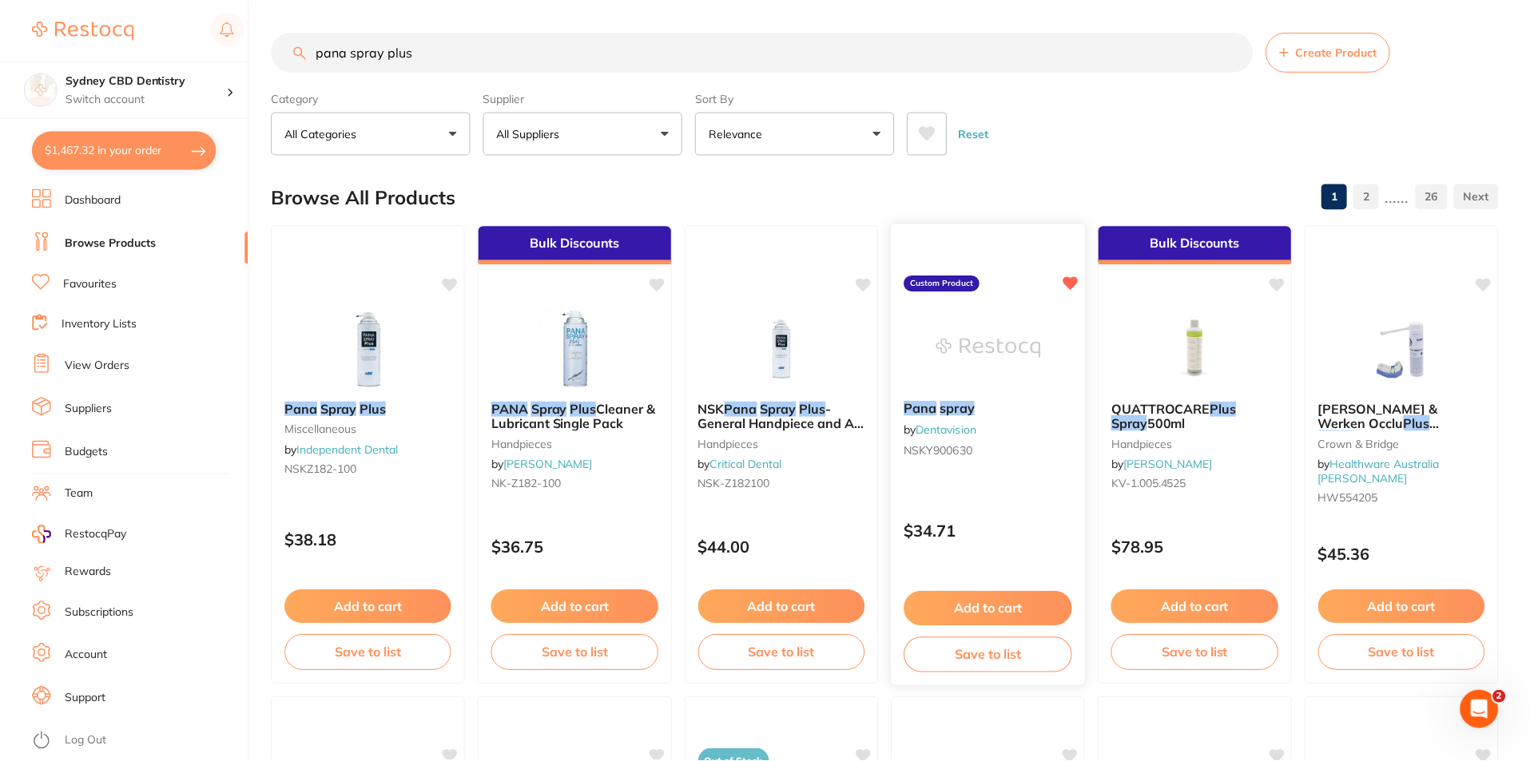
scroll to position [2, 0]
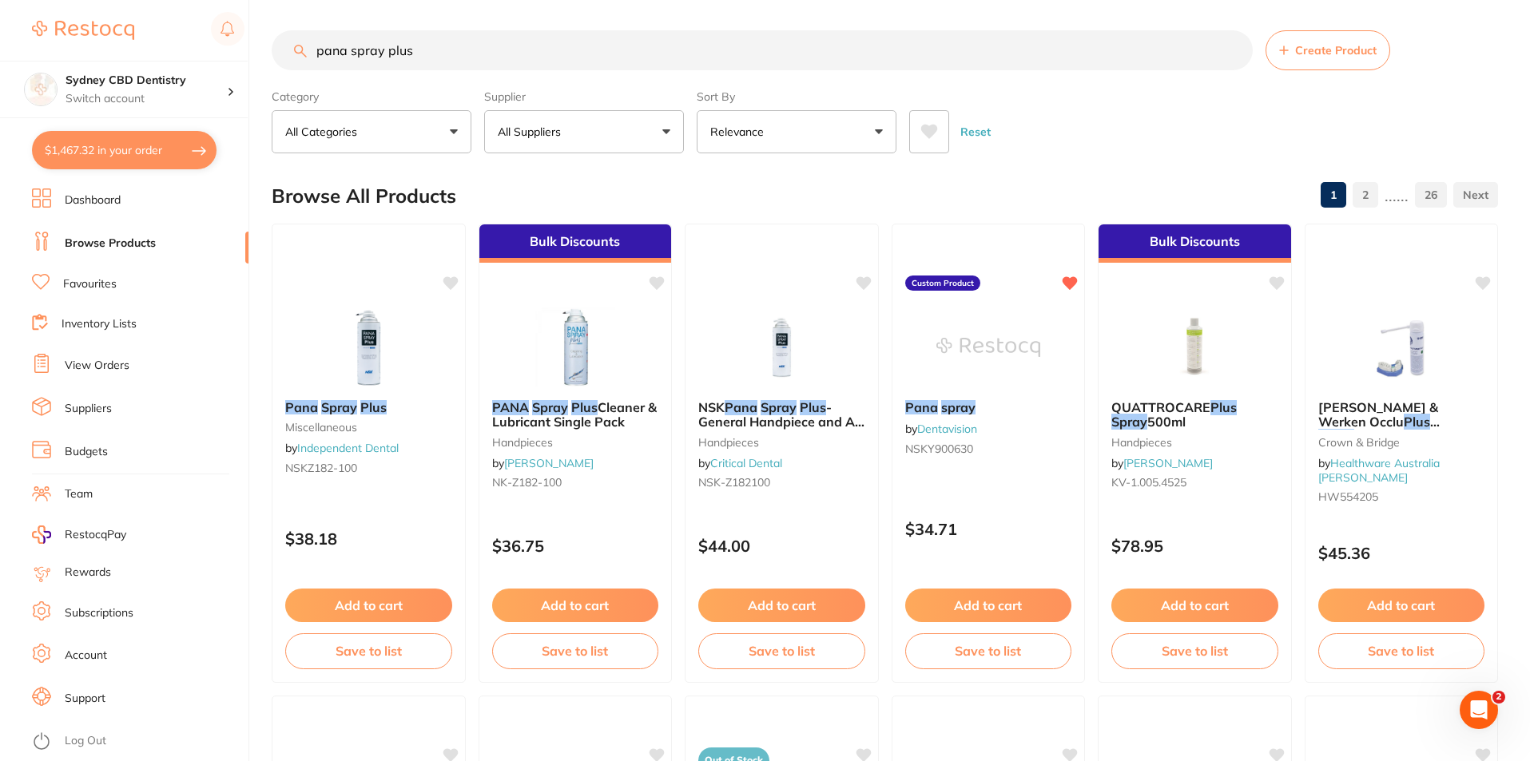
click at [168, 152] on button "$1,467.32 in your order" at bounding box center [124, 150] width 185 height 38
checkbox input "true"
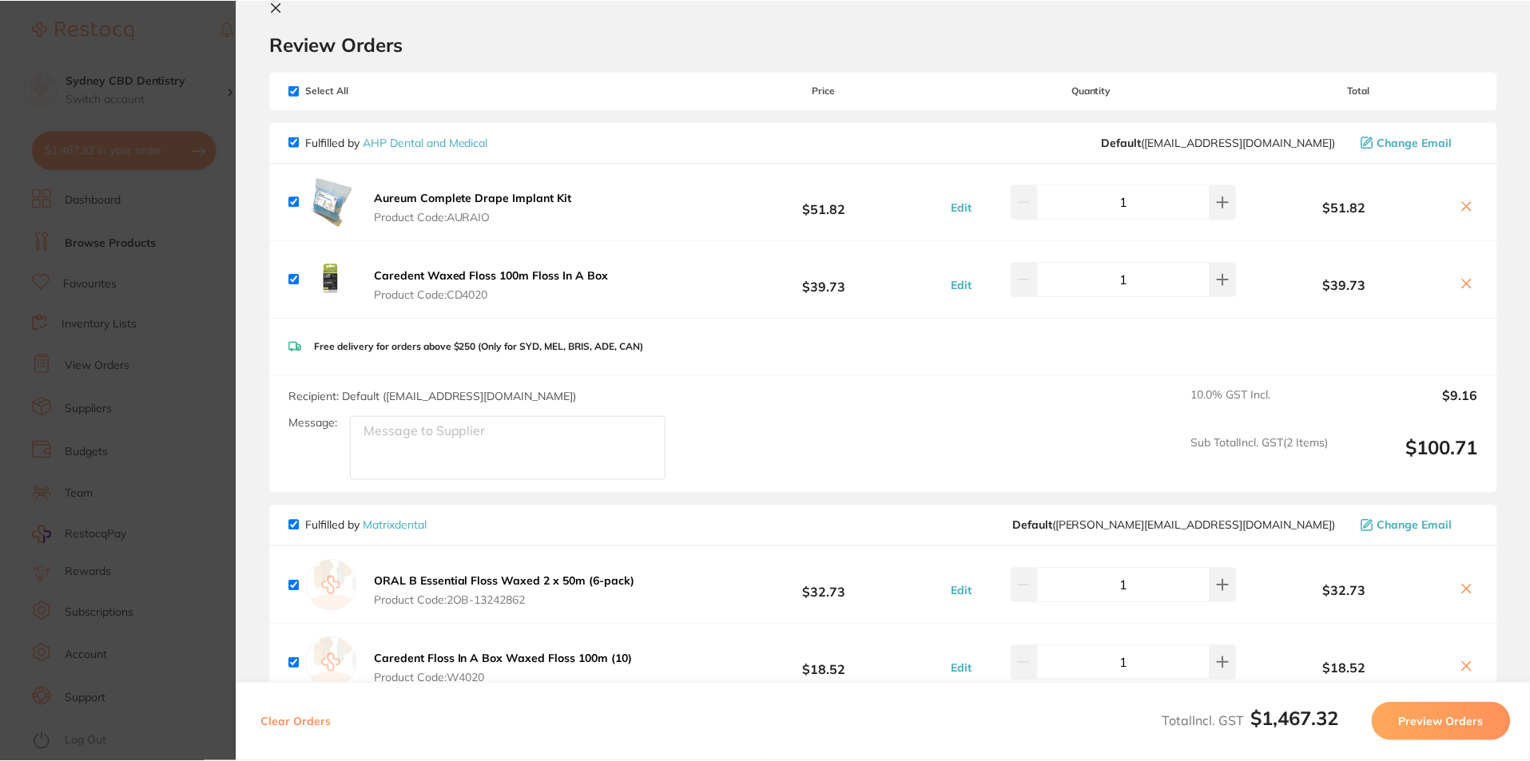
scroll to position [0, 0]
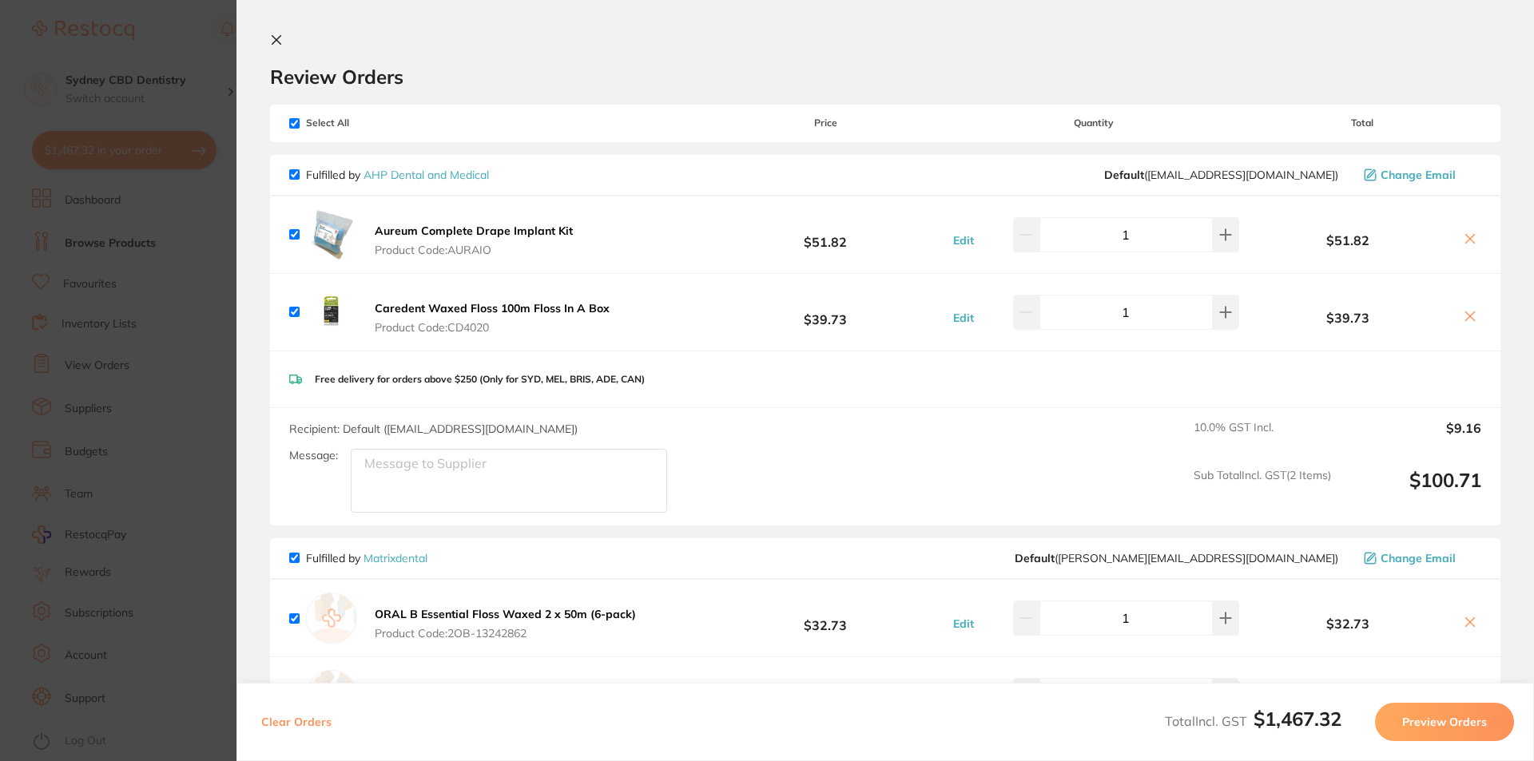
click at [270, 41] on icon at bounding box center [276, 40] width 13 height 13
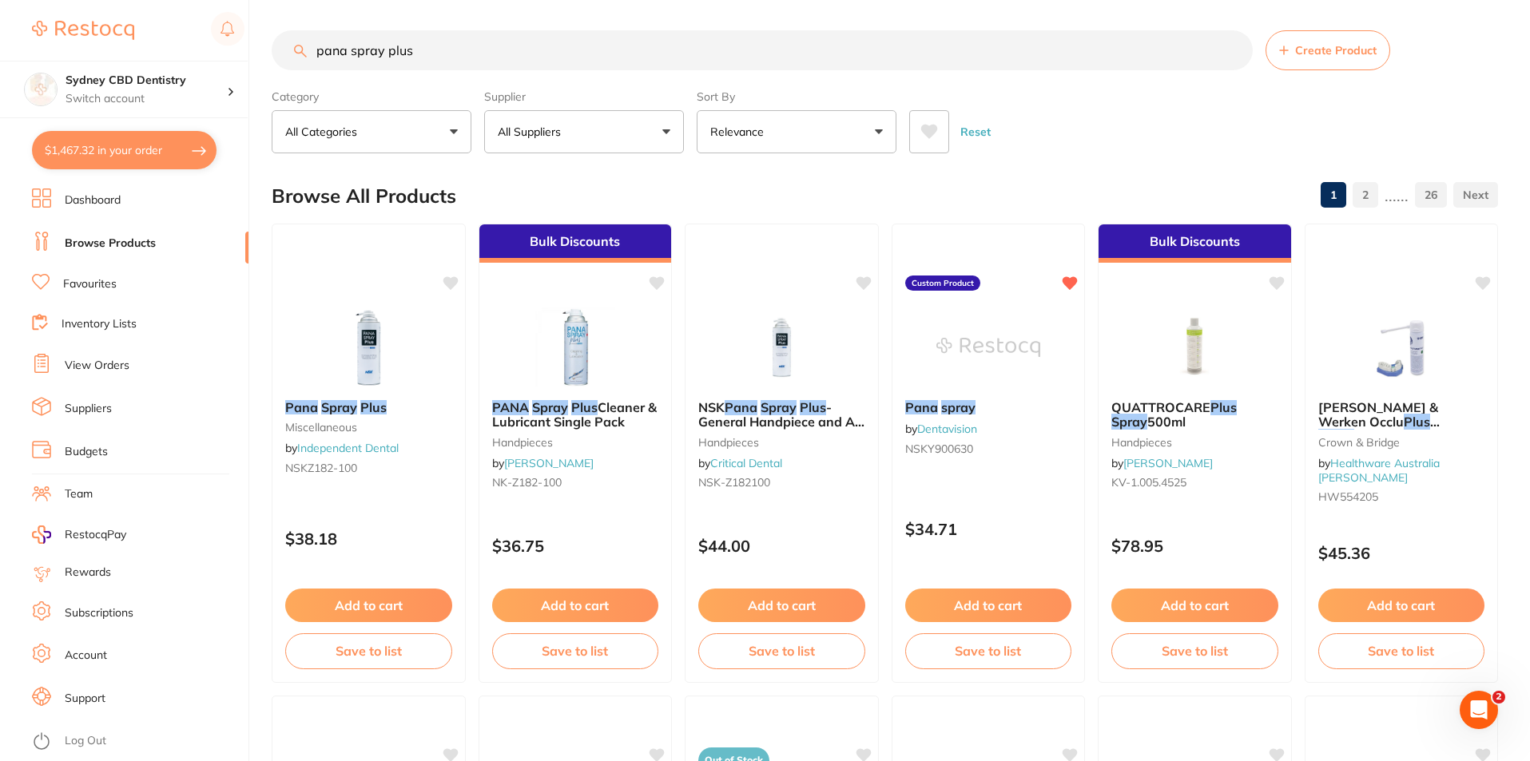
drag, startPoint x: 527, startPoint y: 49, endPoint x: 151, endPoint y: 31, distance: 376.6
click at [152, 33] on div "$1,467.32 Sydney CBD Dentistry Switch account Sydney CBD Dentistry $1,467.32 in…" at bounding box center [765, 378] width 1530 height 761
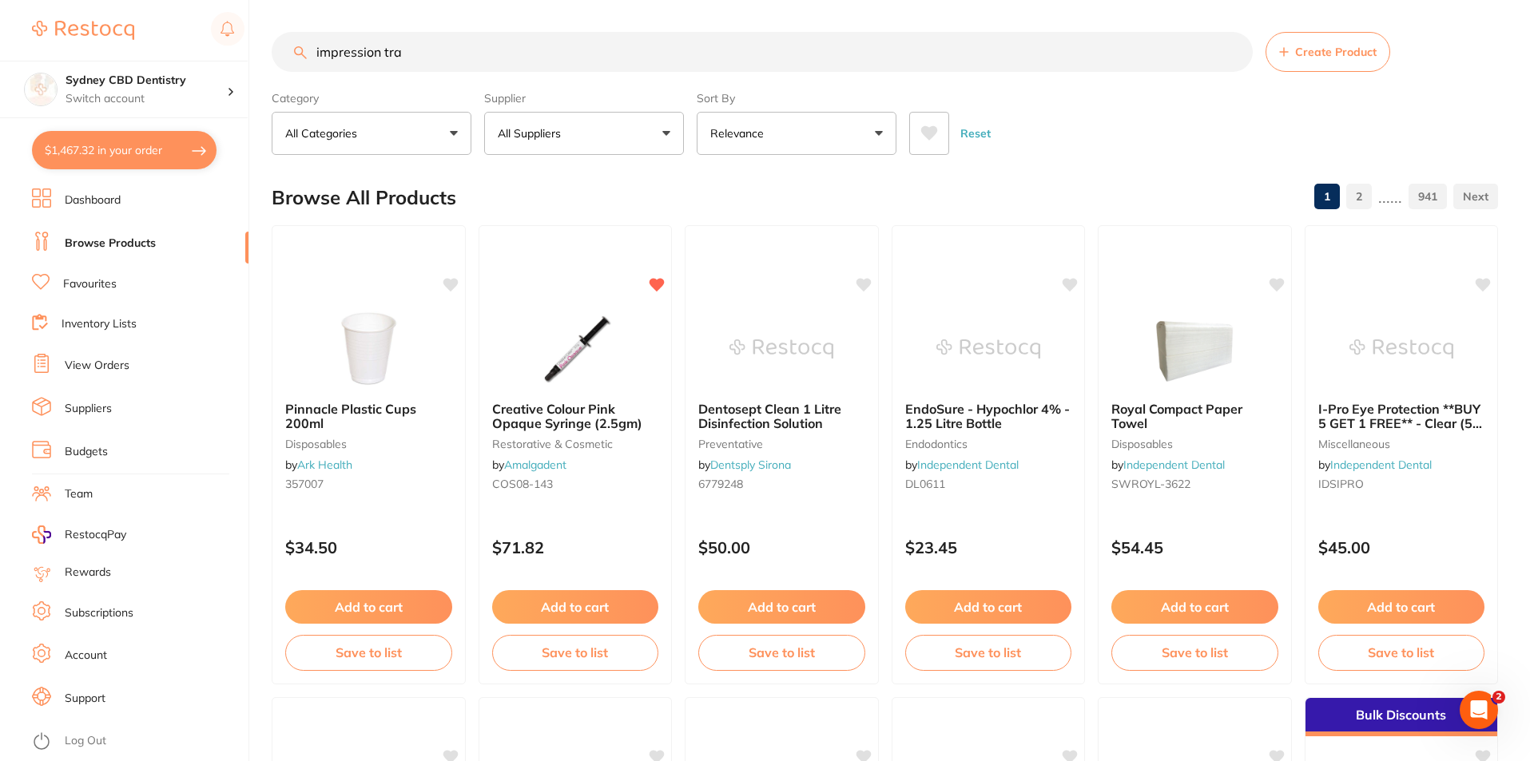
scroll to position [0, 0]
type input "impression tray"
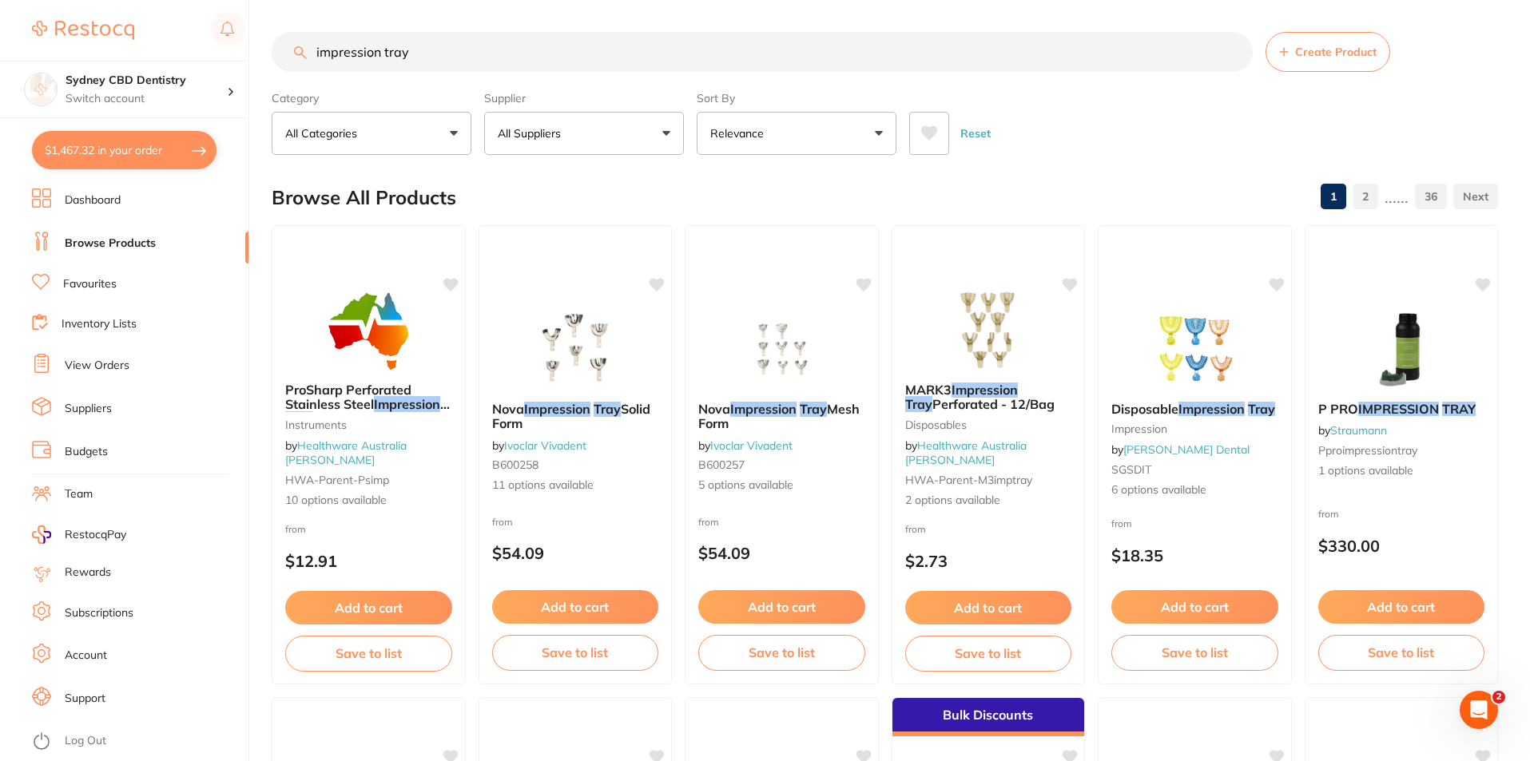
click at [645, 138] on button "All Suppliers" at bounding box center [584, 133] width 200 height 43
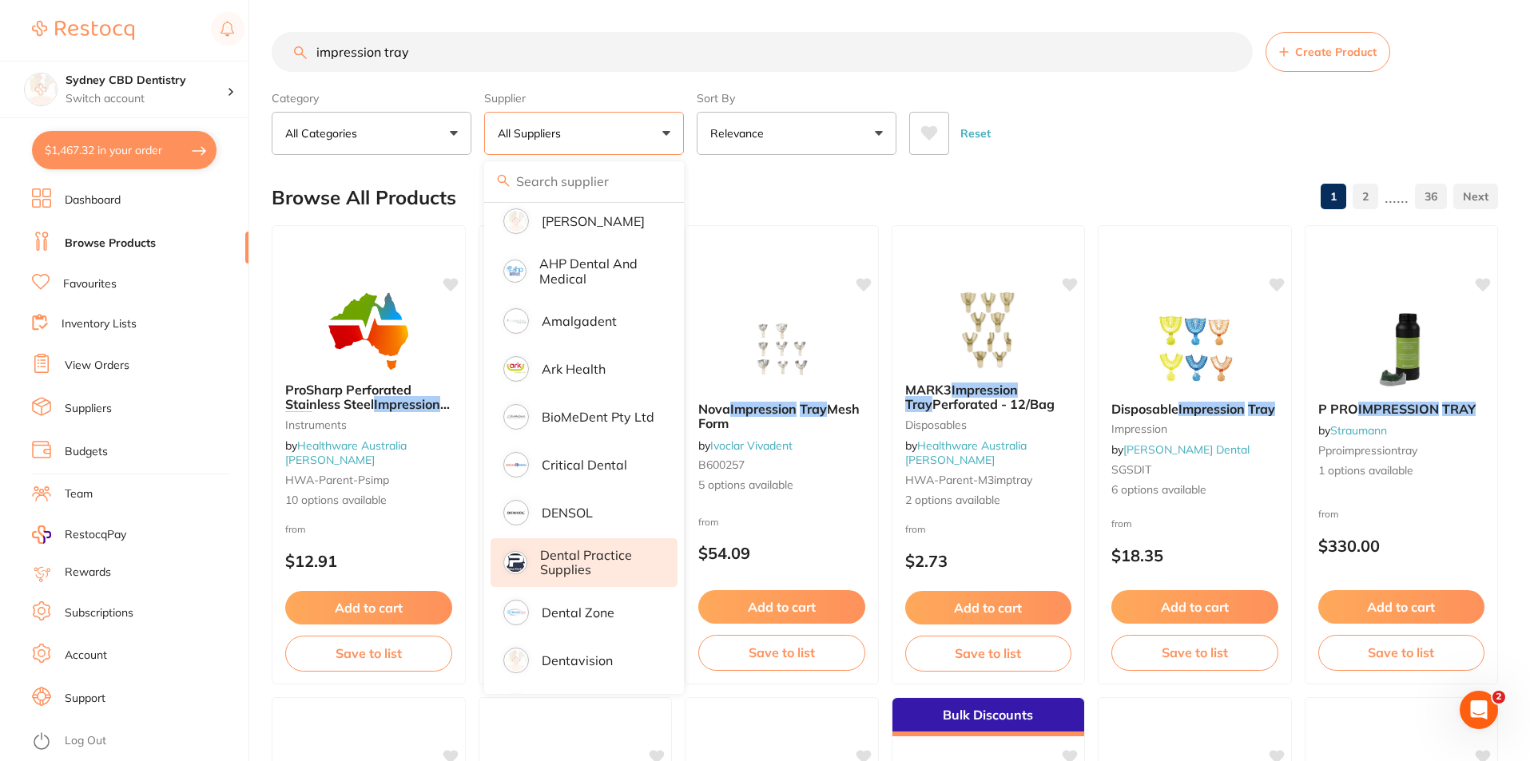
scroll to position [399, 0]
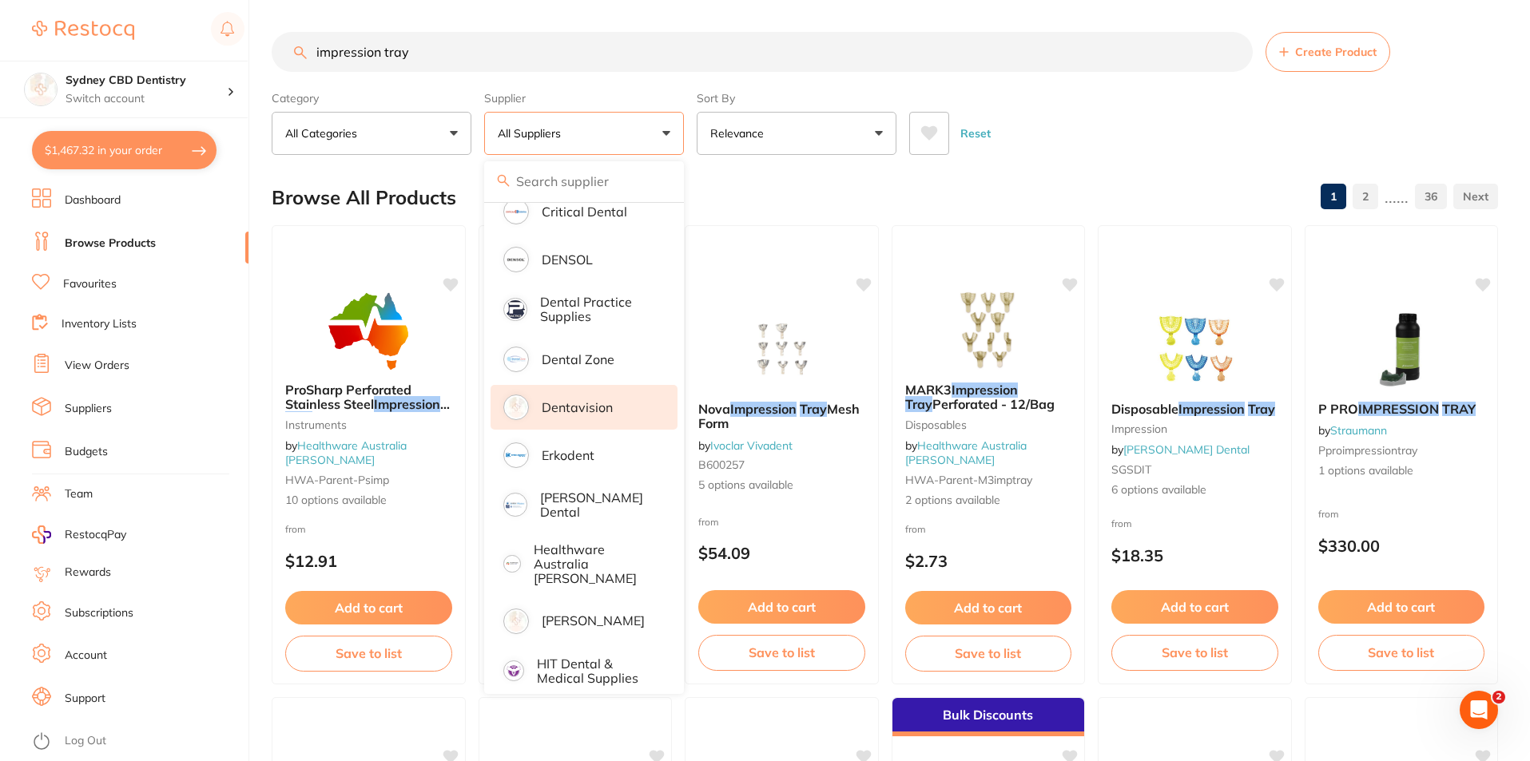
click at [593, 421] on li "Dentavision" at bounding box center [583, 407] width 187 height 45
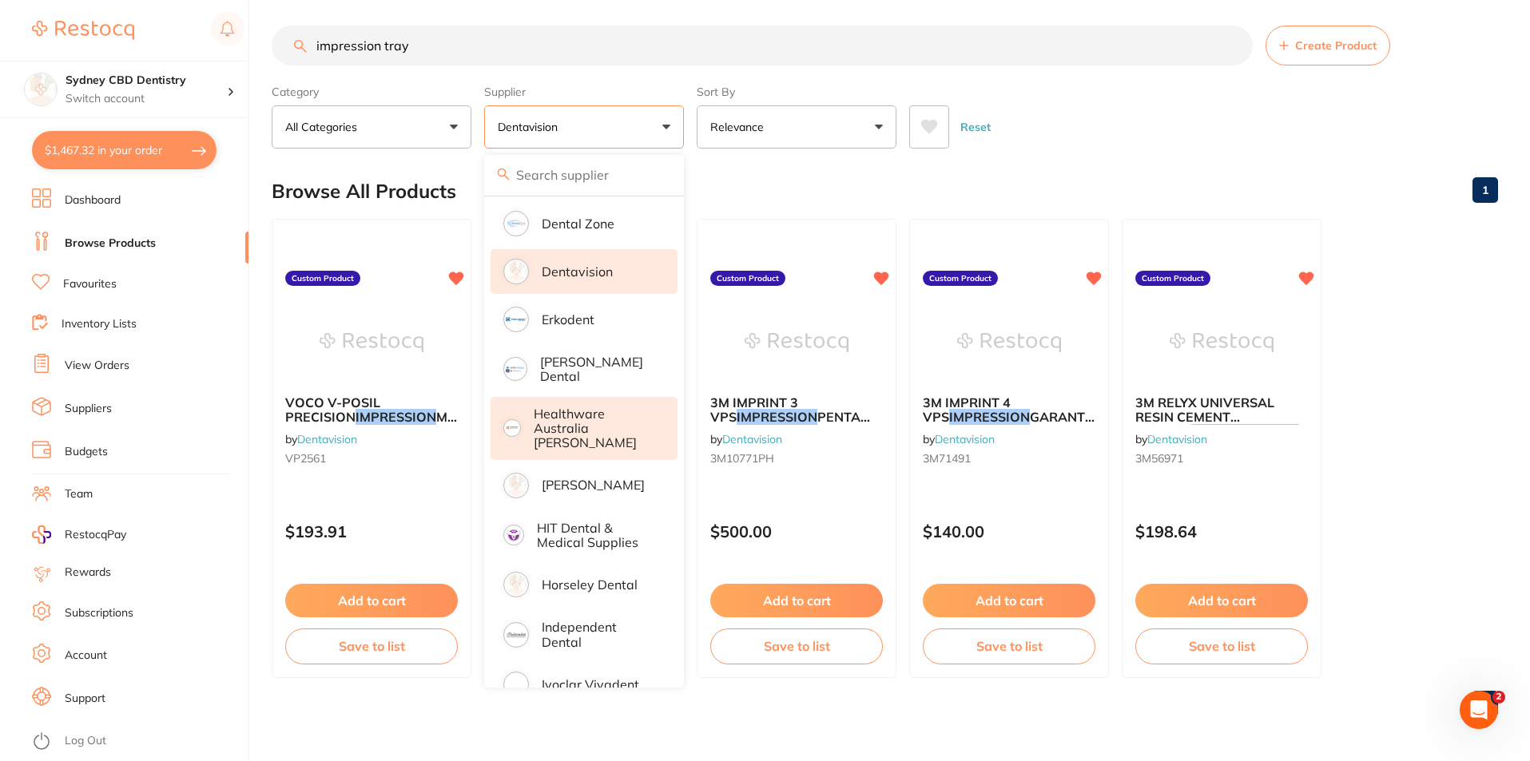
scroll to position [559, 0]
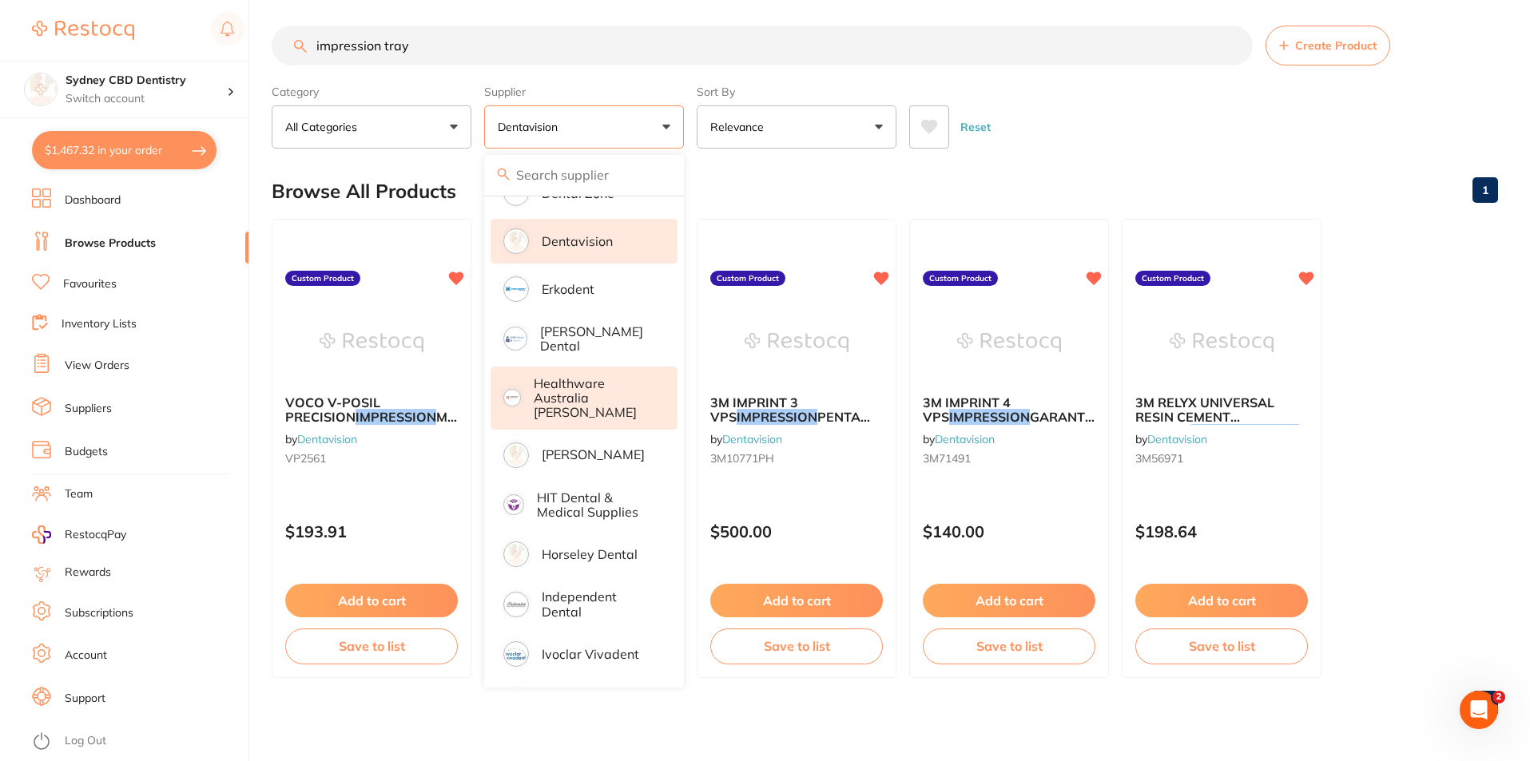
click at [577, 385] on p "Healthware Australia [PERSON_NAME]" at bounding box center [595, 398] width 122 height 44
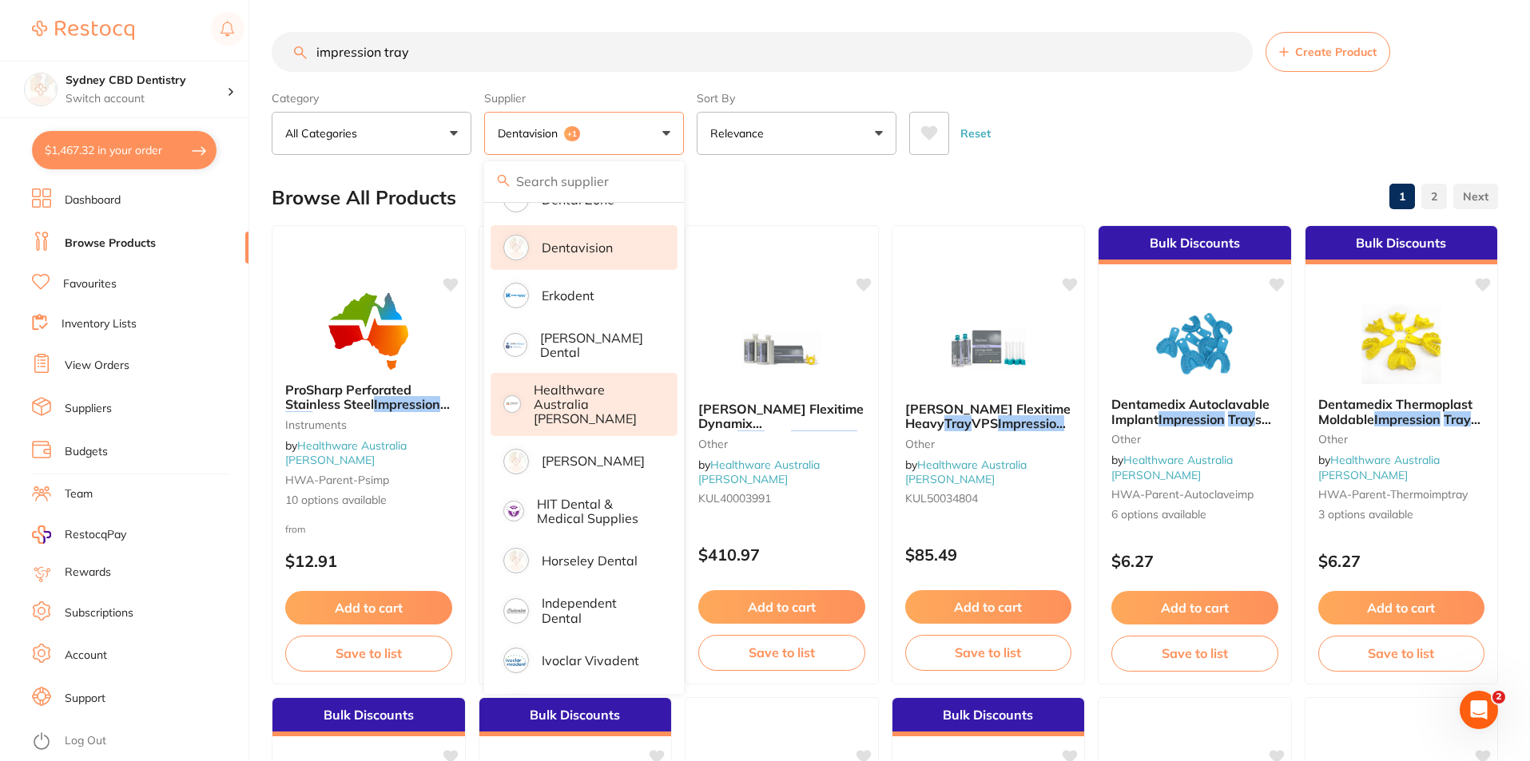
scroll to position [0, 0]
click at [1107, 145] on div "Reset" at bounding box center [1197, 127] width 576 height 56
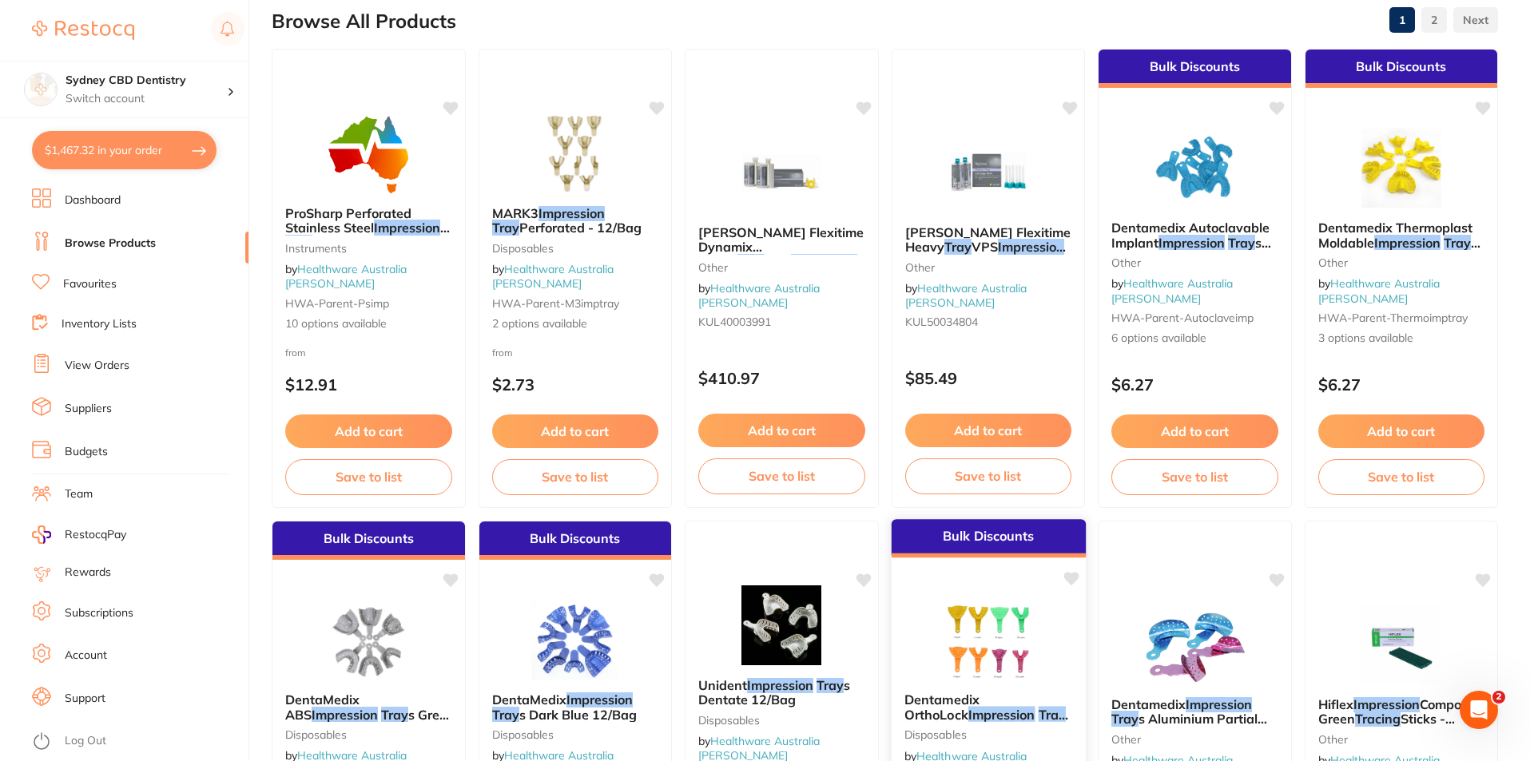
scroll to position [399, 0]
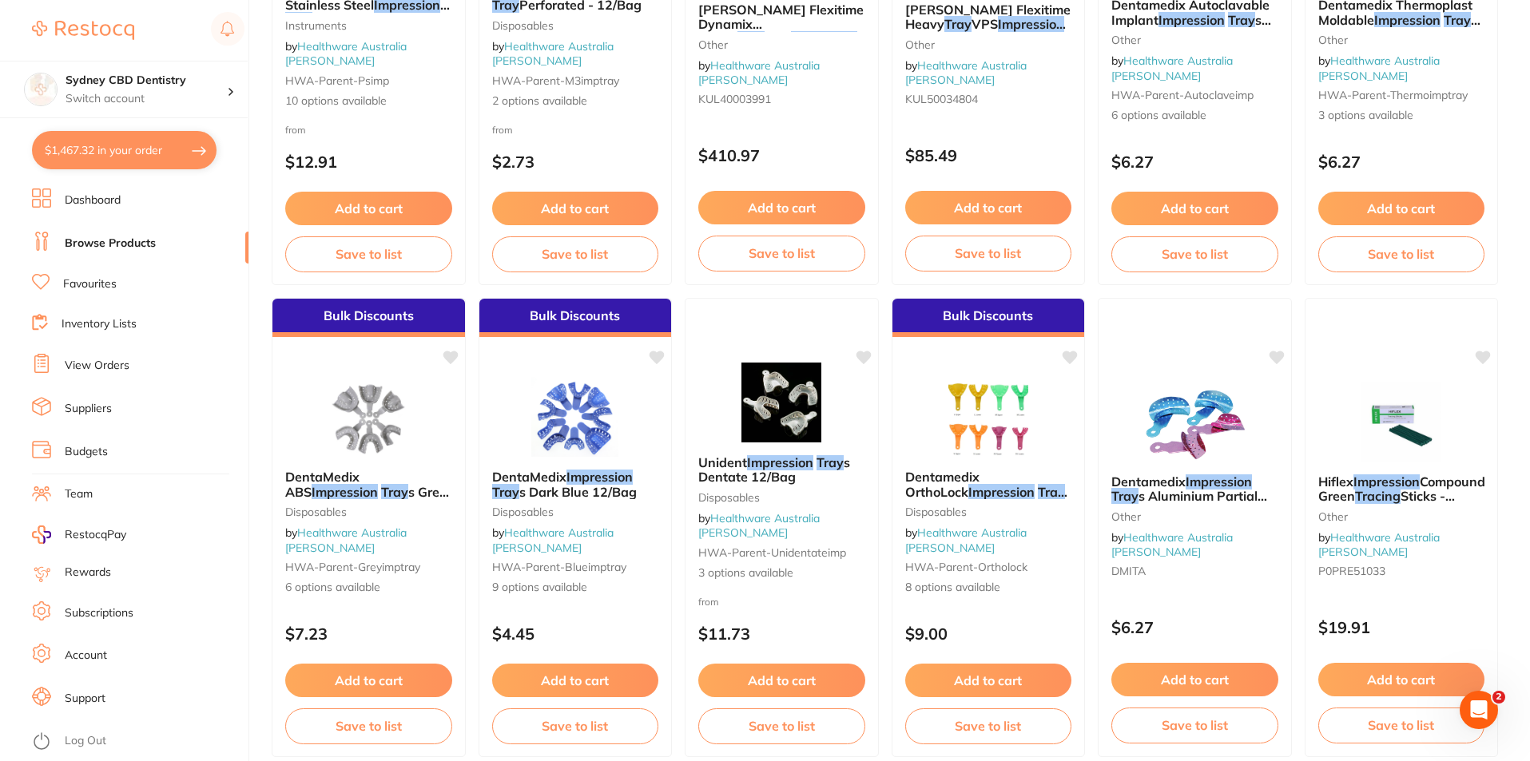
click at [351, 435] on img at bounding box center [368, 417] width 104 height 80
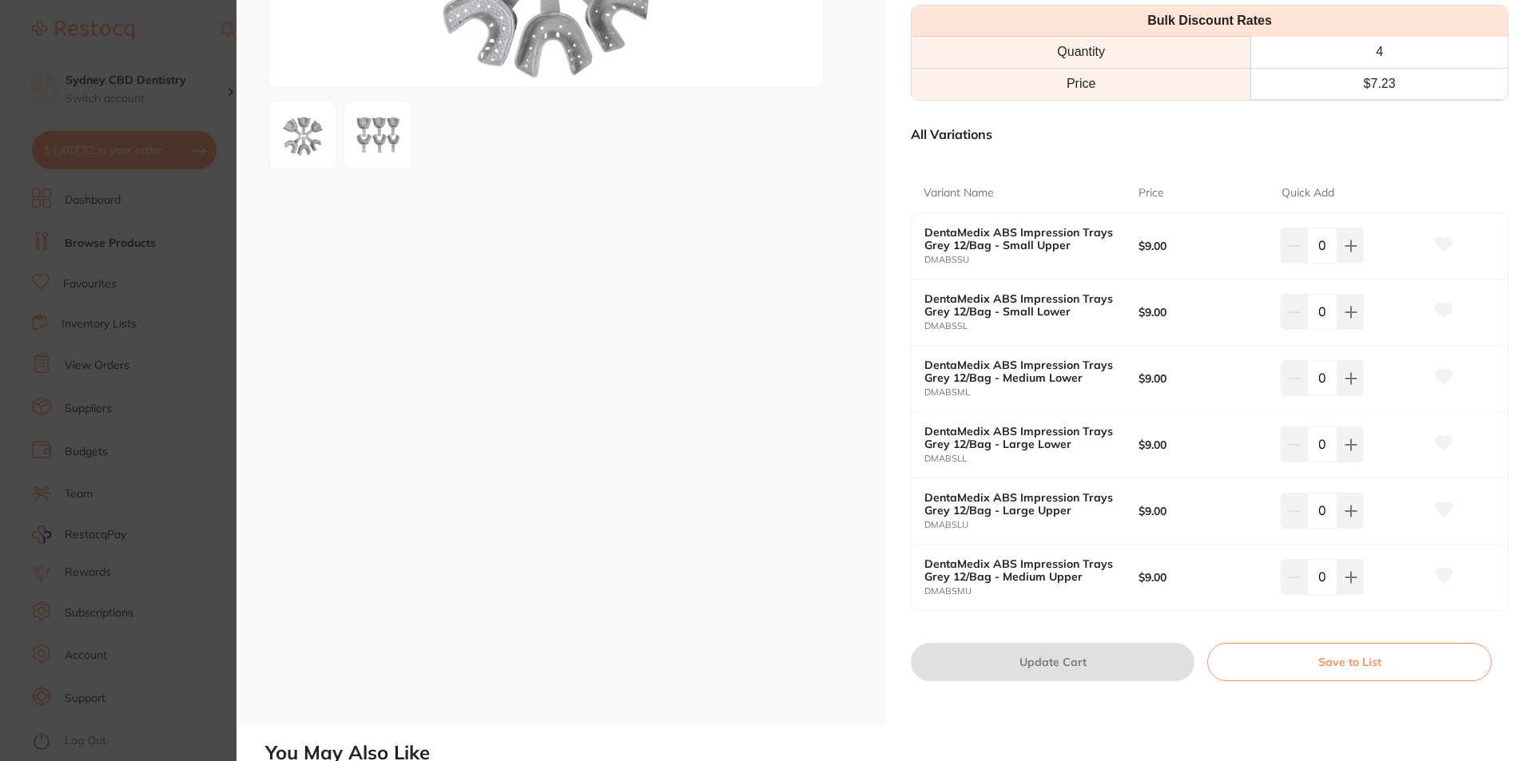
scroll to position [320, 0]
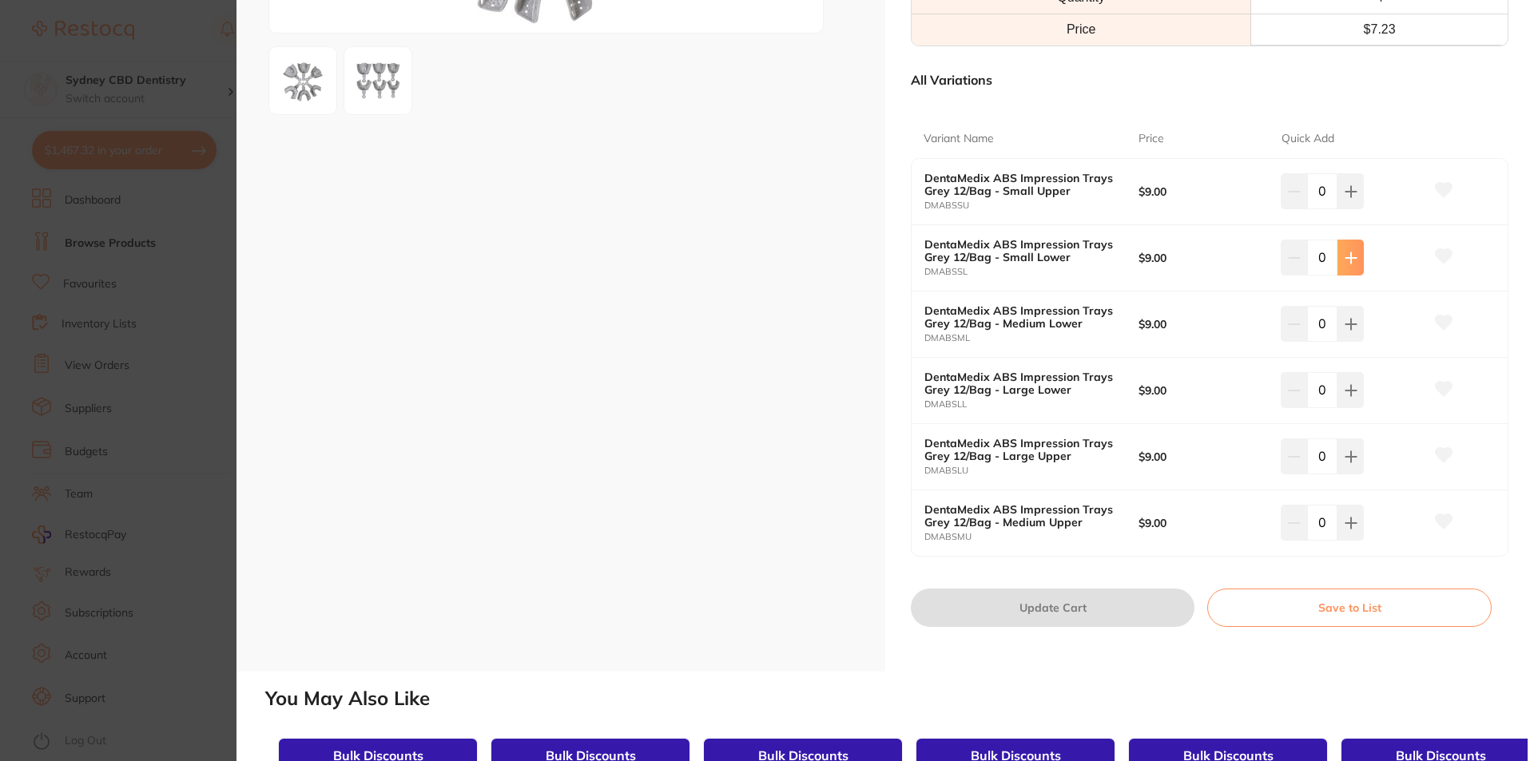
click at [1352, 260] on icon at bounding box center [1350, 258] width 13 height 13
type input "1"
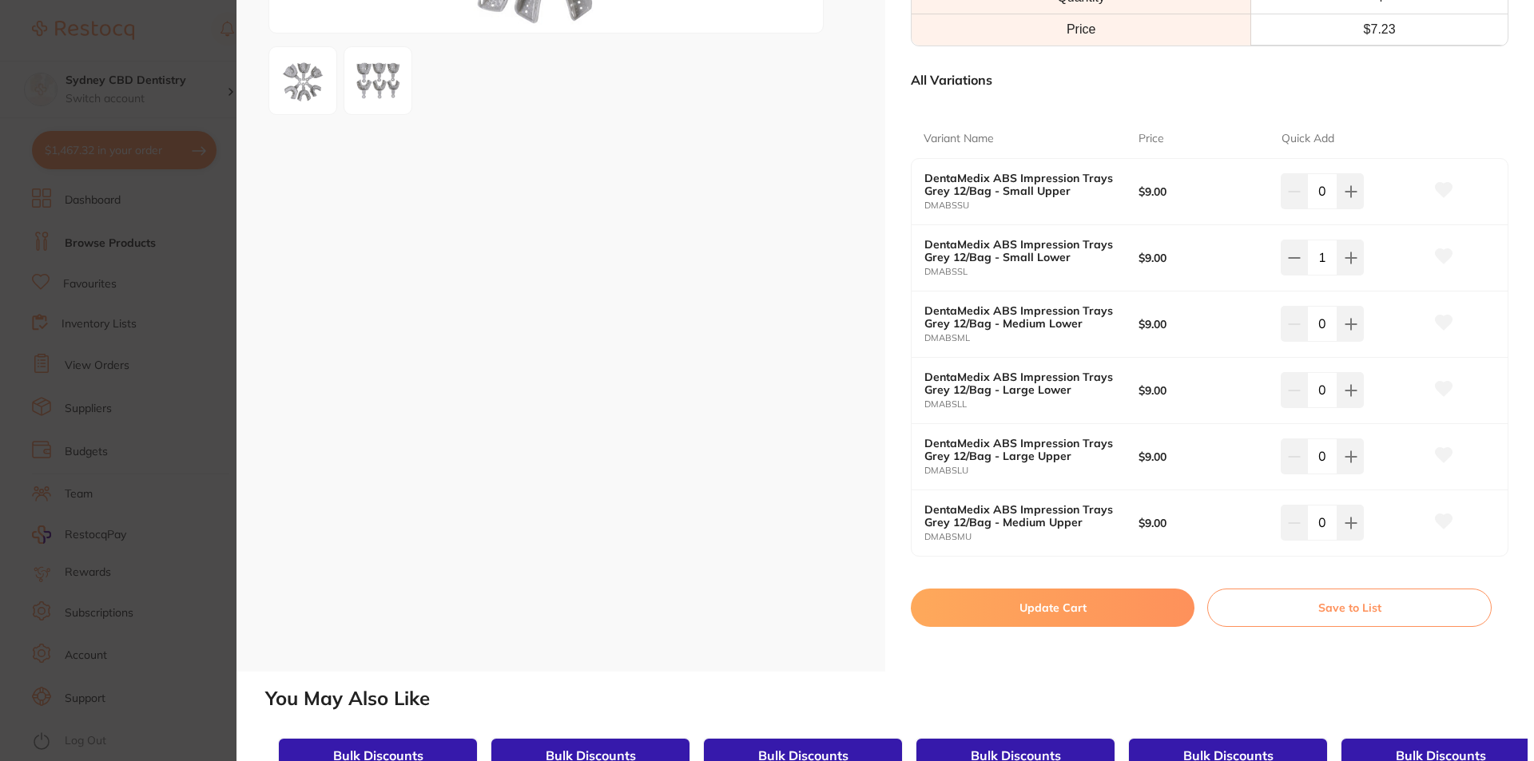
scroll to position [0, 0]
click at [1344, 397] on button at bounding box center [1350, 389] width 26 height 35
type input "1"
click at [1113, 608] on button "Update Cart" at bounding box center [1053, 608] width 284 height 38
checkbox input "false"
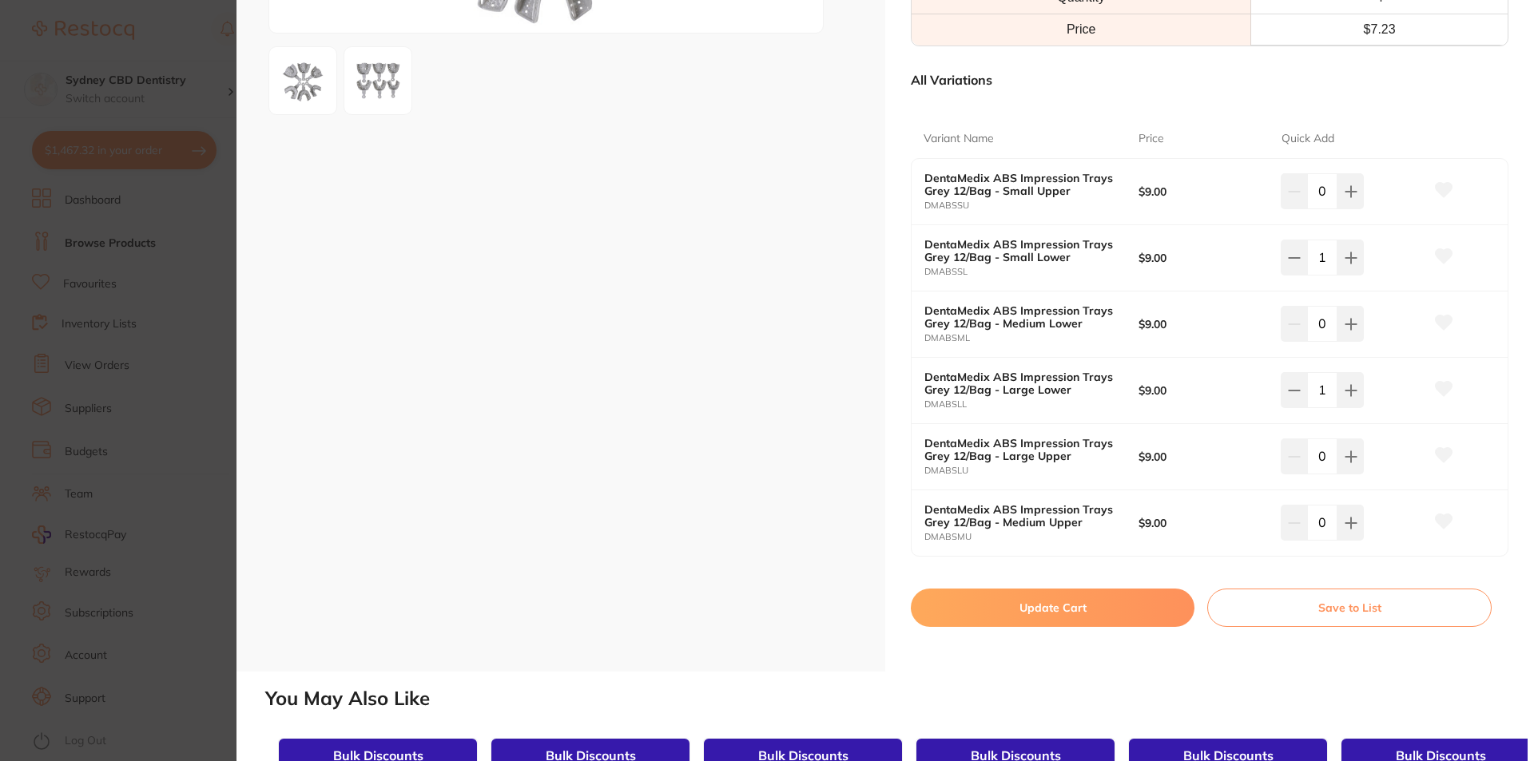
checkbox input "false"
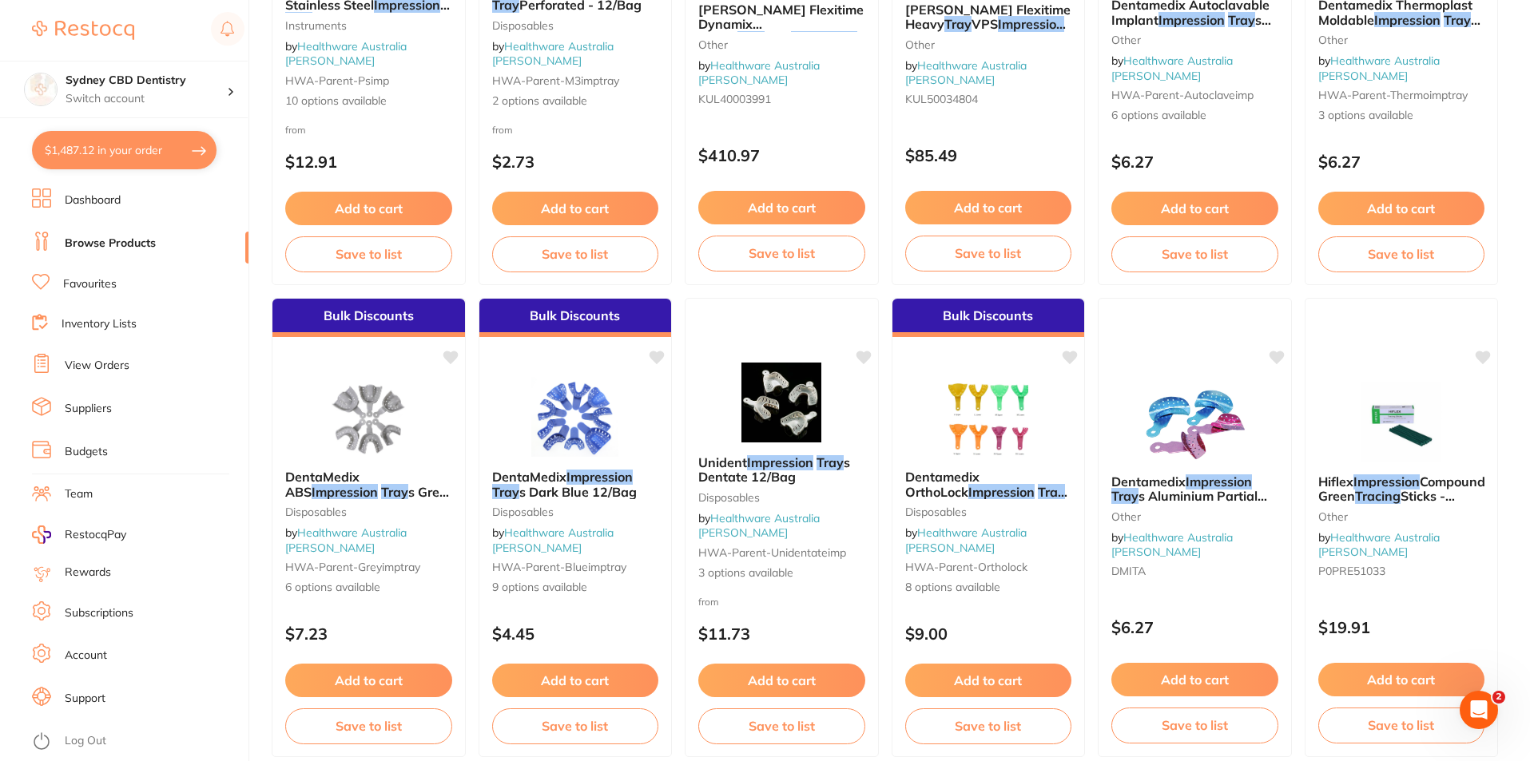
click at [112, 161] on button "$1,487.12 in your order" at bounding box center [124, 150] width 185 height 38
checkbox input "true"
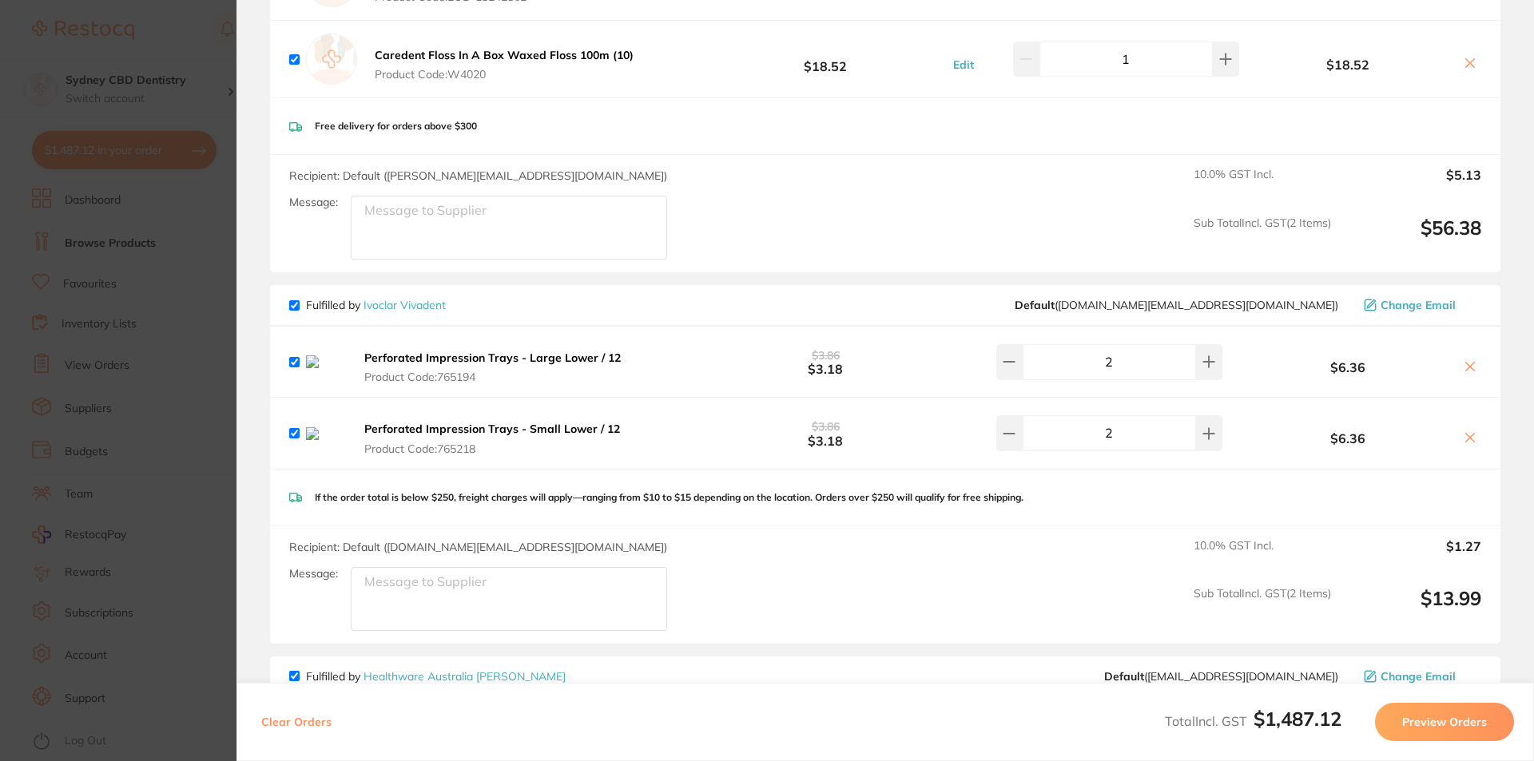
scroll to position [639, 0]
click at [1463, 367] on icon at bounding box center [1469, 364] width 13 height 13
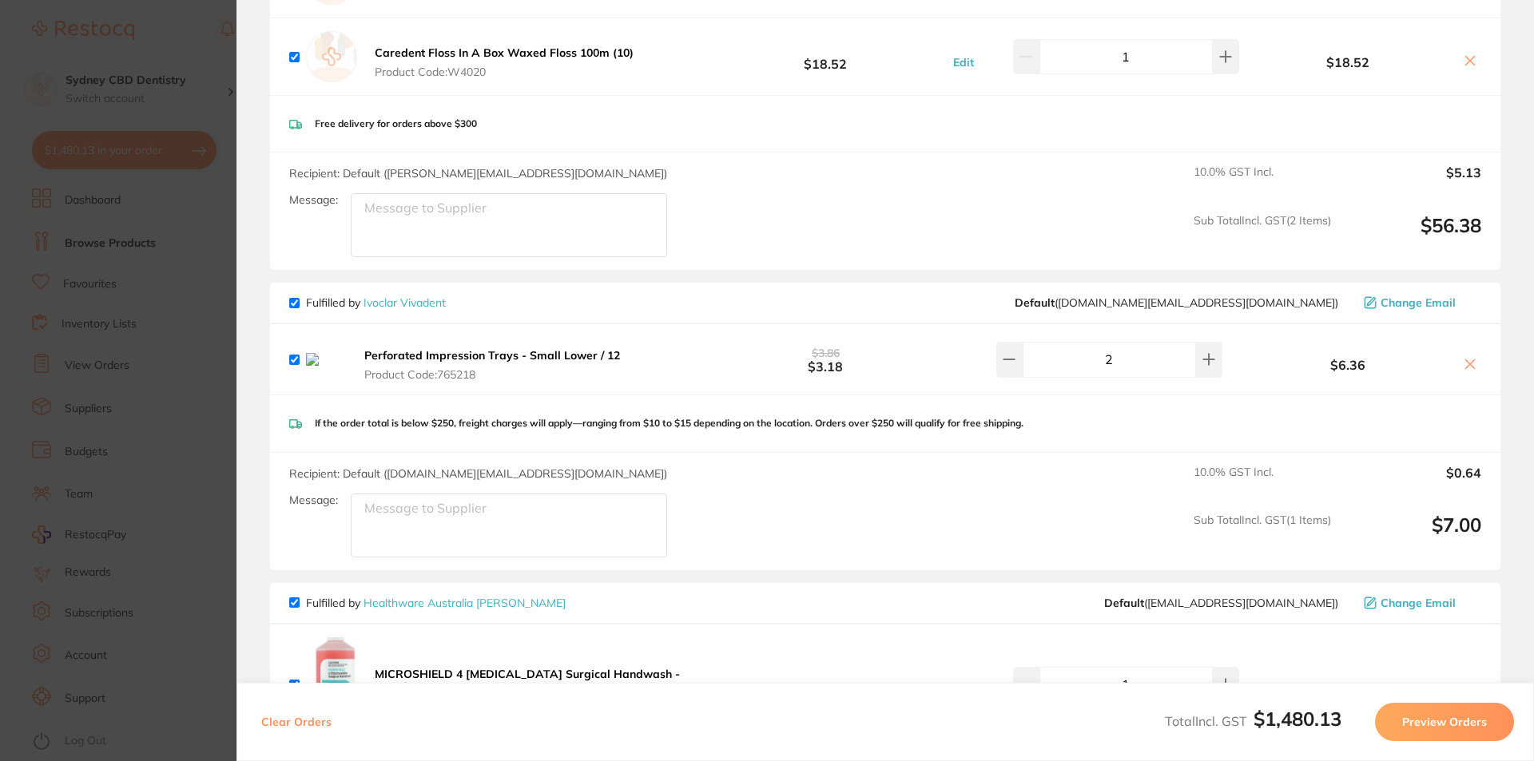
click at [1466, 370] on icon at bounding box center [1469, 364] width 13 height 13
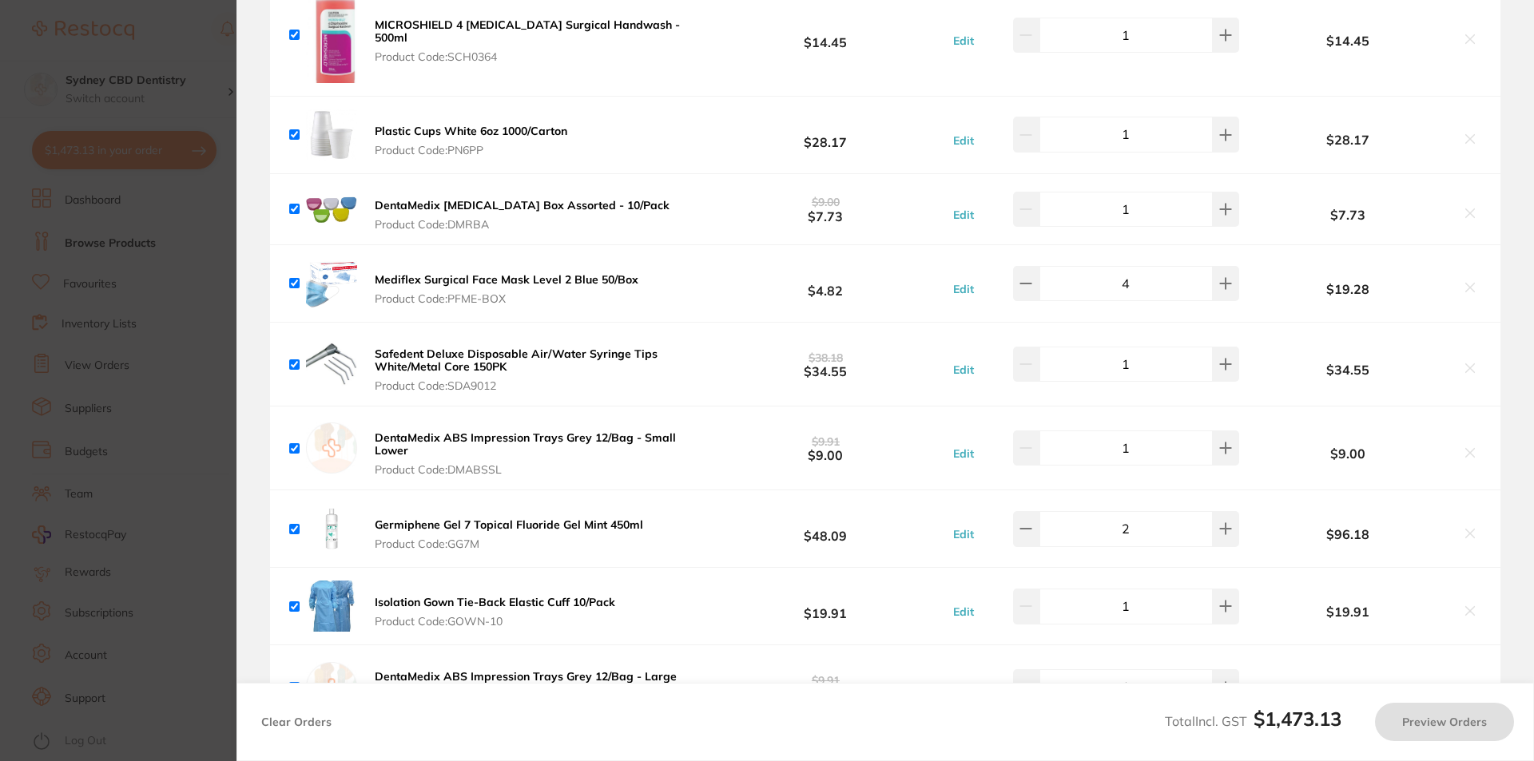
checkbox input "true"
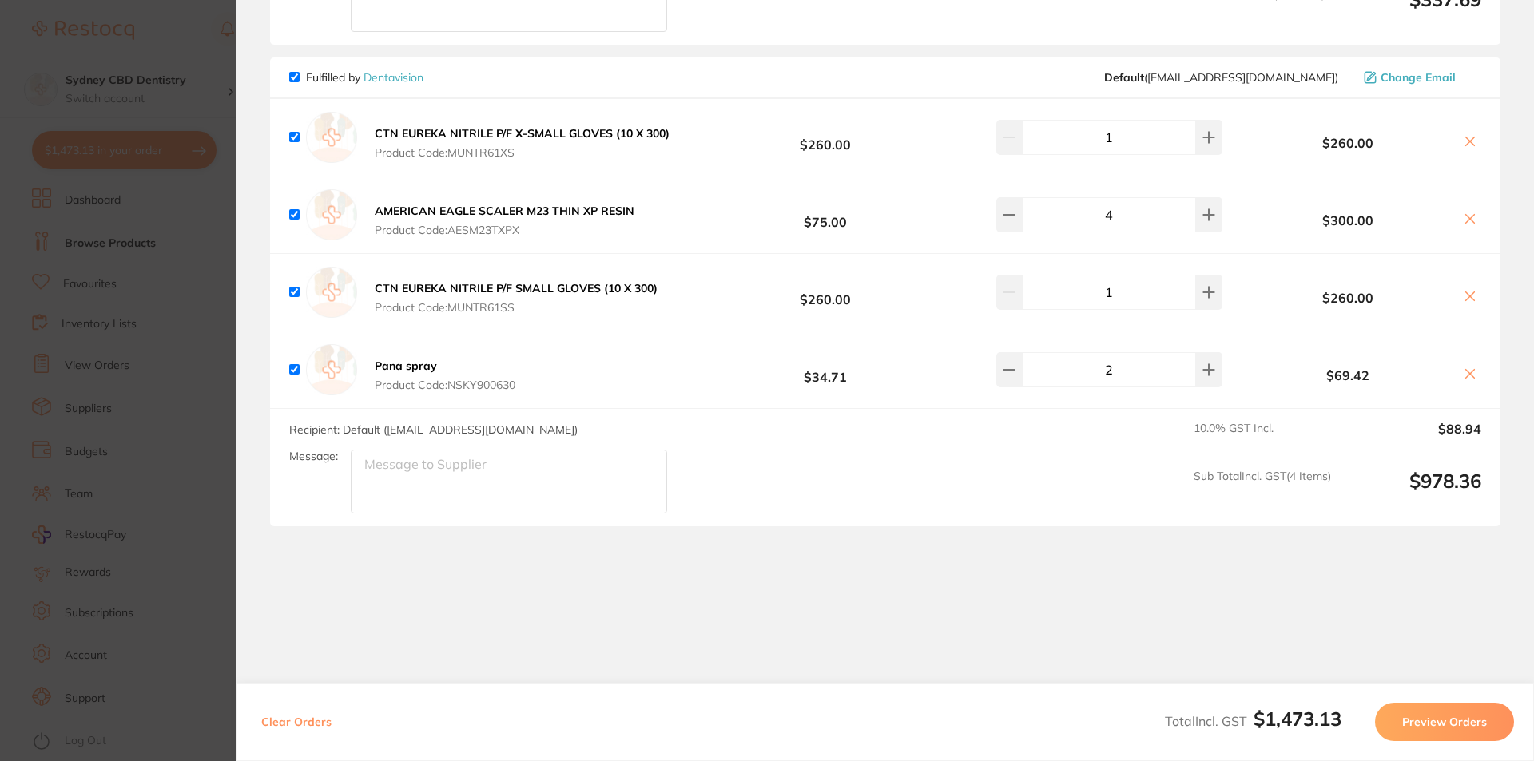
scroll to position [1974, 0]
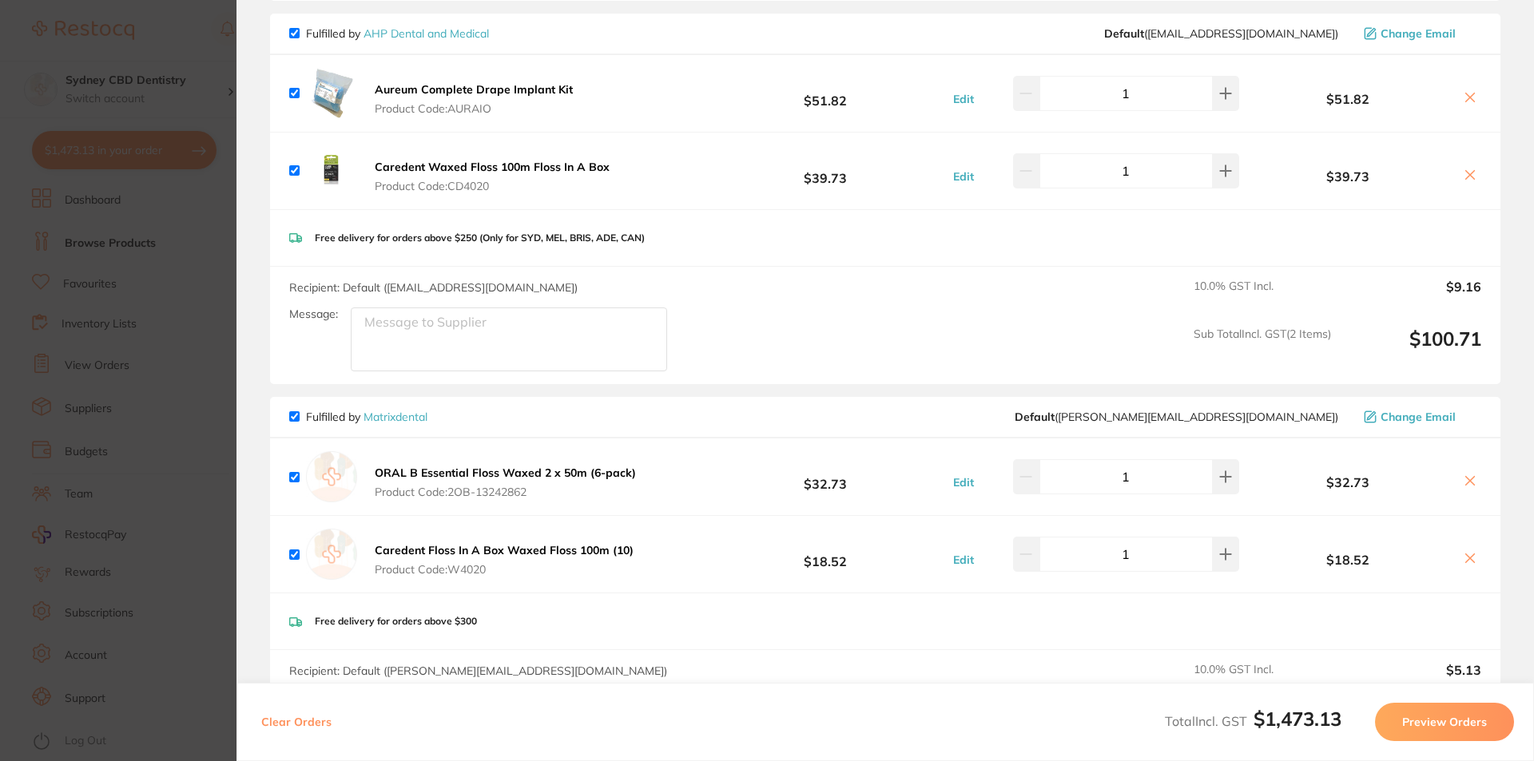
scroll to position [160, 0]
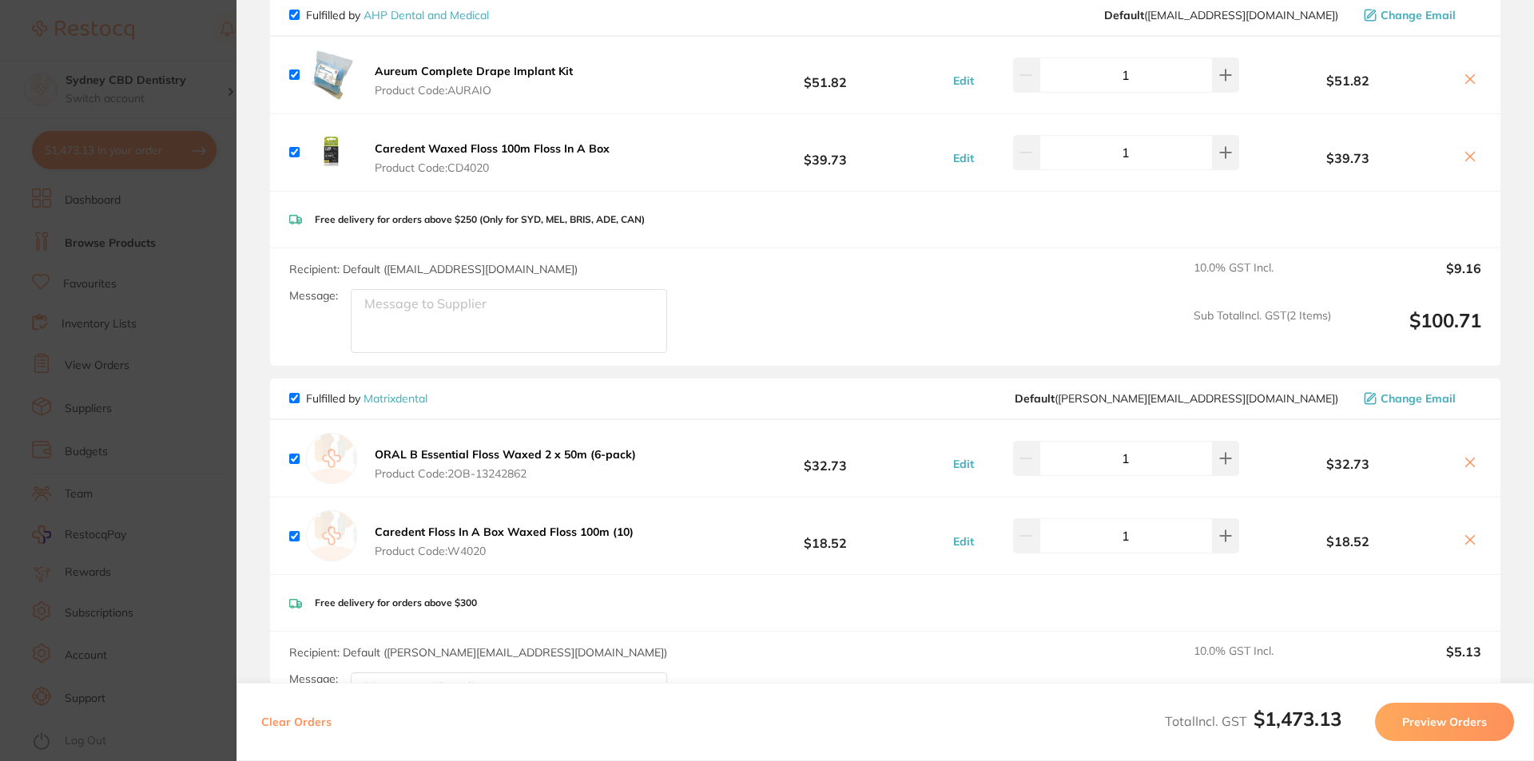
click at [1469, 459] on icon at bounding box center [1470, 462] width 9 height 9
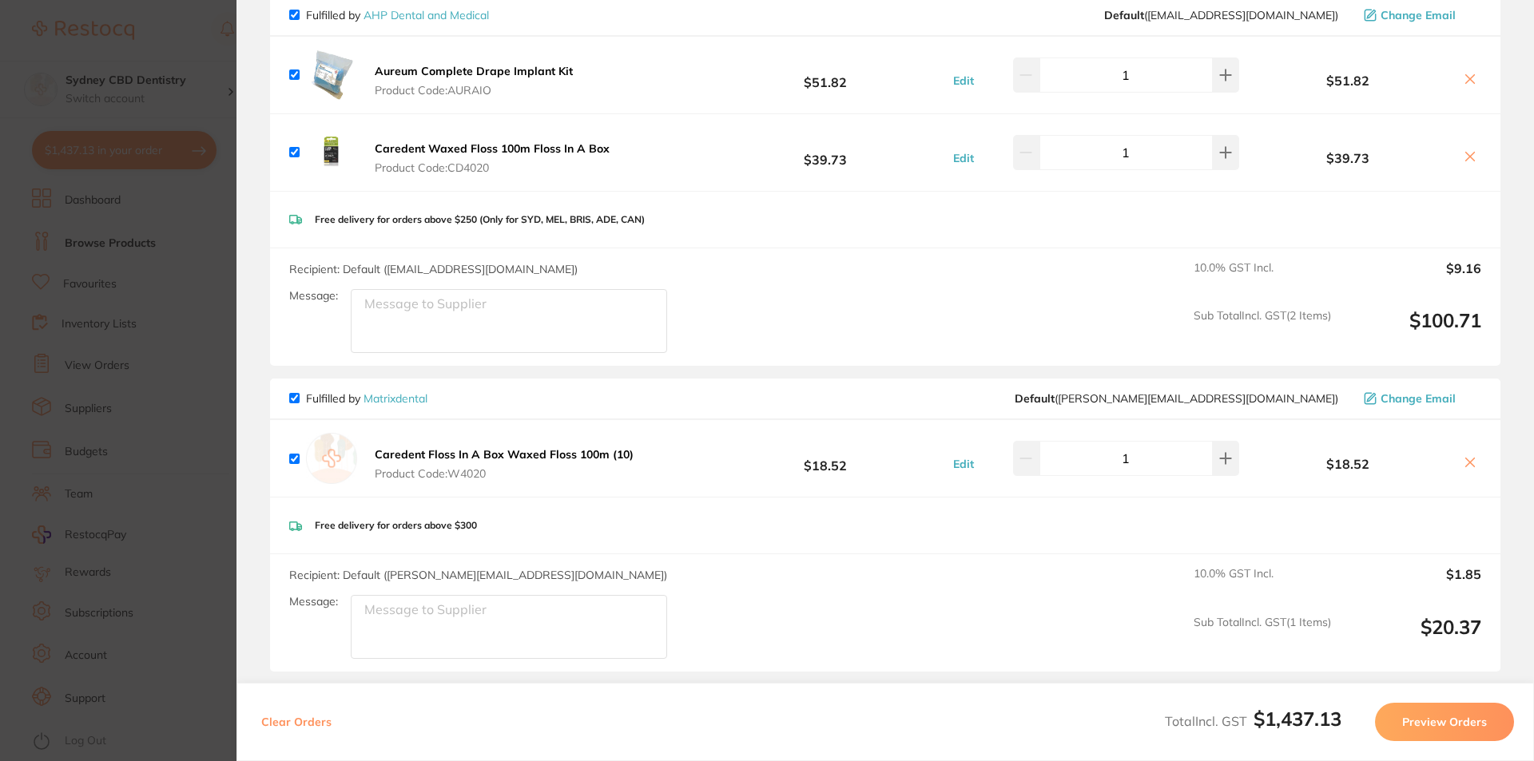
click at [1466, 462] on icon at bounding box center [1469, 462] width 13 height 13
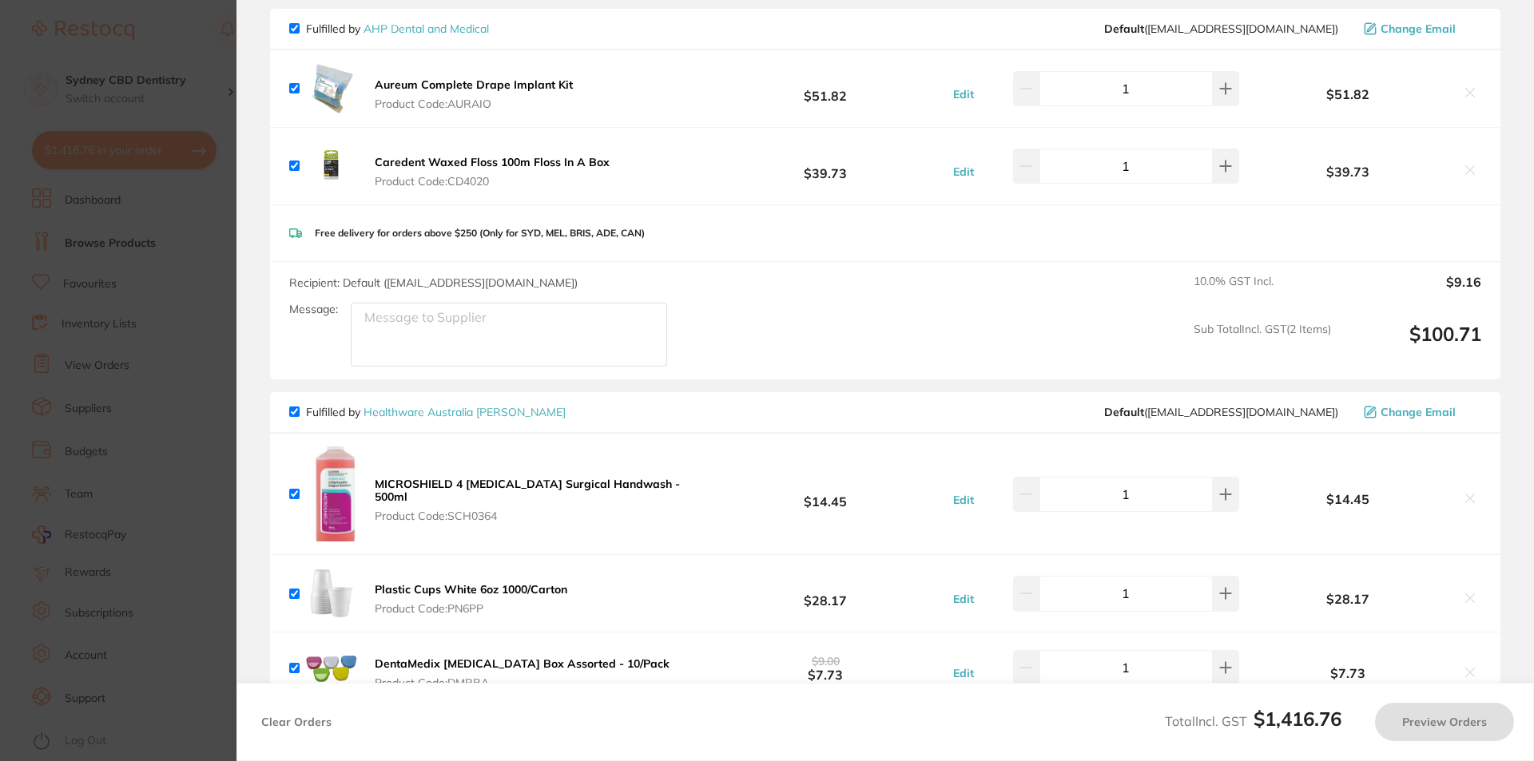
checkbox input "true"
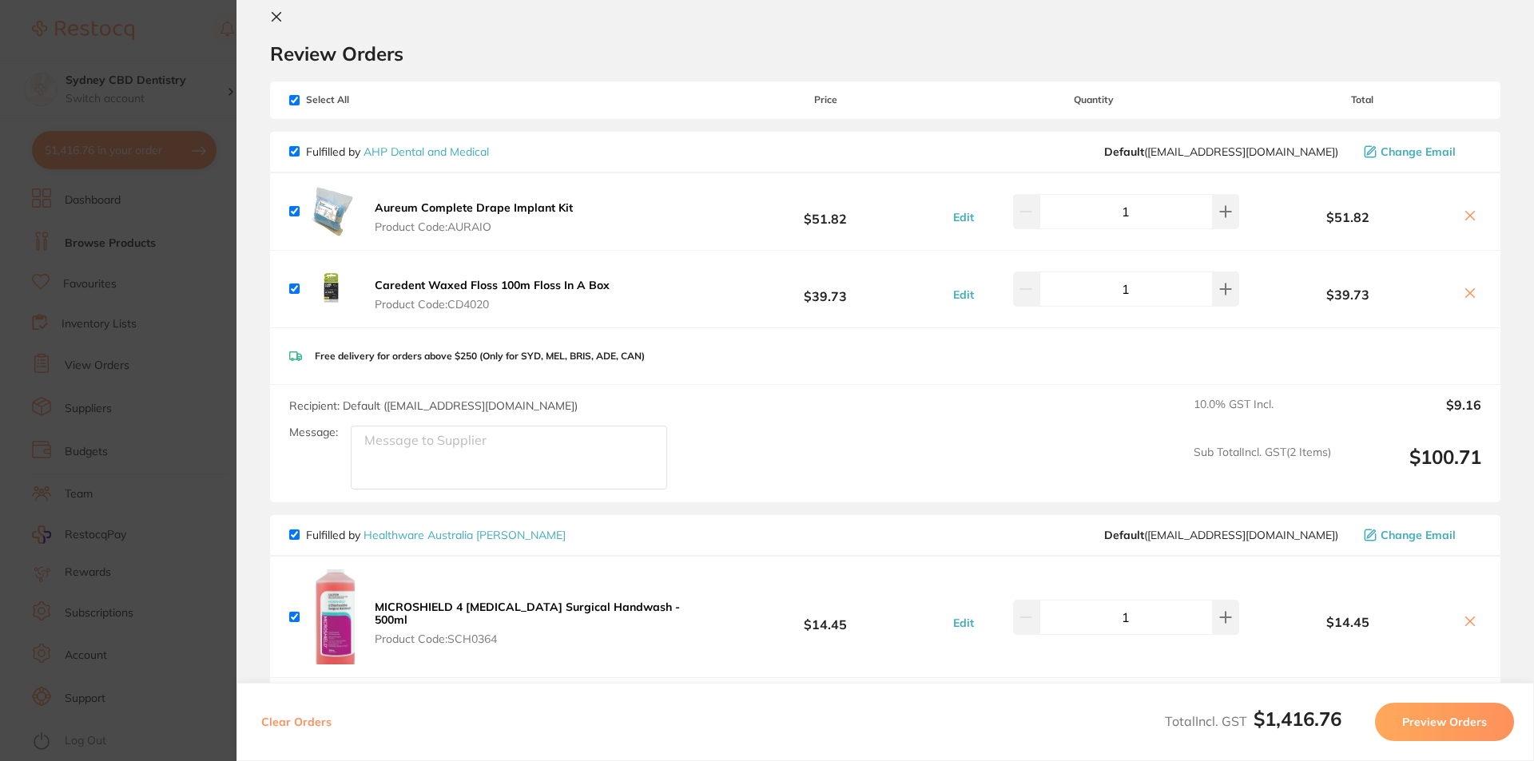
scroll to position [0, 0]
